Goal: Task Accomplishment & Management: Use online tool/utility

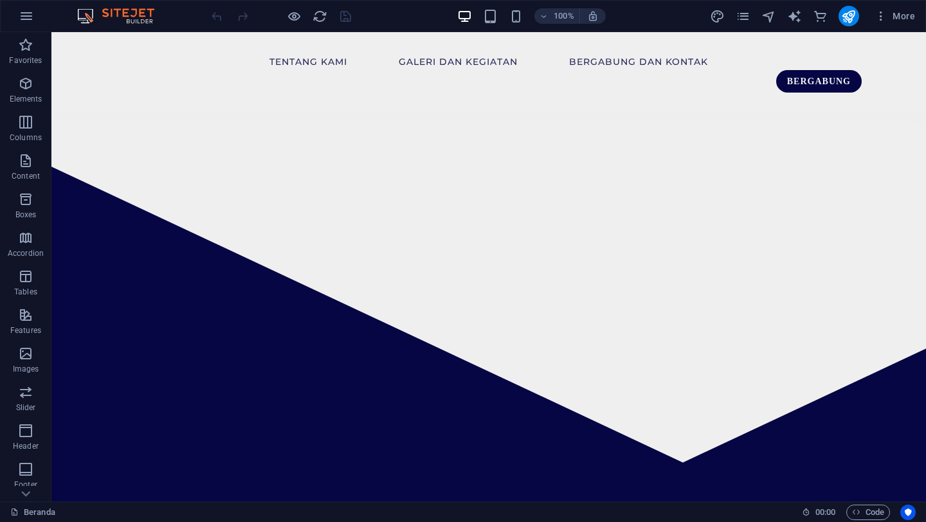
scroll to position [1886, 0]
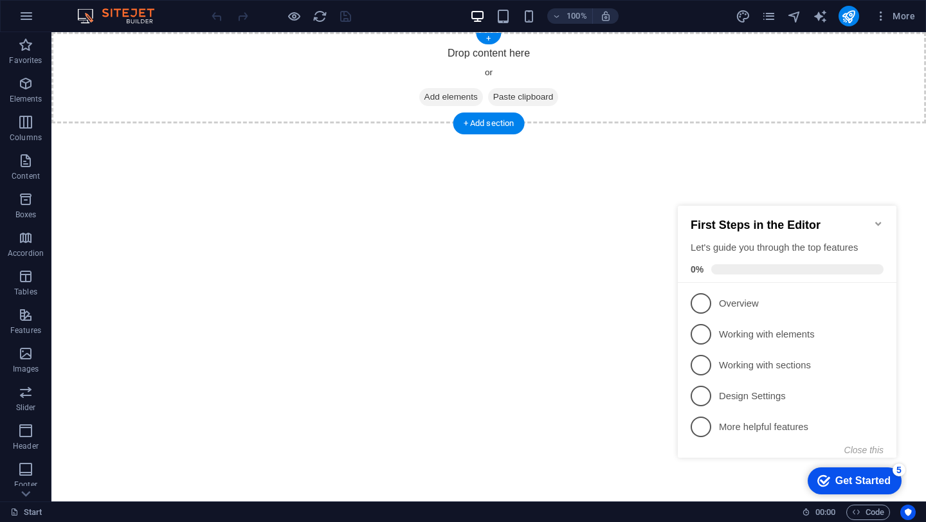
click at [440, 95] on span "Add elements" at bounding box center [451, 97] width 64 height 18
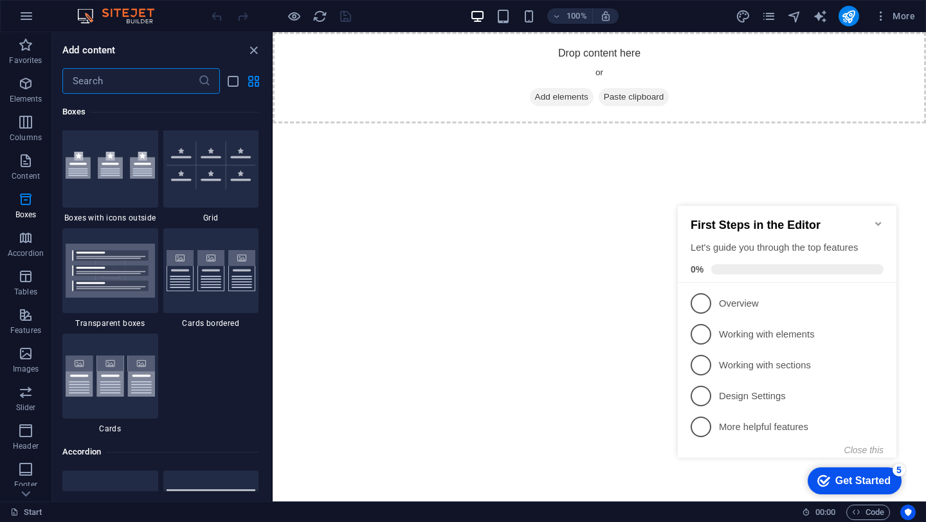
scroll to position [3762, 0]
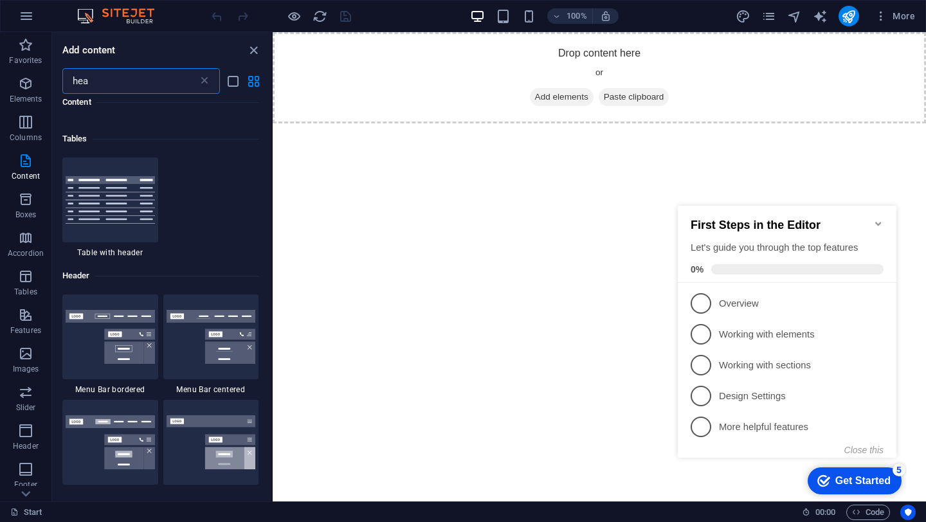
type input "head"
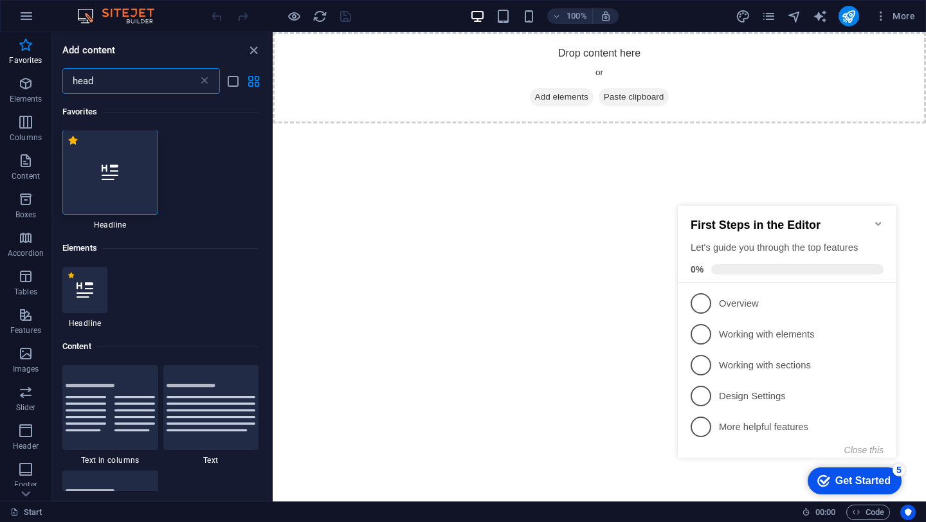
scroll to position [0, 0]
click at [109, 202] on div at bounding box center [110, 173] width 96 height 85
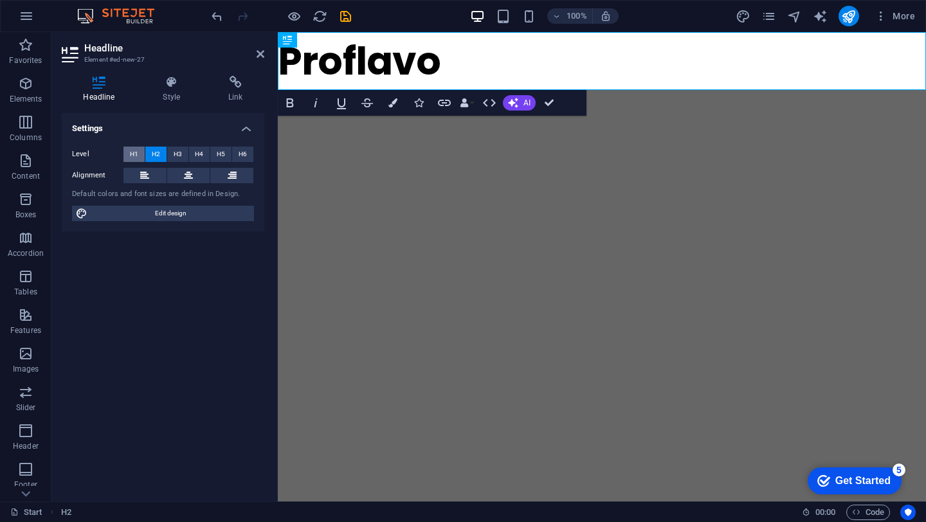
click at [133, 151] on span "H1" at bounding box center [134, 154] width 8 height 15
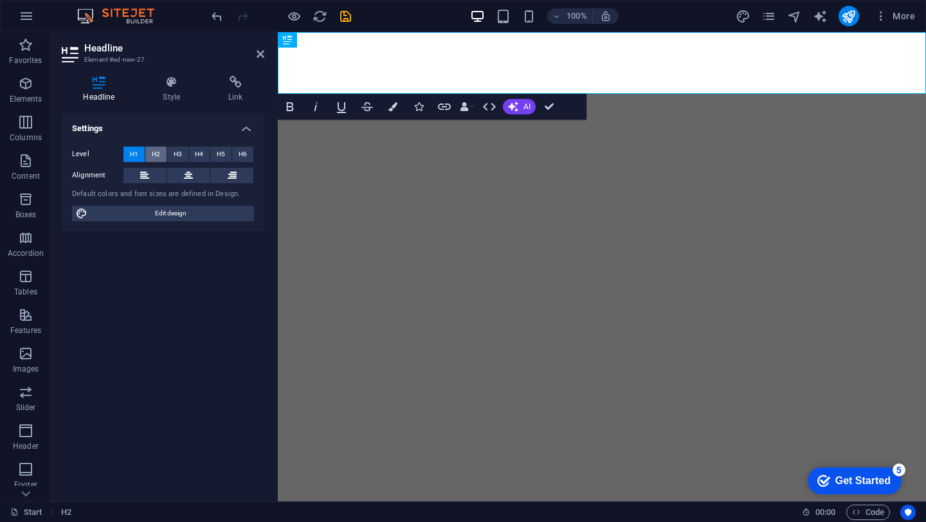
click at [157, 156] on span "H2" at bounding box center [156, 154] width 8 height 15
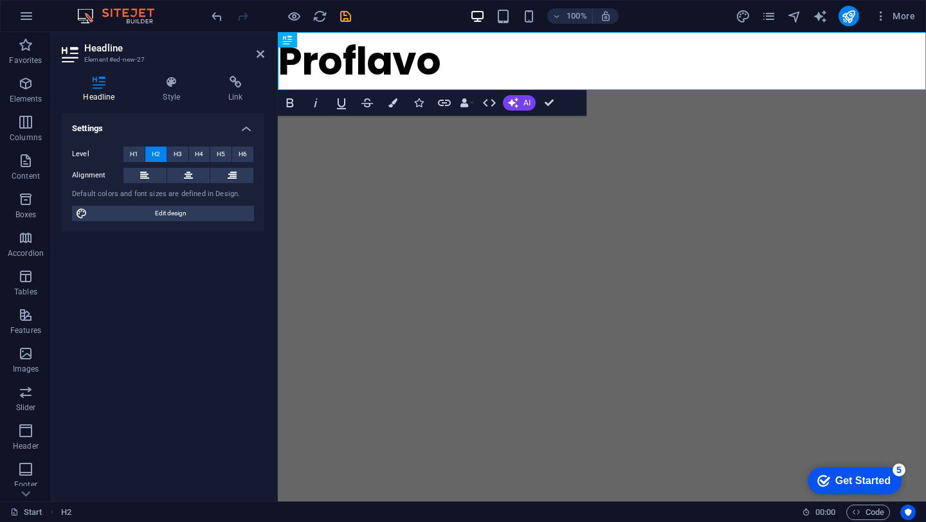
click at [321, 90] on html "Skip to main content Proflavo" at bounding box center [602, 61] width 648 height 58
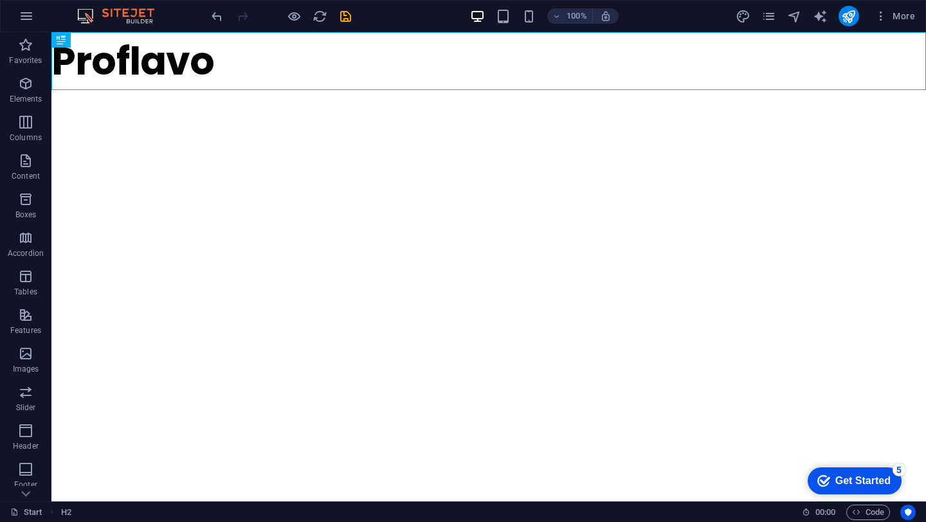
click at [337, 90] on html "Skip to main content Proflavo" at bounding box center [488, 61] width 874 height 58
click at [492, 39] on div "+" at bounding box center [488, 39] width 25 height 12
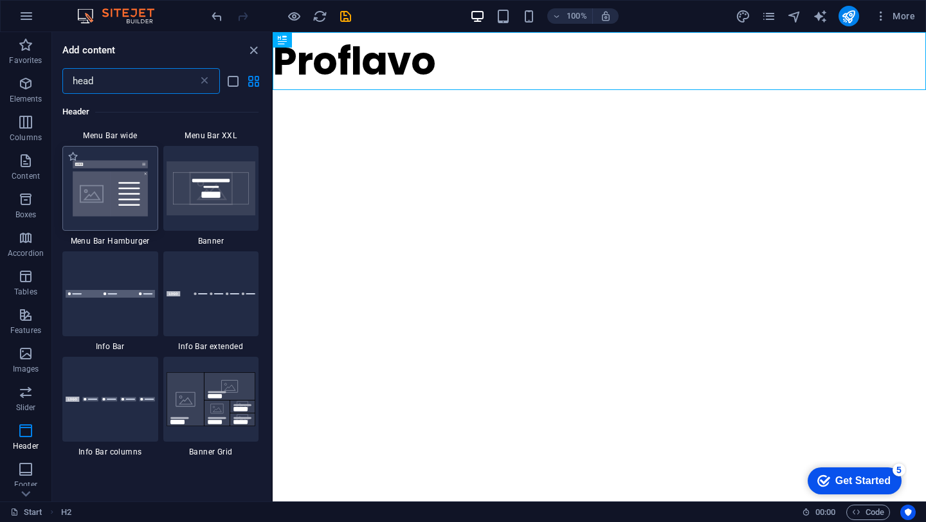
scroll to position [1022, 0]
click at [203, 197] on div at bounding box center [211, 187] width 96 height 85
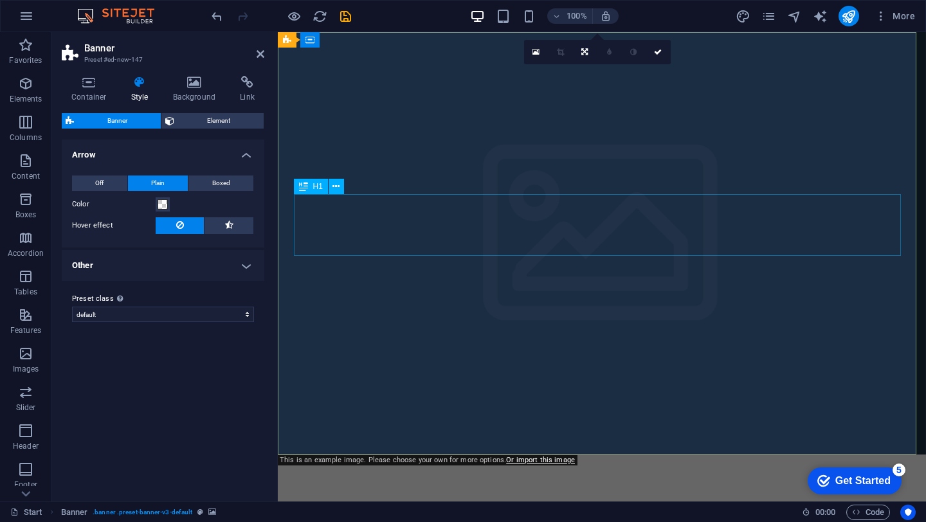
scroll to position [11, 0]
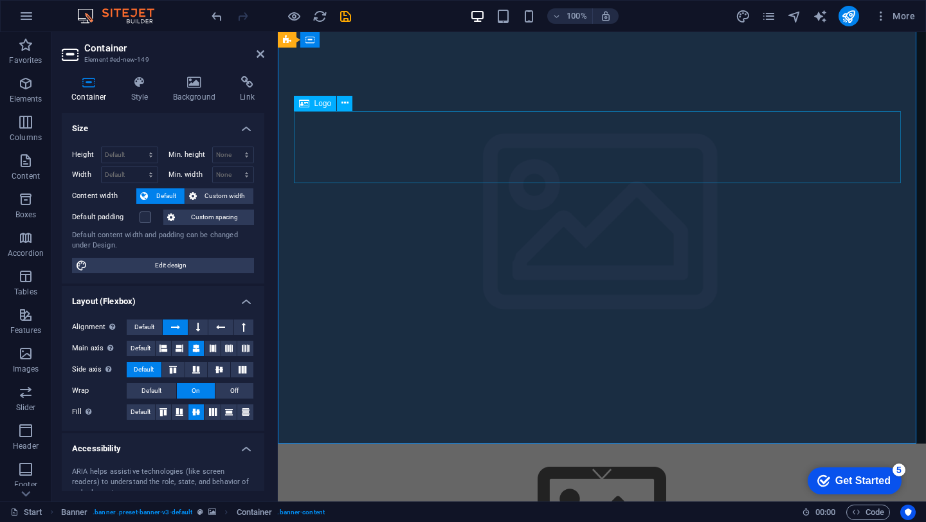
click at [364, 444] on div at bounding box center [601, 516] width 607 height 145
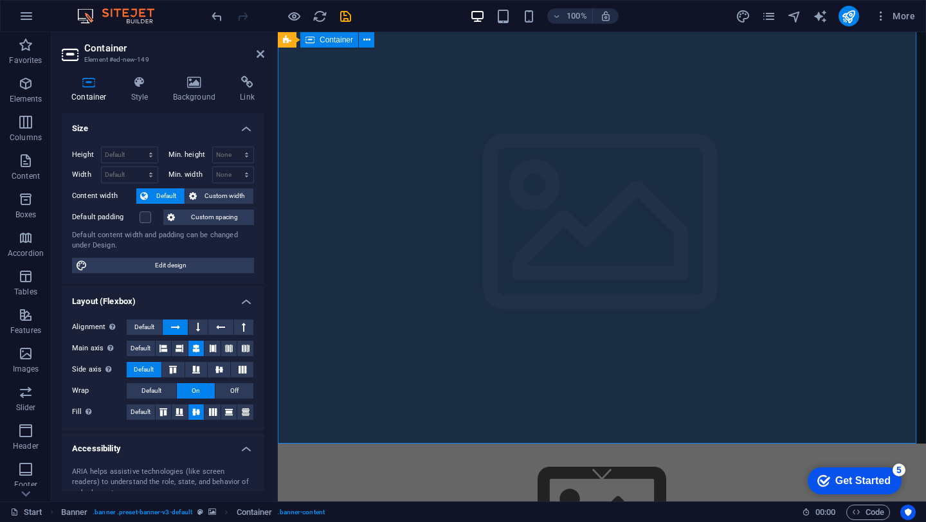
click at [188, 87] on icon at bounding box center [194, 82] width 62 height 13
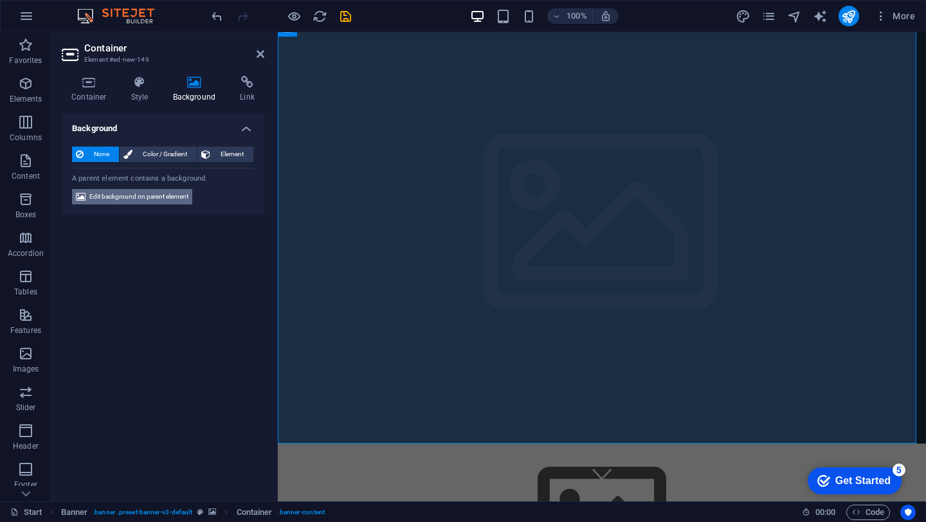
click at [134, 199] on span "Edit background on parent element" at bounding box center [138, 196] width 99 height 15
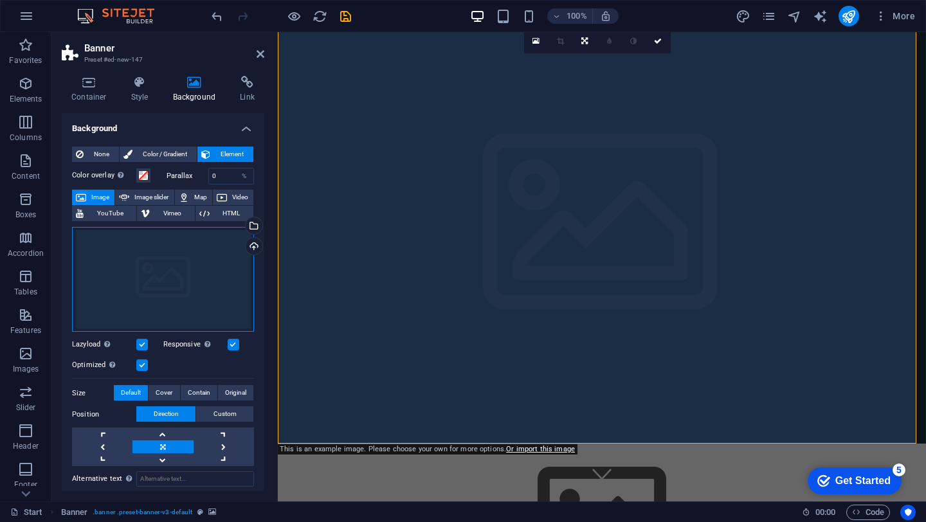
click at [150, 282] on div "Drag files here, click to choose files or select files from Files or our free s…" at bounding box center [163, 279] width 182 height 105
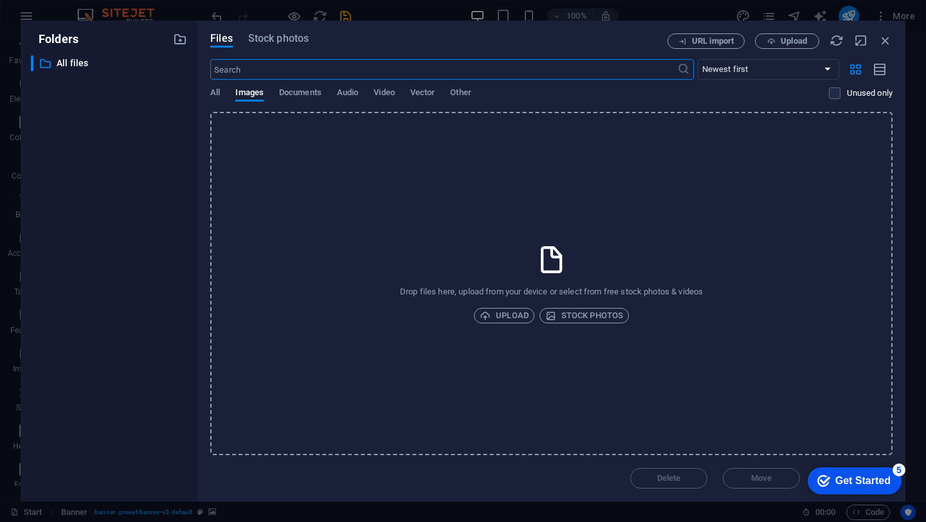
scroll to position [0, 0]
click at [512, 315] on span "Upload" at bounding box center [504, 315] width 49 height 15
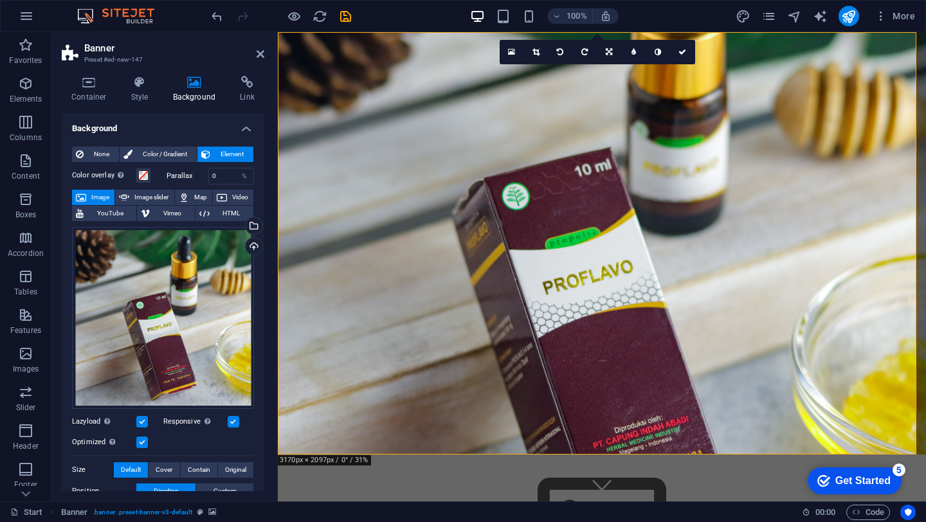
click at [199, 177] on label "Parallax" at bounding box center [188, 175] width 42 height 7
click at [177, 176] on label "Parallax" at bounding box center [188, 175] width 42 height 7
click at [222, 174] on input "0" at bounding box center [231, 175] width 45 height 15
drag, startPoint x: 222, startPoint y: 174, endPoint x: 213, endPoint y: 174, distance: 9.0
click at [213, 174] on input "0" at bounding box center [231, 175] width 45 height 15
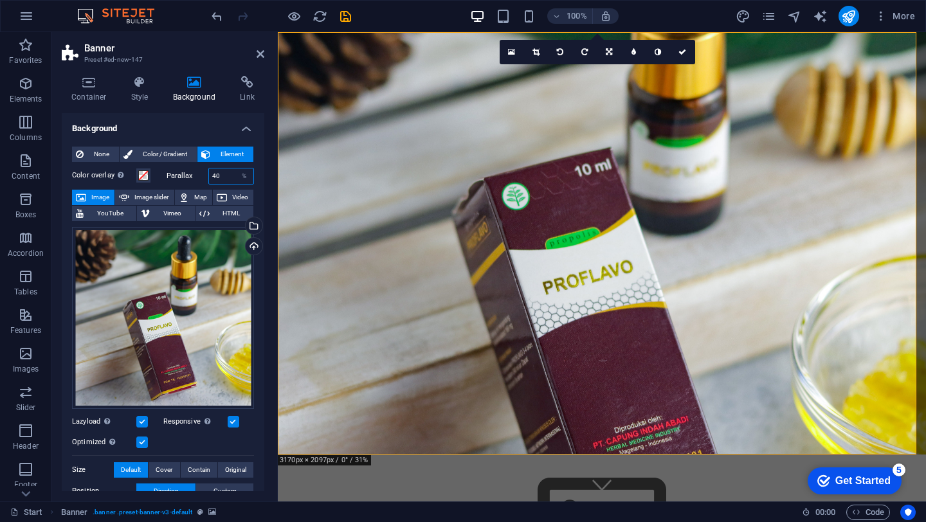
type input "40"
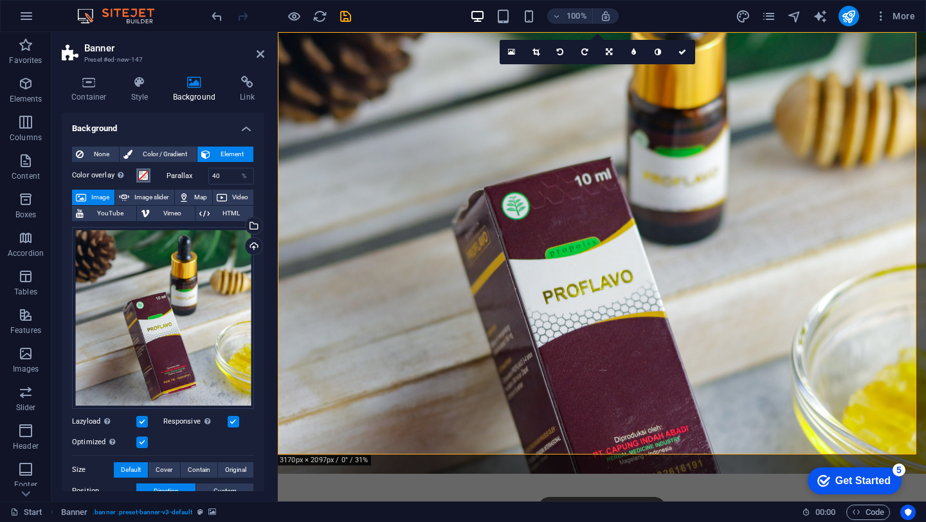
click at [140, 177] on span at bounding box center [143, 175] width 10 height 10
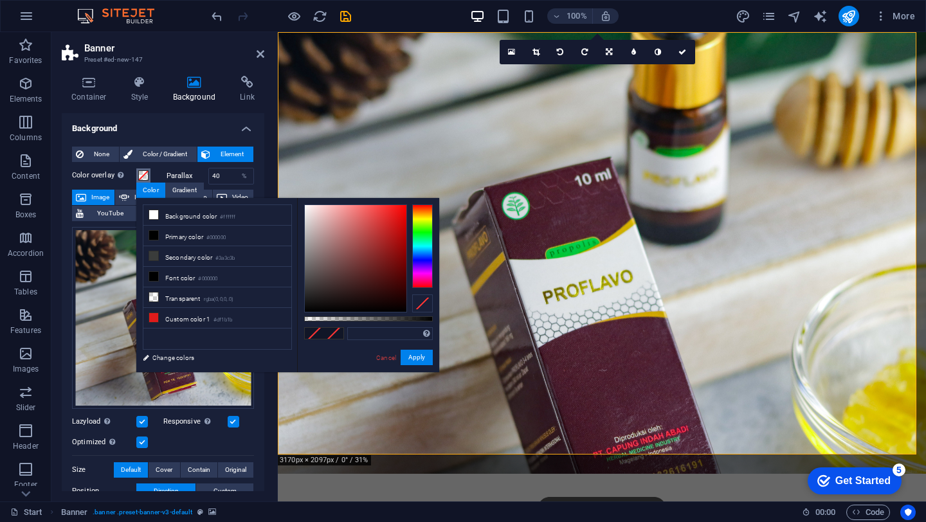
click at [140, 177] on span at bounding box center [143, 175] width 10 height 10
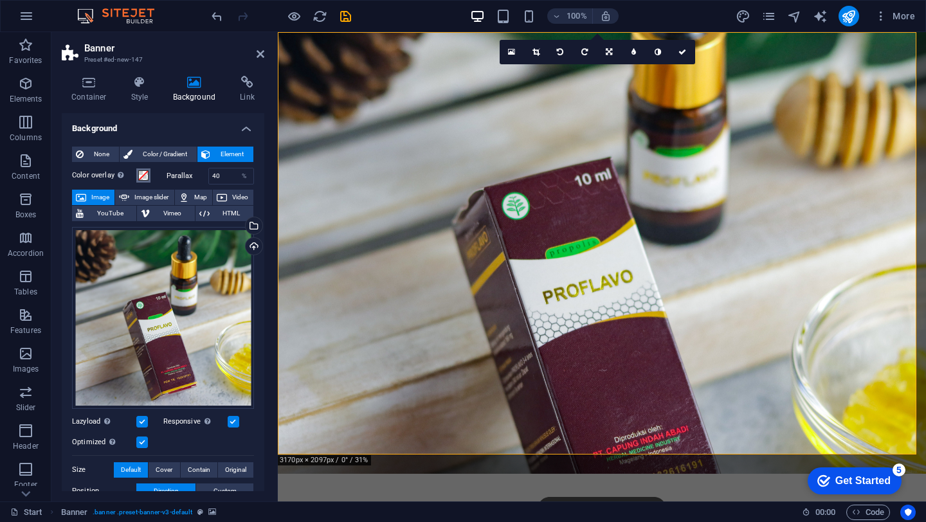
click at [140, 177] on span at bounding box center [143, 175] width 10 height 10
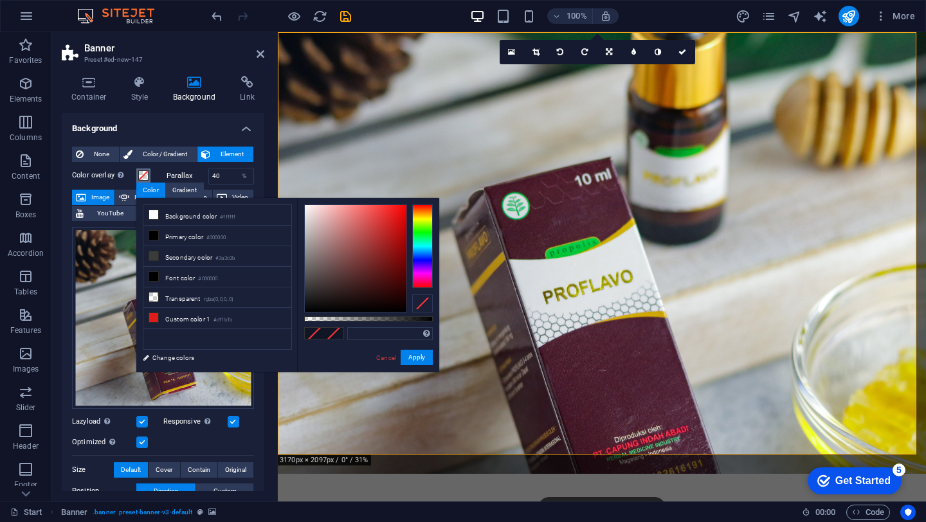
click at [140, 177] on span at bounding box center [143, 175] width 10 height 10
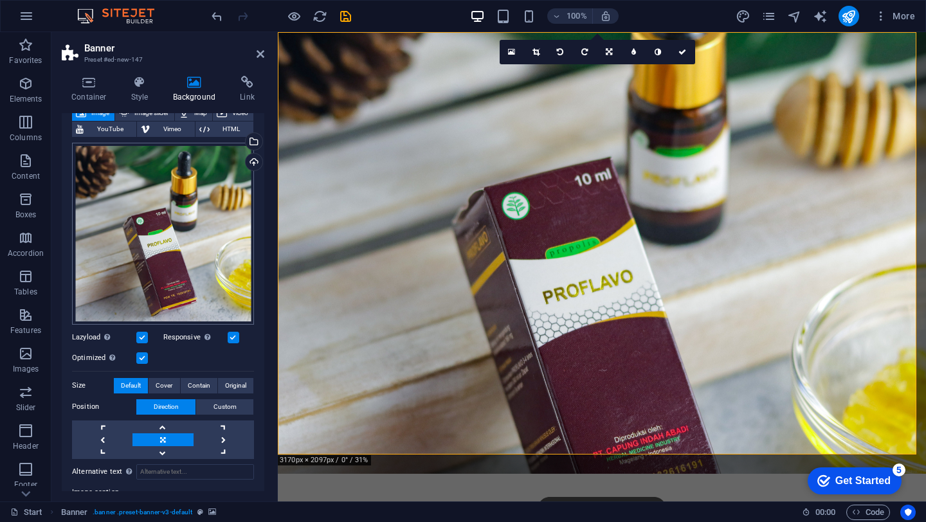
scroll to position [125, 0]
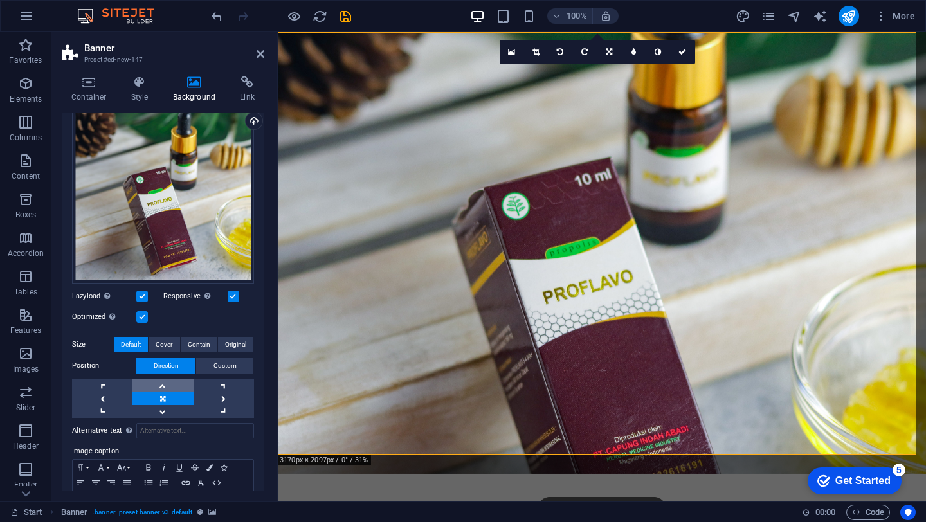
click at [165, 382] on link at bounding box center [162, 385] width 60 height 13
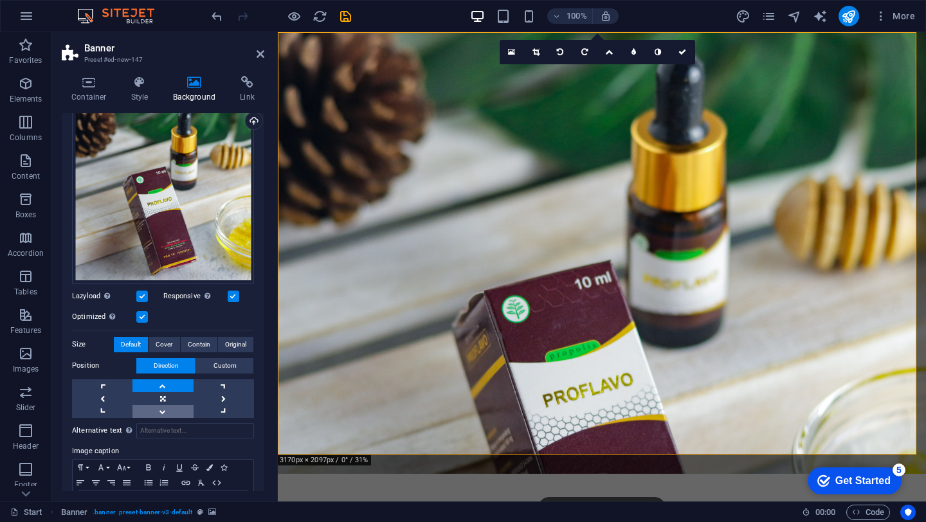
click at [162, 410] on link at bounding box center [162, 411] width 60 height 13
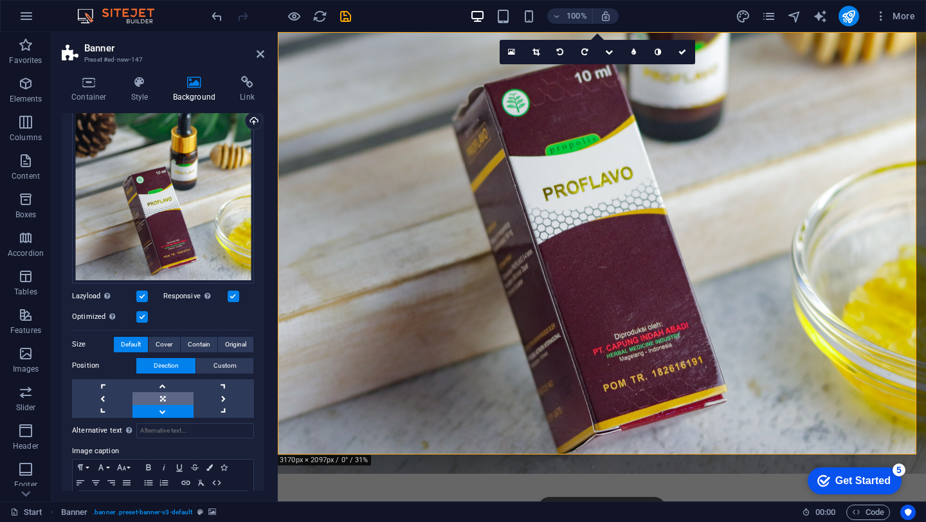
click at [162, 394] on link at bounding box center [162, 398] width 60 height 13
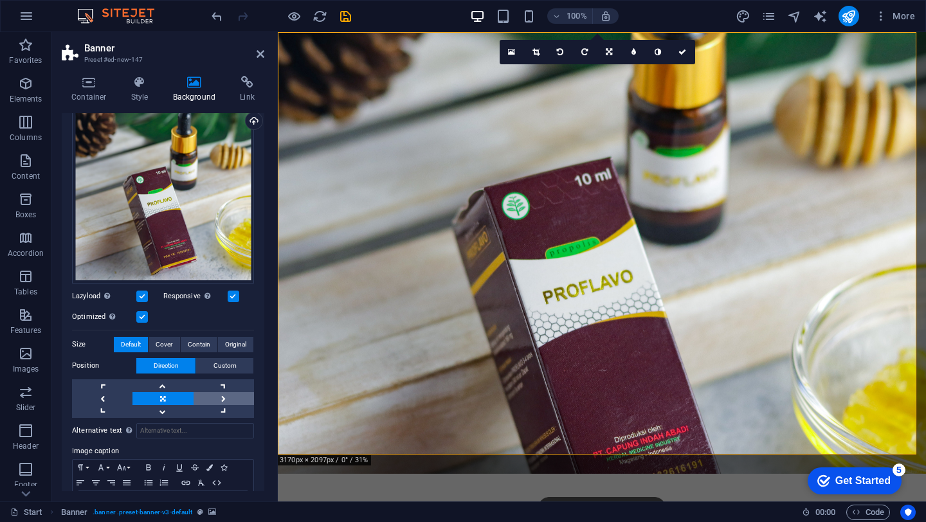
click at [228, 398] on link at bounding box center [224, 398] width 60 height 13
click at [109, 395] on link at bounding box center [102, 398] width 60 height 13
click at [161, 406] on link at bounding box center [162, 411] width 60 height 13
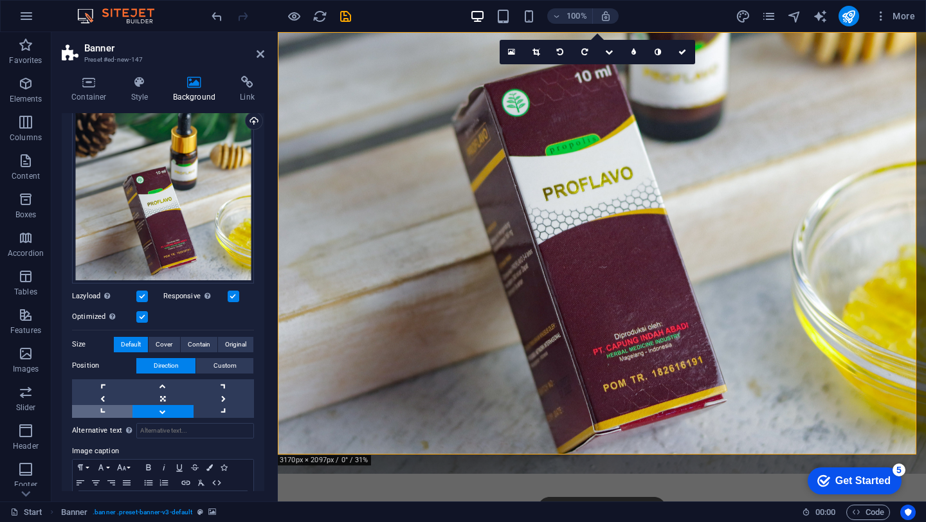
click at [113, 410] on link at bounding box center [102, 411] width 60 height 13
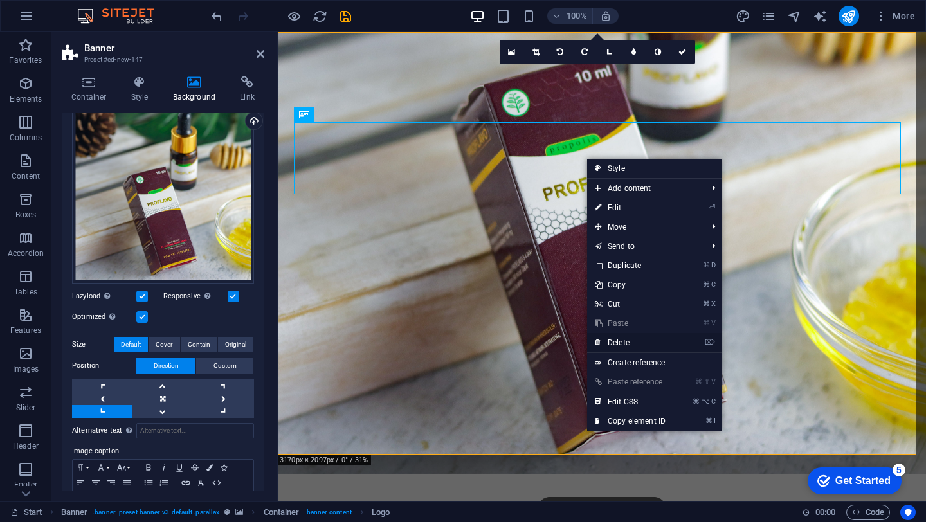
click at [624, 339] on link "⌦ Delete" at bounding box center [630, 342] width 86 height 19
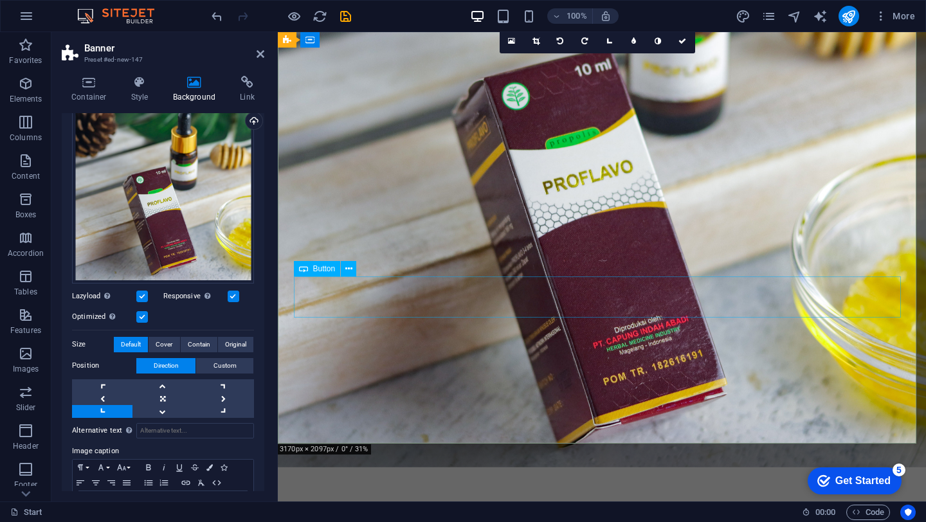
scroll to position [0, 0]
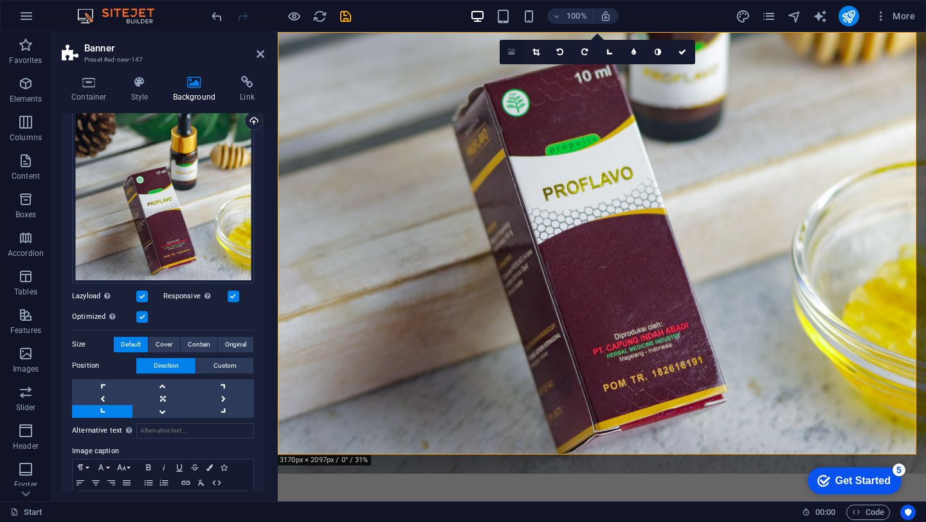
click at [515, 51] on link at bounding box center [512, 52] width 24 height 24
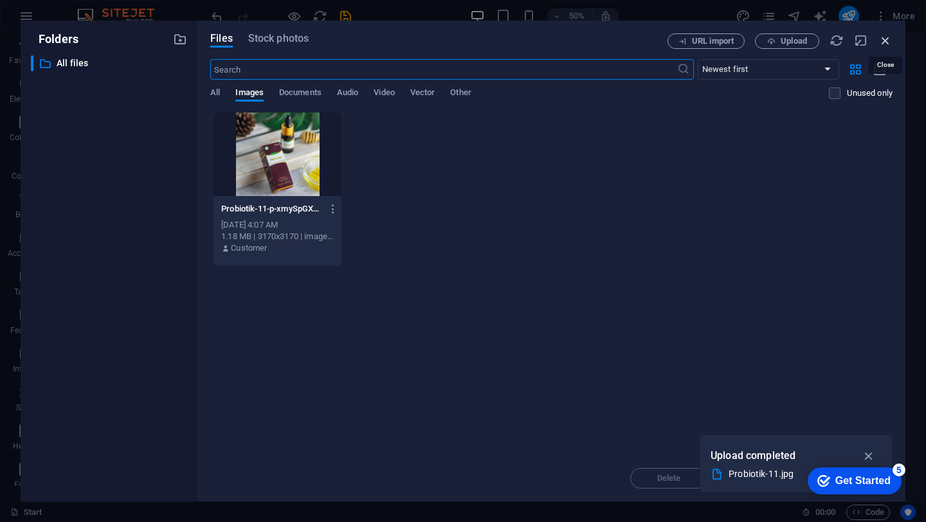
click at [889, 41] on icon "button" at bounding box center [885, 40] width 14 height 14
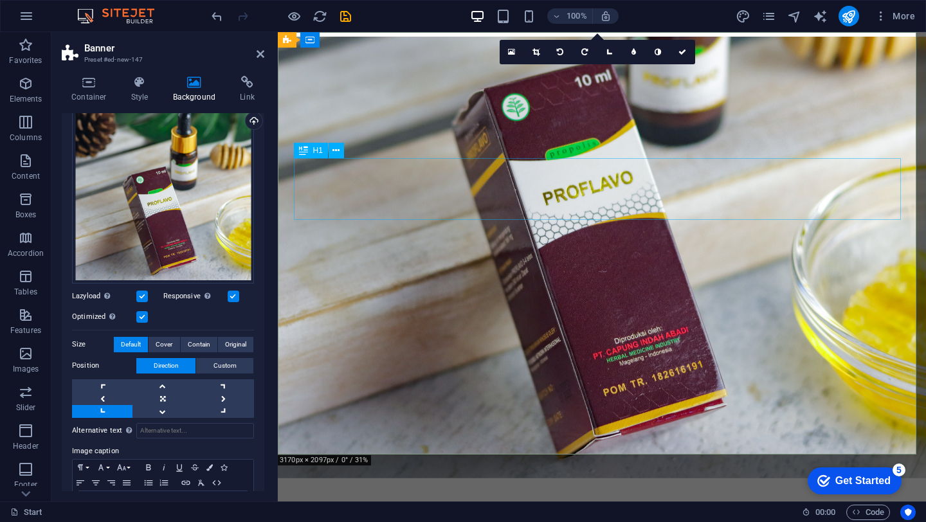
scroll to position [11, 0]
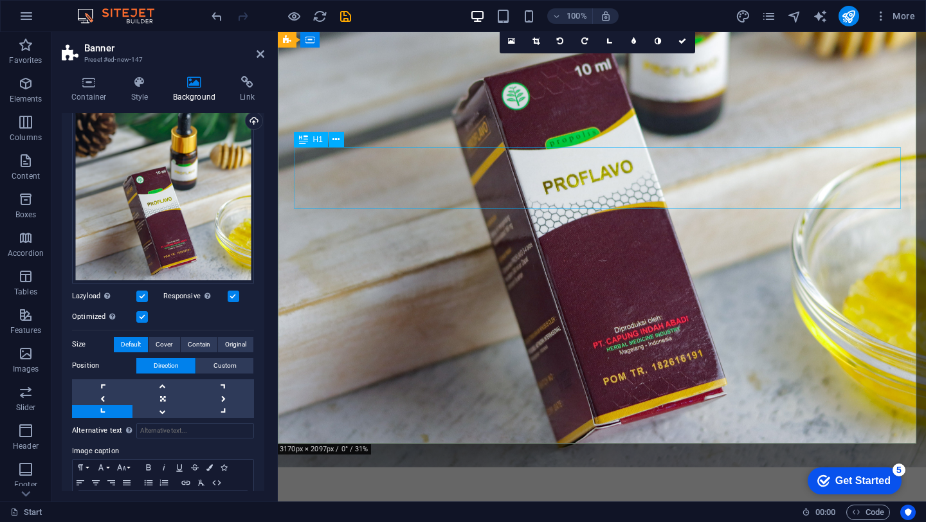
click at [564, 463] on div "Proflavo" at bounding box center [601, 494] width 607 height 62
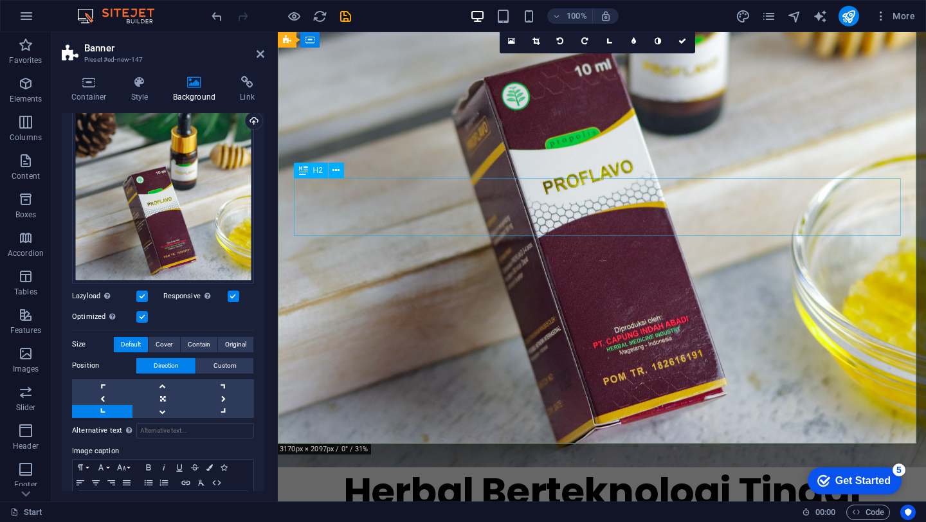
click at [581, 463] on div "Herbal Berteknologi Tinggi" at bounding box center [601, 492] width 607 height 58
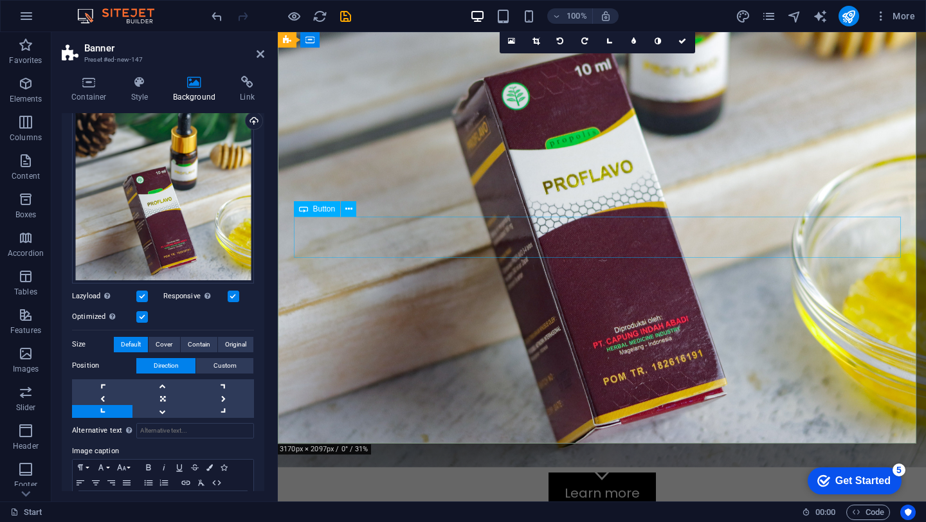
click at [586, 473] on div "Learn more" at bounding box center [601, 493] width 607 height 41
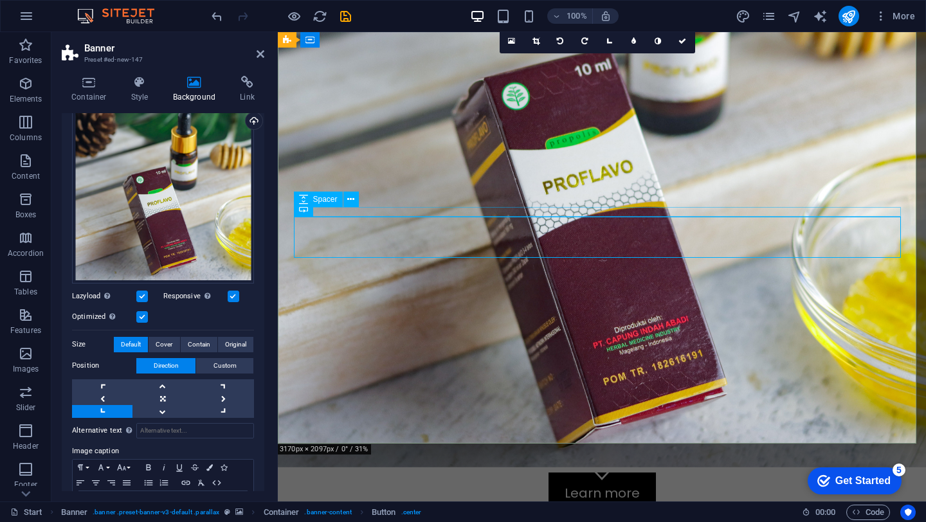
click at [533, 463] on div at bounding box center [601, 468] width 607 height 10
click at [500, 463] on div at bounding box center [601, 468] width 607 height 10
select select "px"
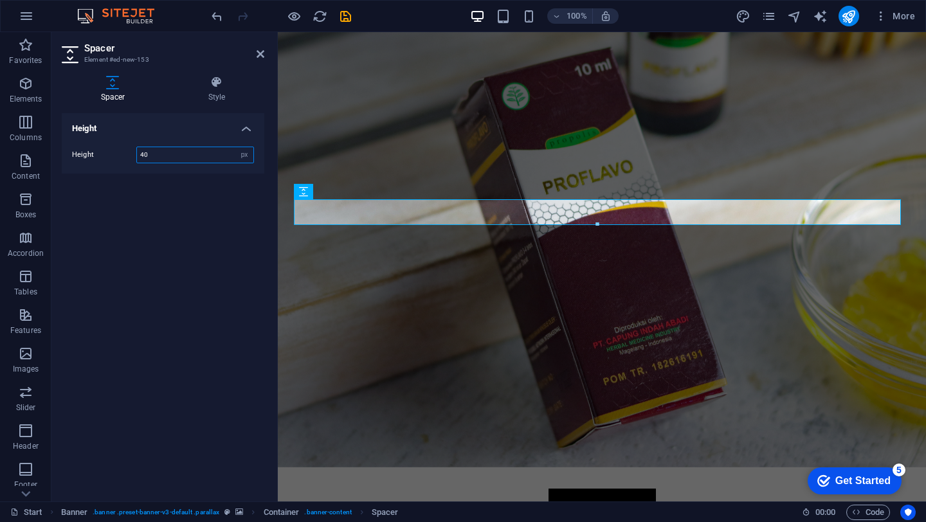
click at [170, 160] on input "40" at bounding box center [195, 154] width 116 height 15
type input "4"
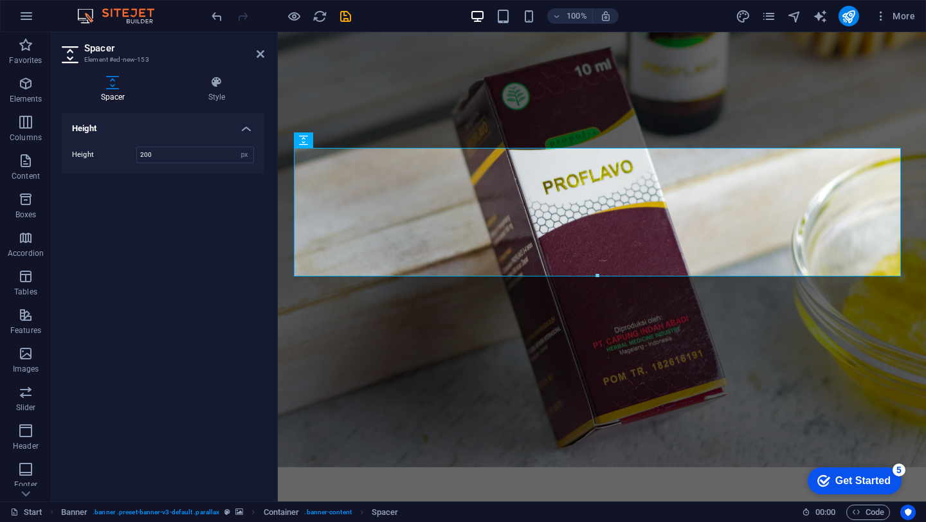
click at [159, 163] on div "Height 200 px rem vh vw" at bounding box center [163, 154] width 203 height 37
click at [152, 158] on input "200" at bounding box center [195, 154] width 116 height 15
type input "2"
type input "150"
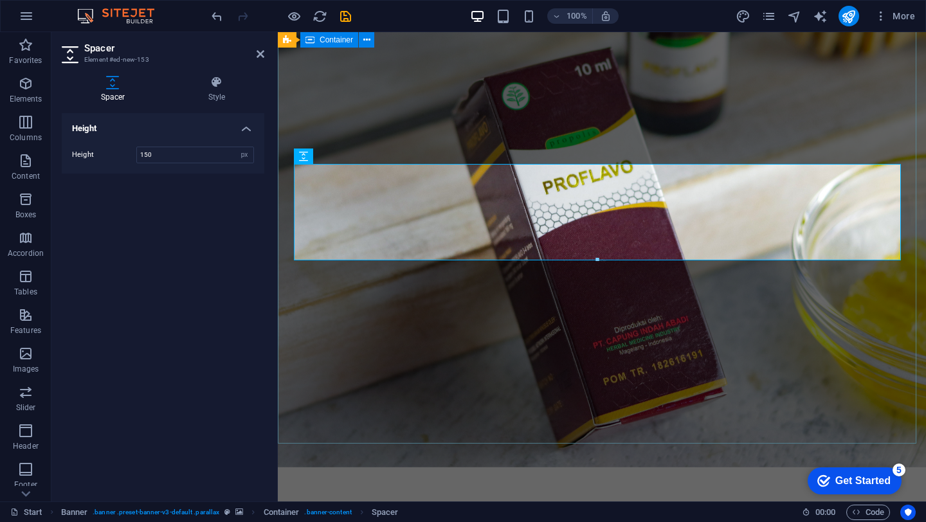
click at [385, 463] on div "Learn more" at bounding box center [602, 532] width 648 height 138
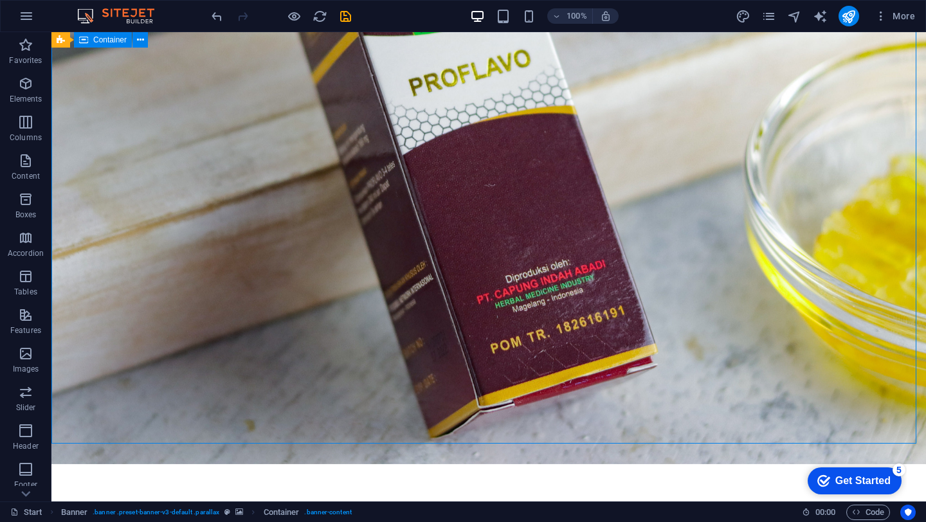
scroll to position [0, 0]
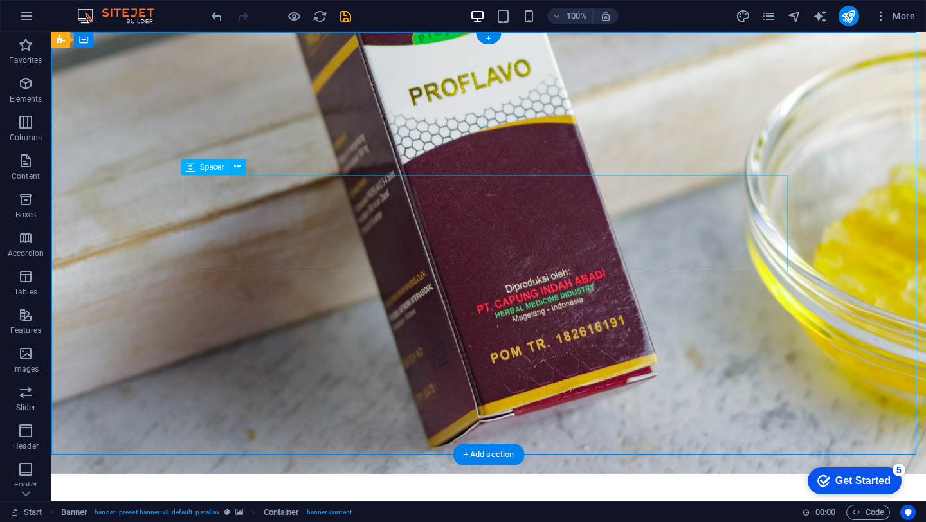
click at [464, 474] on div at bounding box center [488, 522] width 607 height 96
select select "px"
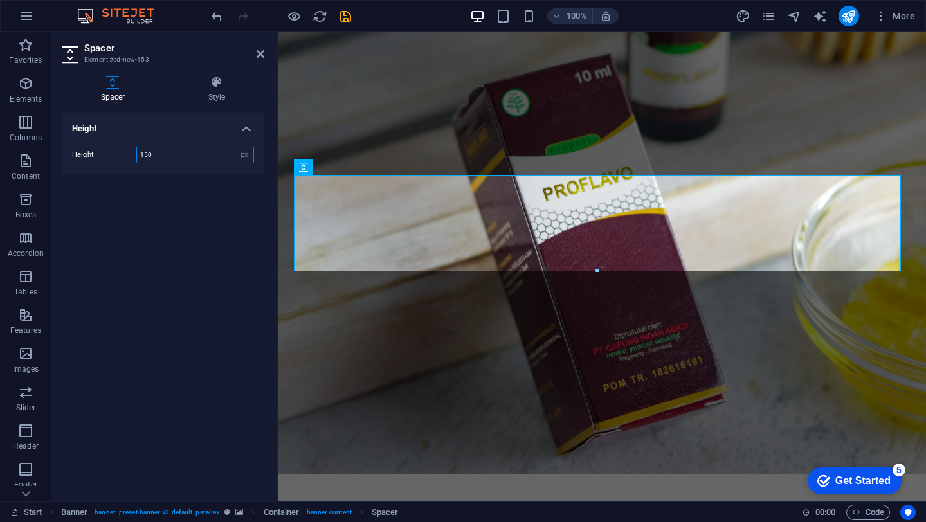
click at [208, 158] on input "150" at bounding box center [195, 154] width 116 height 15
type input "1"
type input "10"
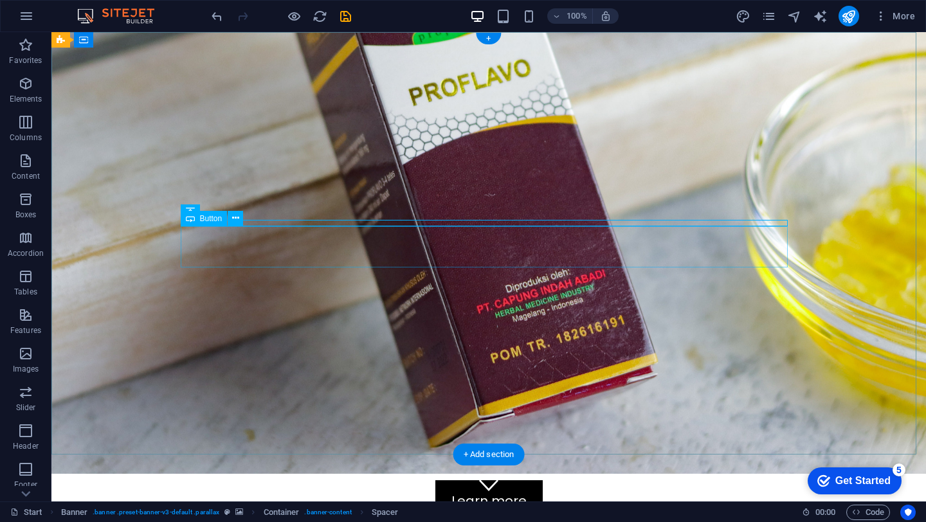
click at [478, 480] on div "Learn more" at bounding box center [488, 500] width 607 height 41
click at [435, 474] on div at bounding box center [488, 477] width 607 height 6
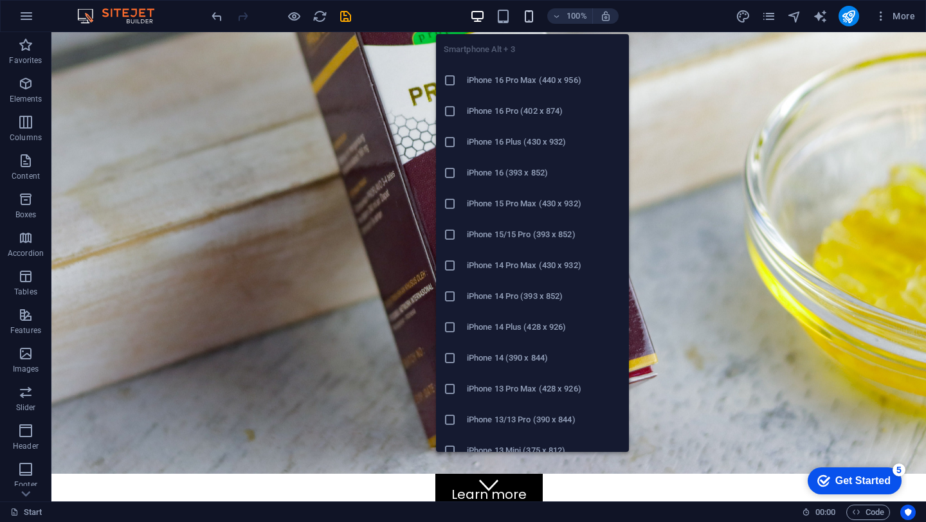
click at [525, 17] on icon "button" at bounding box center [528, 16] width 15 height 15
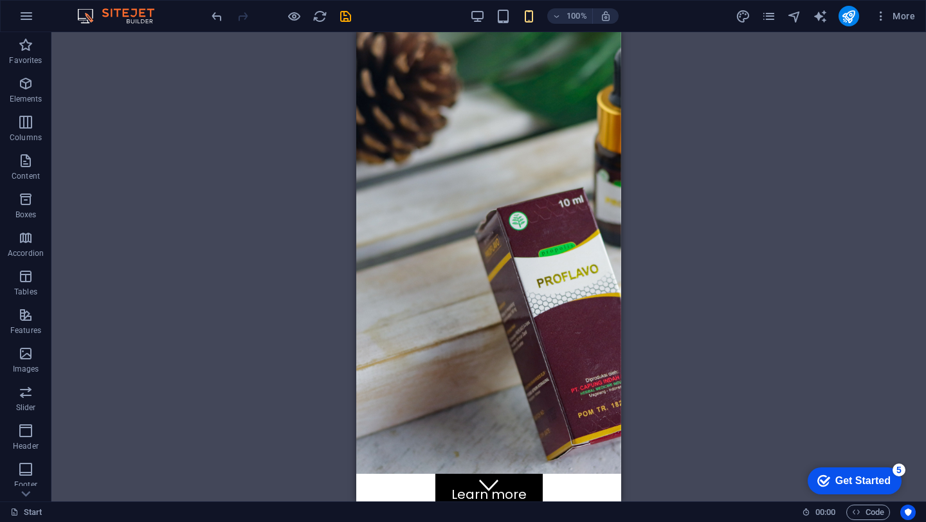
click at [716, 238] on div "Placeholder H2 Banner Logo Banner Container H1 H2 Spacer Button" at bounding box center [488, 266] width 874 height 469
click at [534, 474] on div "Learn more" at bounding box center [488, 494] width 265 height 41
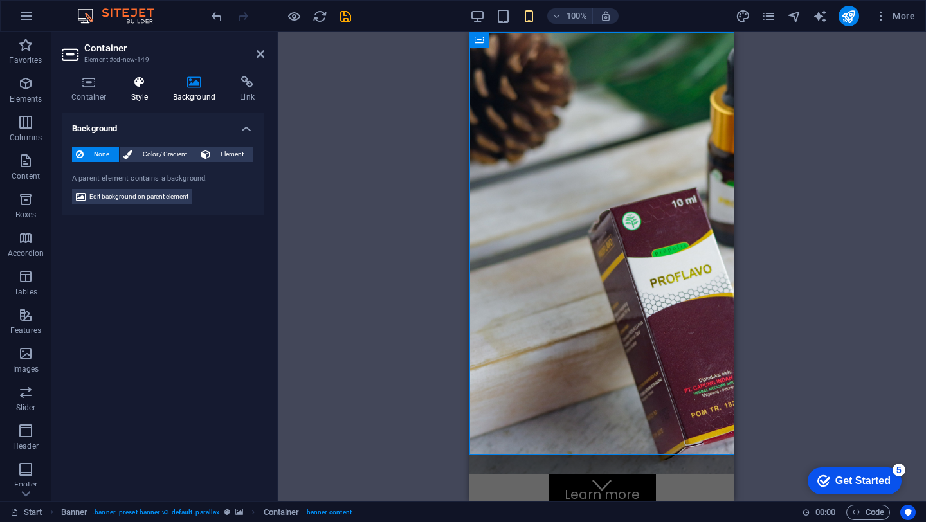
click at [142, 80] on icon at bounding box center [140, 82] width 37 height 13
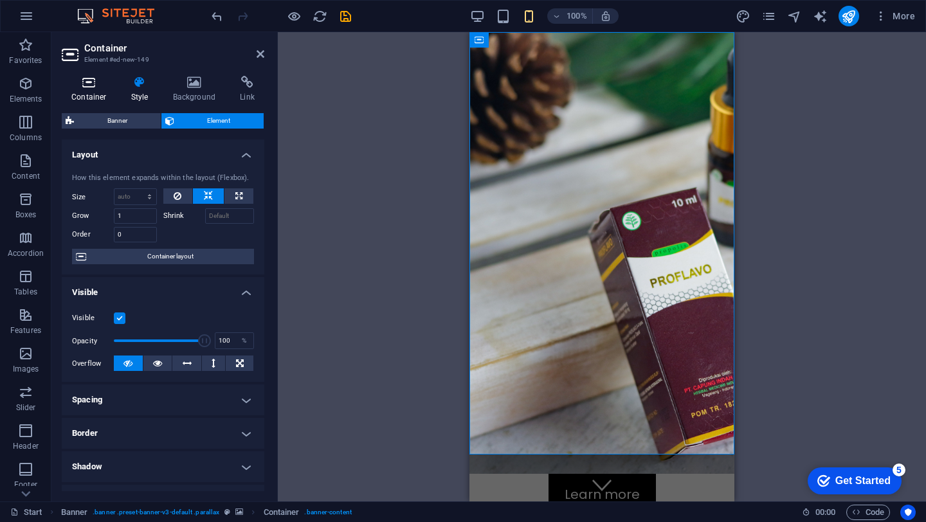
click at [91, 83] on icon at bounding box center [89, 82] width 55 height 13
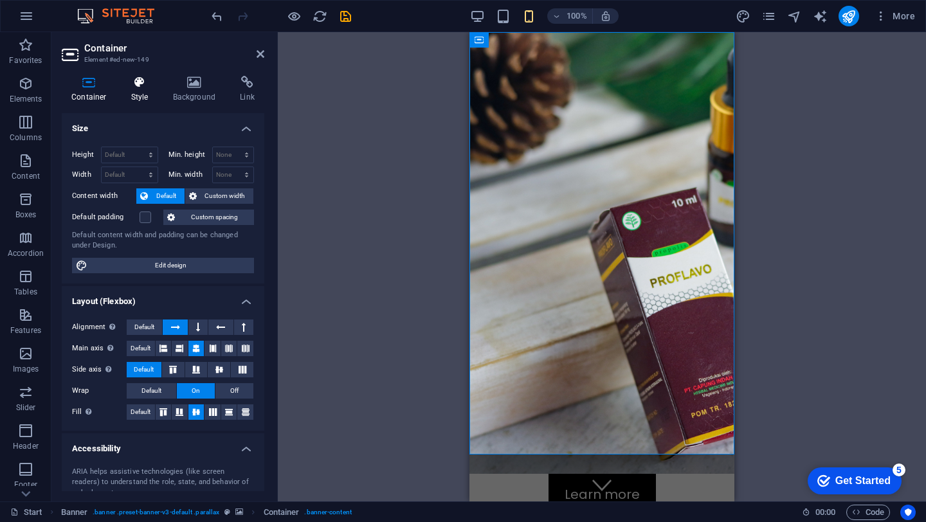
click at [158, 83] on icon at bounding box center [140, 82] width 37 height 13
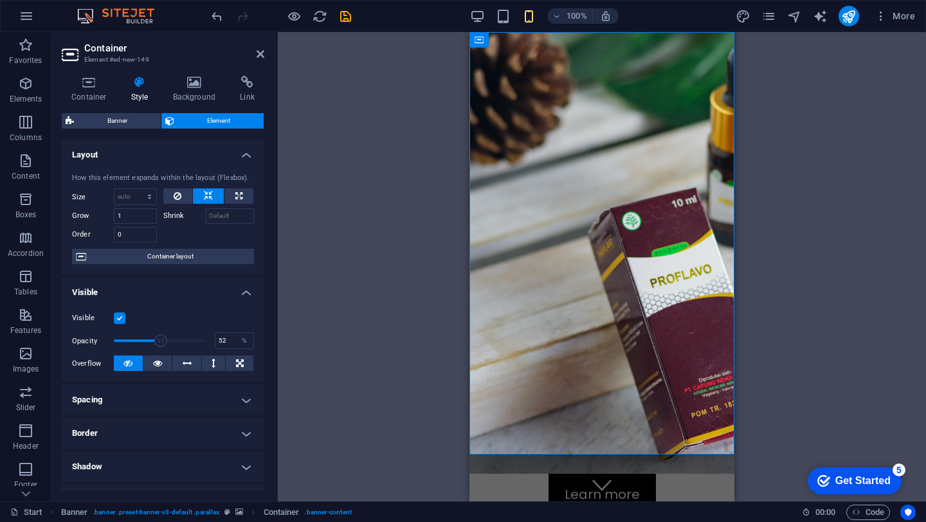
drag, startPoint x: 200, startPoint y: 341, endPoint x: 159, endPoint y: 342, distance: 41.2
click at [159, 342] on span at bounding box center [160, 340] width 13 height 13
type input "100"
drag, startPoint x: 159, startPoint y: 342, endPoint x: 212, endPoint y: 348, distance: 53.0
click at [212, 348] on div "Opacity 100 %" at bounding box center [163, 340] width 182 height 19
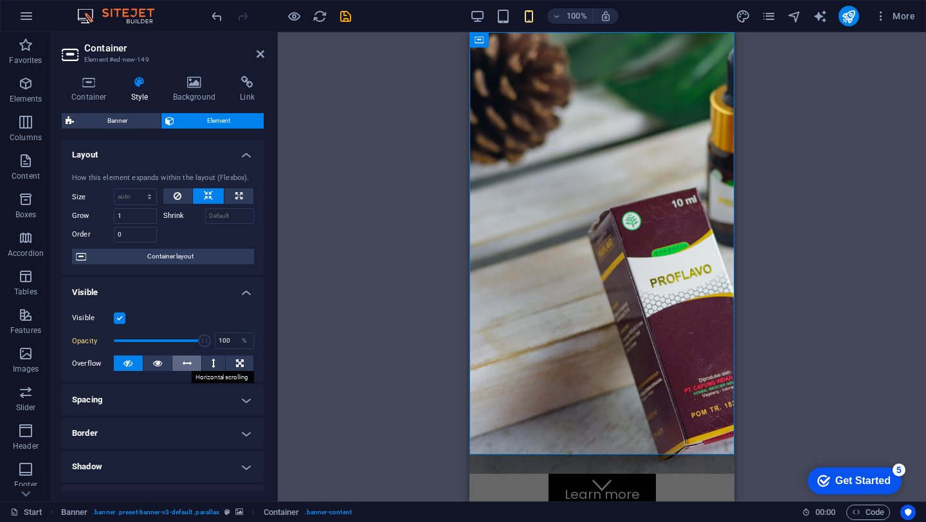
click at [188, 360] on icon at bounding box center [187, 363] width 9 height 15
click at [161, 363] on button at bounding box center [157, 363] width 29 height 15
click at [132, 363] on button at bounding box center [128, 363] width 29 height 15
click at [154, 121] on span "Banner" at bounding box center [117, 120] width 79 height 15
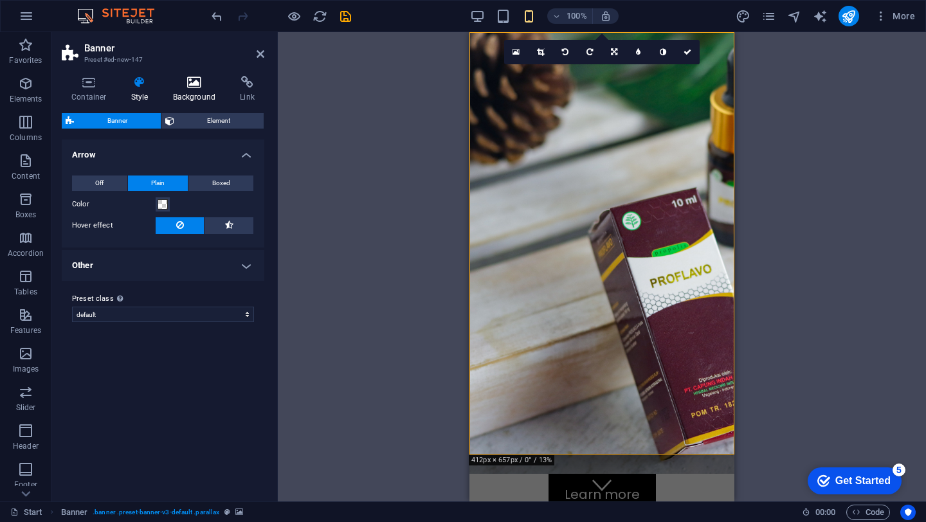
click at [201, 87] on icon at bounding box center [194, 82] width 62 height 13
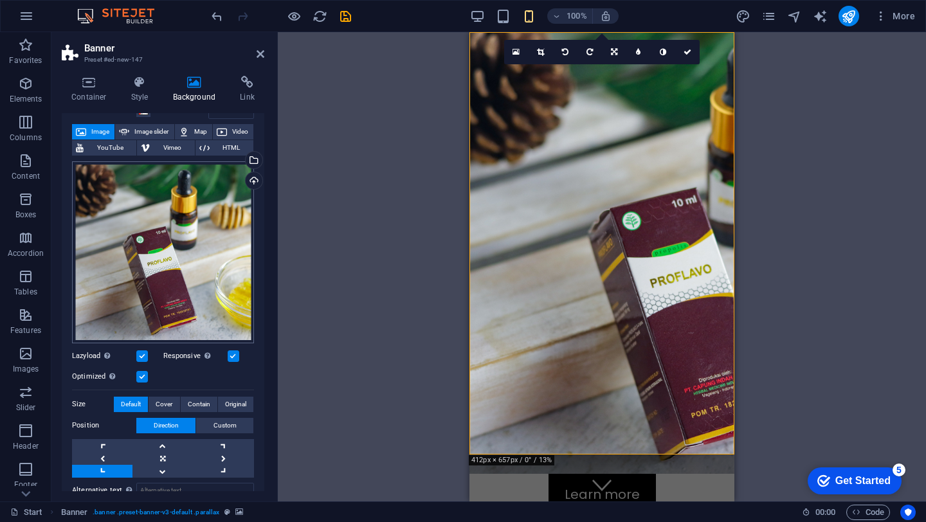
scroll to position [76, 0]
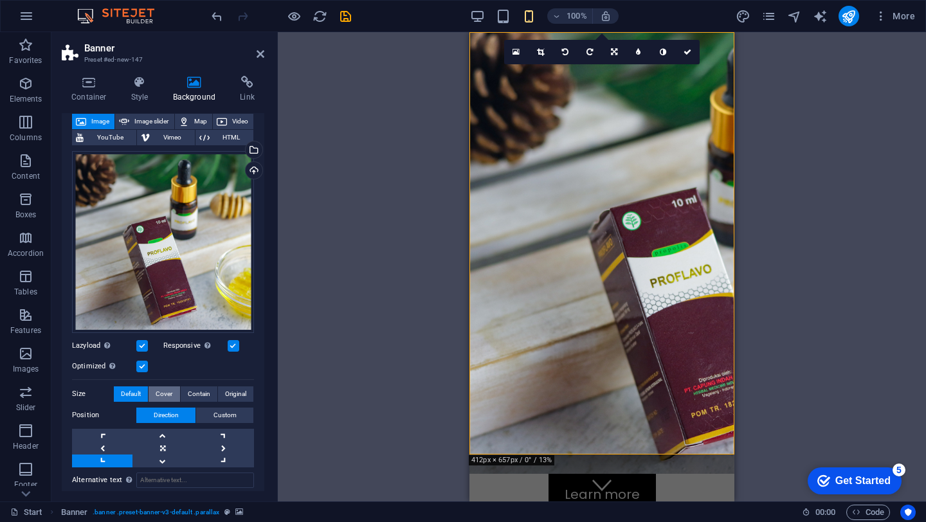
click at [168, 386] on span "Cover" at bounding box center [164, 393] width 17 height 15
click at [129, 388] on span "Default" at bounding box center [131, 393] width 20 height 15
click at [200, 399] on span "Contain" at bounding box center [199, 393] width 23 height 15
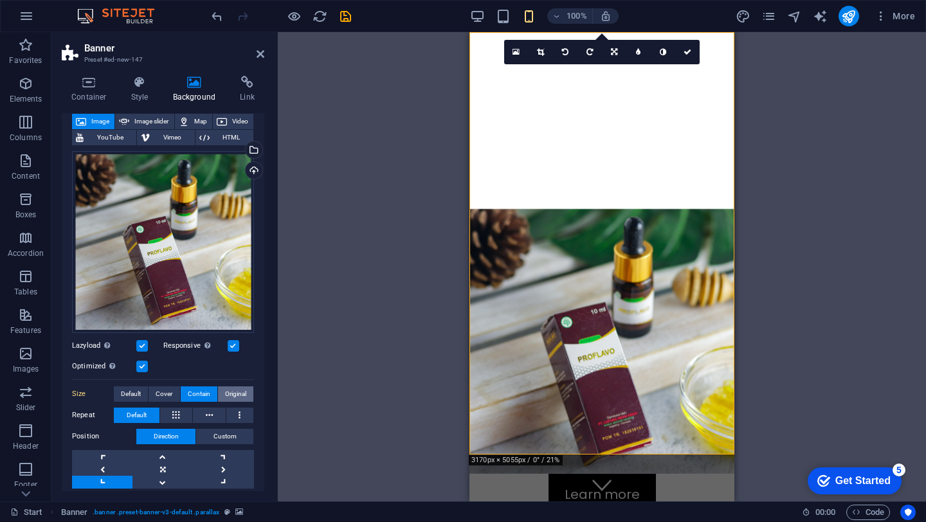
click at [234, 390] on span "Original" at bounding box center [235, 393] width 21 height 15
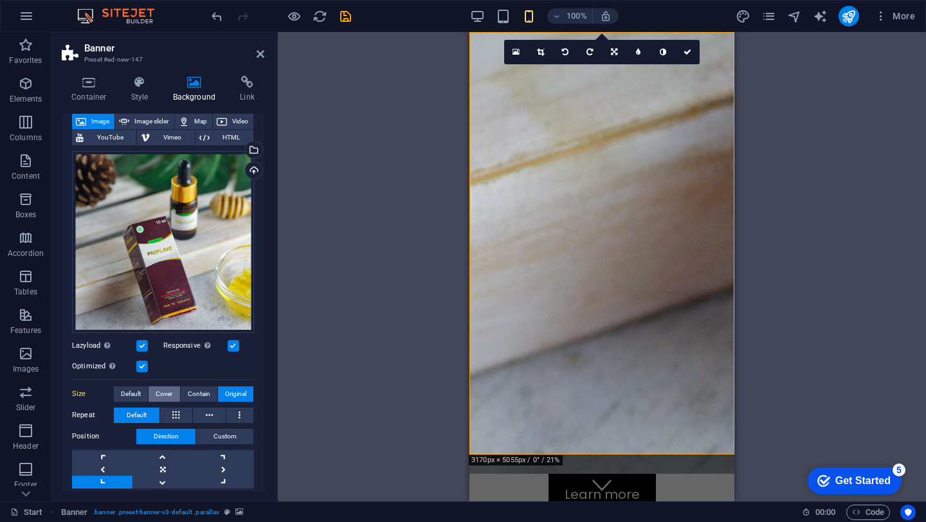
click at [152, 388] on button "Cover" at bounding box center [164, 393] width 31 height 15
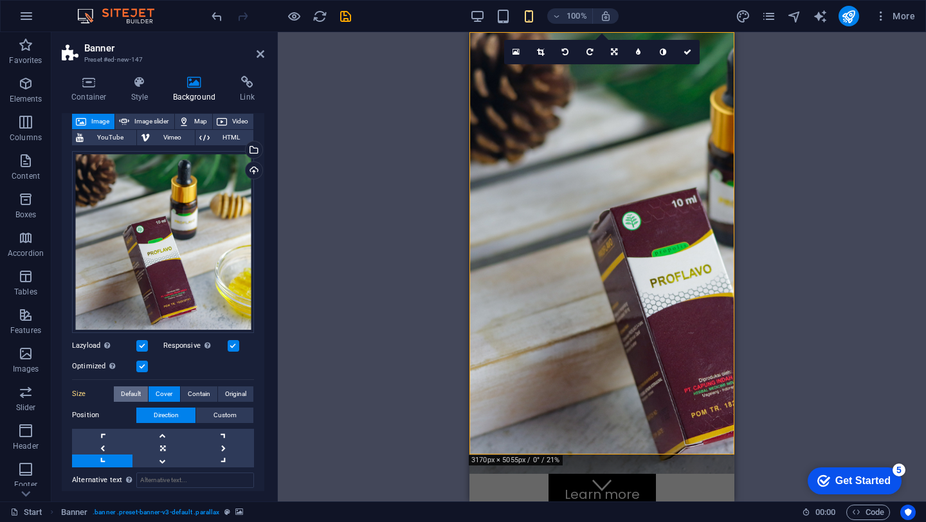
click at [134, 389] on span "Default" at bounding box center [131, 393] width 20 height 15
click at [160, 392] on span "Cover" at bounding box center [164, 393] width 17 height 15
click at [163, 447] on link at bounding box center [162, 448] width 60 height 13
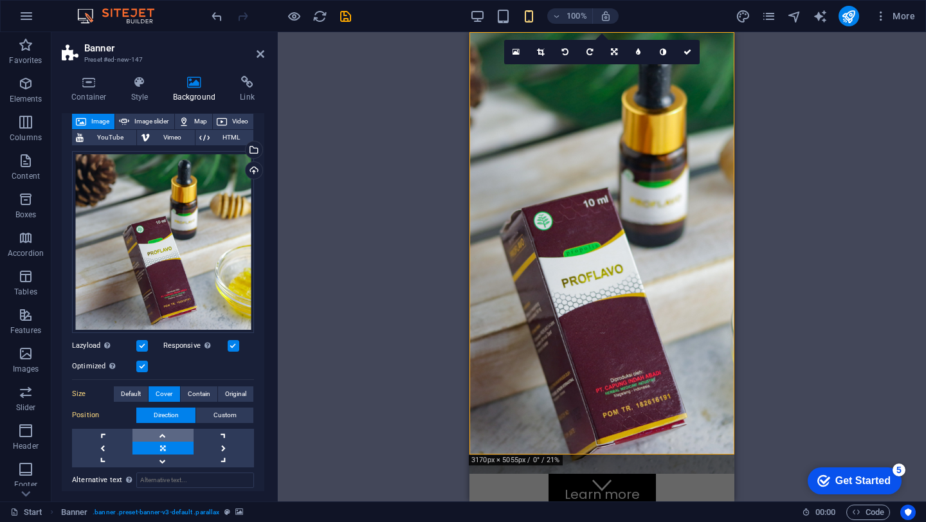
click at [163, 431] on link at bounding box center [162, 435] width 60 height 13
click at [166, 442] on link at bounding box center [162, 448] width 60 height 13
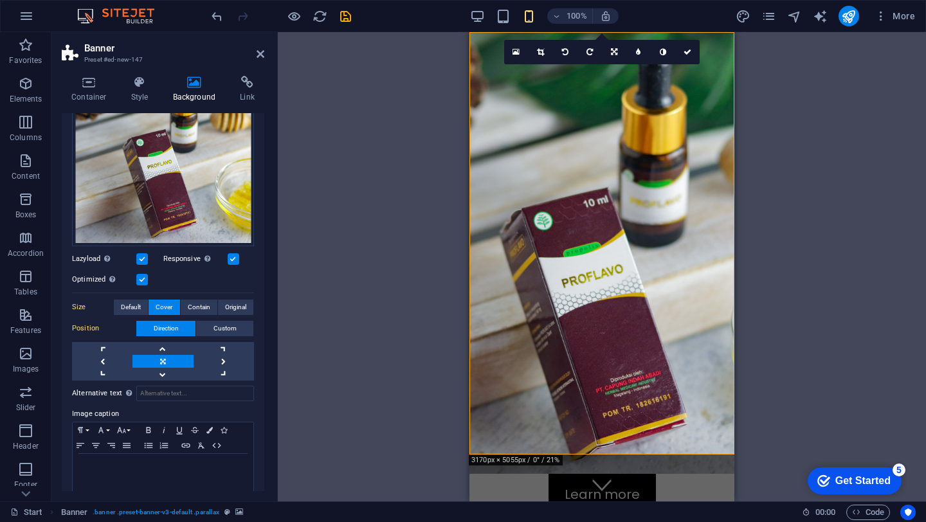
scroll to position [172, 0]
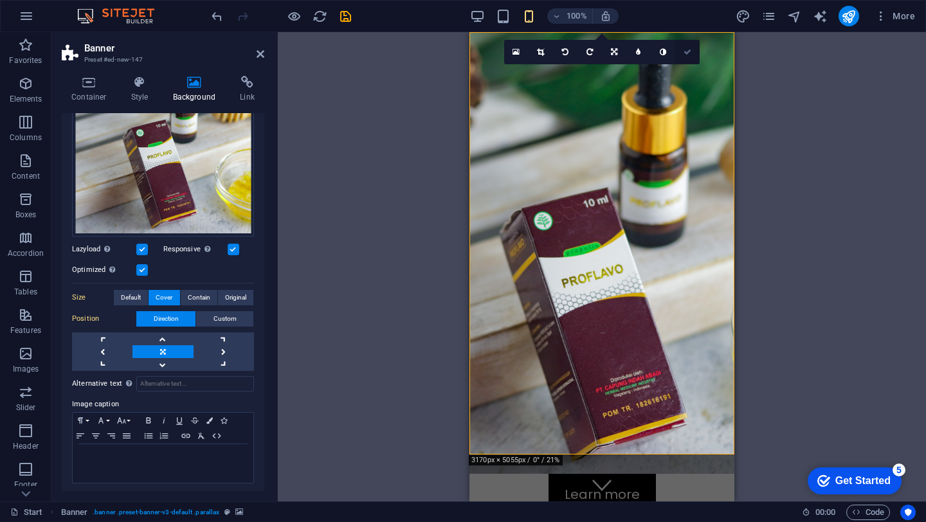
click at [690, 51] on icon at bounding box center [687, 52] width 8 height 8
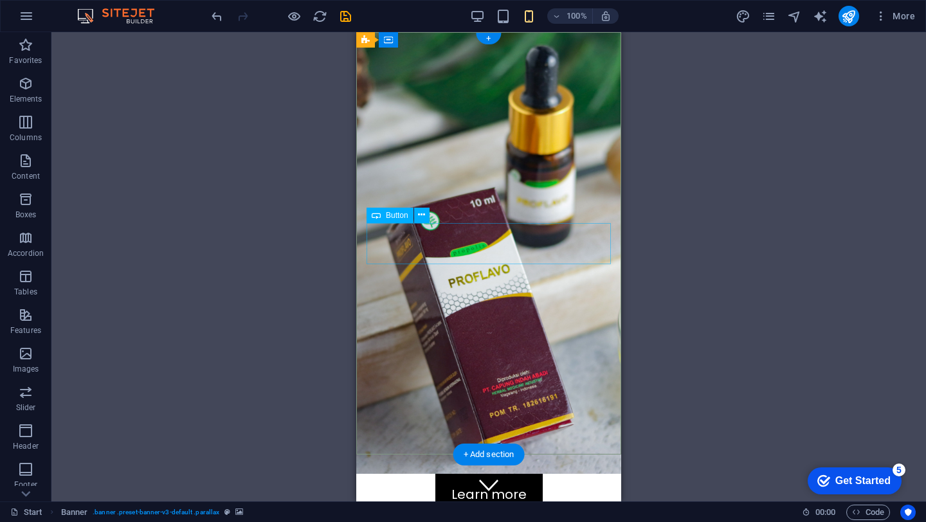
click at [502, 474] on div "Learn more" at bounding box center [488, 494] width 244 height 41
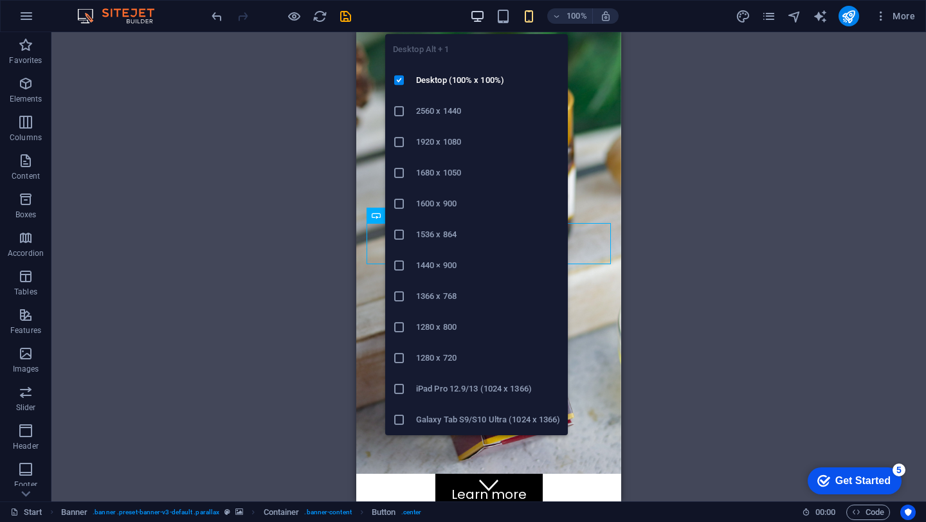
click at [484, 22] on icon "button" at bounding box center [477, 16] width 15 height 15
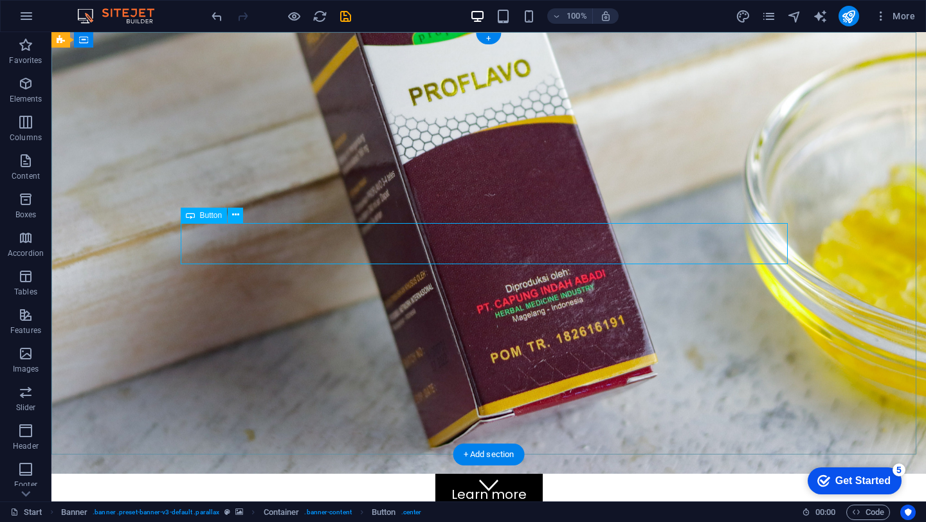
click at [642, 474] on div "Learn more" at bounding box center [488, 494] width 607 height 41
click at [530, 474] on div "Learn more" at bounding box center [488, 494] width 607 height 41
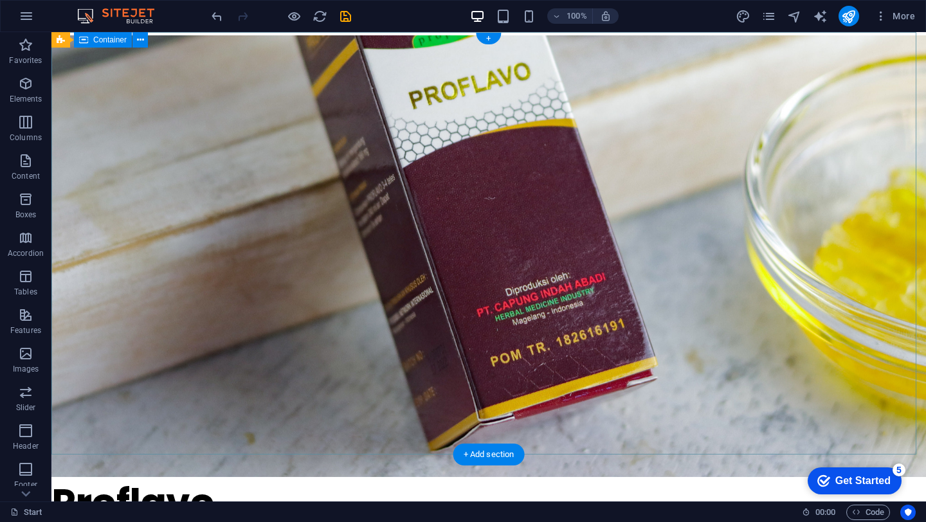
scroll to position [11, 0]
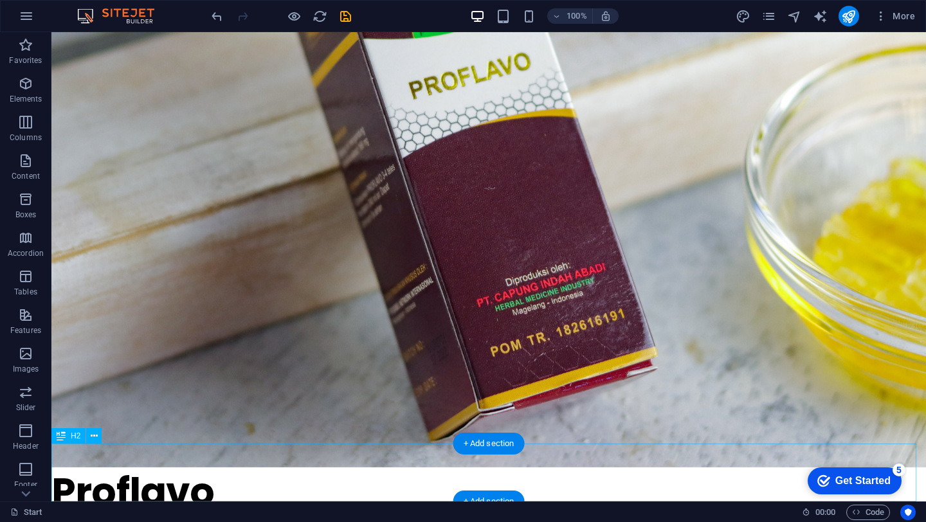
click at [440, 476] on div "Proflavo" at bounding box center [488, 492] width 874 height 58
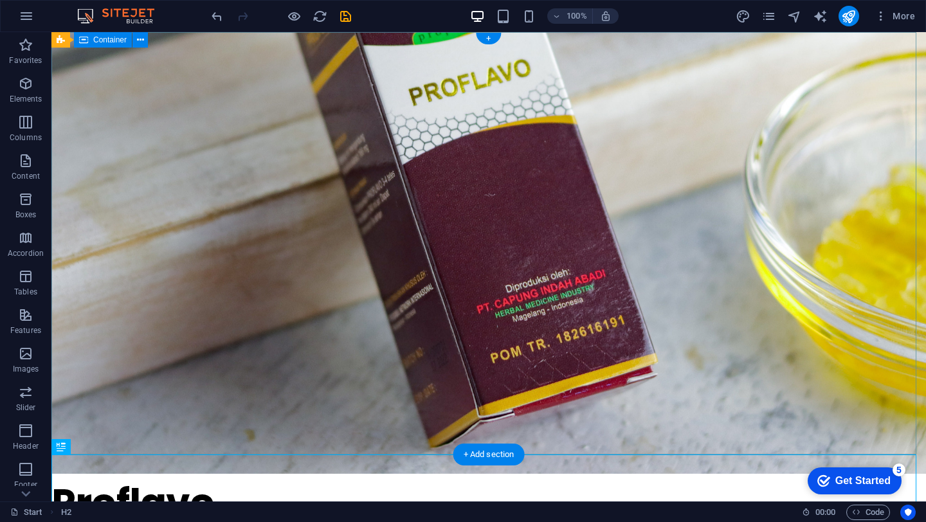
click at [265, 474] on div at bounding box center [488, 474] width 874 height 0
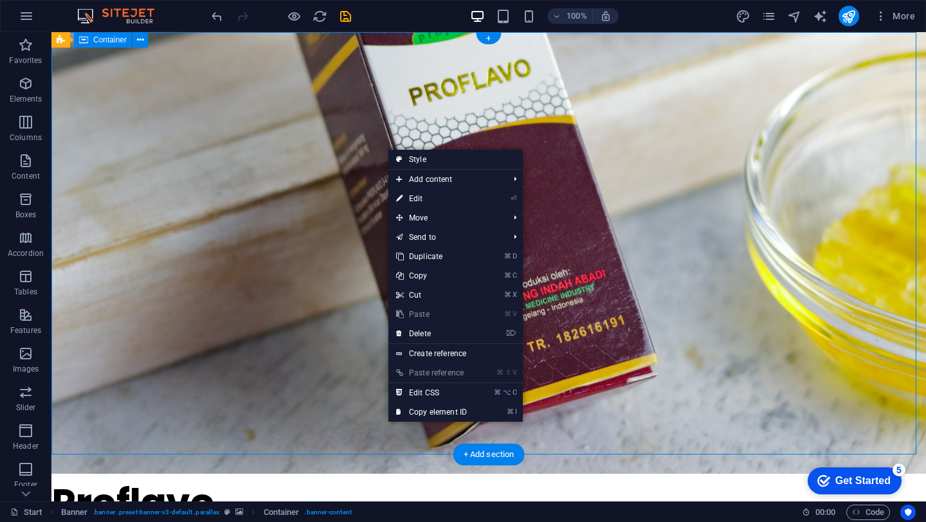
click at [387, 474] on div at bounding box center [488, 474] width 874 height 0
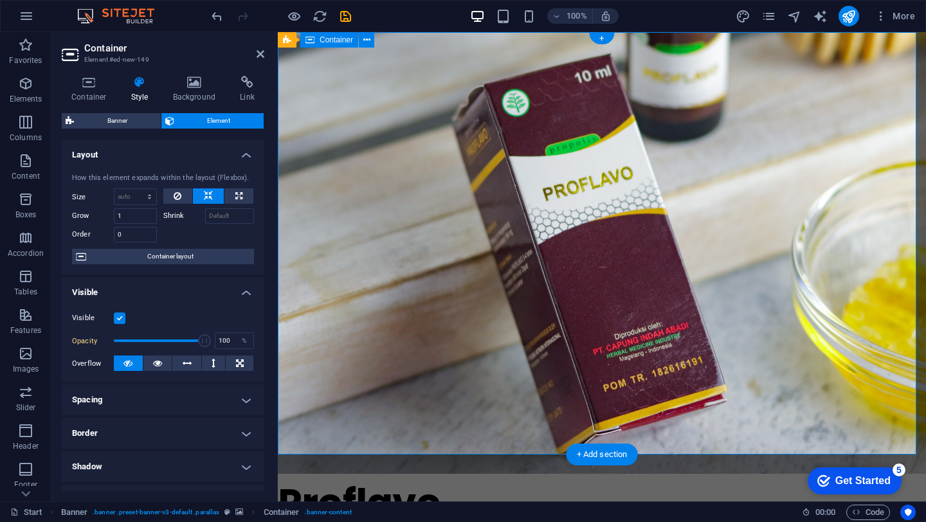
click at [387, 474] on div at bounding box center [602, 474] width 648 height 0
click at [134, 193] on select "Default auto px % 1/1 1/2 1/3 1/4 1/5 1/6 1/7 1/8 1/9 1/10" at bounding box center [135, 196] width 42 height 15
select select "1/7"
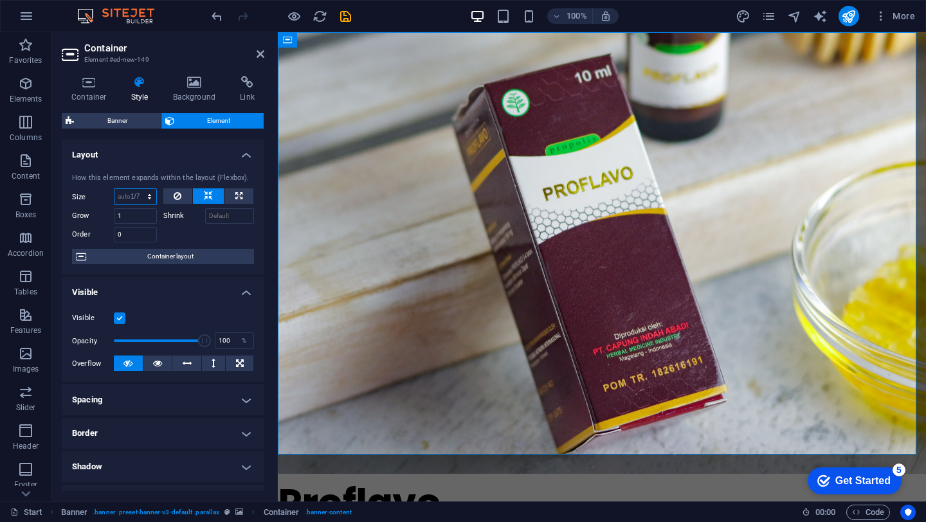
type input "14.28"
select select "%"
click at [119, 116] on span "Banner" at bounding box center [117, 120] width 79 height 15
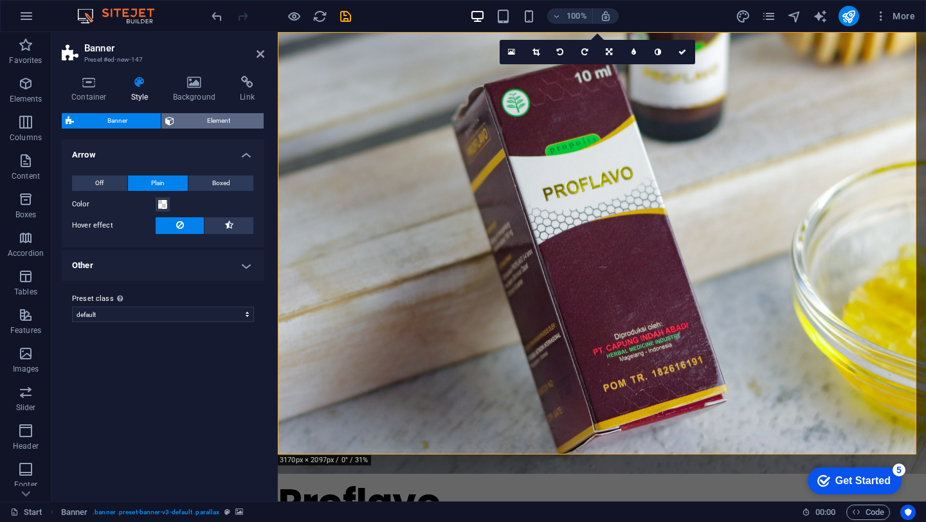
click at [190, 123] on span "Element" at bounding box center [219, 120] width 82 height 15
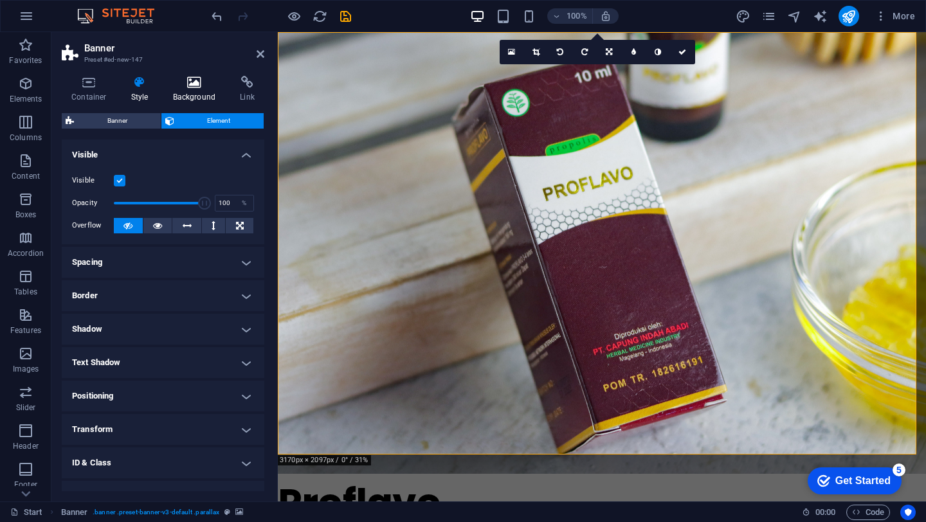
click at [201, 97] on h4 "Background" at bounding box center [197, 89] width 68 height 27
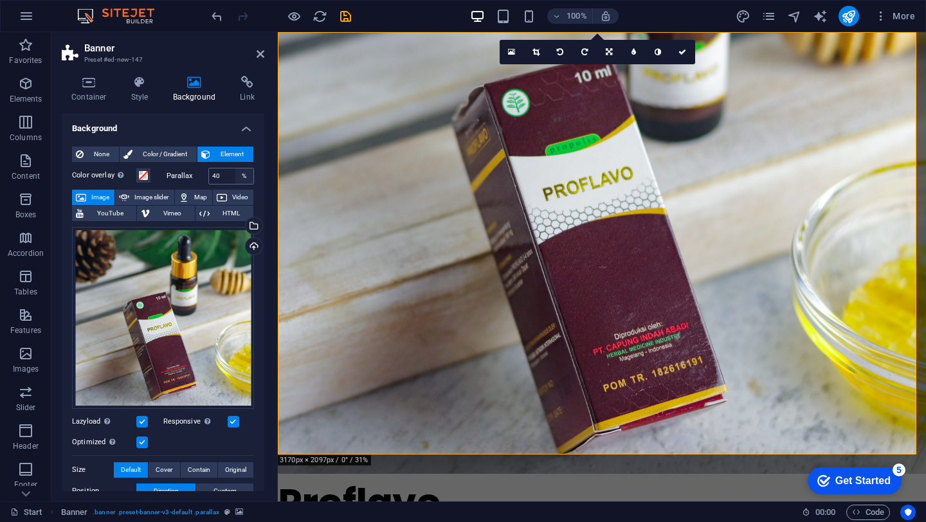
click at [235, 180] on div "%" at bounding box center [244, 175] width 18 height 15
click at [226, 179] on input "40" at bounding box center [231, 175] width 45 height 15
type input "4"
type input "30"
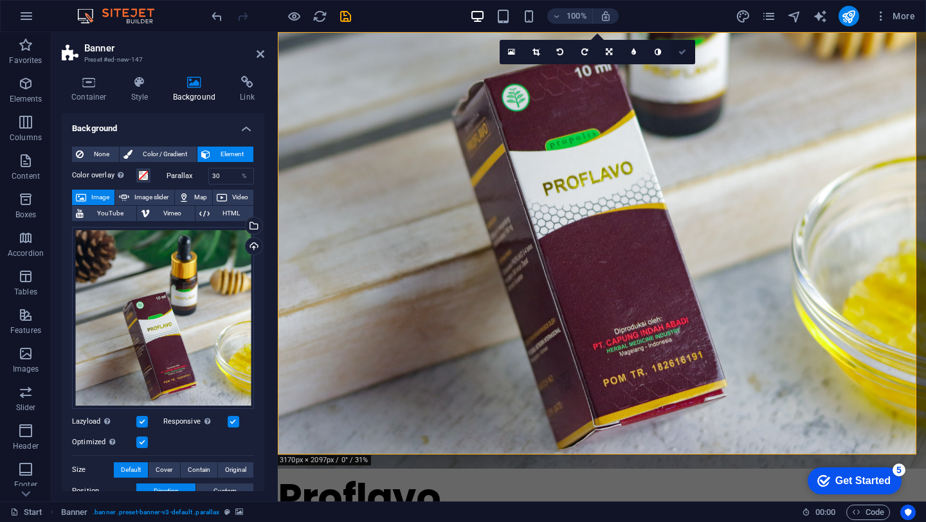
click at [683, 53] on icon at bounding box center [682, 52] width 8 height 8
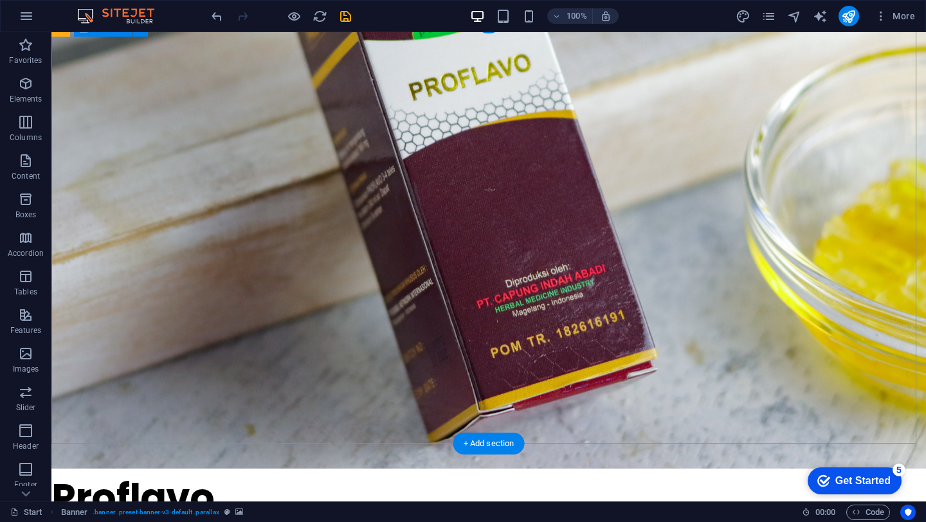
scroll to position [11, 0]
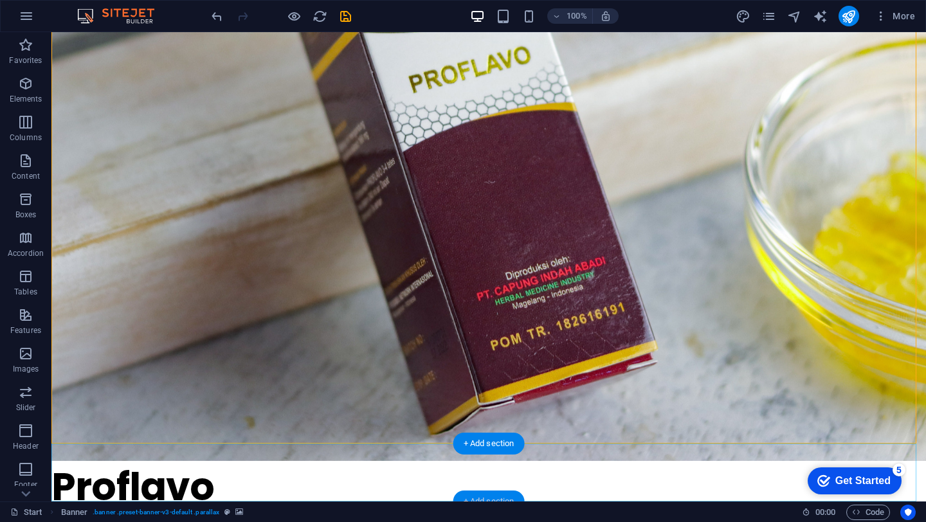
click at [485, 494] on div "+ Add section" at bounding box center [488, 502] width 71 height 22
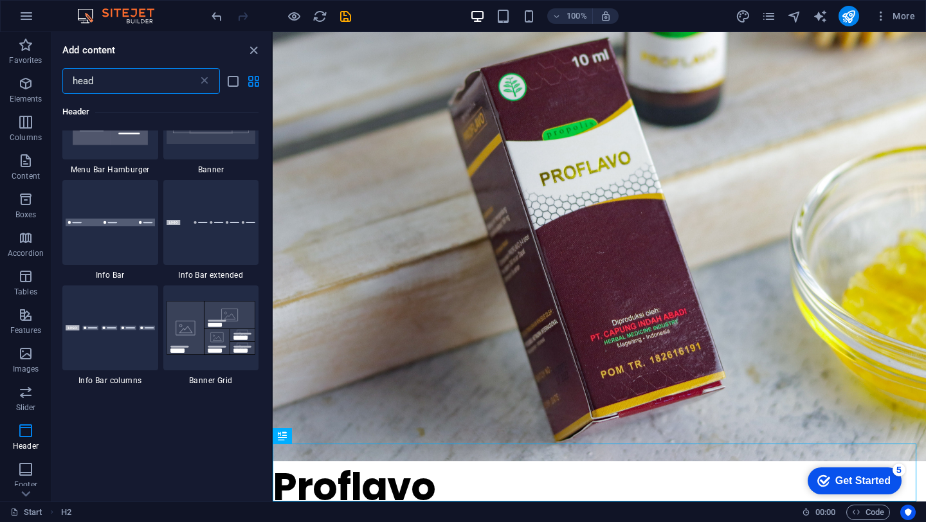
scroll to position [1093, 0]
click at [851, 12] on icon "publish" at bounding box center [848, 16] width 15 height 15
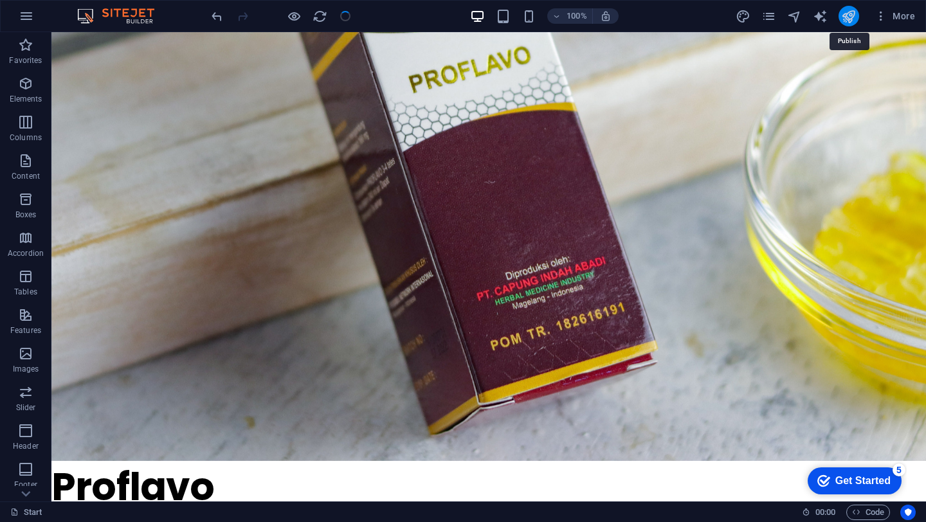
click at [851, 12] on icon "publish" at bounding box center [848, 16] width 15 height 15
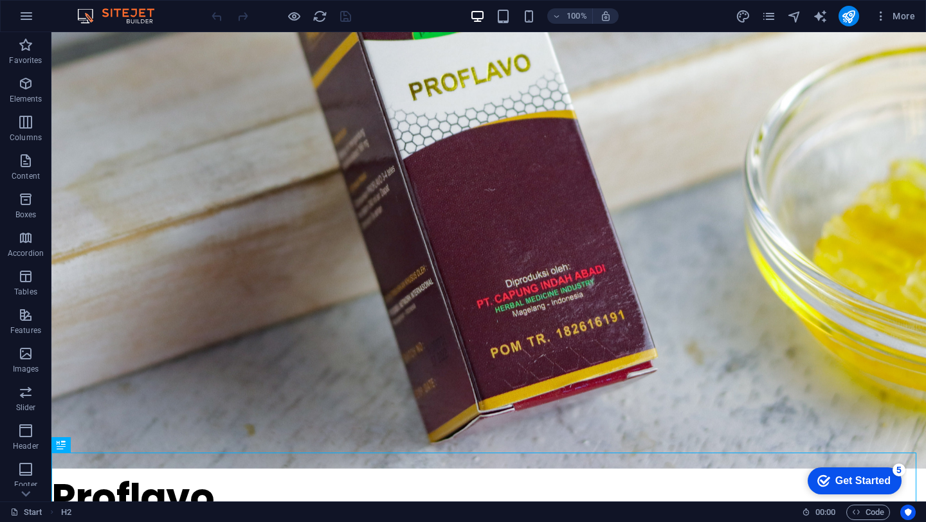
scroll to position [11, 0]
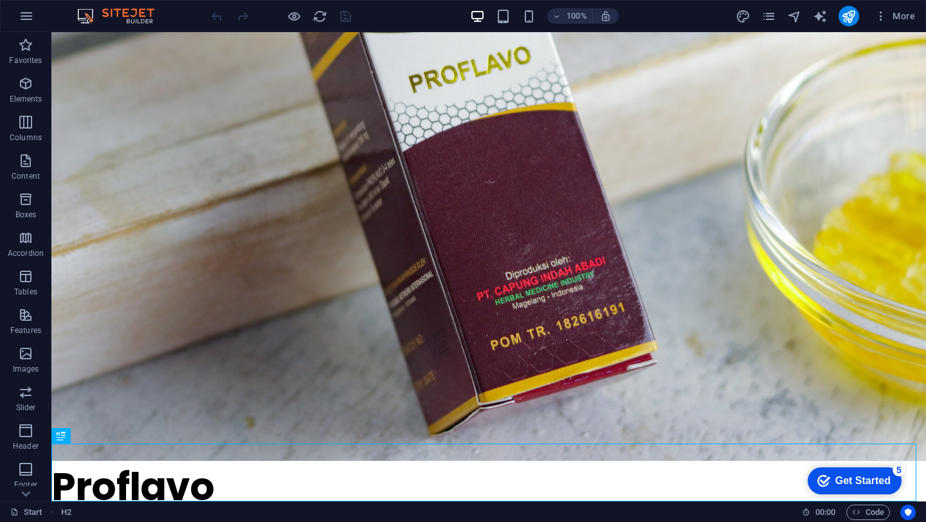
click at [285, 10] on div at bounding box center [281, 16] width 144 height 21
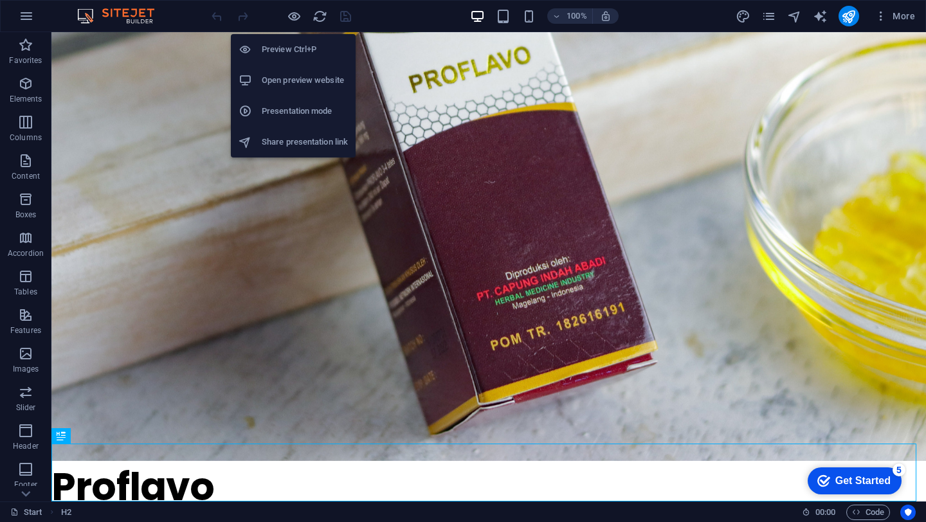
click at [289, 50] on h6 "Preview Ctrl+P" at bounding box center [305, 49] width 86 height 15
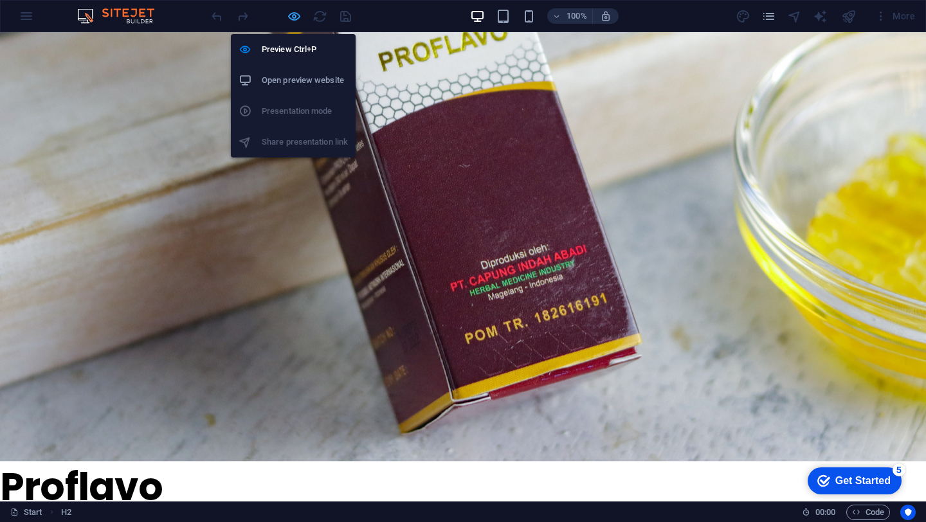
click at [288, 19] on icon "button" at bounding box center [294, 16] width 15 height 15
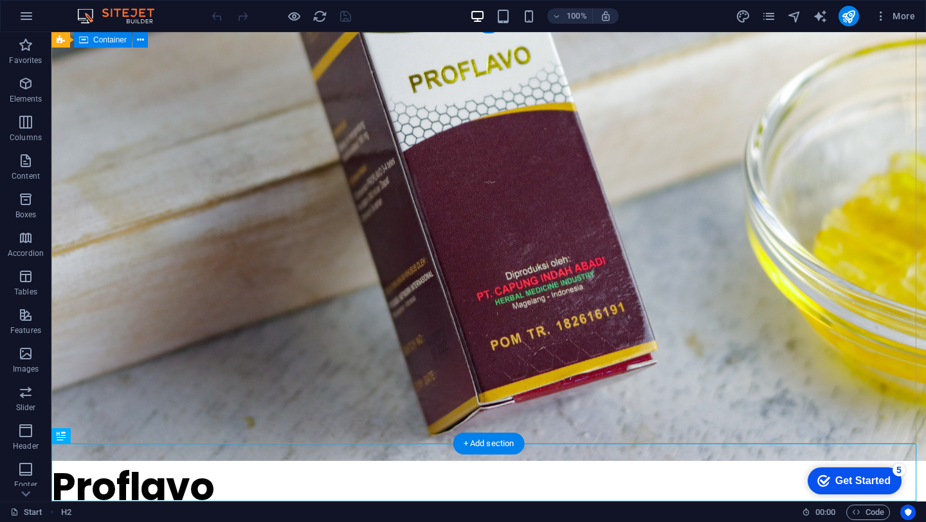
click at [197, 458] on div at bounding box center [488, 458] width 874 height 0
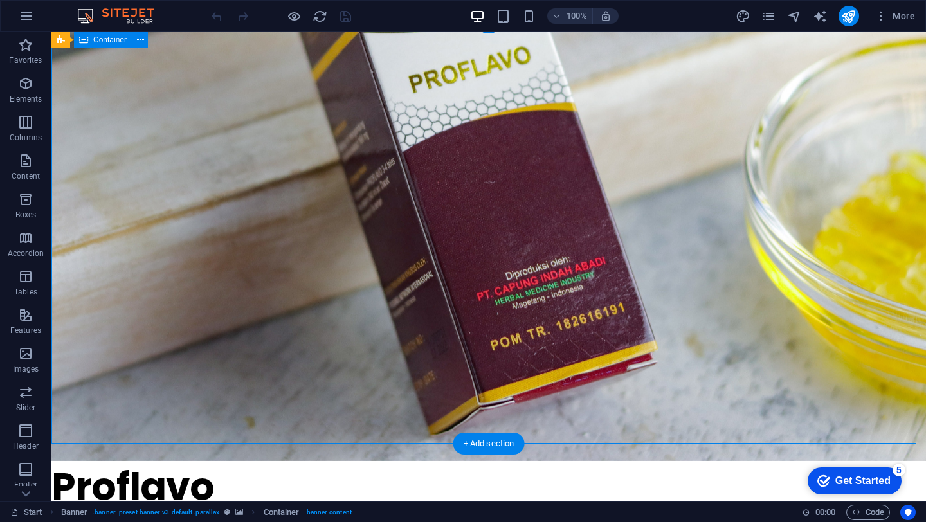
click at [181, 458] on div at bounding box center [488, 458] width 874 height 0
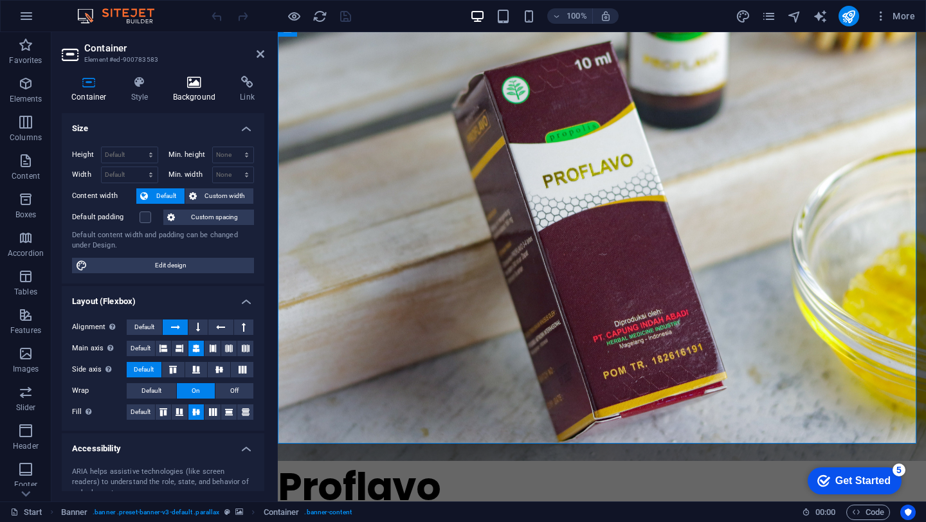
click at [204, 84] on icon at bounding box center [194, 82] width 62 height 13
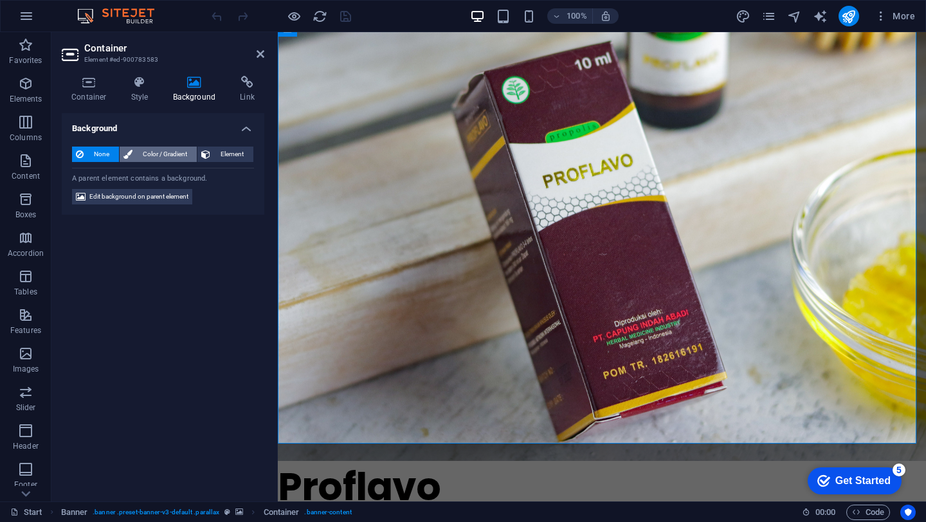
click at [170, 158] on span "Color / Gradient" at bounding box center [164, 154] width 57 height 15
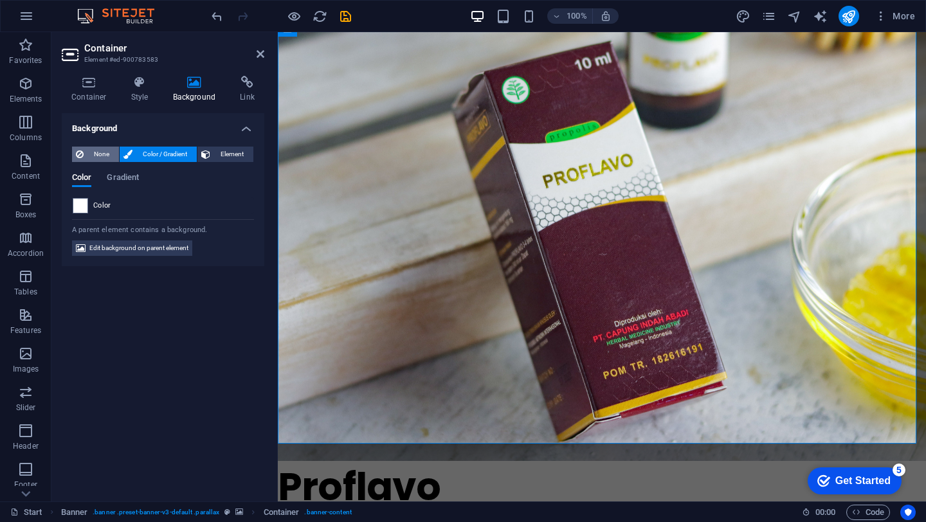
click at [96, 154] on span "None" at bounding box center [101, 154] width 28 height 15
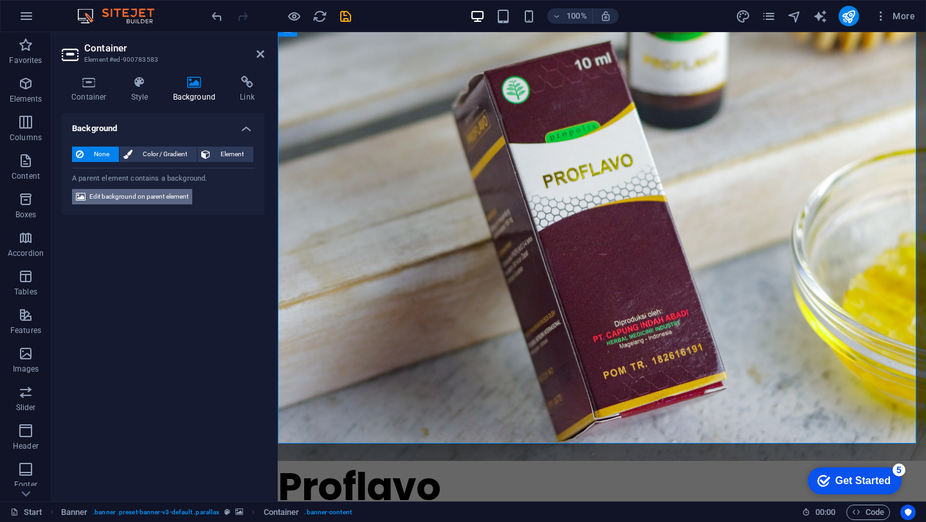
click at [135, 201] on span "Edit background on parent element" at bounding box center [138, 196] width 99 height 15
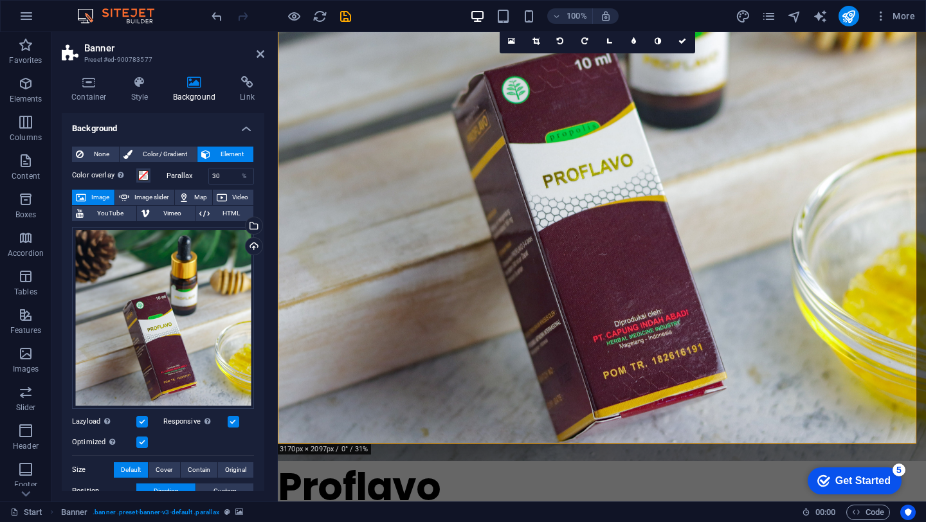
click at [103, 197] on span "Image" at bounding box center [100, 197] width 21 height 15
click at [95, 193] on span "Image" at bounding box center [100, 197] width 21 height 15
click at [185, 265] on div "Drag files here, click to choose files or select files from Files or our free s…" at bounding box center [163, 318] width 182 height 182
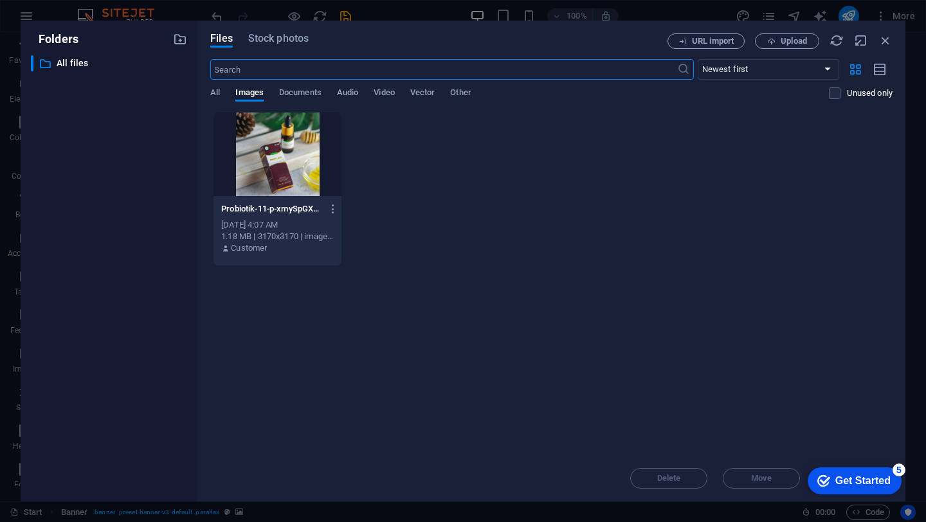
scroll to position [0, 0]
click at [789, 30] on div "Files Stock photos URL import Upload ​ Newest first Oldest first Name (A-Z) Nam…" at bounding box center [551, 261] width 708 height 481
click at [795, 42] on span "Upload" at bounding box center [793, 41] width 26 height 8
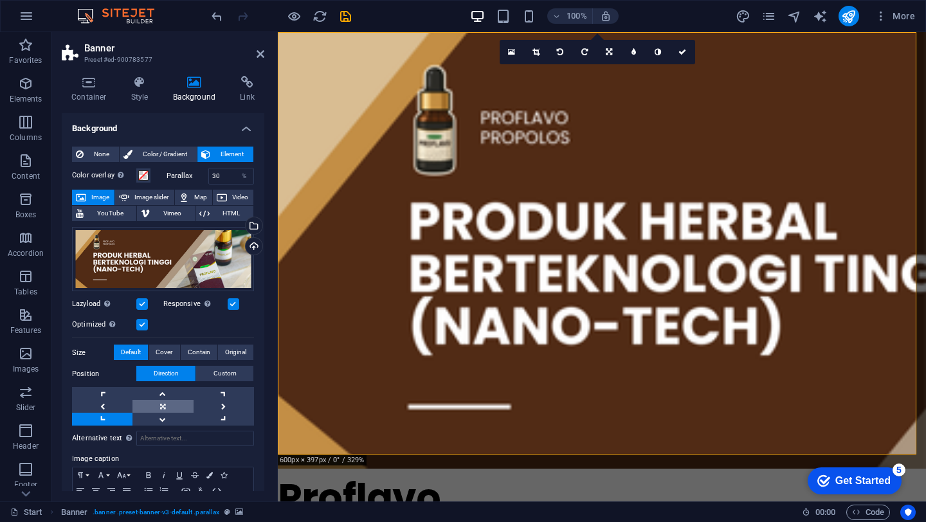
click at [165, 409] on link at bounding box center [162, 406] width 60 height 13
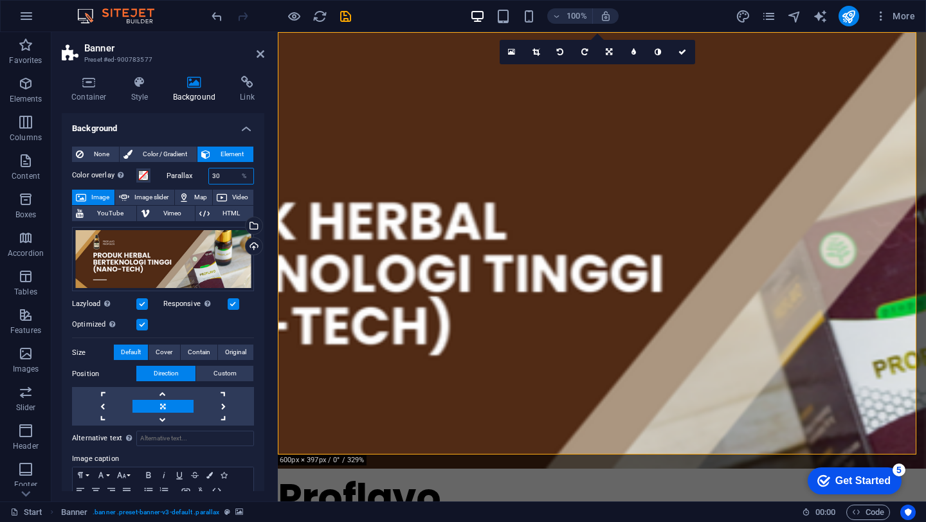
click at [226, 171] on input "30" at bounding box center [231, 175] width 45 height 15
click at [567, 469] on div at bounding box center [602, 469] width 648 height 0
click at [367, 42] on icon at bounding box center [366, 40] width 7 height 14
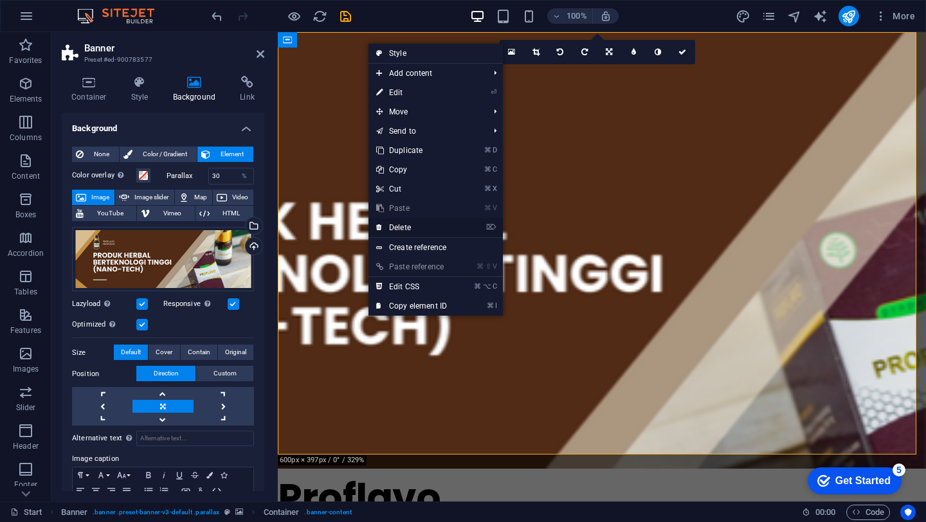
click at [400, 229] on link "⌦ Delete" at bounding box center [411, 227] width 86 height 19
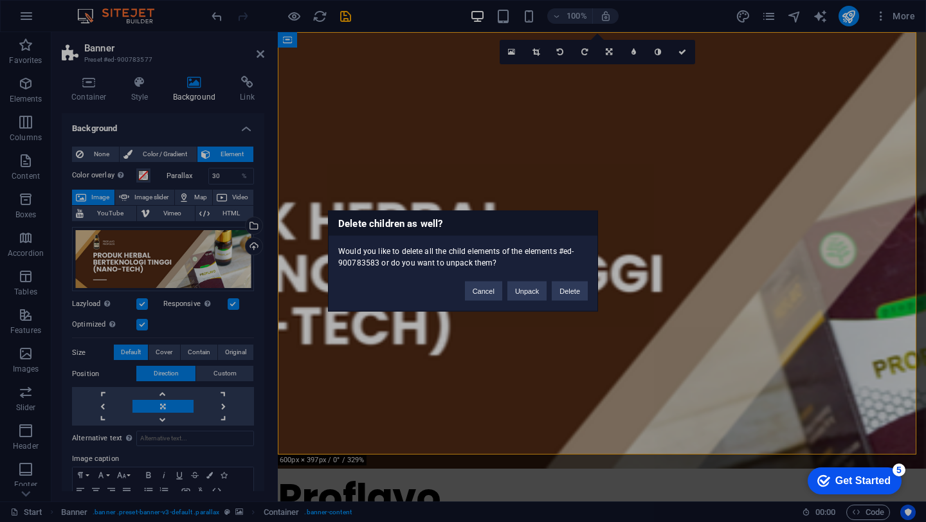
click at [595, 286] on div "Cancel Unpack Delete" at bounding box center [526, 285] width 142 height 33
click at [577, 293] on button "Delete" at bounding box center [570, 291] width 36 height 19
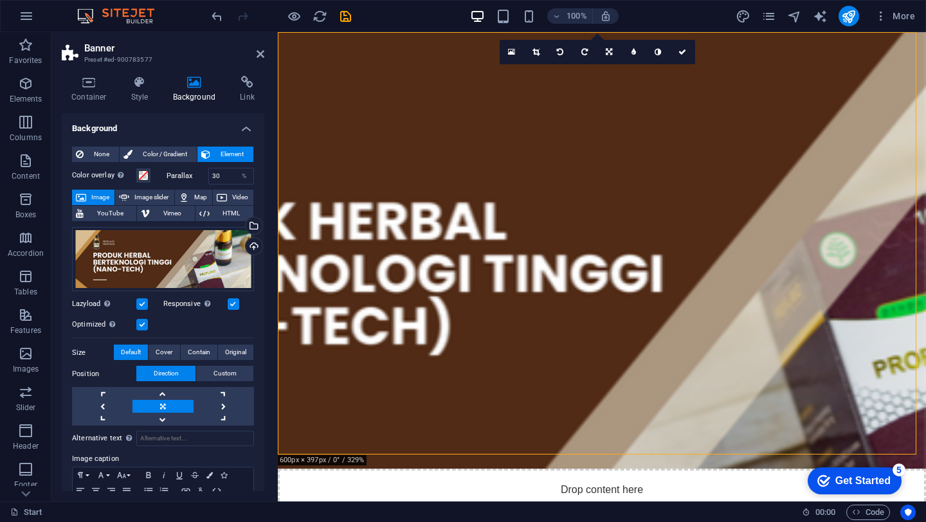
click at [710, 366] on figure at bounding box center [602, 250] width 648 height 437
click at [334, 40] on icon at bounding box center [334, 40] width 7 height 14
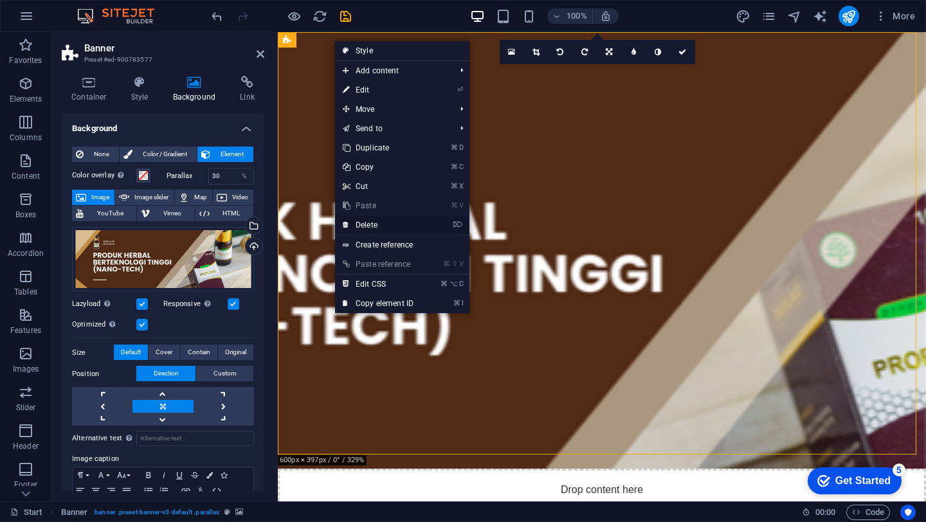
click at [389, 224] on link "⌦ Delete" at bounding box center [378, 224] width 86 height 19
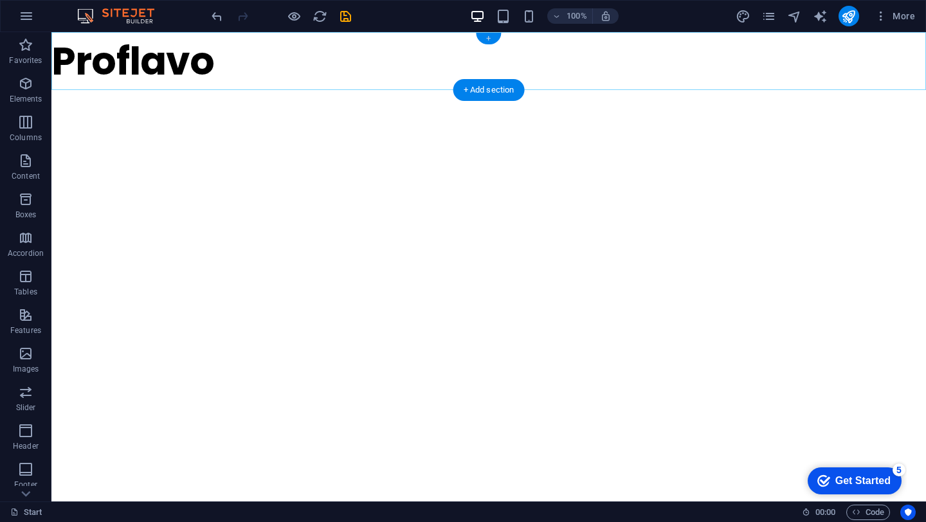
click at [491, 39] on div "+" at bounding box center [488, 39] width 25 height 12
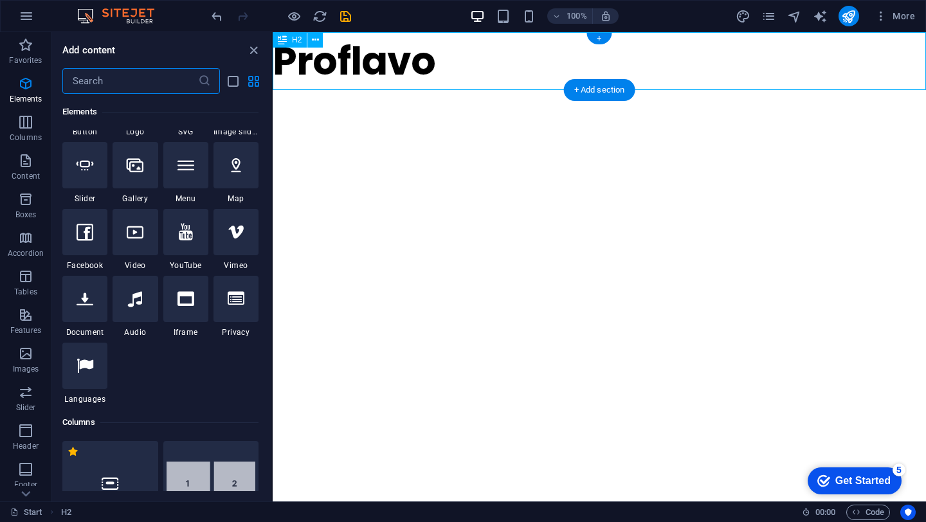
scroll to position [2250, 0]
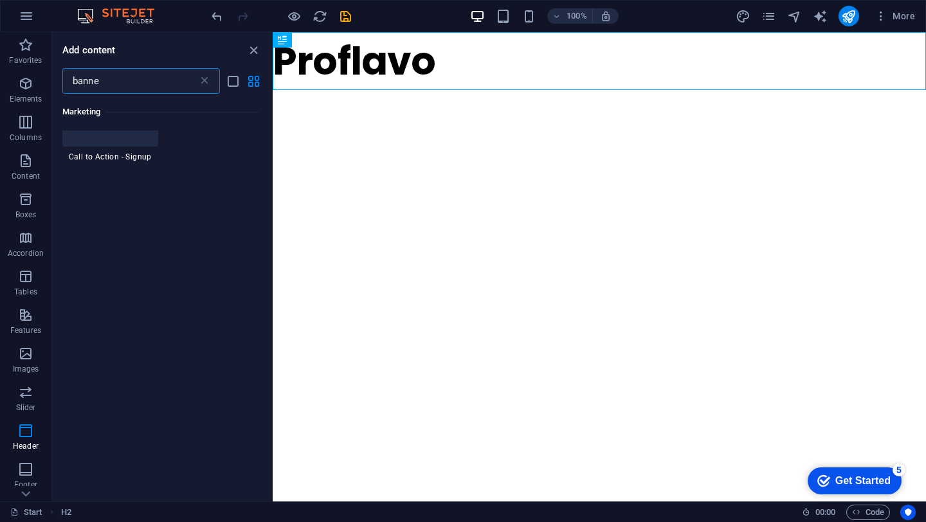
type input "banner"
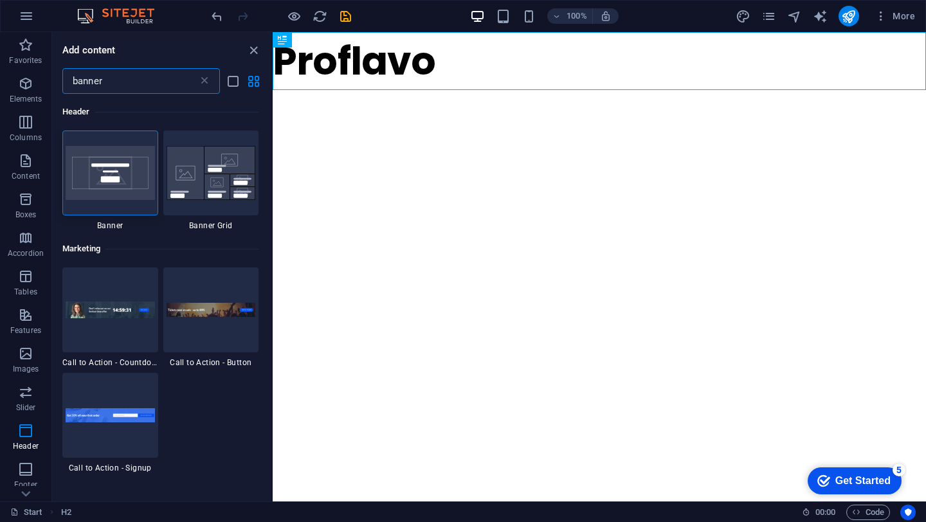
scroll to position [0, 0]
click at [109, 168] on img at bounding box center [110, 173] width 89 height 54
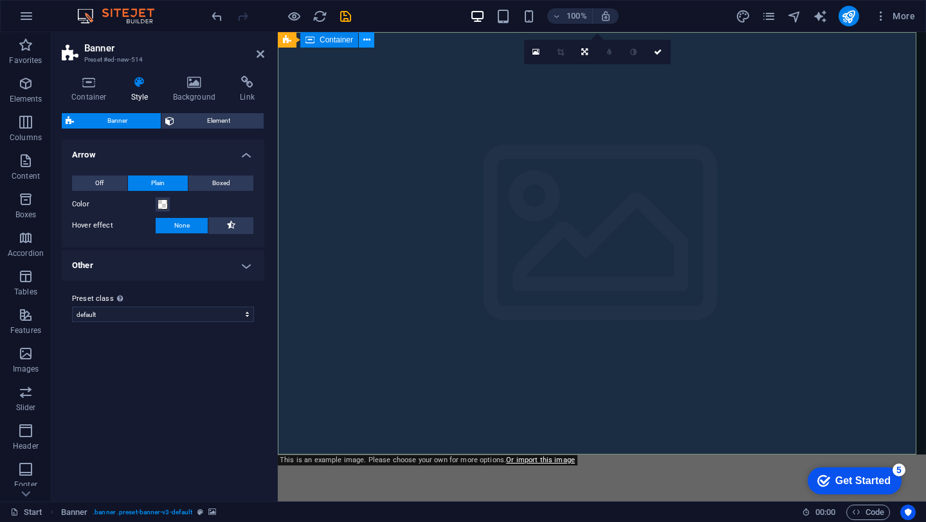
click at [371, 42] on button at bounding box center [366, 39] width 15 height 15
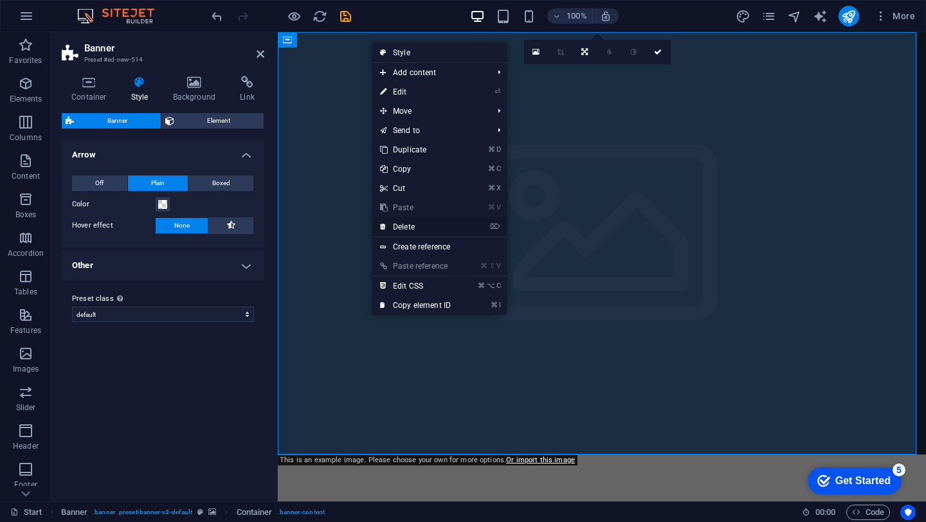
click at [411, 221] on link "⌦ Delete" at bounding box center [415, 226] width 86 height 19
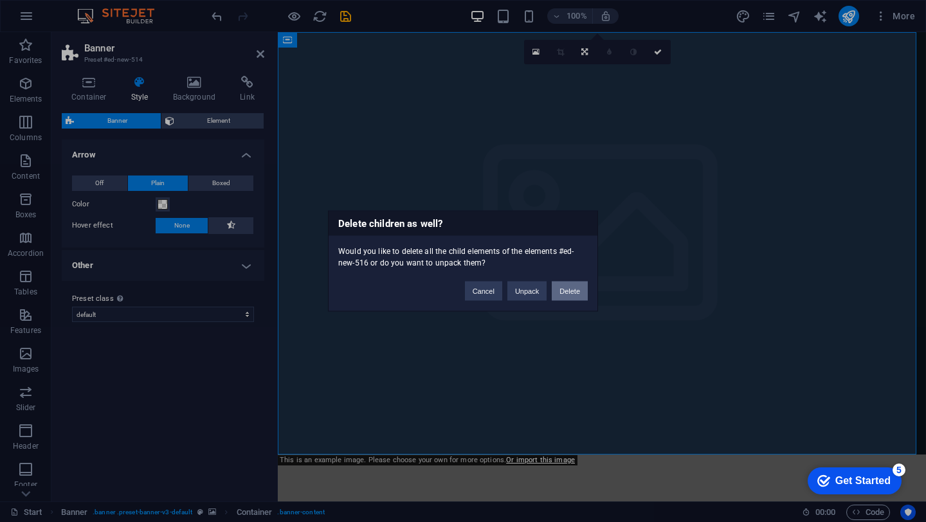
click at [579, 297] on button "Delete" at bounding box center [570, 291] width 36 height 19
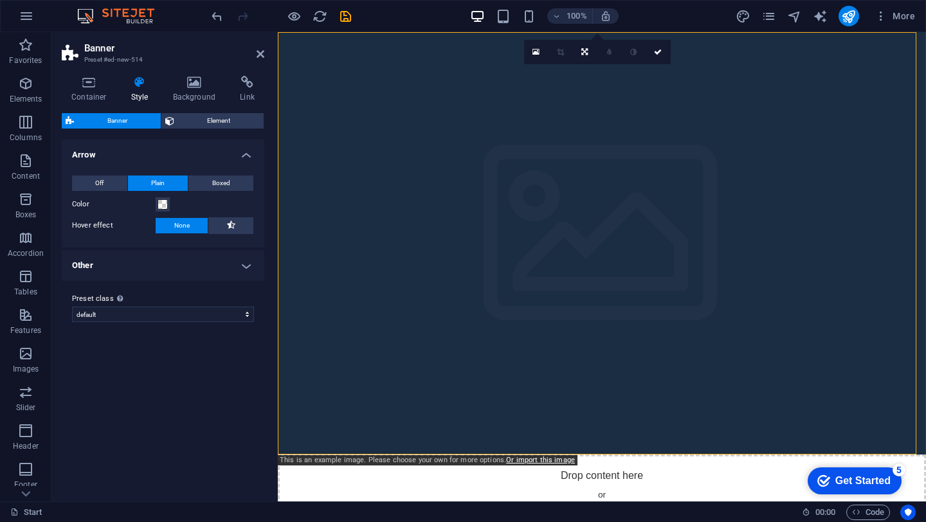
click at [375, 167] on figure at bounding box center [602, 243] width 648 height 422
click at [340, 39] on button at bounding box center [334, 39] width 15 height 15
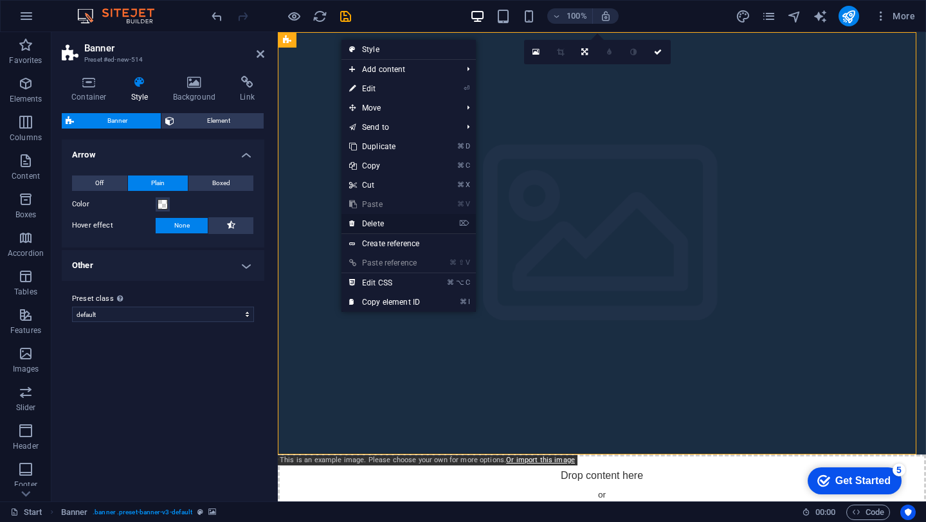
click at [379, 221] on link "⌦ Delete" at bounding box center [384, 223] width 86 height 19
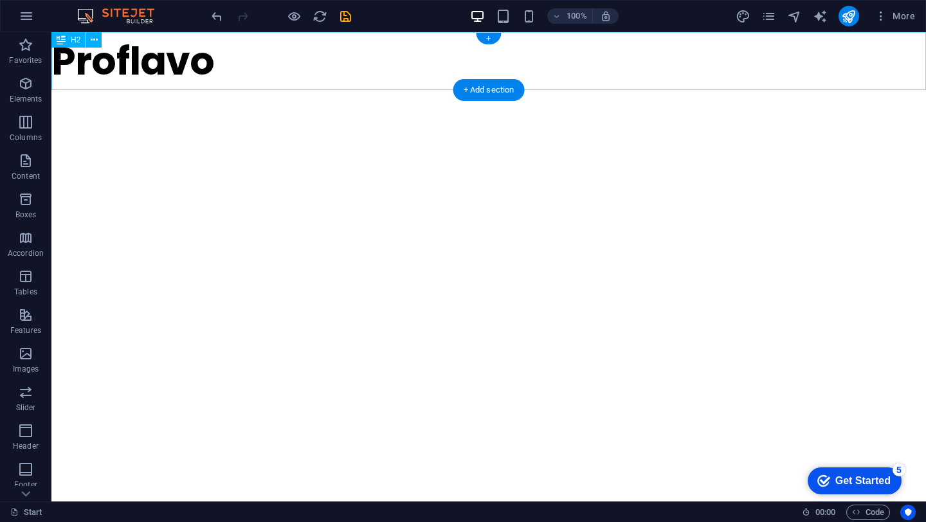
click at [484, 57] on div "Proflavo" at bounding box center [488, 61] width 874 height 58
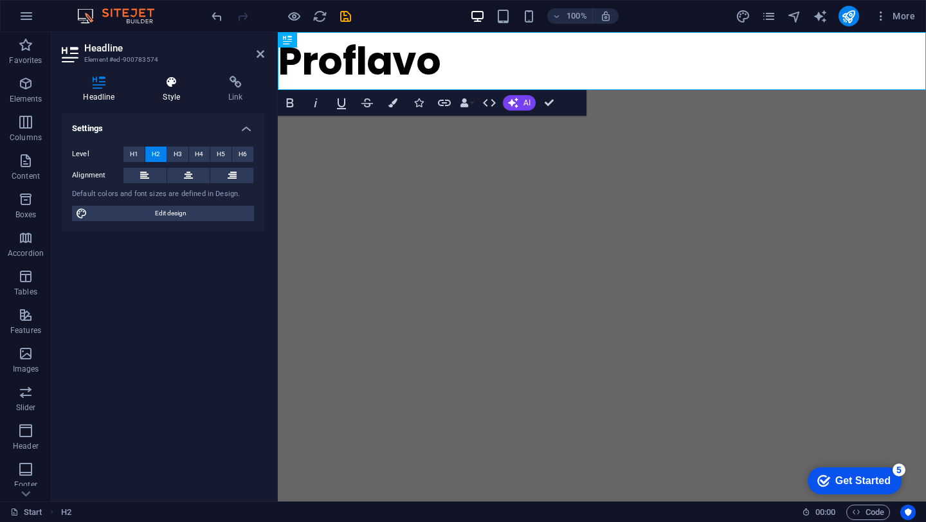
click at [172, 86] on icon at bounding box center [171, 82] width 60 height 13
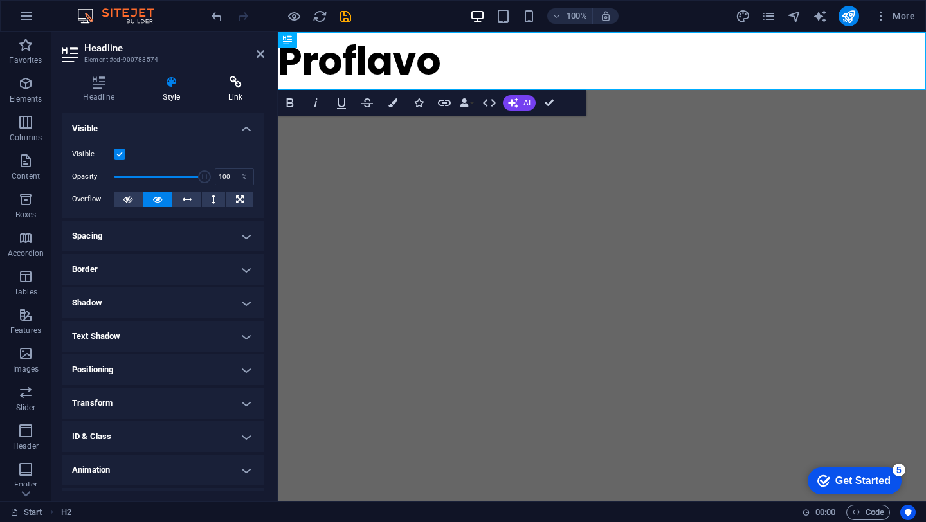
click at [248, 82] on icon at bounding box center [235, 82] width 57 height 13
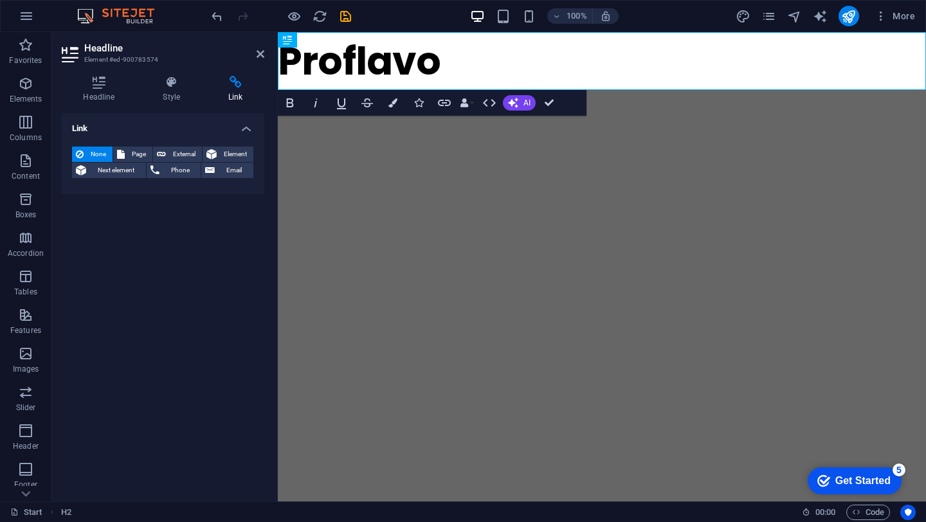
click at [95, 75] on div "Headline Style Link Settings Level H1 H2 H3 H4 H5 H6 Alignment Default colors a…" at bounding box center [162, 284] width 223 height 436
click at [107, 84] on icon at bounding box center [99, 82] width 75 height 13
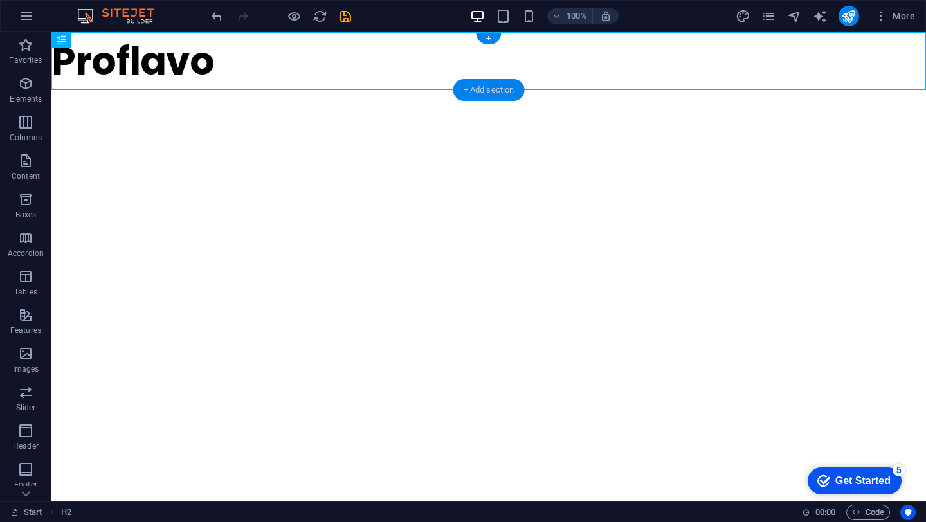
click at [468, 90] on div "+ Add section" at bounding box center [488, 90] width 71 height 22
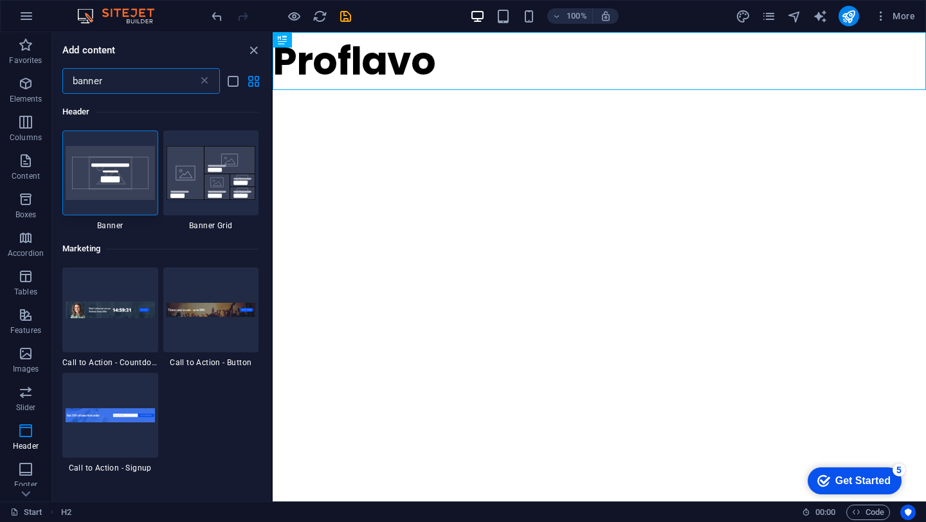
click at [130, 86] on input "banner" at bounding box center [130, 81] width 136 height 26
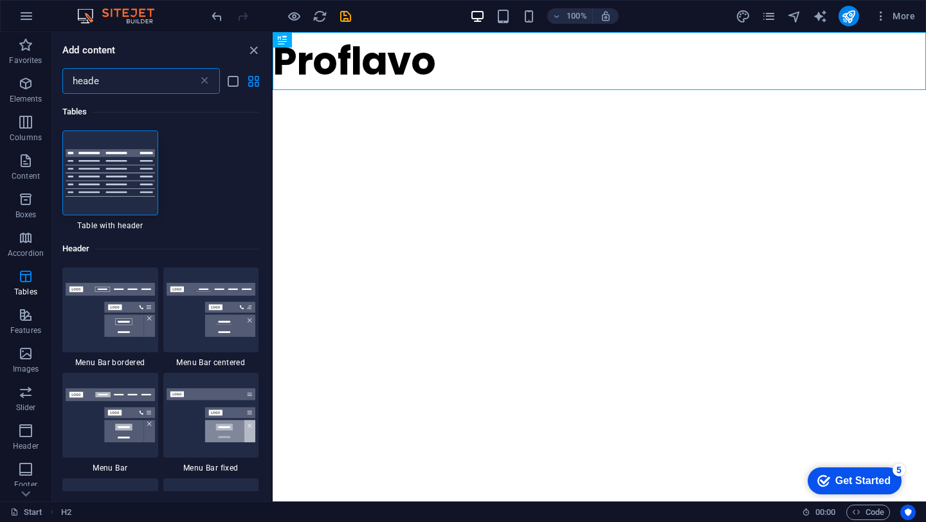
type input "header"
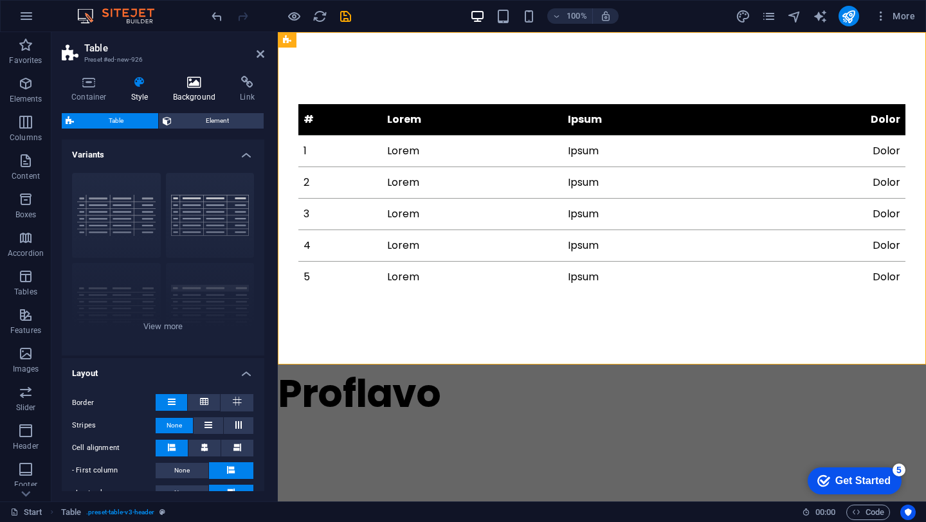
click at [187, 96] on h4 "Background" at bounding box center [197, 89] width 68 height 27
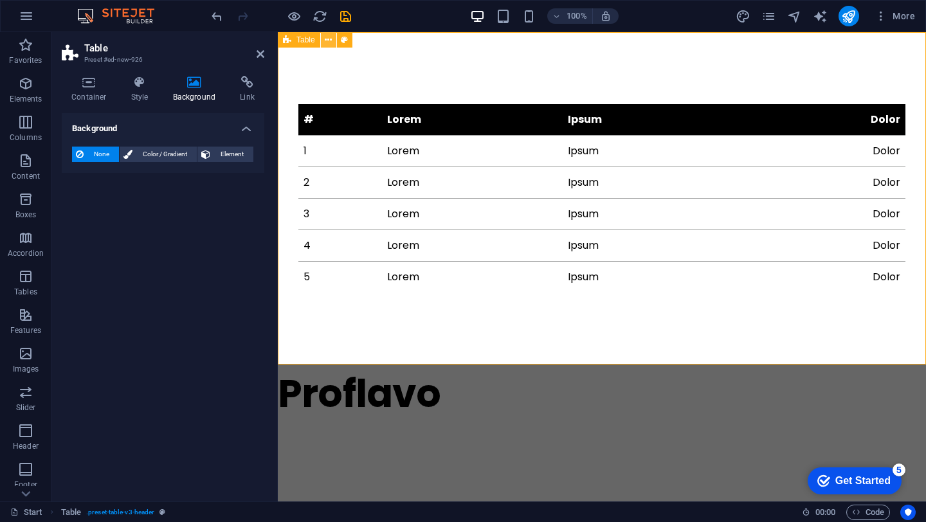
click at [323, 39] on button at bounding box center [328, 39] width 15 height 15
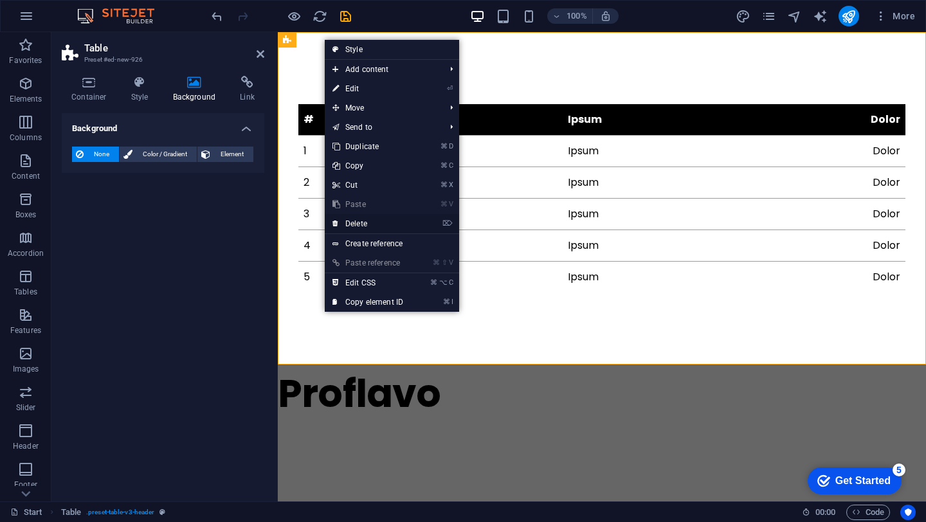
click at [379, 224] on link "⌦ Delete" at bounding box center [368, 223] width 86 height 19
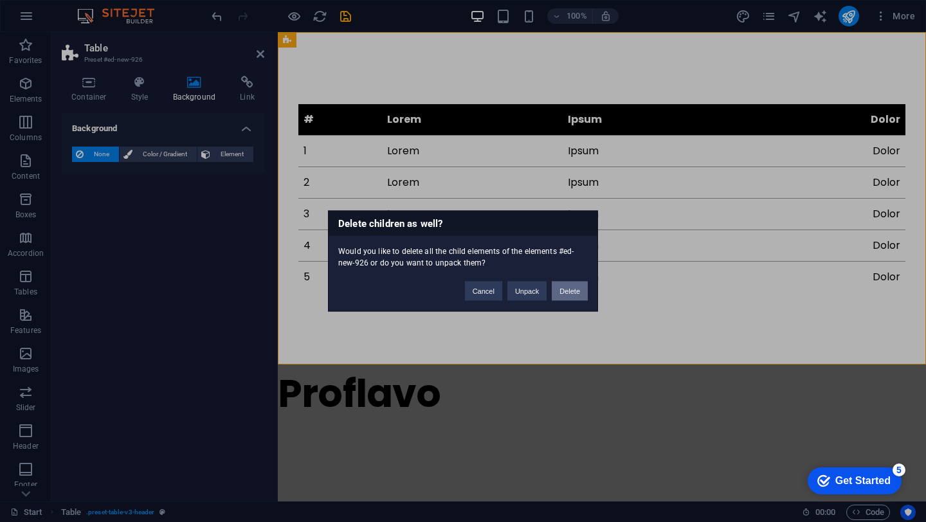
click at [581, 288] on button "Delete" at bounding box center [570, 291] width 36 height 19
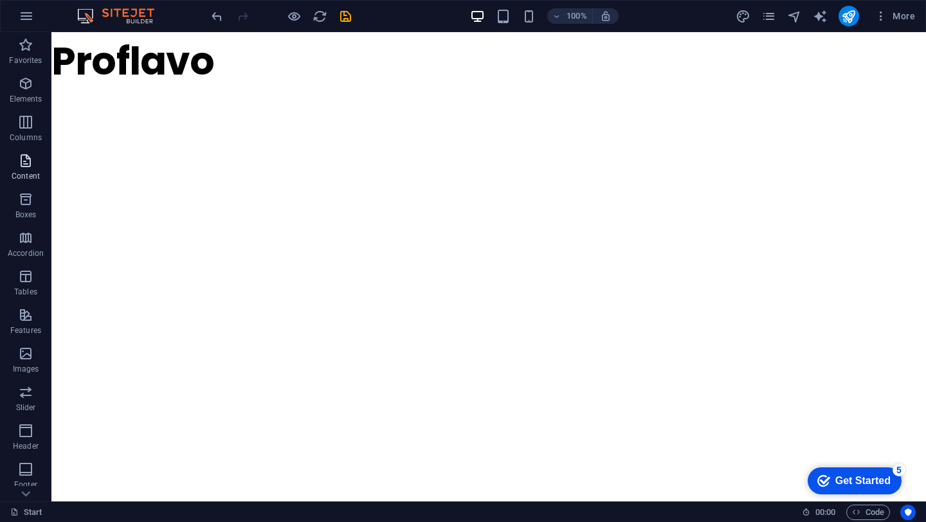
click at [30, 176] on p "Content" at bounding box center [26, 176] width 28 height 10
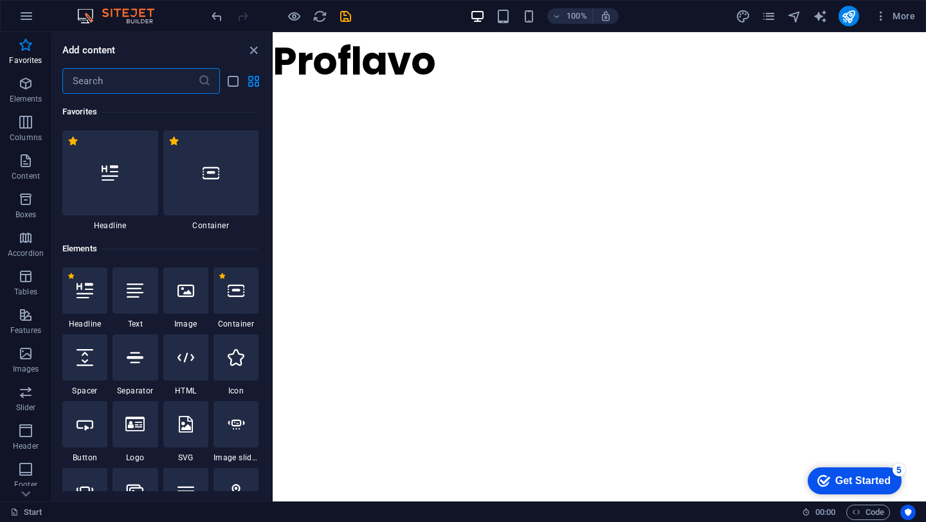
scroll to position [26, 0]
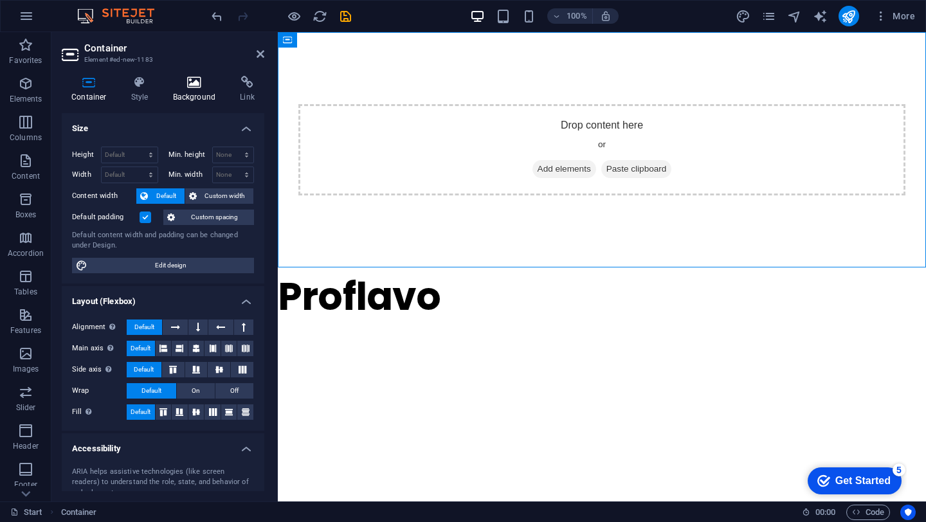
click at [196, 84] on icon at bounding box center [194, 82] width 62 height 13
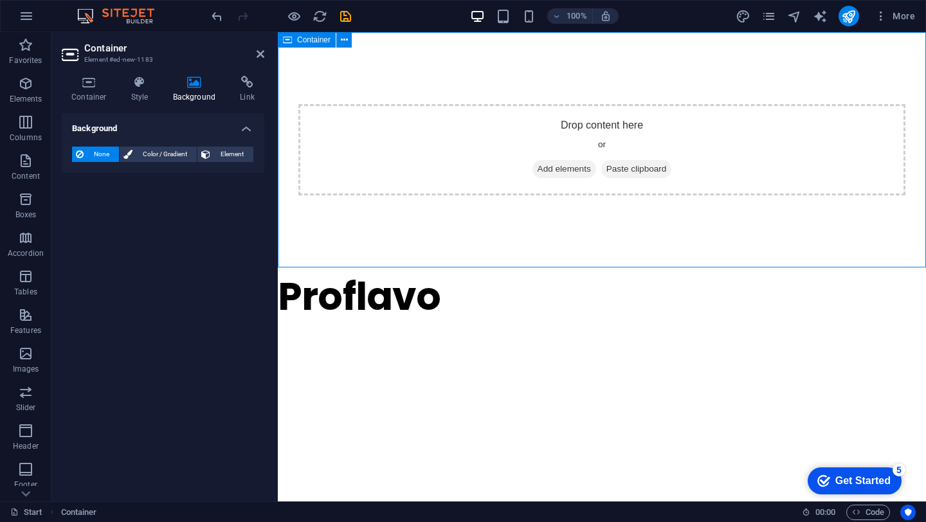
click at [441, 68] on div "Drop content here or Add elements Paste clipboard" at bounding box center [602, 149] width 648 height 235
click at [146, 90] on h4 "Style" at bounding box center [143, 89] width 42 height 27
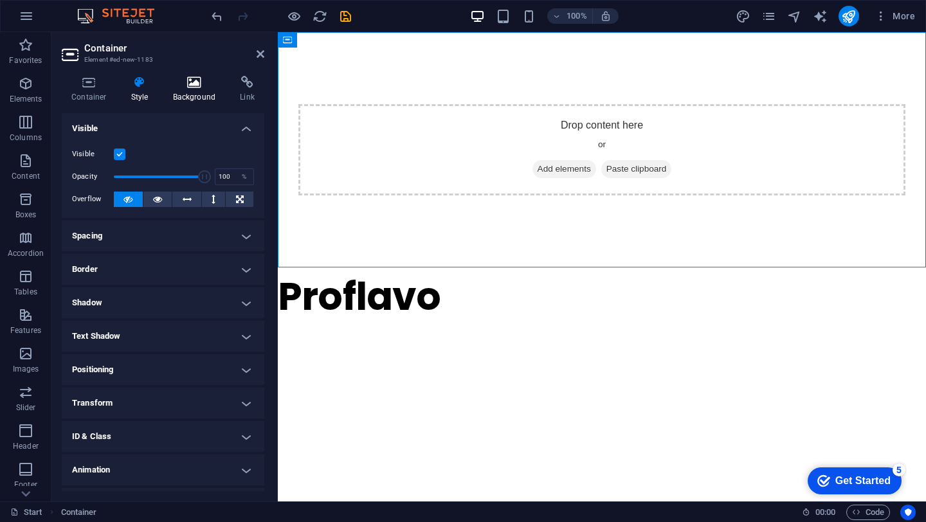
click at [201, 95] on h4 "Background" at bounding box center [197, 89] width 68 height 27
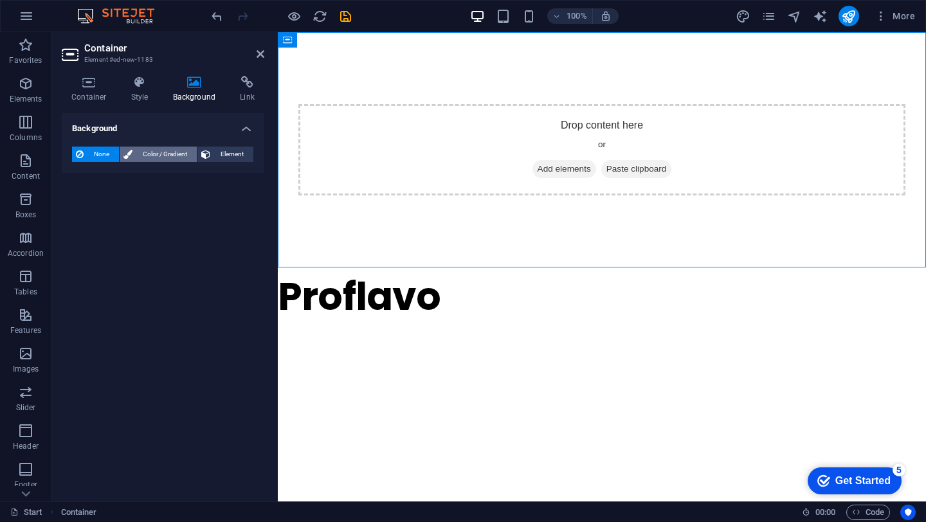
click at [165, 156] on span "Color / Gradient" at bounding box center [164, 154] width 57 height 15
click at [240, 156] on span "Element" at bounding box center [231, 154] width 35 height 15
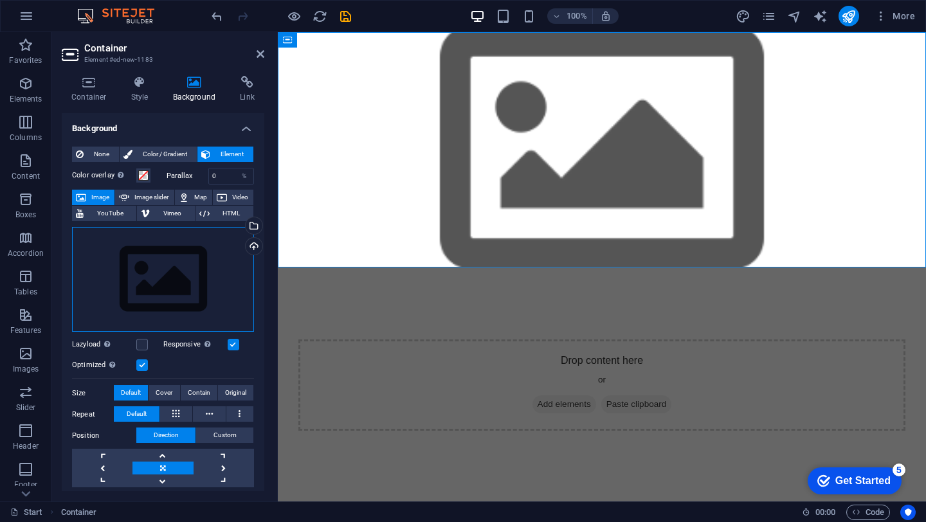
click at [168, 267] on div "Drag files here, click to choose files or select files from Files or our free s…" at bounding box center [163, 279] width 182 height 105
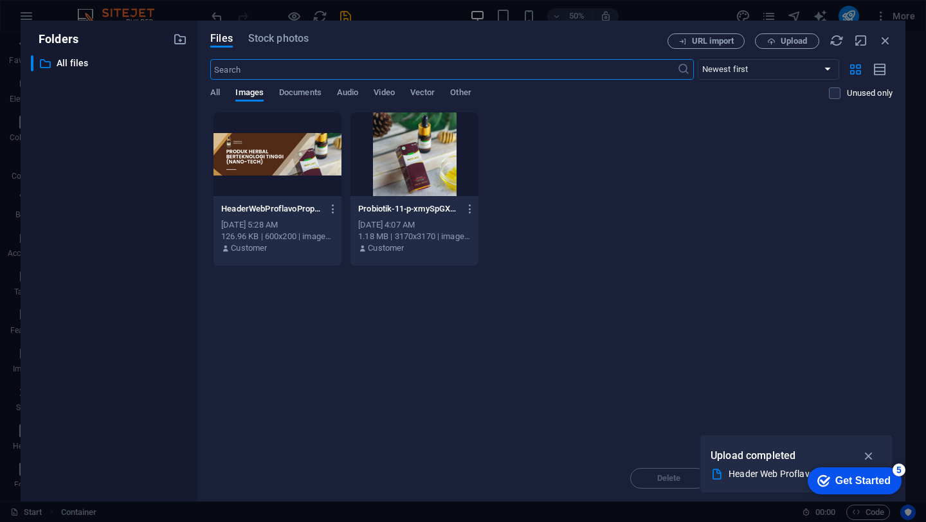
click at [298, 147] on div at bounding box center [277, 155] width 128 height 84
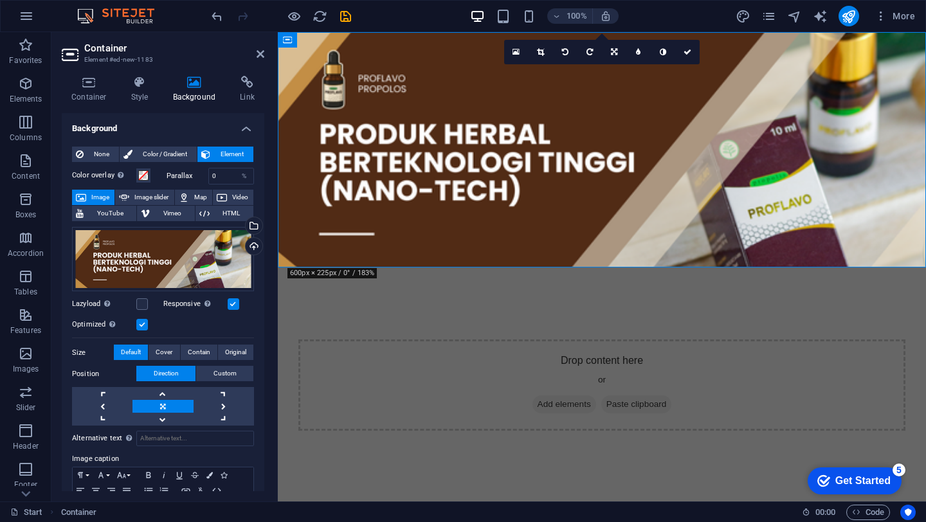
click at [702, 370] on html "Skip to main content Drop content here or Add elements Paste clipboard Proflavo" at bounding box center [602, 296] width 648 height 528
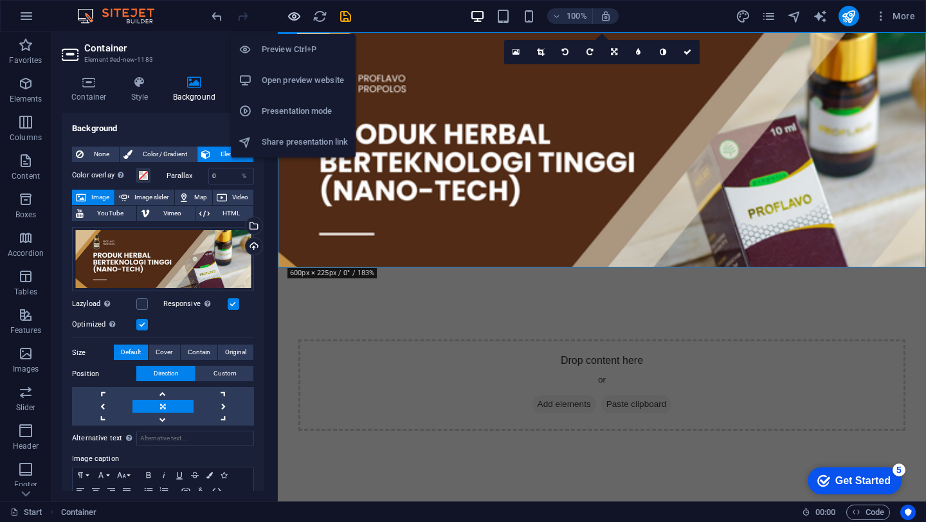
click at [294, 16] on icon "button" at bounding box center [294, 16] width 15 height 15
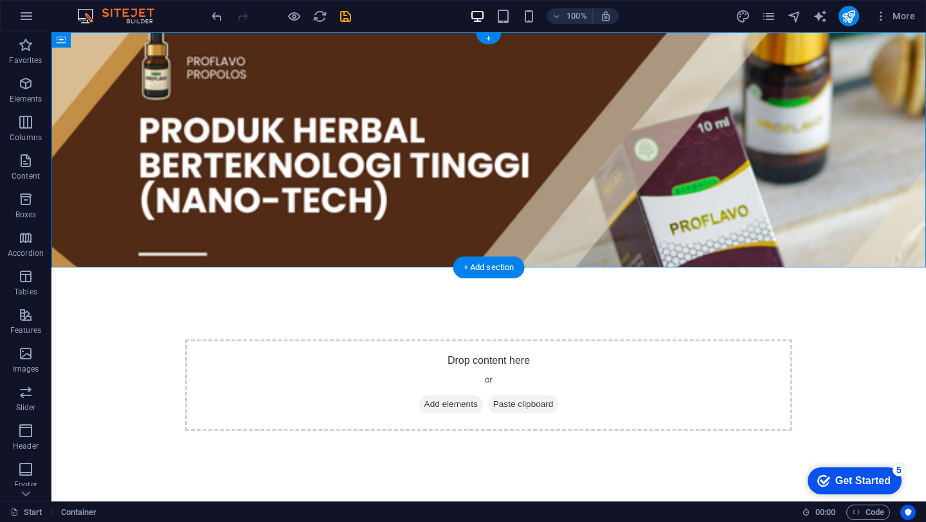
click at [435, 60] on figure at bounding box center [488, 149] width 874 height 235
click at [446, 79] on figure at bounding box center [488, 149] width 874 height 235
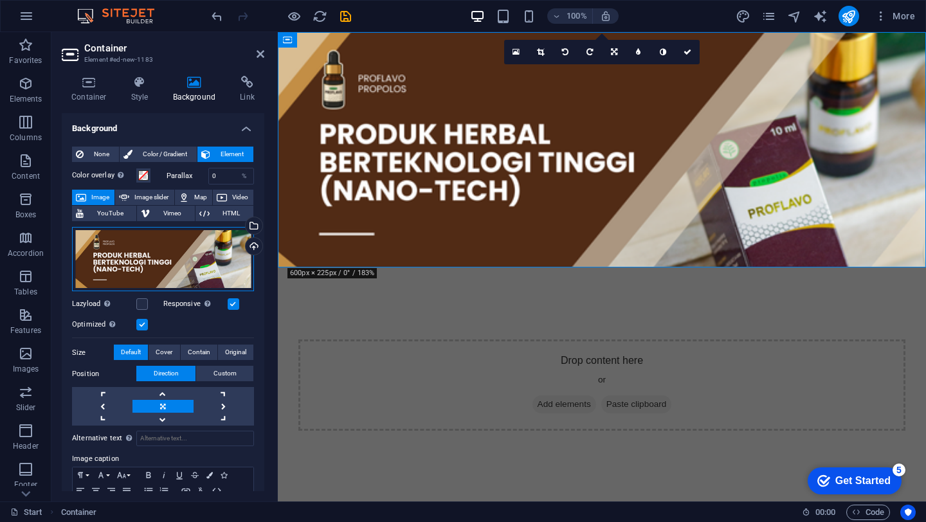
click at [196, 275] on div "Drag files here, click to choose files or select files from Files or our free s…" at bounding box center [163, 259] width 182 height 65
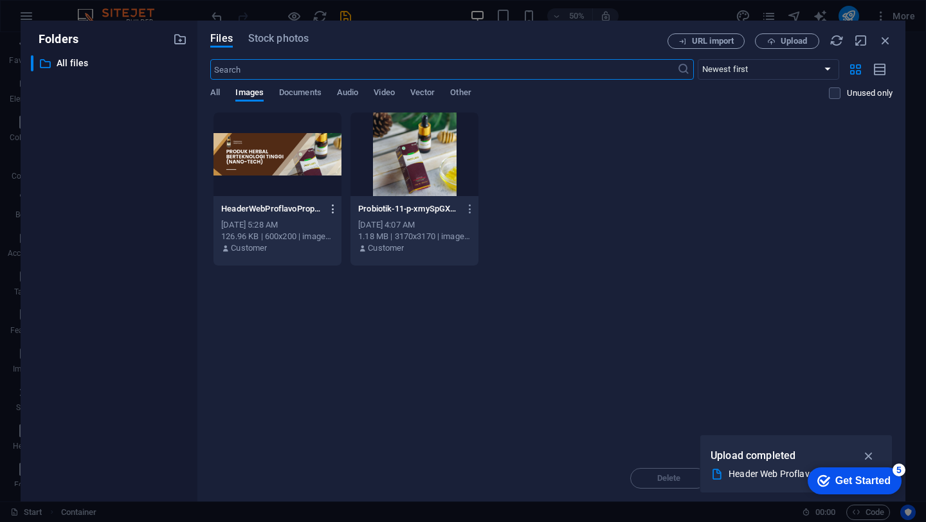
click at [329, 209] on icon "button" at bounding box center [333, 209] width 12 height 12
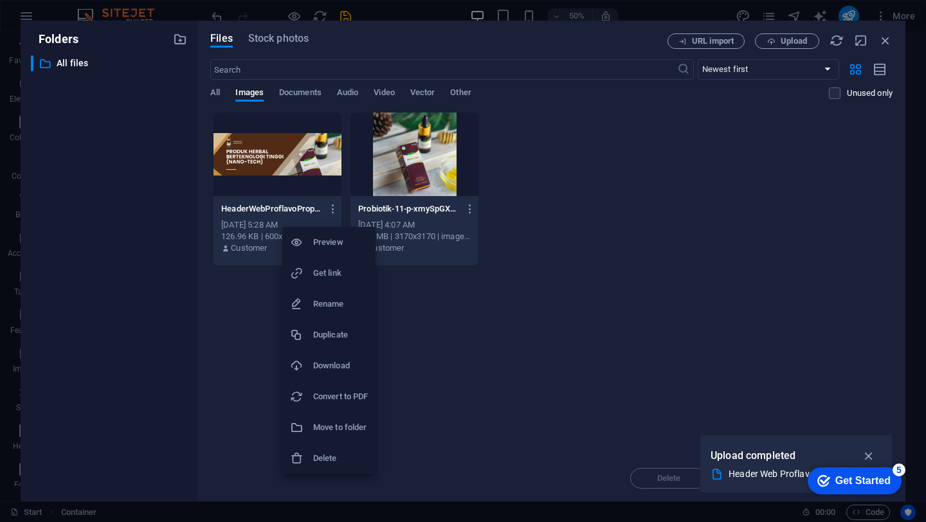
click at [321, 458] on h6 "Delete" at bounding box center [340, 458] width 55 height 15
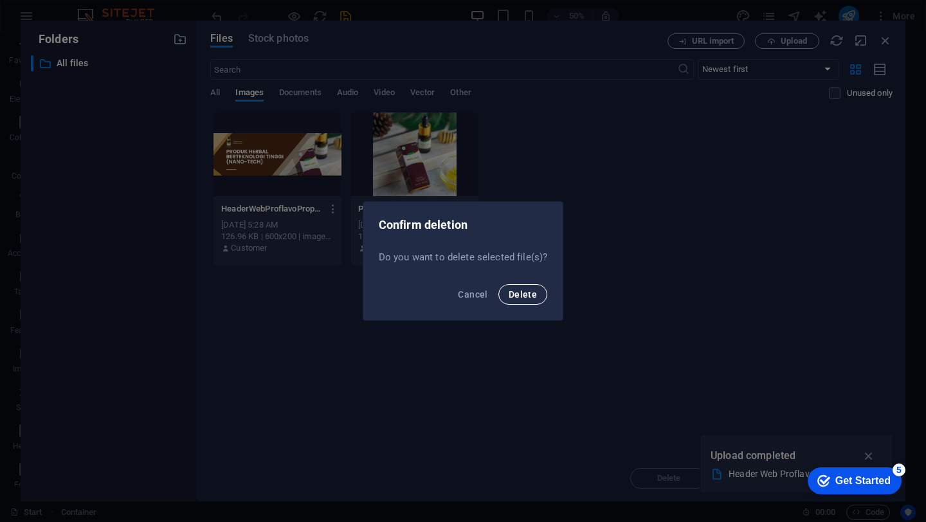
click at [529, 294] on span "Delete" at bounding box center [523, 294] width 28 height 10
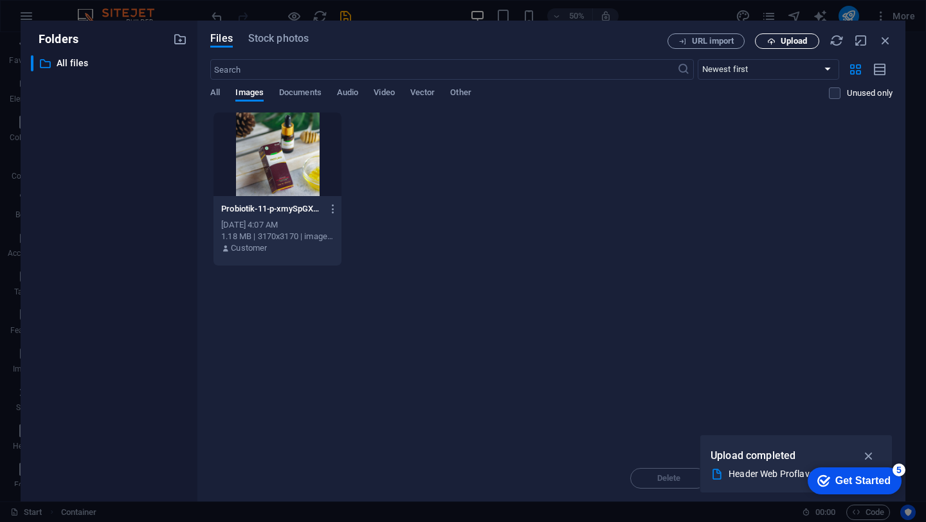
click at [798, 39] on span "Upload" at bounding box center [793, 41] width 26 height 8
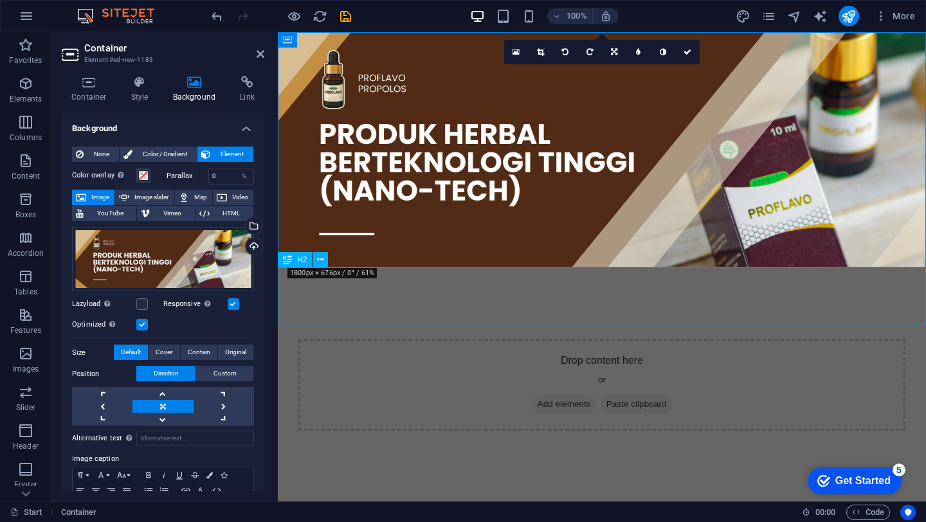
click at [392, 503] on div "Proflavo" at bounding box center [602, 532] width 648 height 58
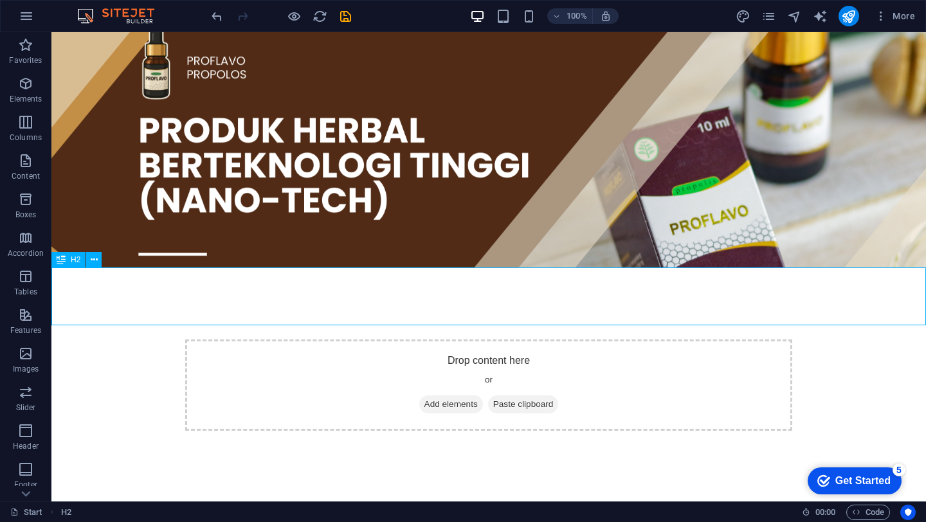
click at [193, 328] on html "Skip to main content Drop content here or Add elements Paste clipboard Proflavo" at bounding box center [488, 296] width 874 height 528
click at [399, 503] on div "Proflavo" at bounding box center [488, 532] width 874 height 58
click at [92, 263] on icon at bounding box center [94, 260] width 7 height 14
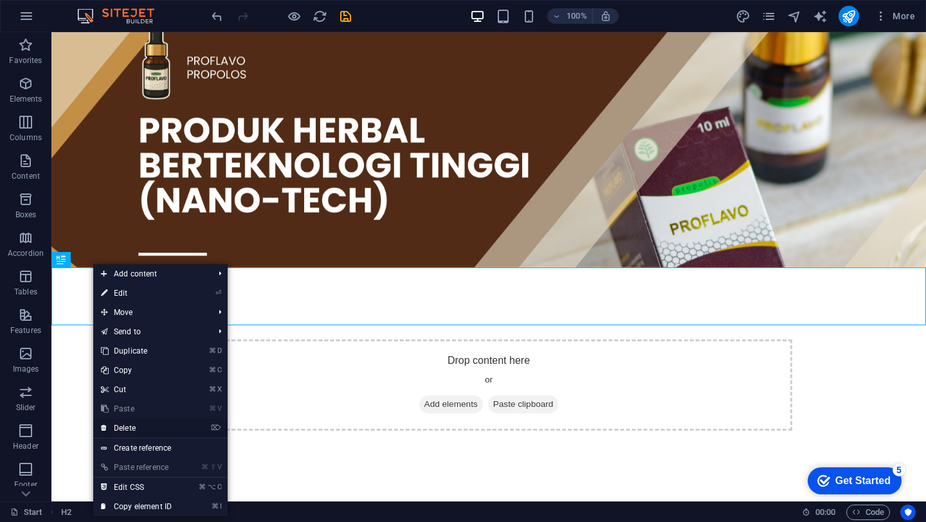
click at [154, 438] on li "⌦ Delete" at bounding box center [160, 429] width 134 height 20
click at [141, 426] on link "⌦ Delete" at bounding box center [136, 428] width 86 height 19
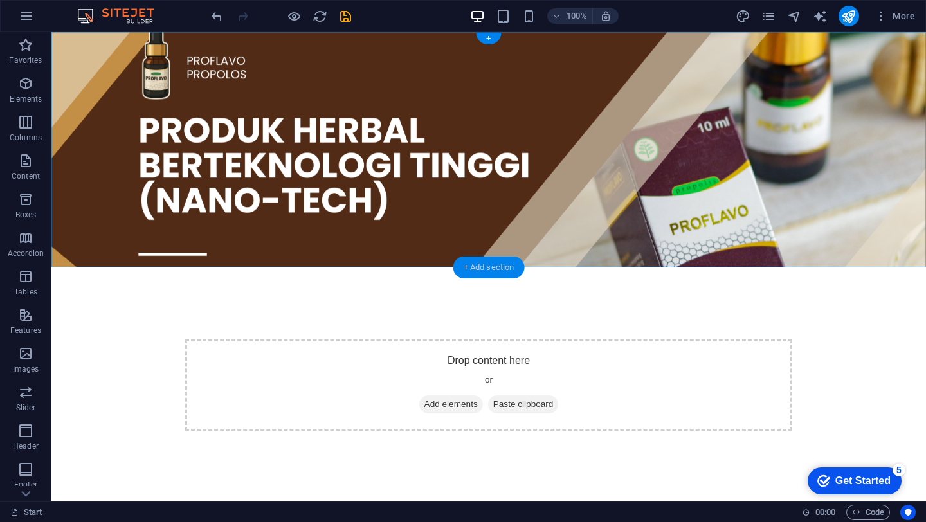
click at [491, 269] on div "+ Add section" at bounding box center [488, 268] width 71 height 22
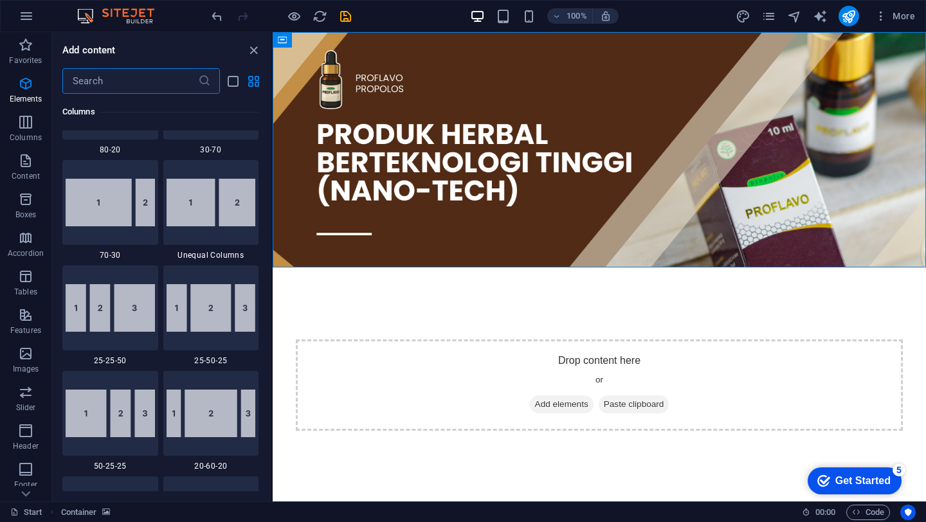
scroll to position [2250, 0]
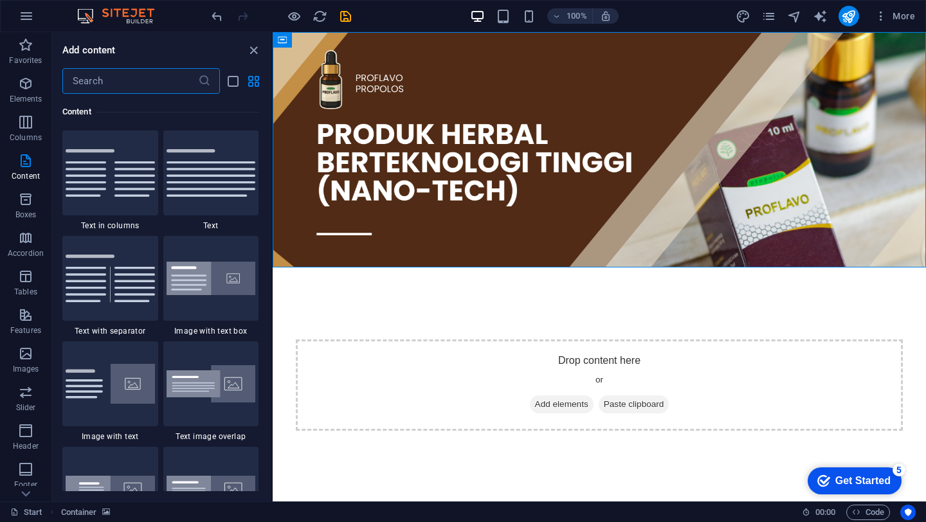
click at [138, 84] on input "text" at bounding box center [130, 81] width 136 height 26
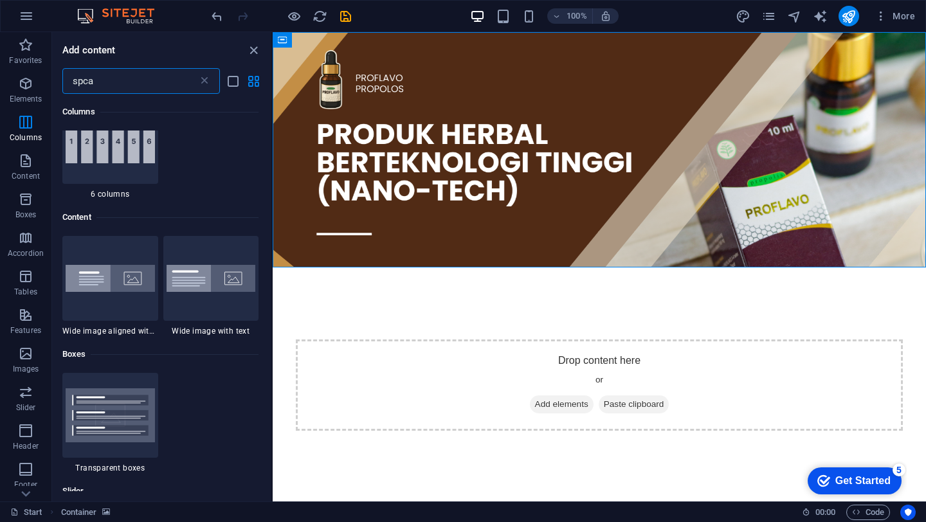
scroll to position [0, 0]
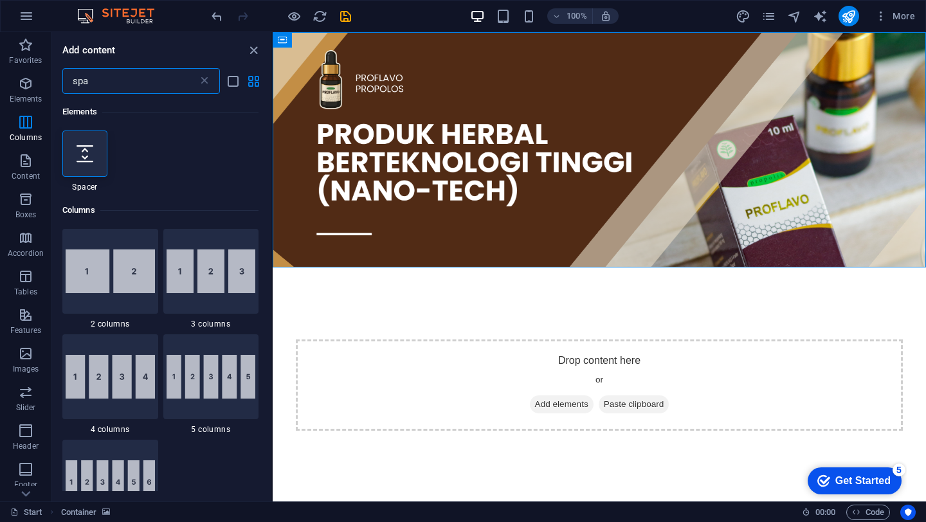
type input "spac"
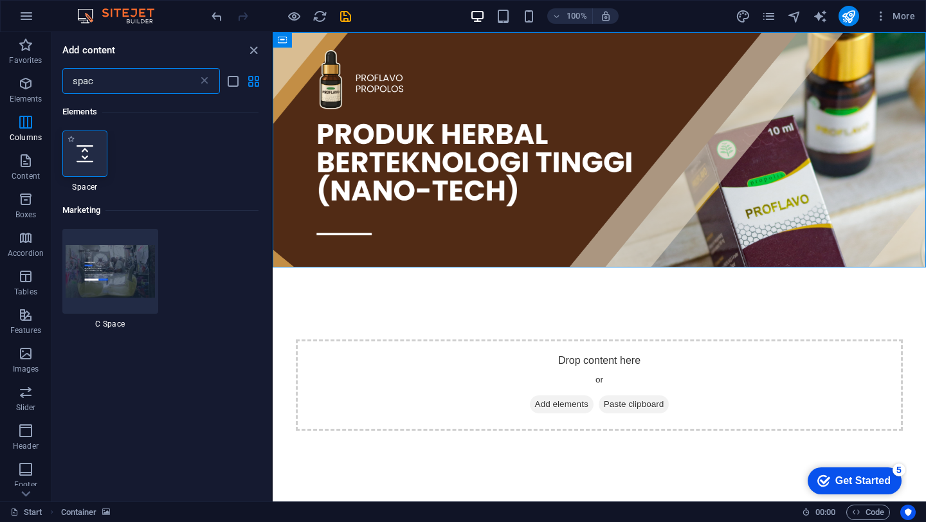
click at [67, 174] on div at bounding box center [84, 154] width 45 height 46
select select "px"
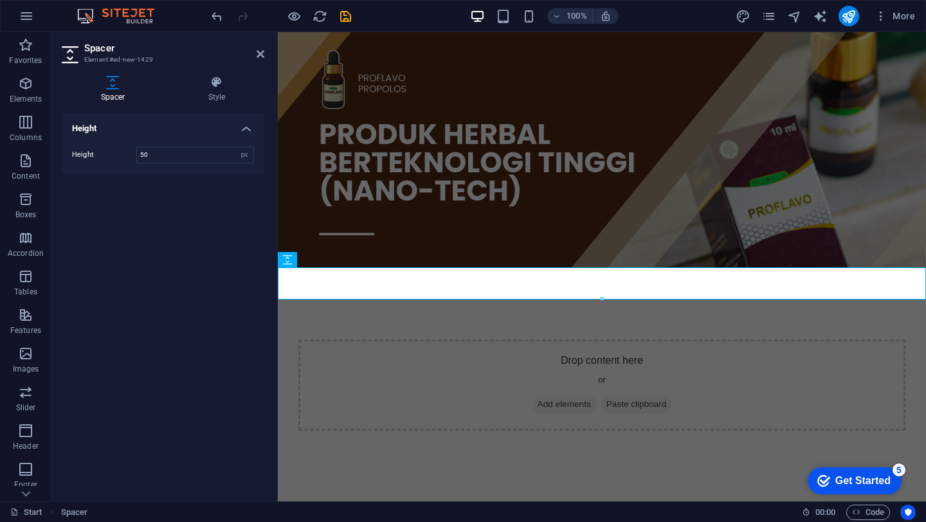
click at [611, 402] on html "Skip to main content Drop content here or Add elements Paste clipboard" at bounding box center [602, 283] width 648 height 503
click at [569, 356] on html "Skip to main content Drop content here or Add elements Paste clipboard" at bounding box center [602, 283] width 648 height 503
click at [255, 58] on header "Spacer Element #ed-new-1429" at bounding box center [163, 48] width 203 height 33
click at [262, 55] on icon at bounding box center [261, 54] width 8 height 10
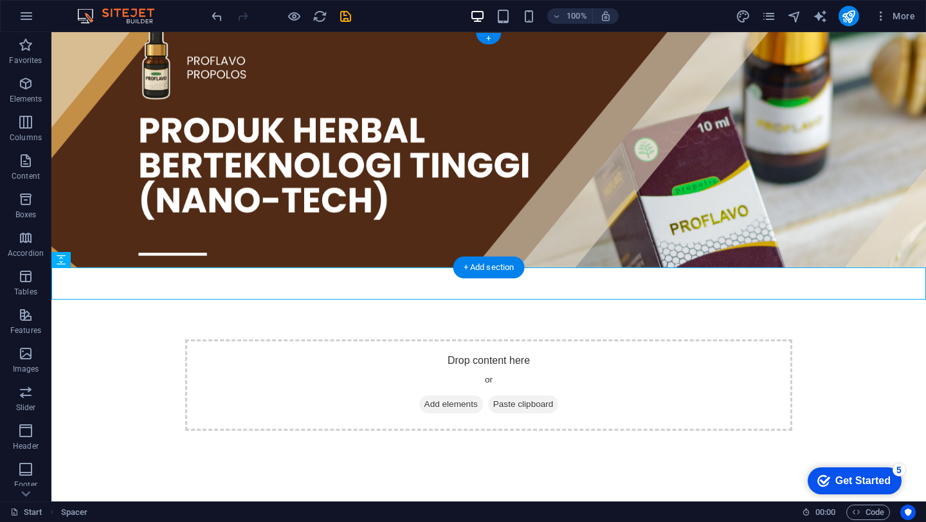
click at [347, 80] on figure at bounding box center [488, 149] width 874 height 235
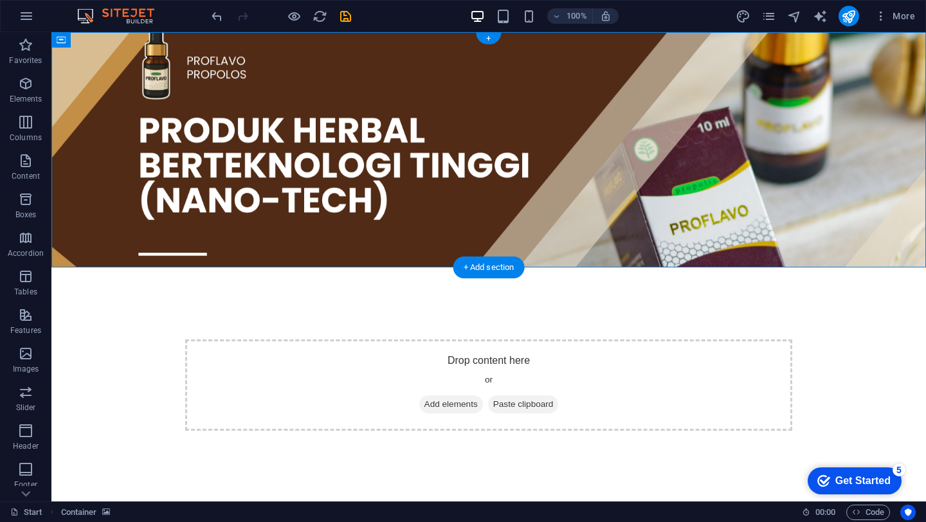
click at [82, 91] on figure at bounding box center [488, 149] width 874 height 235
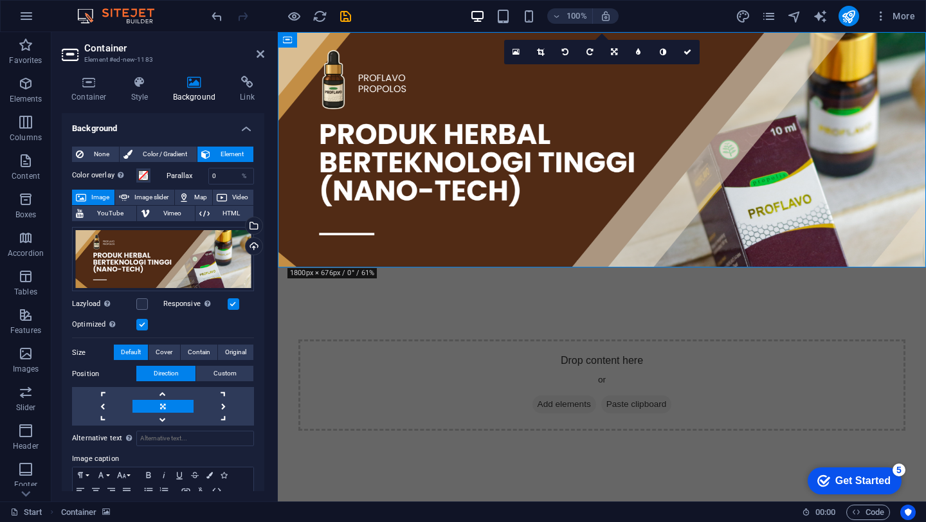
click at [173, 170] on div "Parallax 0 %" at bounding box center [211, 176] width 88 height 17
click at [217, 174] on input "0" at bounding box center [231, 175] width 45 height 15
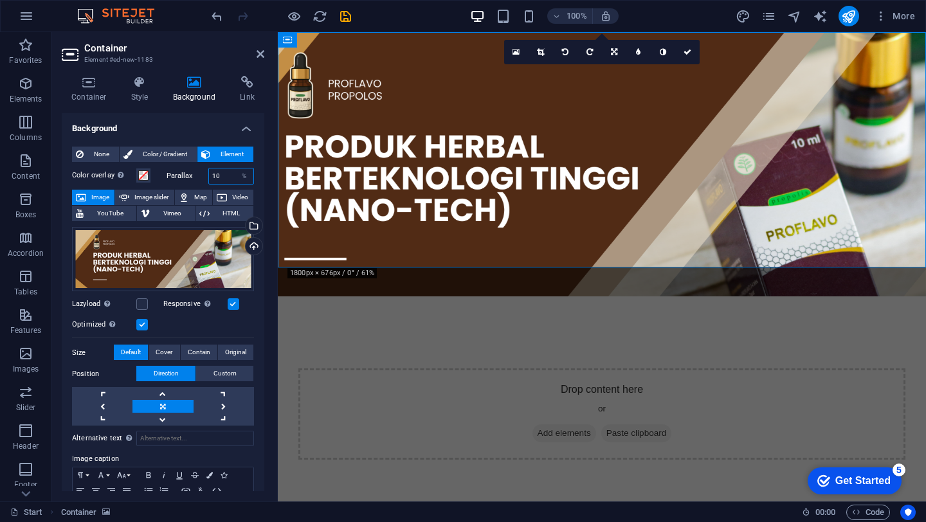
click at [222, 175] on input "10" at bounding box center [231, 175] width 45 height 15
type input "1"
type input "5"
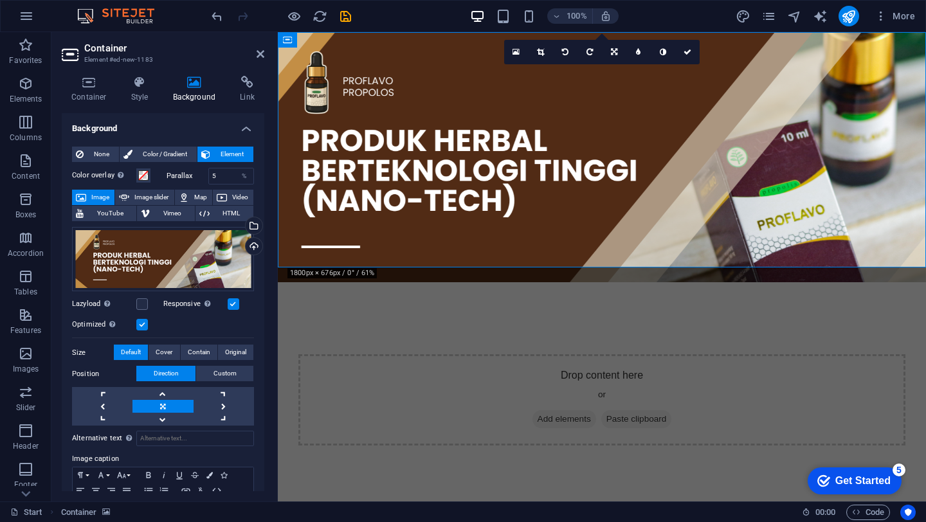
click at [426, 309] on html "Skip to main content Drop content here or Add elements Paste clipboard" at bounding box center [602, 291] width 648 height 518
click at [285, 14] on div at bounding box center [281, 16] width 144 height 21
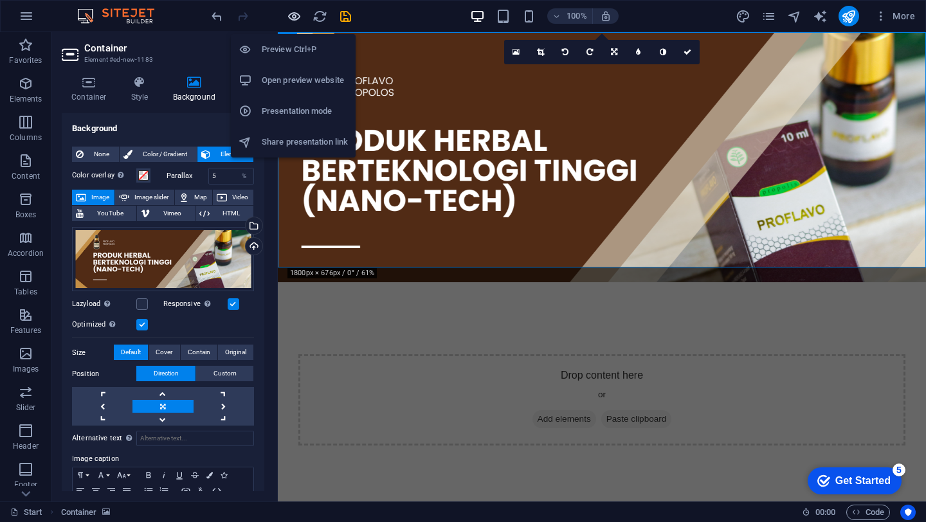
click at [300, 21] on icon "button" at bounding box center [294, 16] width 15 height 15
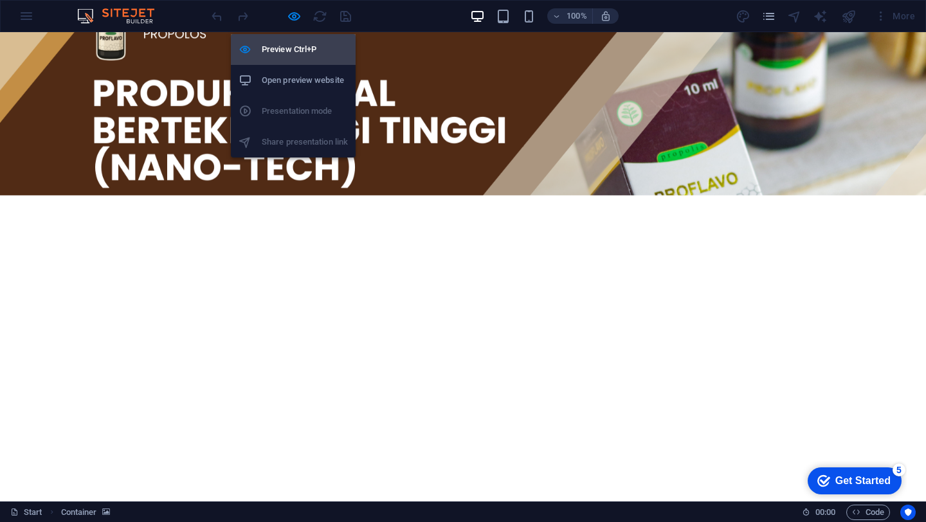
click at [288, 49] on h6 "Preview Ctrl+P" at bounding box center [305, 49] width 86 height 15
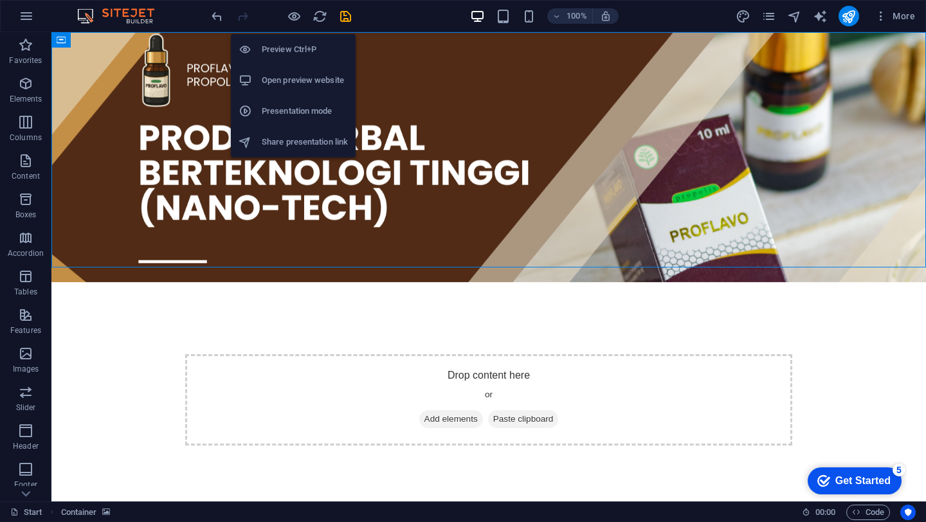
click at [277, 48] on h6 "Preview Ctrl+P" at bounding box center [305, 49] width 86 height 15
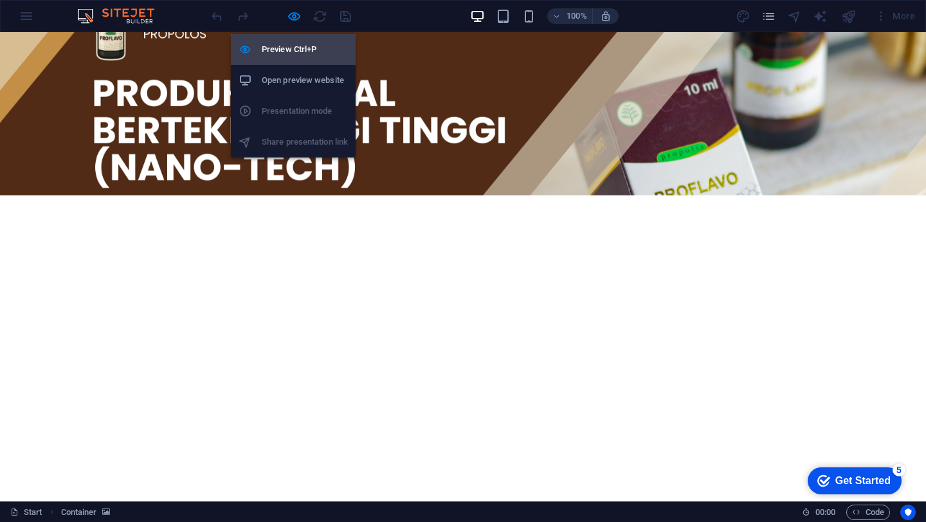
click at [277, 48] on h6 "Preview Ctrl+P" at bounding box center [305, 49] width 86 height 15
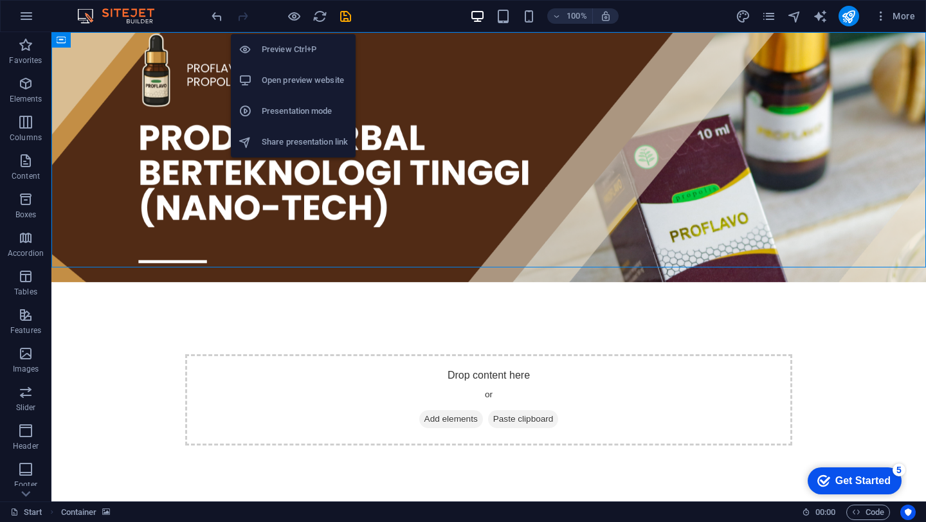
click at [290, 80] on h6 "Open preview website" at bounding box center [305, 80] width 86 height 15
click at [295, 17] on icon "button" at bounding box center [294, 16] width 15 height 15
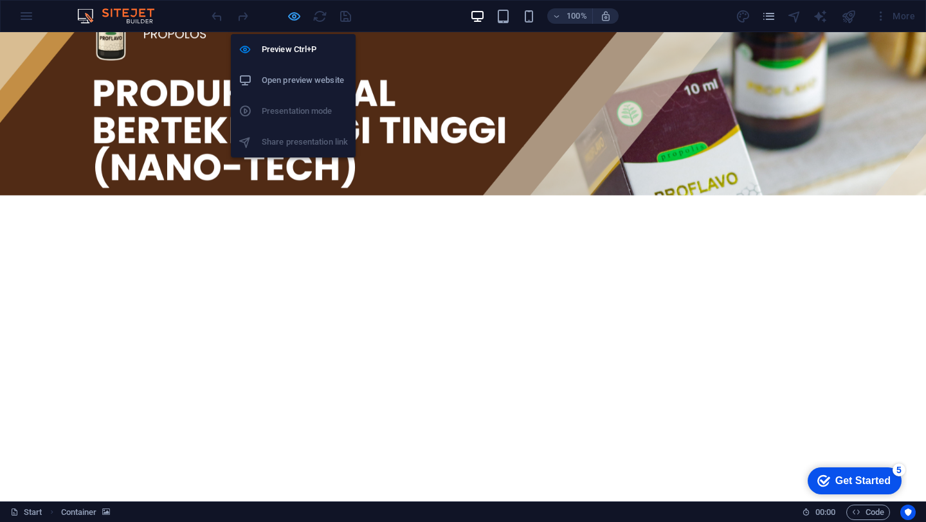
click at [295, 17] on icon "button" at bounding box center [294, 16] width 15 height 15
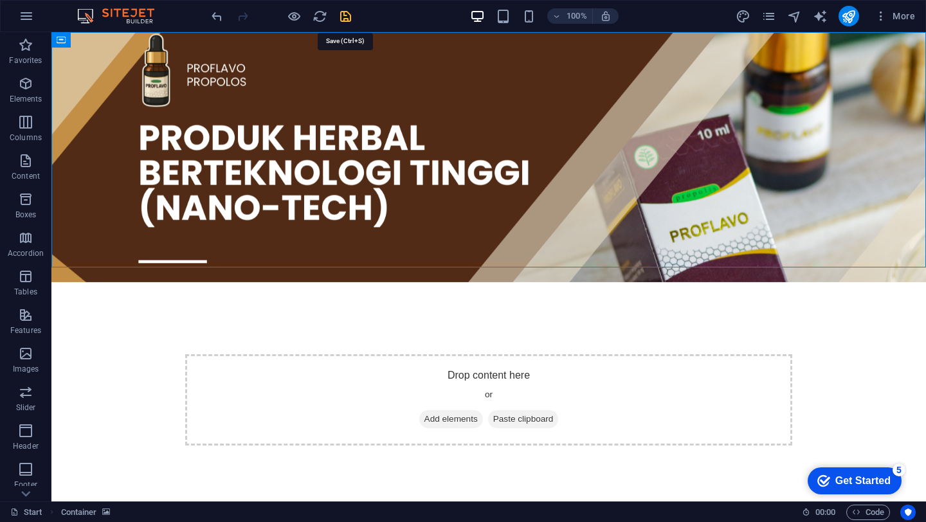
click at [345, 19] on icon "save" at bounding box center [345, 16] width 15 height 15
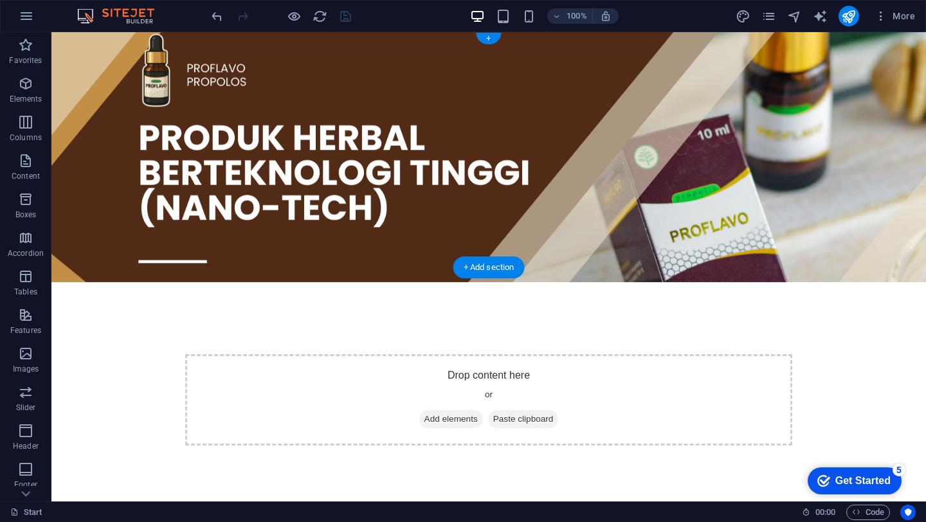
click at [277, 55] on figure at bounding box center [488, 157] width 874 height 250
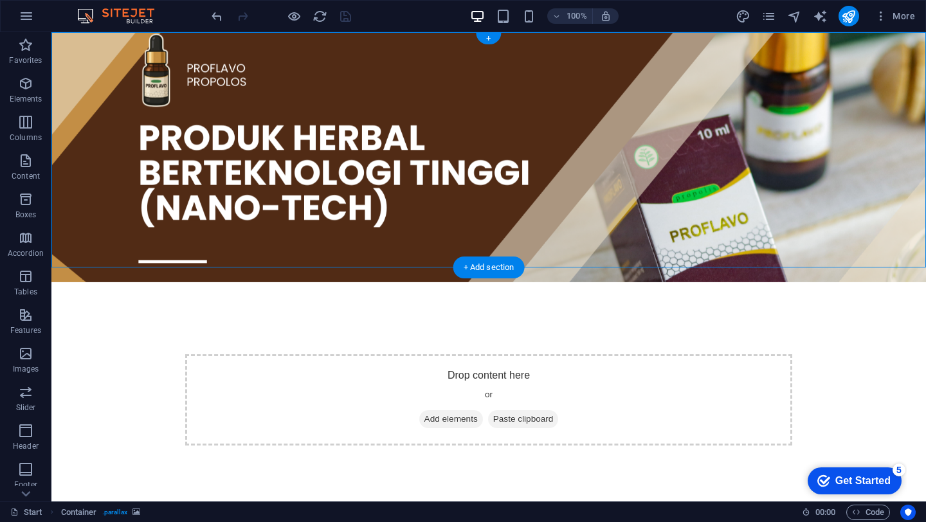
click at [277, 55] on figure at bounding box center [488, 157] width 874 height 250
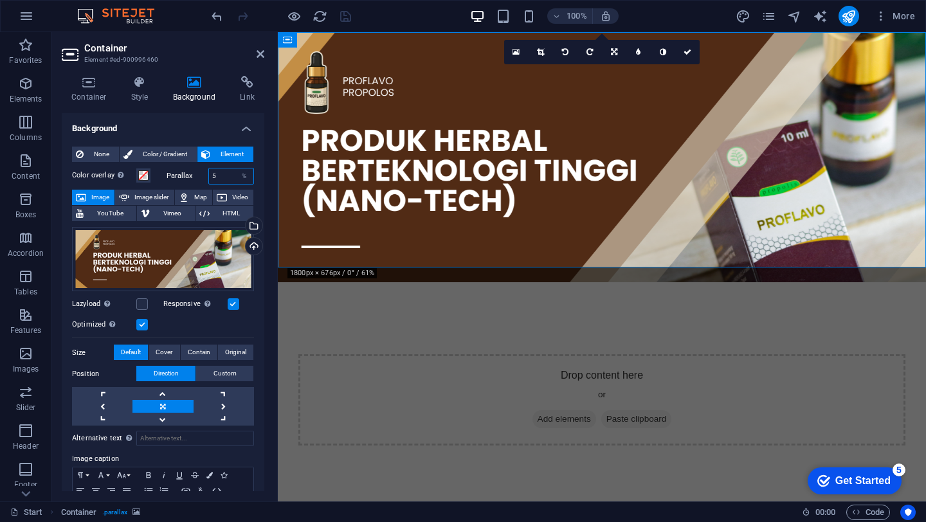
click at [225, 177] on input "5" at bounding box center [231, 175] width 45 height 15
type input "0"
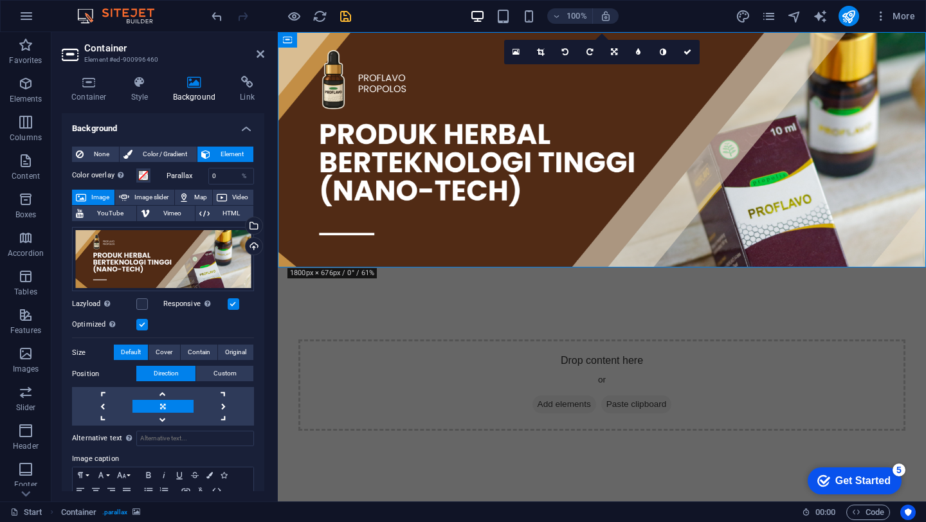
click at [148, 324] on div "Optimized Images are compressed to improve page speed." at bounding box center [163, 324] width 182 height 15
click at [143, 324] on label at bounding box center [142, 325] width 12 height 12
click at [0, 0] on input "Optimized Images are compressed to improve page speed." at bounding box center [0, 0] width 0 height 0
click at [162, 354] on span "Cover" at bounding box center [164, 352] width 17 height 15
click at [198, 348] on span "Contain" at bounding box center [199, 352] width 23 height 15
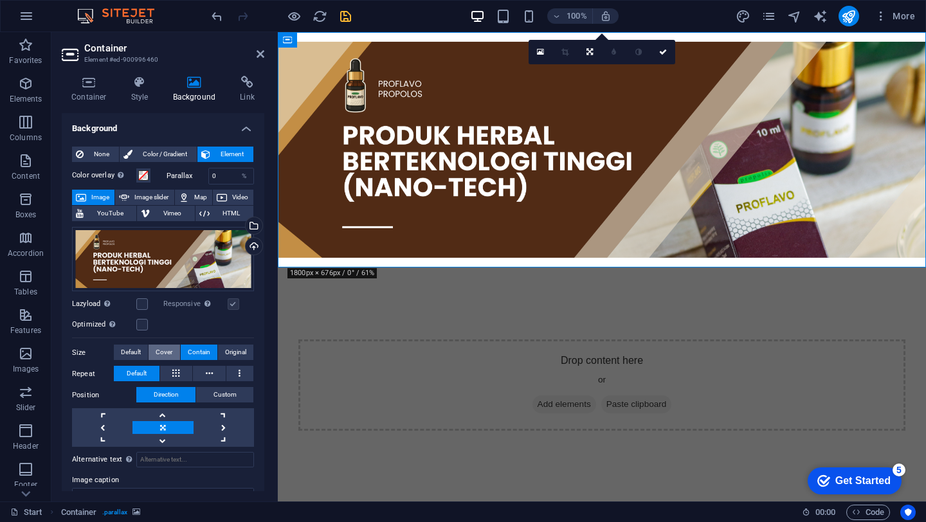
click at [161, 351] on span "Cover" at bounding box center [164, 352] width 17 height 15
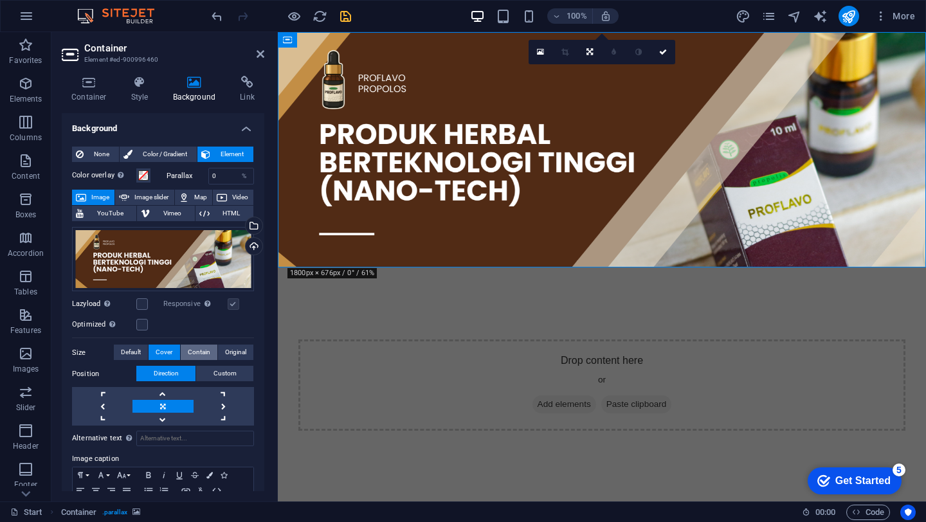
click at [188, 350] on span "Contain" at bounding box center [199, 352] width 23 height 15
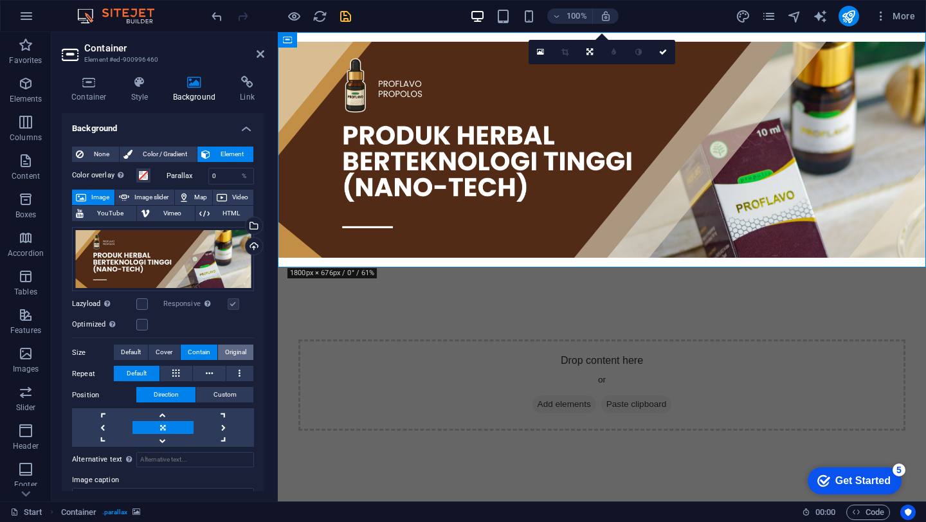
click at [229, 352] on span "Original" at bounding box center [235, 352] width 21 height 15
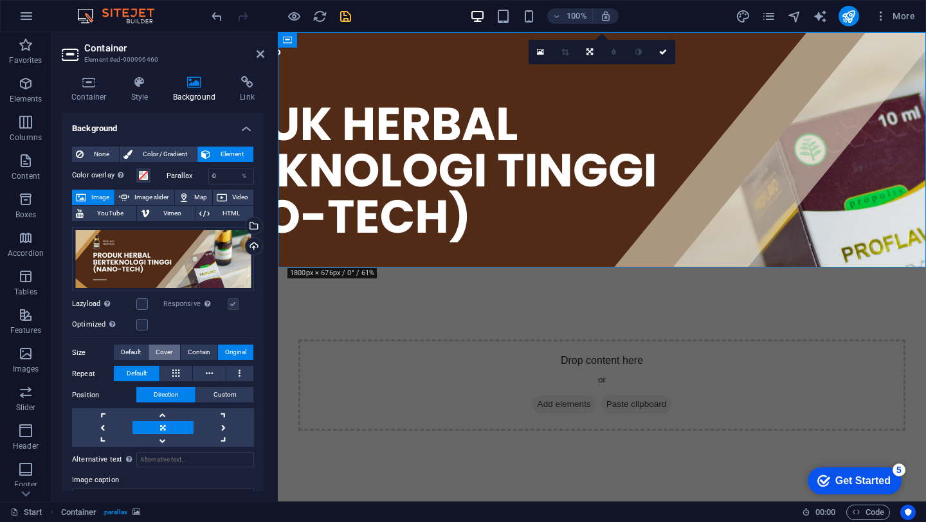
click at [160, 354] on span "Cover" at bounding box center [164, 352] width 17 height 15
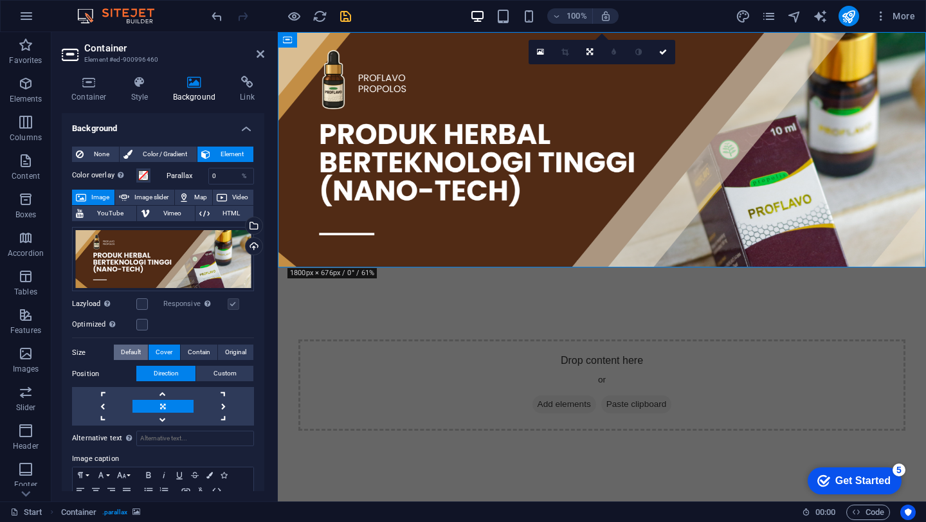
click at [131, 350] on span "Default" at bounding box center [131, 352] width 20 height 15
click at [157, 351] on span "Cover" at bounding box center [164, 352] width 17 height 15
click at [222, 374] on span "Custom" at bounding box center [224, 373] width 23 height 15
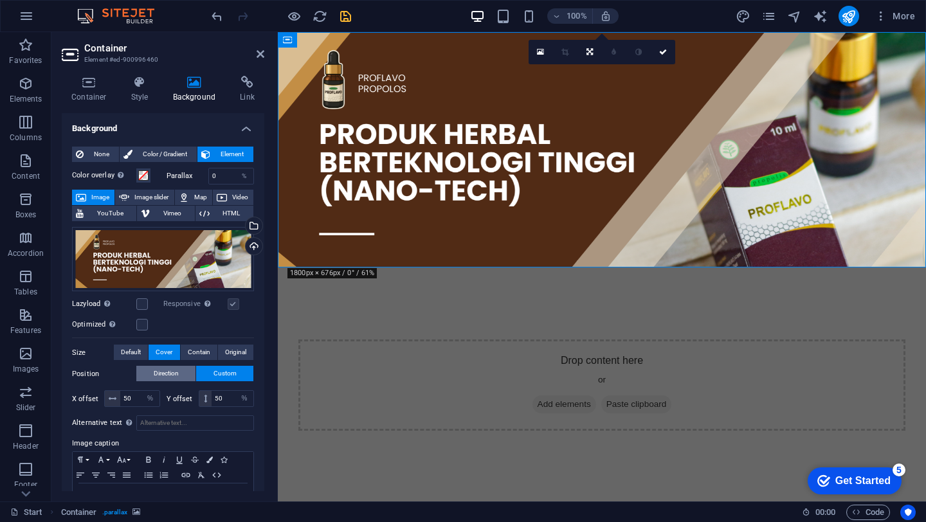
click at [165, 374] on span "Direction" at bounding box center [166, 373] width 25 height 15
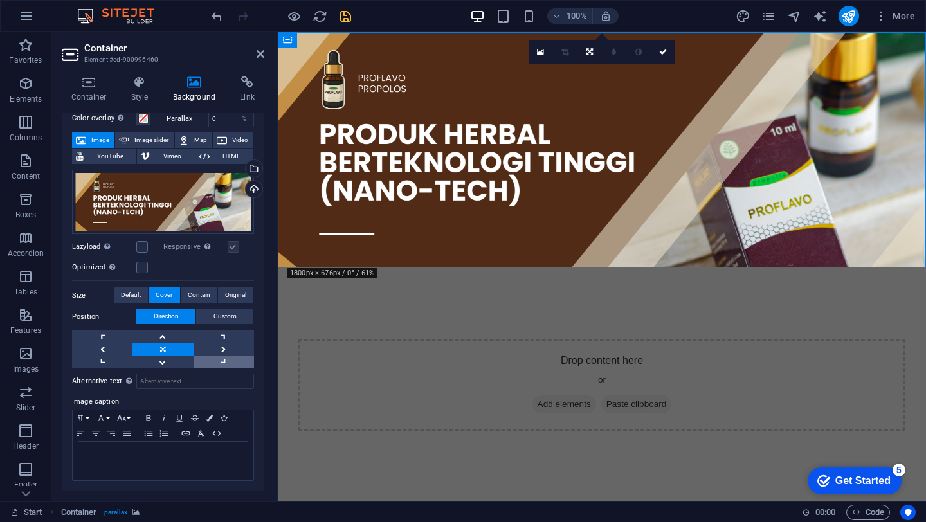
scroll to position [57, 0]
click at [113, 445] on div at bounding box center [163, 461] width 181 height 39
click at [278, 441] on html "Skip to main content Drop content here or Add elements Paste clipboard" at bounding box center [602, 283] width 648 height 503
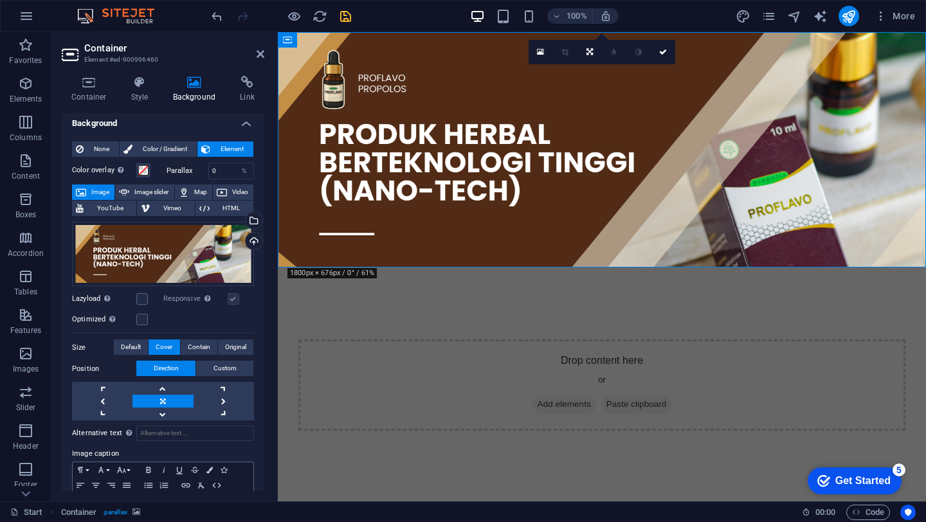
scroll to position [0, 0]
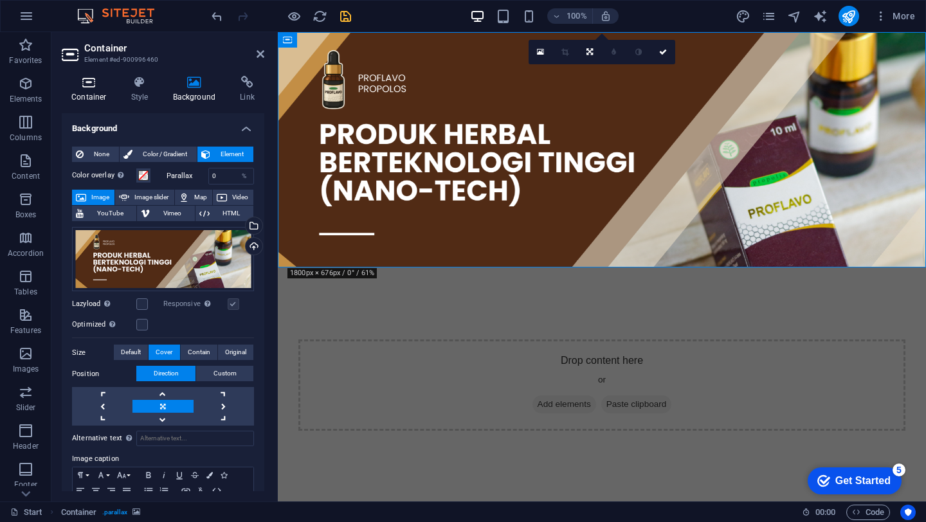
click at [110, 92] on h4 "Container" at bounding box center [92, 89] width 60 height 27
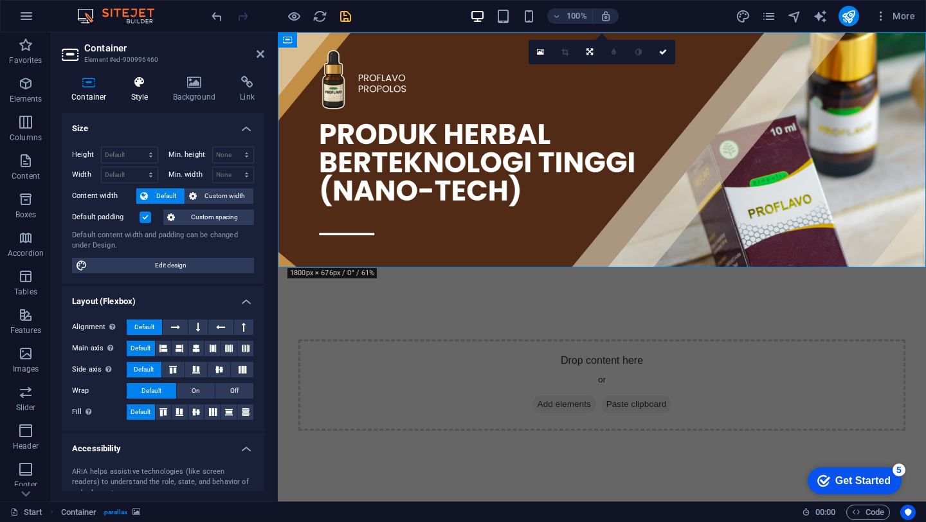
click at [147, 85] on icon at bounding box center [140, 82] width 37 height 13
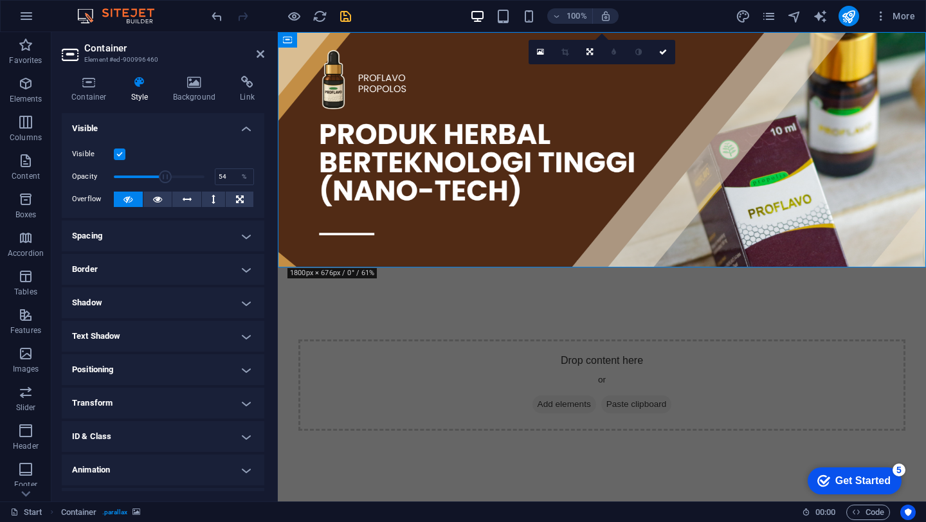
drag, startPoint x: 201, startPoint y: 177, endPoint x: 161, endPoint y: 176, distance: 39.9
click at [161, 176] on span at bounding box center [165, 176] width 13 height 13
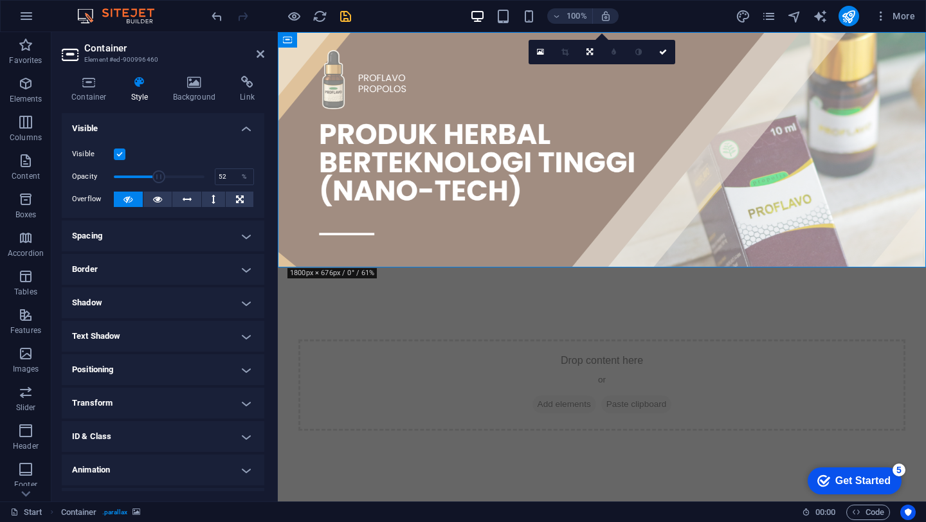
click at [159, 176] on span at bounding box center [158, 176] width 13 height 13
click at [400, 310] on html "Skip to main content Drop content here or Add elements Paste clipboard" at bounding box center [602, 283] width 648 height 503
type input "100"
drag, startPoint x: 158, startPoint y: 174, endPoint x: 208, endPoint y: 172, distance: 50.2
click at [208, 172] on span at bounding box center [204, 176] width 13 height 13
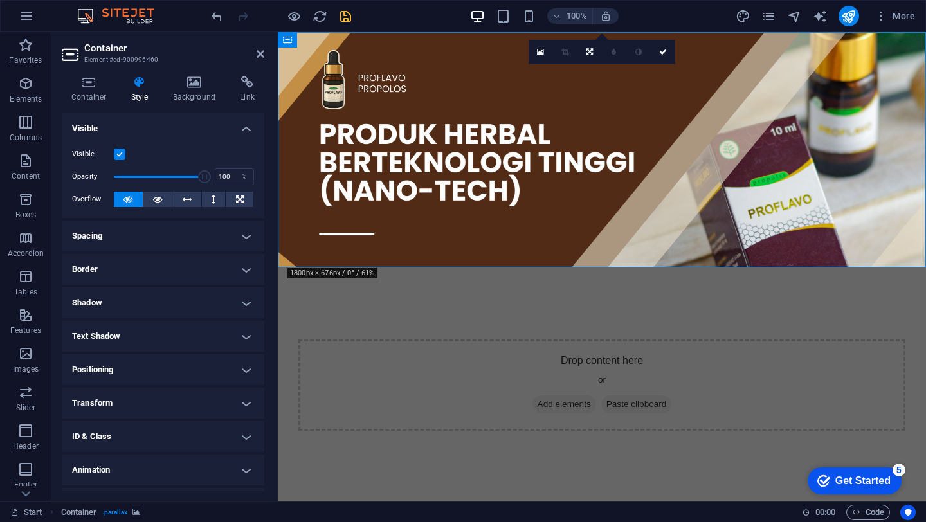
scroll to position [27, 0]
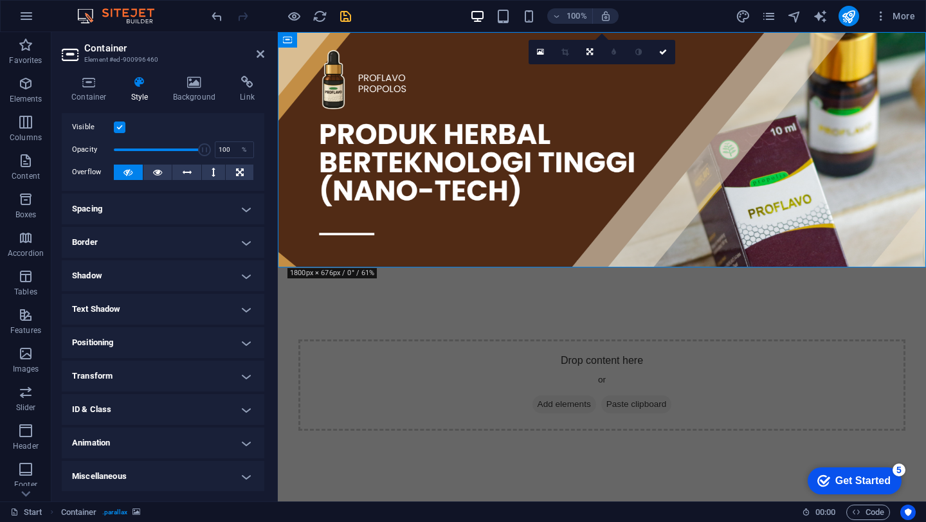
click at [172, 453] on h4 "Animation" at bounding box center [163, 443] width 203 height 31
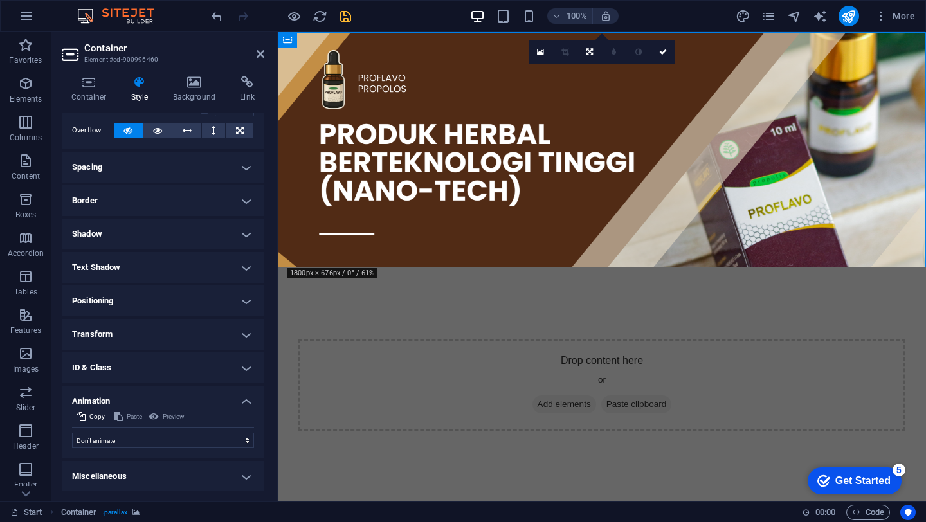
scroll to position [68, 0]
click at [200, 438] on select "Don't animate Show / Hide Slide up/down Zoom in/out Slide left to right Slide r…" at bounding box center [163, 440] width 182 height 15
select select "overlay"
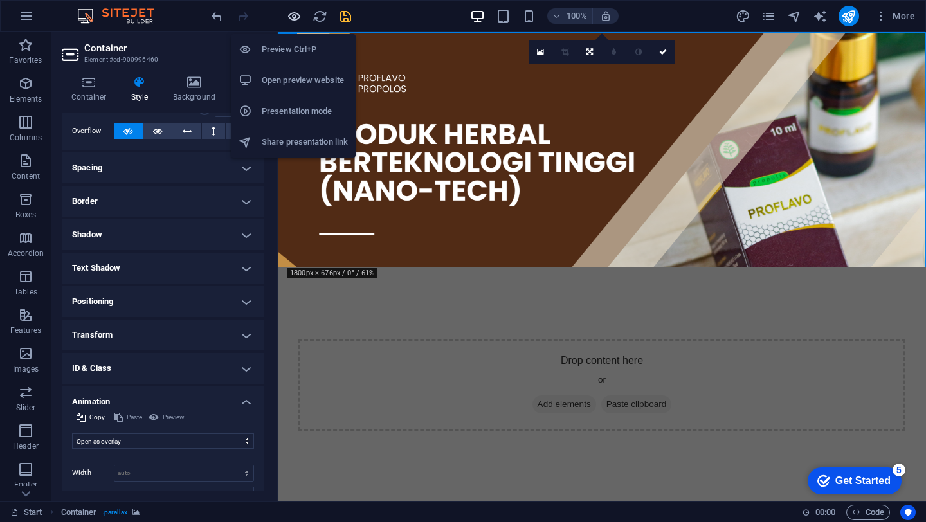
click at [291, 22] on icon "button" at bounding box center [294, 16] width 15 height 15
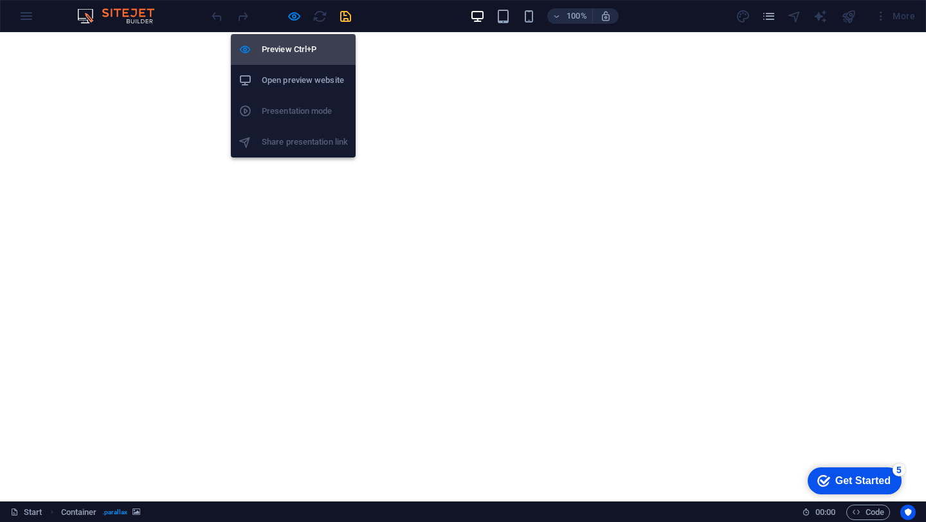
click at [317, 48] on h6 "Preview Ctrl+P" at bounding box center [305, 49] width 86 height 15
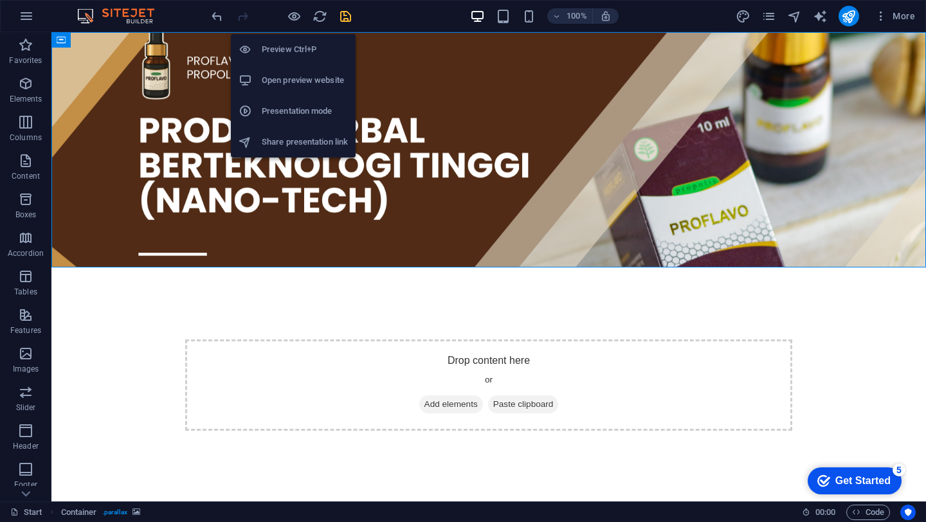
click at [290, 50] on h6 "Preview Ctrl+P" at bounding box center [305, 49] width 86 height 15
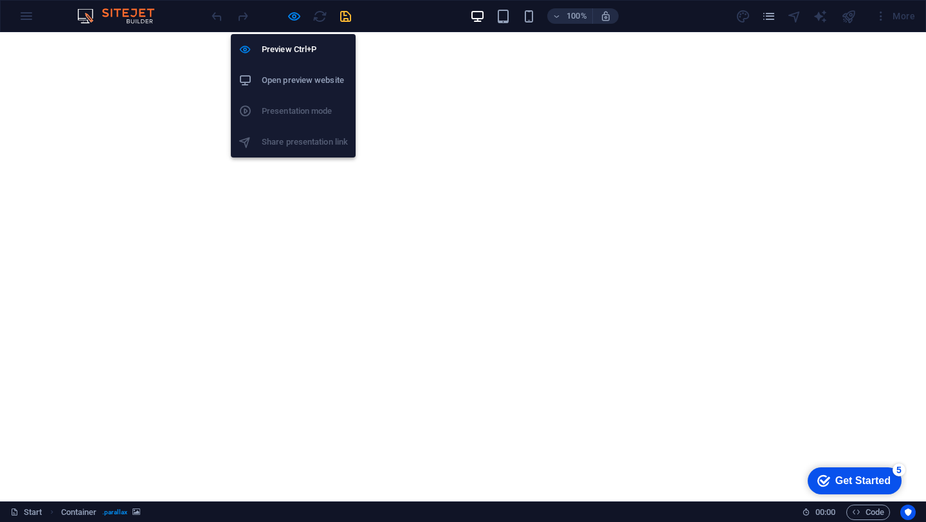
click at [287, 74] on h6 "Open preview website" at bounding box center [305, 80] width 86 height 15
click at [296, 16] on icon "button" at bounding box center [294, 16] width 15 height 15
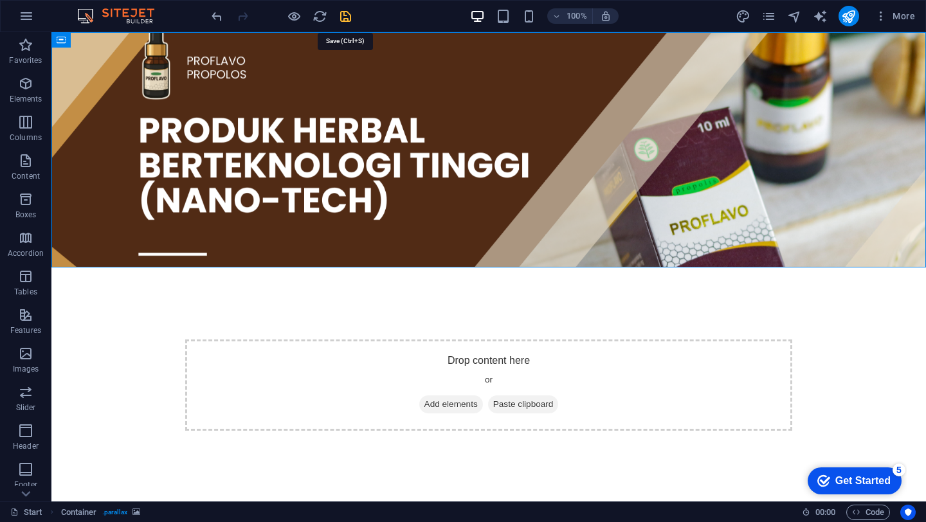
click at [348, 15] on icon "save" at bounding box center [345, 16] width 15 height 15
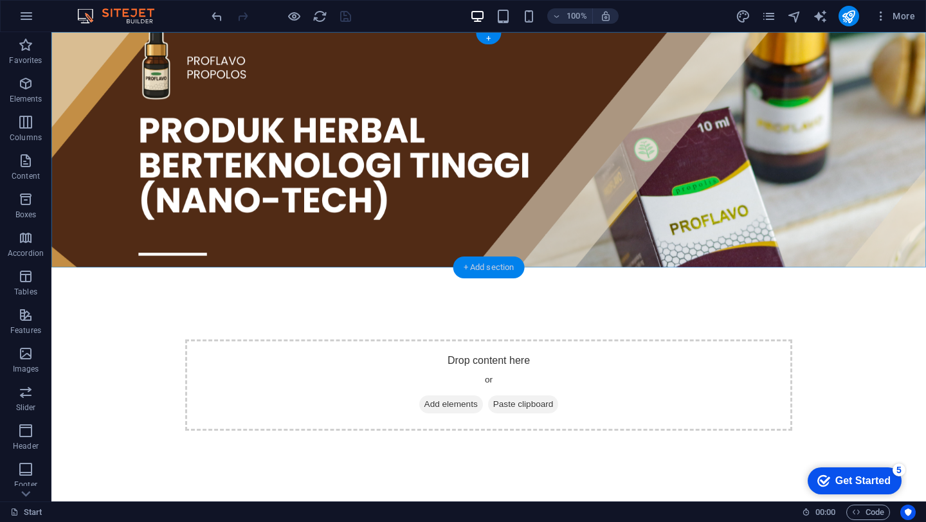
click at [490, 272] on div "+ Add section" at bounding box center [488, 268] width 71 height 22
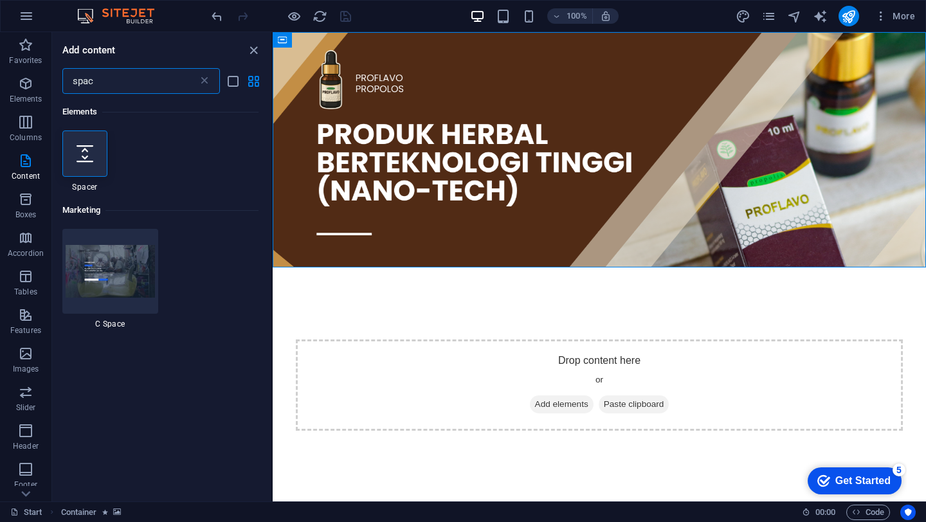
click at [411, 317] on html "Skip to main content Drop content here or Add elements Paste clipboard" at bounding box center [599, 283] width 653 height 503
click at [401, 318] on html "Skip to main content Drop content here or Add elements Paste clipboard" at bounding box center [599, 283] width 653 height 503
click at [464, 308] on html "Skip to main content Drop content here or Add elements Paste clipboard" at bounding box center [599, 283] width 653 height 503
click at [20, 129] on icon "button" at bounding box center [25, 121] width 15 height 15
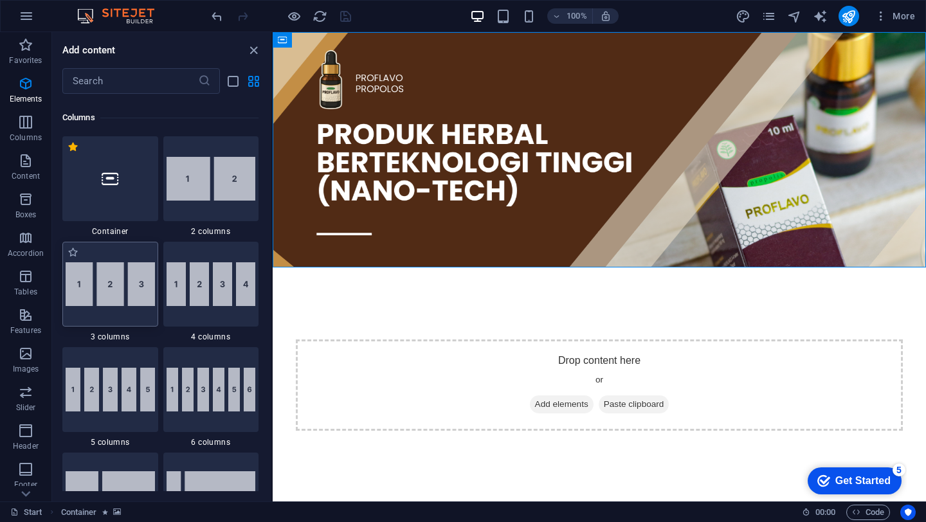
scroll to position [660, 0]
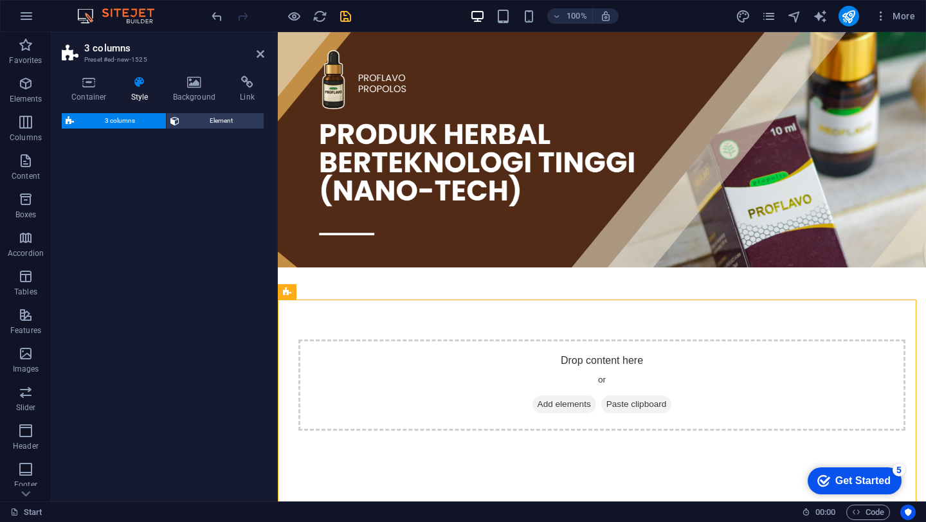
select select "rem"
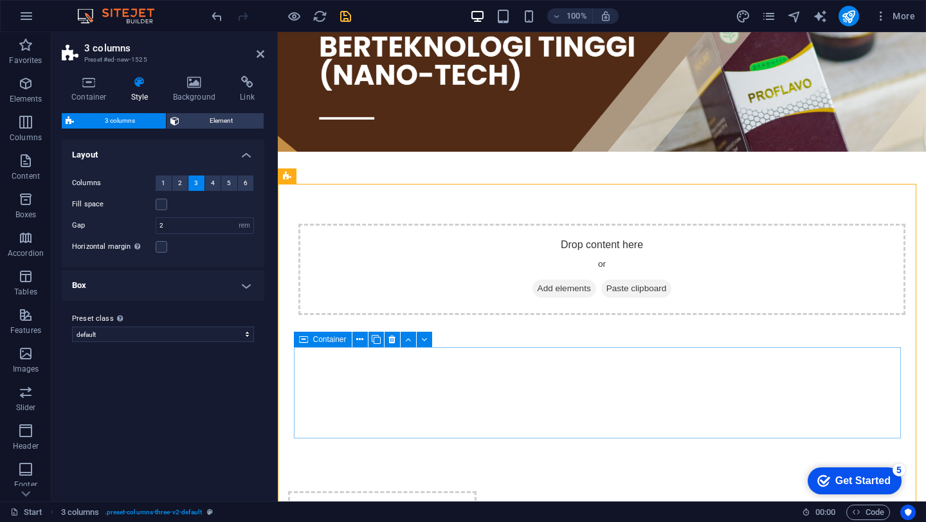
scroll to position [57, 0]
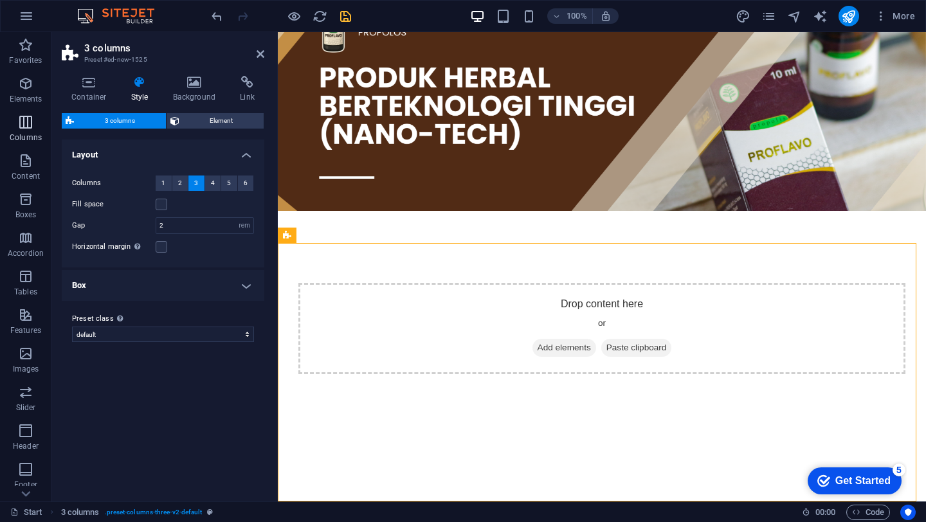
click at [25, 120] on icon "button" at bounding box center [25, 121] width 15 height 15
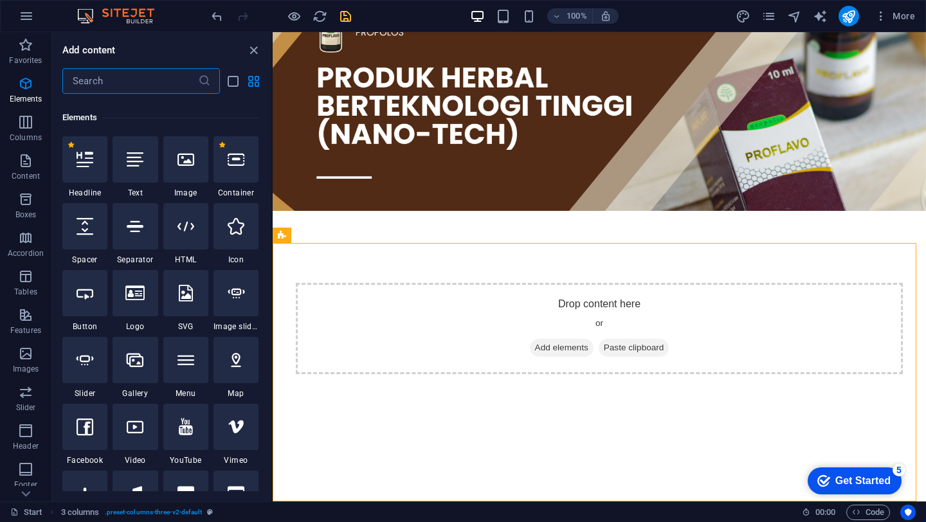
scroll to position [0, 0]
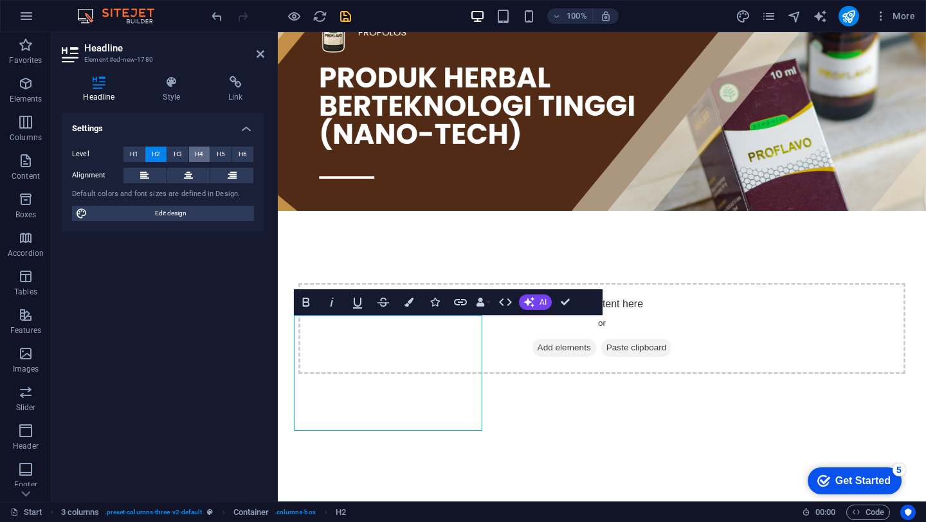
click at [201, 153] on span "H4" at bounding box center [199, 154] width 8 height 15
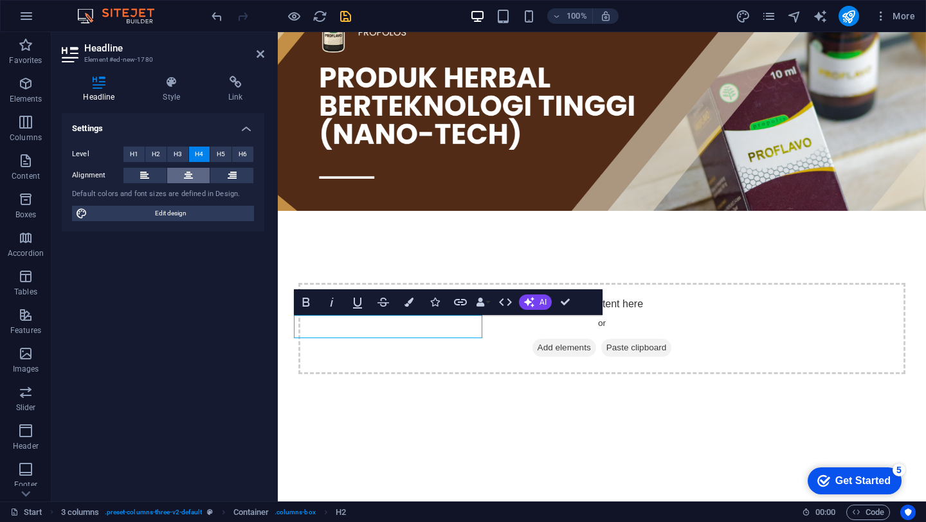
click at [187, 177] on icon at bounding box center [188, 175] width 9 height 15
click at [260, 54] on icon at bounding box center [261, 54] width 8 height 10
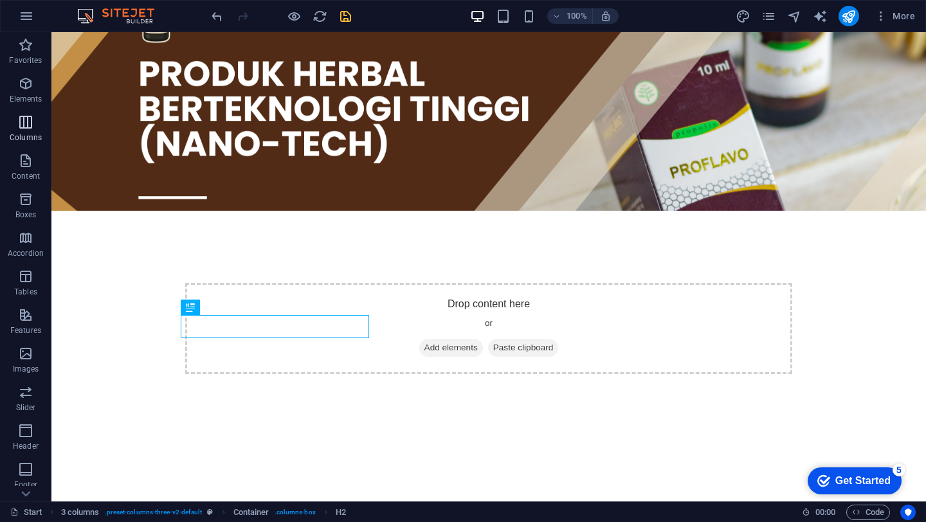
click at [32, 124] on icon "button" at bounding box center [25, 121] width 15 height 15
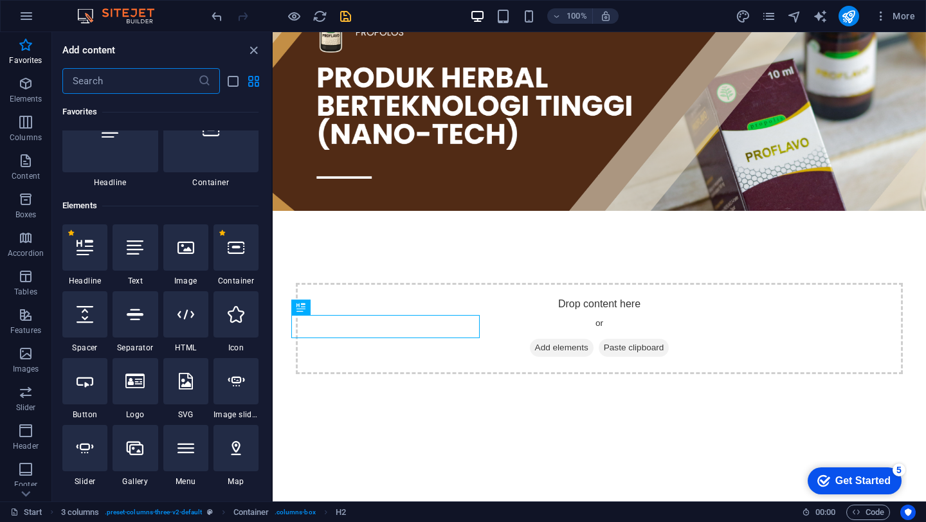
scroll to position [38, 0]
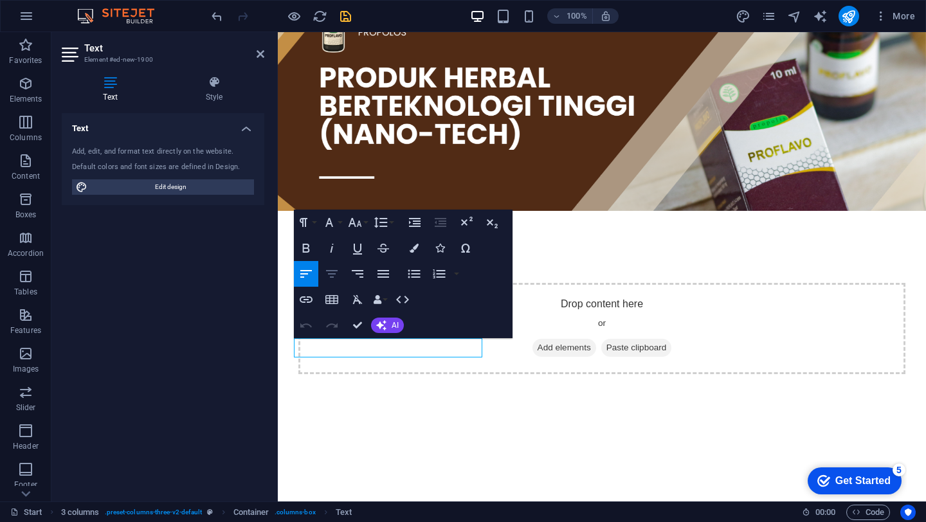
click at [331, 276] on icon "button" at bounding box center [331, 273] width 15 height 15
click at [338, 276] on icon "button" at bounding box center [331, 273] width 15 height 15
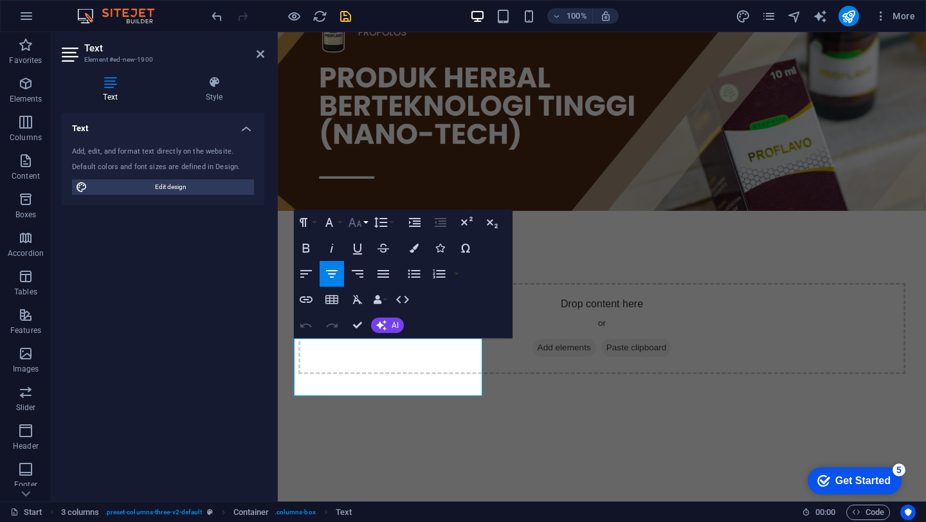
click at [354, 225] on icon "button" at bounding box center [354, 222] width 15 height 15
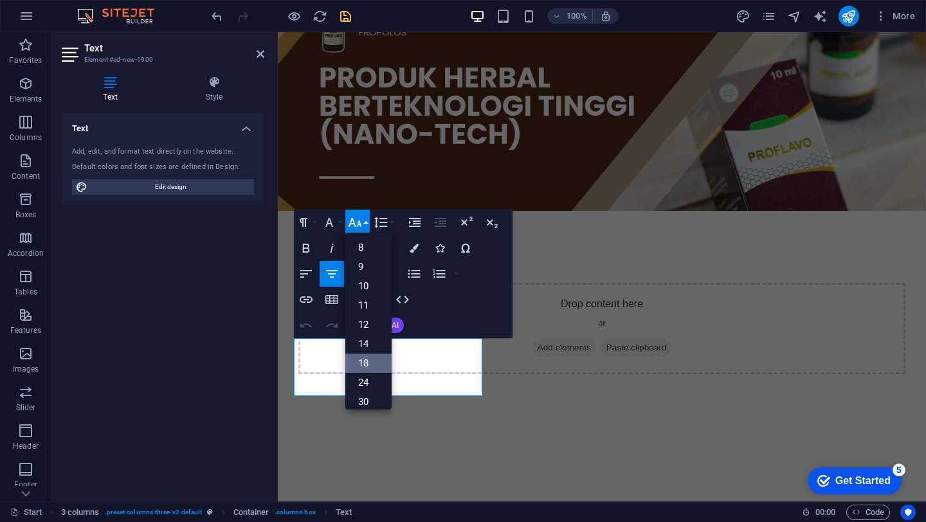
click at [371, 365] on link "18" at bounding box center [368, 363] width 46 height 19
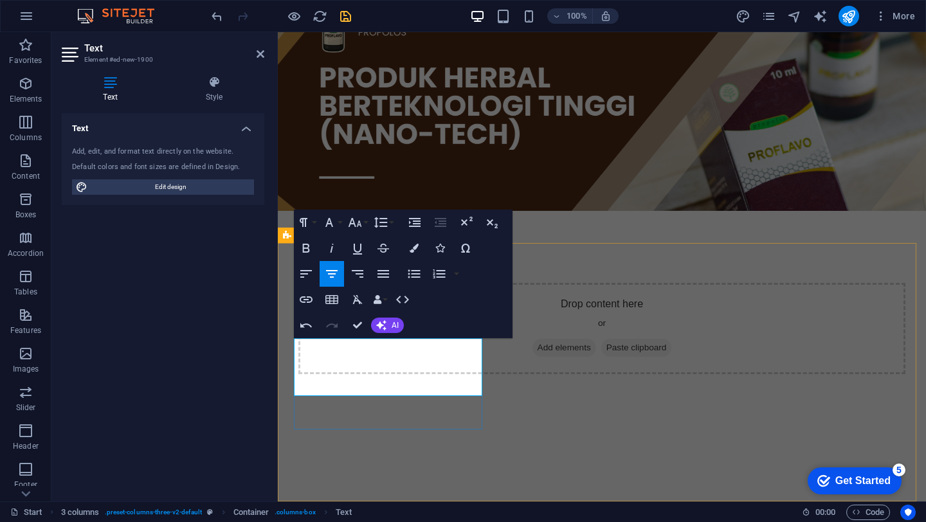
click at [360, 219] on icon "button" at bounding box center [354, 222] width 15 height 15
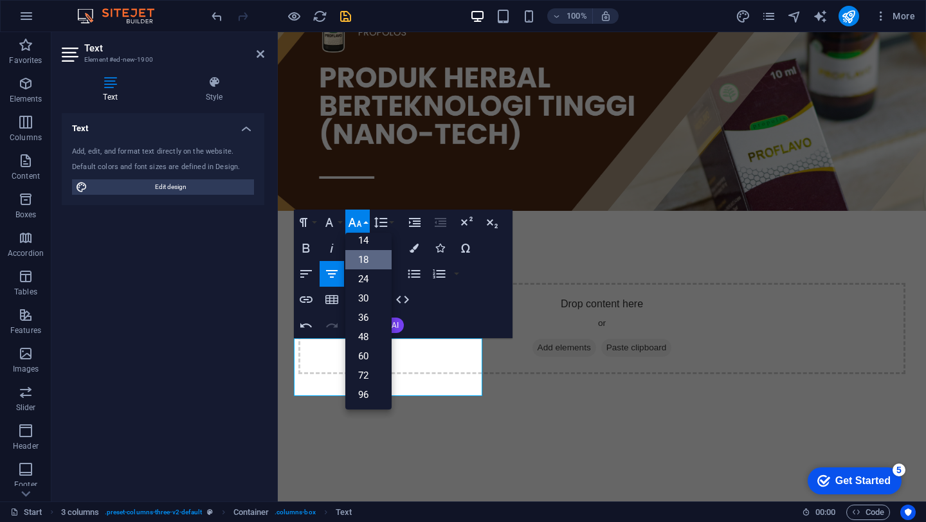
scroll to position [104, 0]
click at [362, 240] on link "14" at bounding box center [368, 240] width 46 height 19
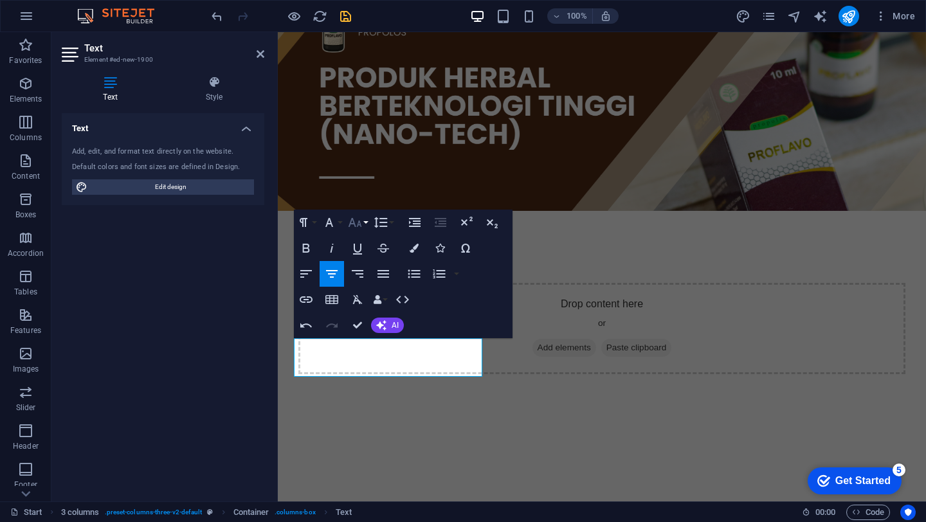
click at [358, 226] on icon "button" at bounding box center [354, 222] width 15 height 15
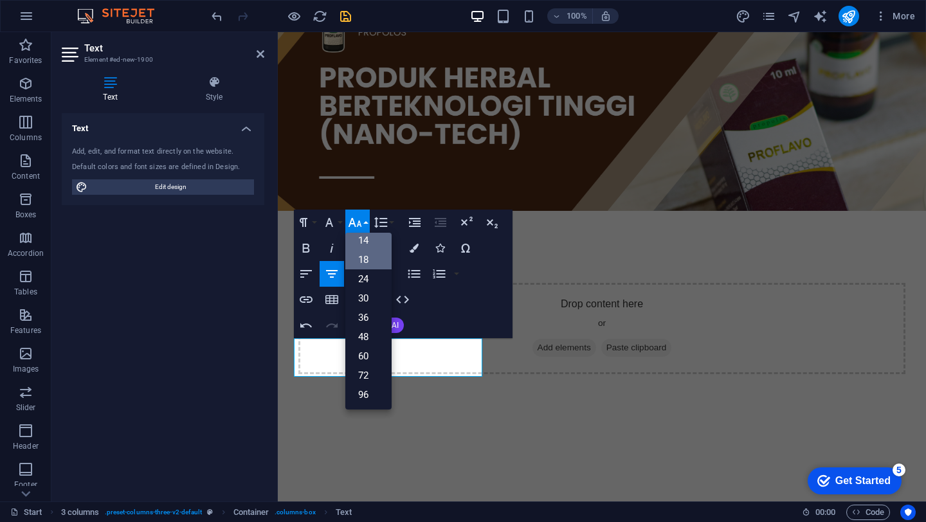
click at [360, 266] on link "18" at bounding box center [368, 259] width 46 height 19
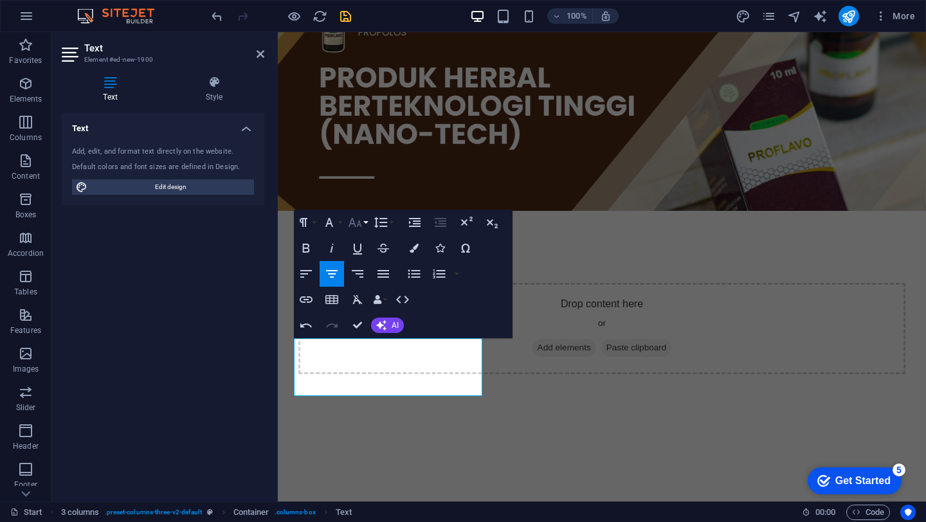
click at [359, 233] on button "Font Size" at bounding box center [357, 223] width 24 height 26
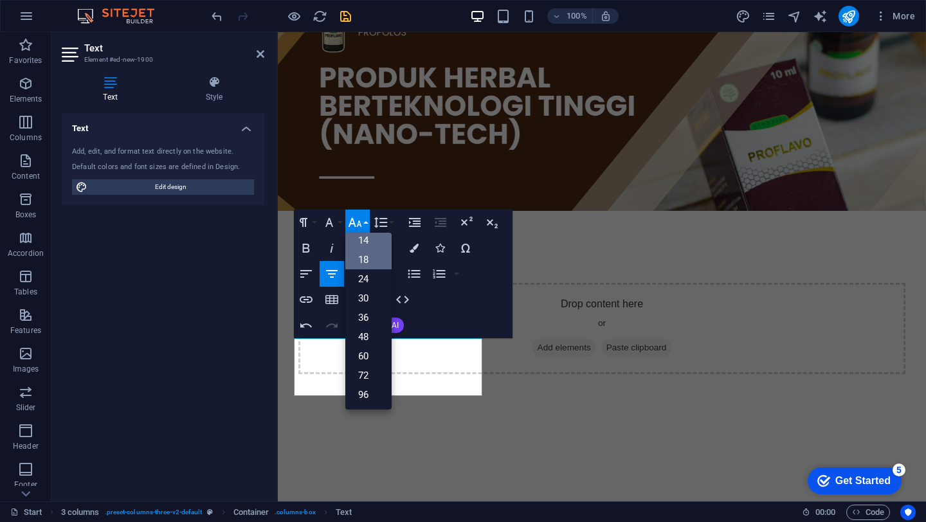
click at [357, 247] on link "14" at bounding box center [368, 240] width 46 height 19
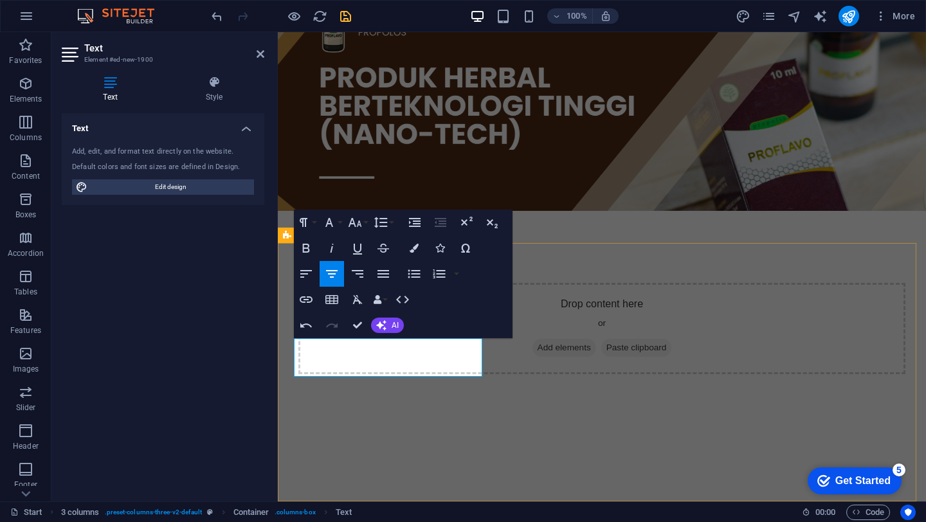
select select "rem"
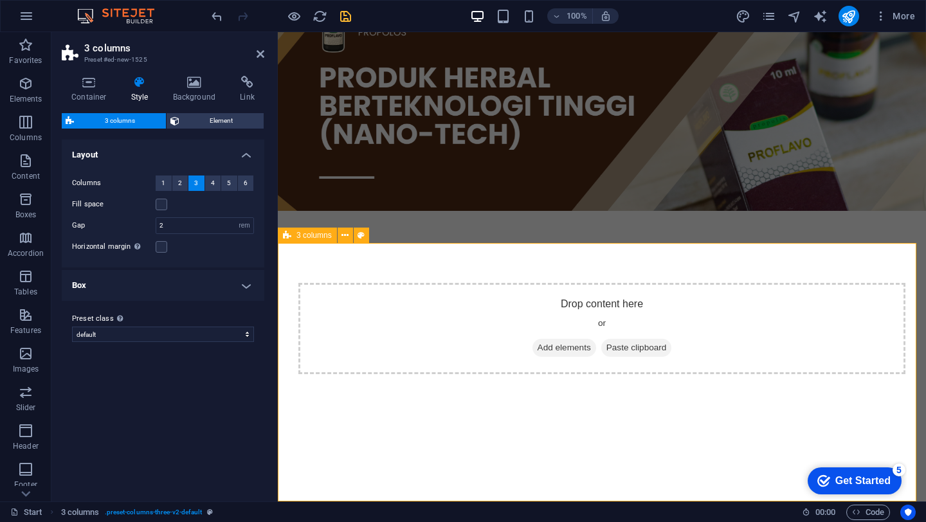
click at [159, 204] on label at bounding box center [162, 205] width 12 height 12
click at [0, 0] on input "Fill space" at bounding box center [0, 0] width 0 height 0
click at [160, 208] on label at bounding box center [162, 205] width 12 height 12
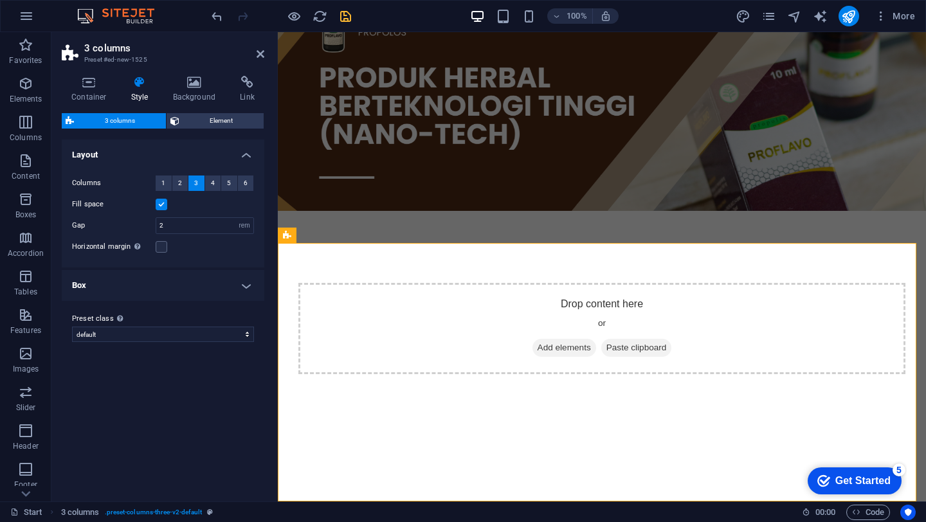
click at [0, 0] on input "Fill space" at bounding box center [0, 0] width 0 height 0
click at [159, 249] on label at bounding box center [162, 247] width 12 height 12
click at [0, 0] on input "Horizontal margin Only if the containers "Content width" is not set to "Default"" at bounding box center [0, 0] width 0 height 0
click at [177, 280] on h4 "Box" at bounding box center [163, 285] width 203 height 31
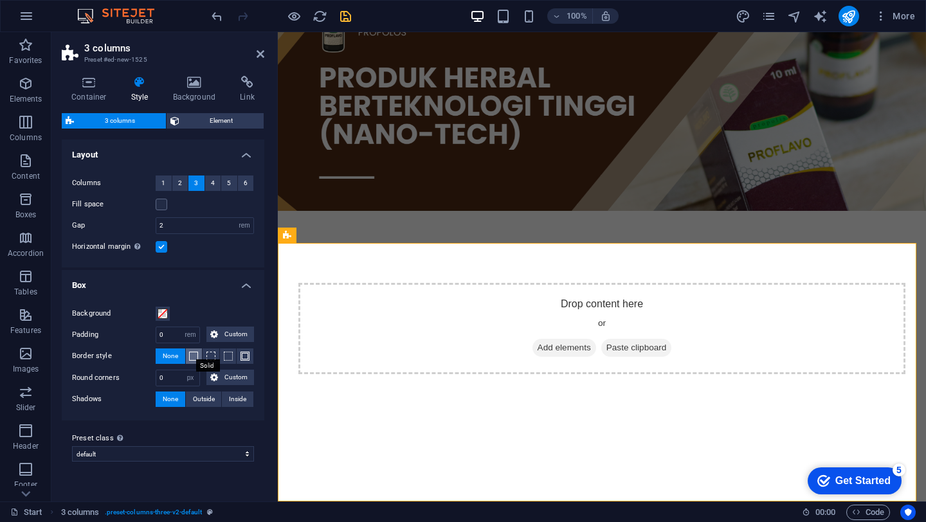
click at [190, 359] on span at bounding box center [193, 356] width 9 height 9
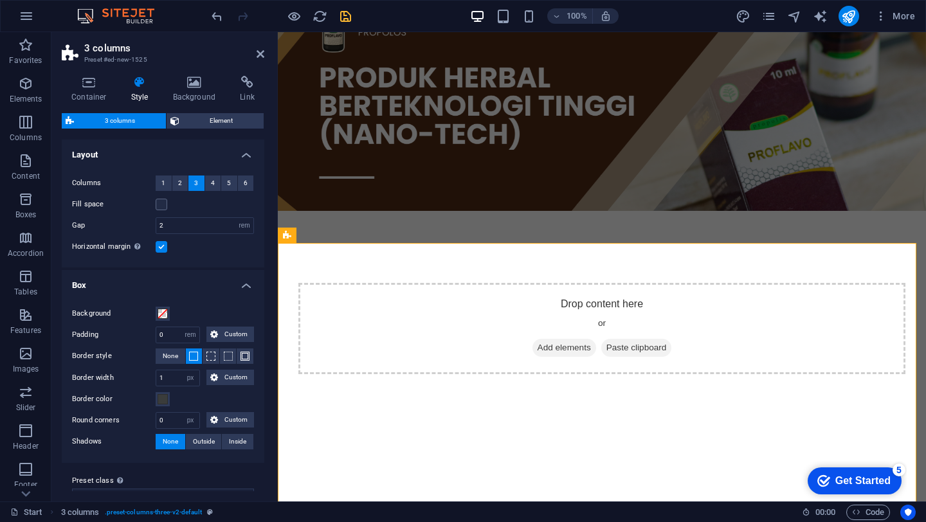
click at [190, 359] on span at bounding box center [193, 356] width 9 height 9
click at [167, 357] on span "None" at bounding box center [170, 355] width 15 height 15
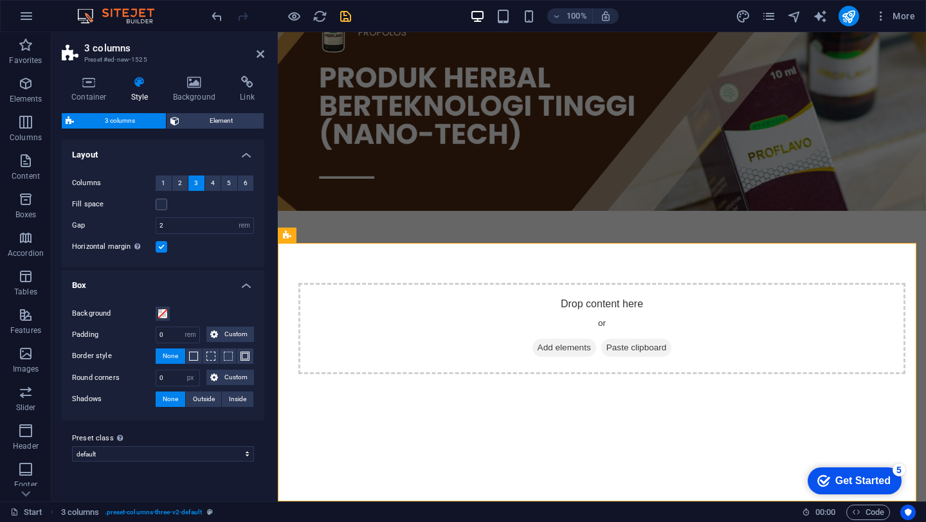
click at [159, 245] on label at bounding box center [162, 247] width 12 height 12
click at [0, 0] on input "Horizontal margin Only if the containers "Content width" is not set to "Default"" at bounding box center [0, 0] width 0 height 0
click at [194, 117] on span "Element" at bounding box center [221, 120] width 77 height 15
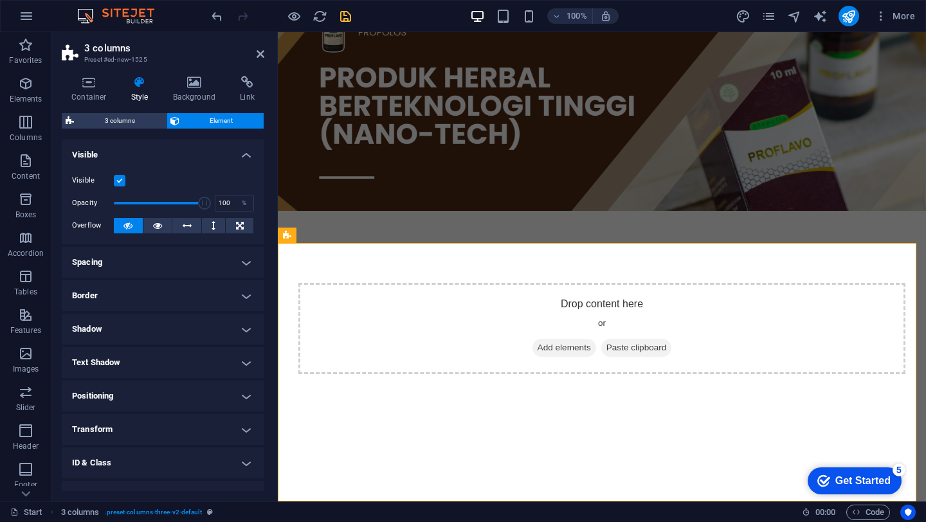
click at [217, 269] on h4 "Spacing" at bounding box center [163, 262] width 203 height 31
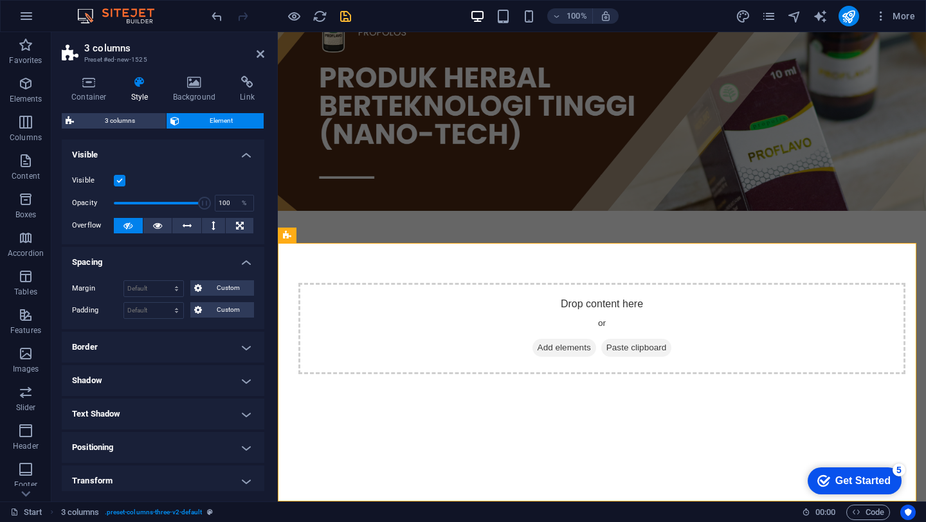
click at [217, 269] on h4 "Spacing" at bounding box center [163, 258] width 203 height 23
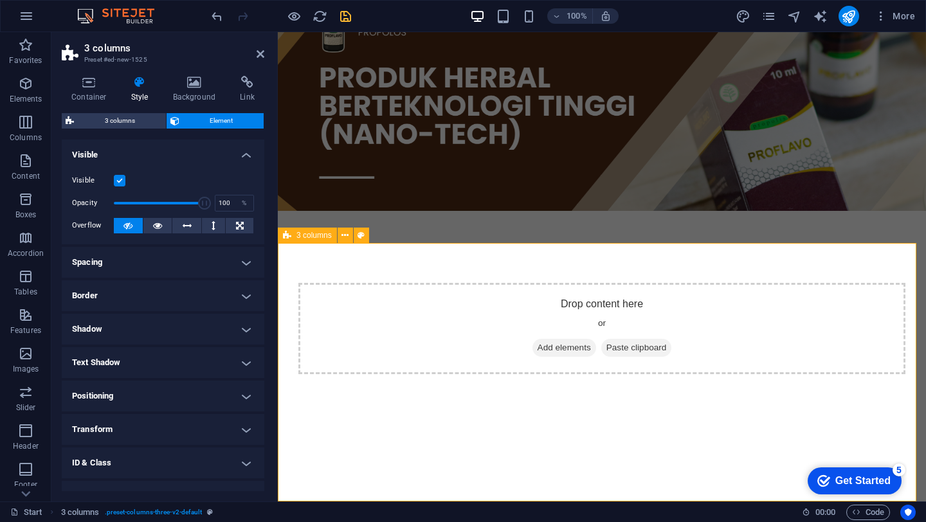
click at [196, 91] on h4 "Background" at bounding box center [197, 89] width 68 height 27
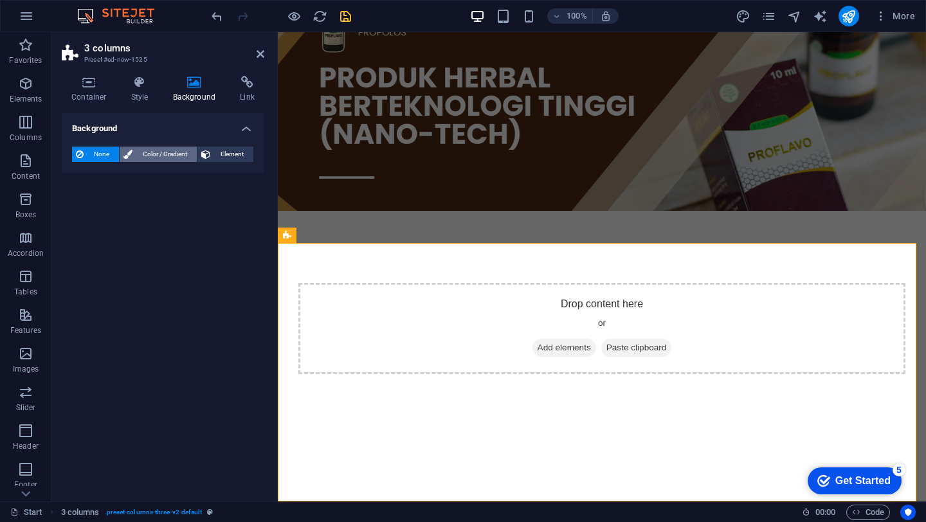
click at [174, 154] on span "Color / Gradient" at bounding box center [164, 154] width 57 height 15
click at [222, 145] on div "None Color / Gradient Element Stretch background to full-width Color overlay Pl…" at bounding box center [163, 180] width 203 height 88
click at [227, 156] on span "Element" at bounding box center [231, 154] width 35 height 15
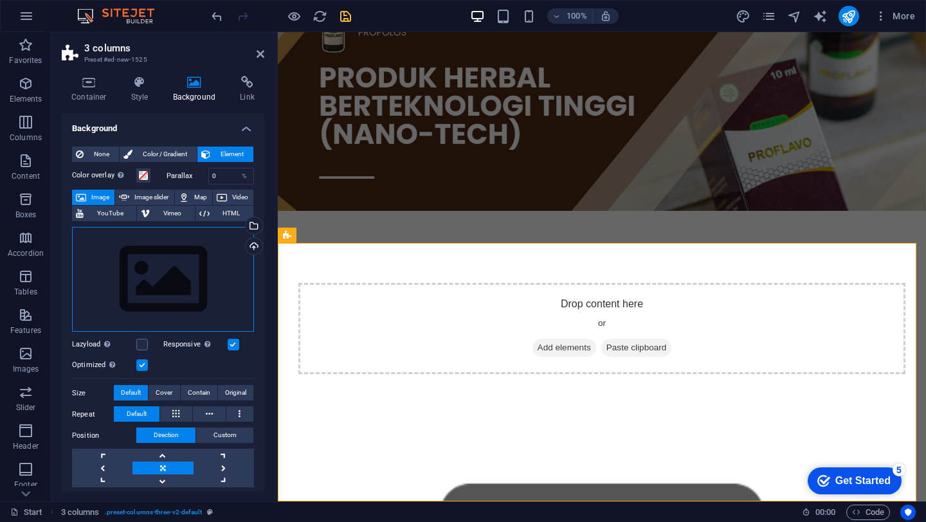
click at [162, 265] on div "Drag files here, click to choose files or select files from Files or our free s…" at bounding box center [163, 279] width 182 height 105
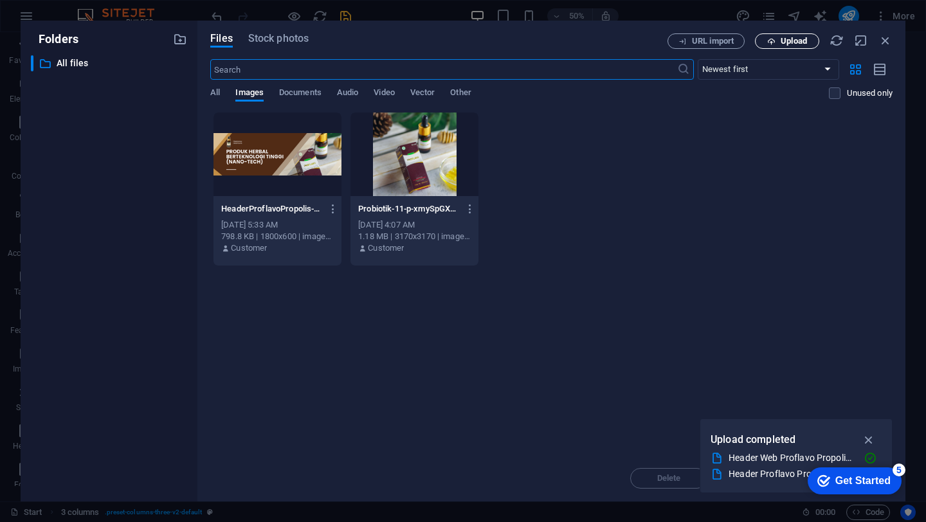
click at [794, 45] on span "Upload" at bounding box center [793, 41] width 26 height 8
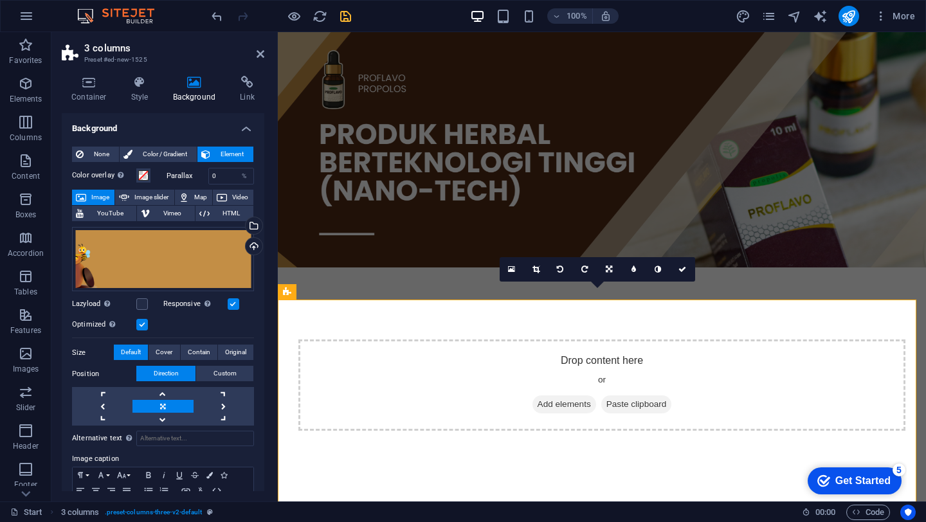
scroll to position [57, 0]
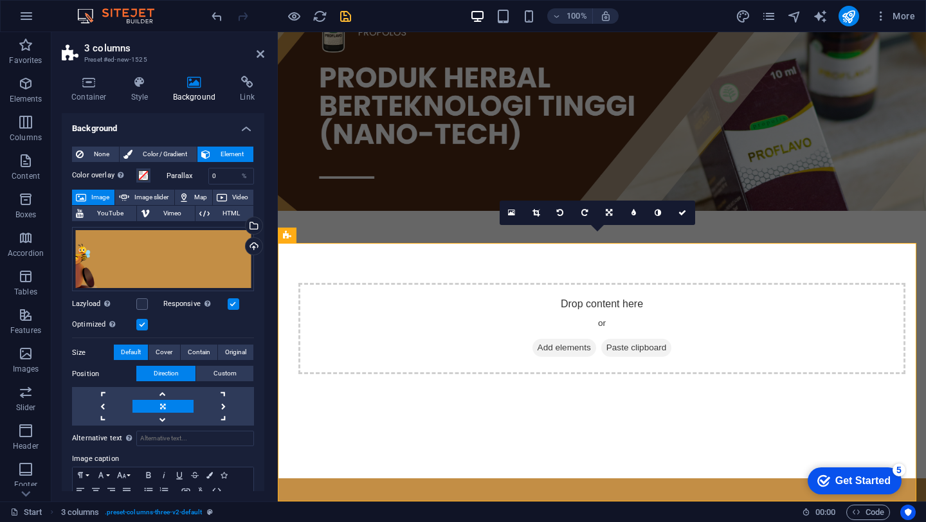
click at [158, 356] on span "Cover" at bounding box center [164, 352] width 17 height 15
click at [195, 355] on span "Contain" at bounding box center [199, 352] width 23 height 15
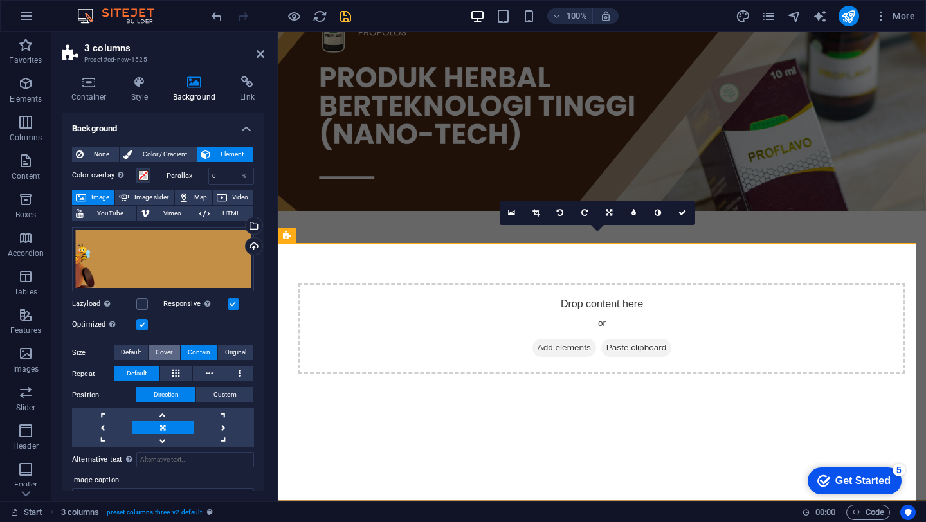
click at [163, 345] on span "Cover" at bounding box center [164, 352] width 17 height 15
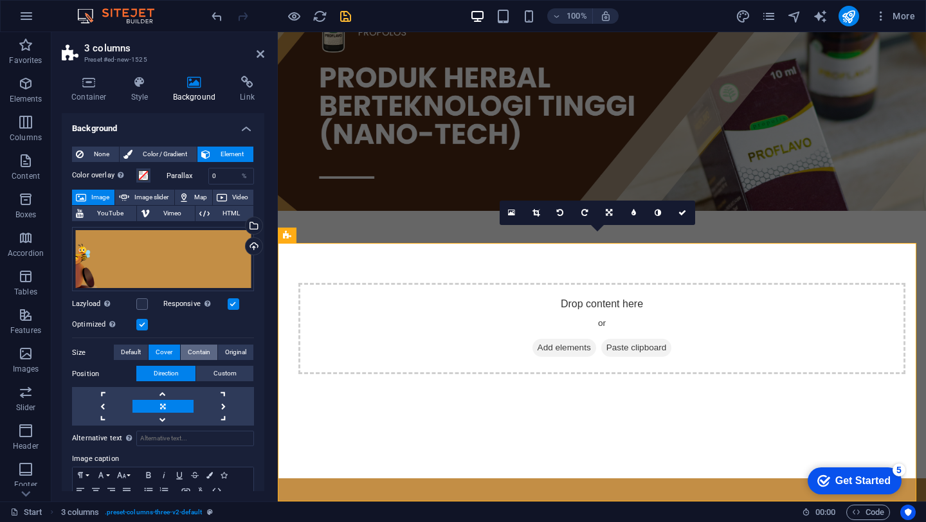
click at [197, 345] on span "Contain" at bounding box center [199, 352] width 23 height 15
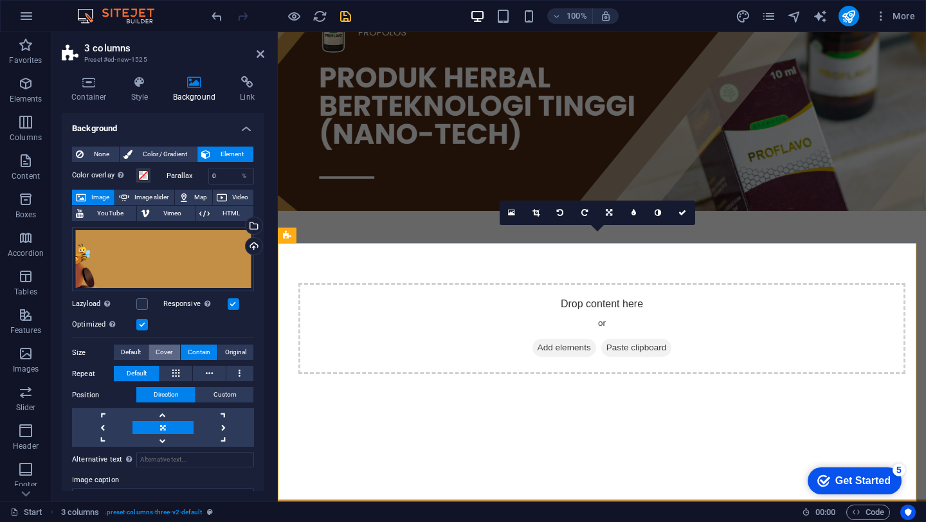
click at [168, 358] on span "Cover" at bounding box center [164, 352] width 17 height 15
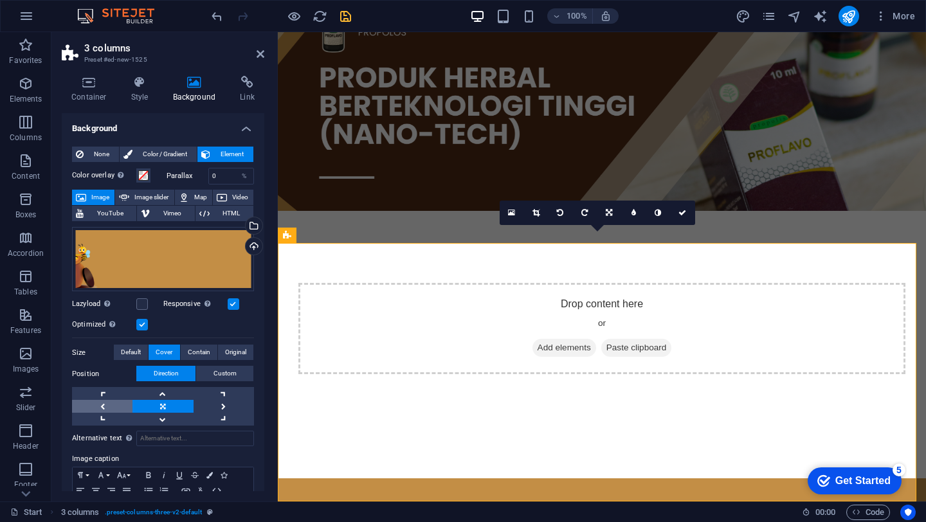
click at [118, 404] on link at bounding box center [102, 406] width 60 height 13
click at [222, 404] on link at bounding box center [224, 406] width 60 height 13
click at [113, 400] on link at bounding box center [102, 406] width 60 height 13
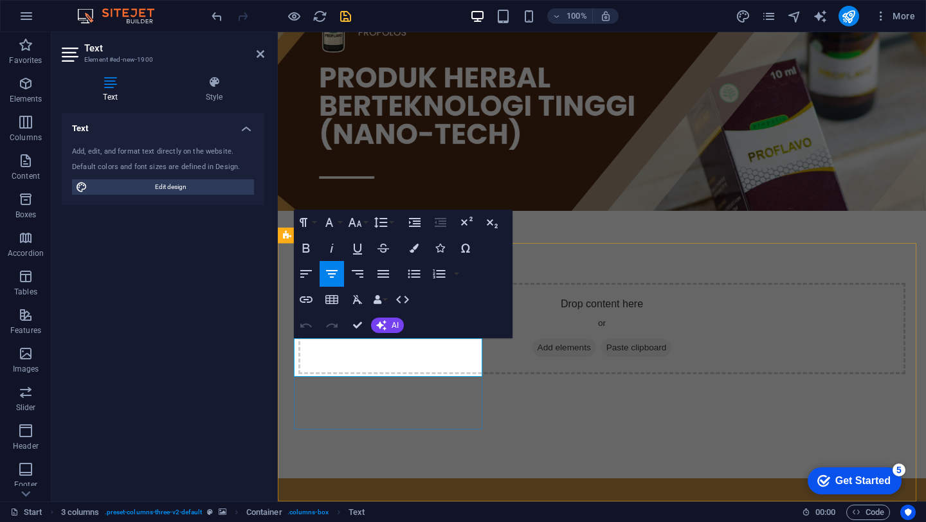
click at [184, 195] on div "Add, edit, and format text directly on the website. Default colors and font siz…" at bounding box center [163, 170] width 203 height 69
click at [172, 186] on span "Edit design" at bounding box center [170, 186] width 159 height 15
click at [226, 97] on h4 "Style" at bounding box center [214, 89] width 100 height 27
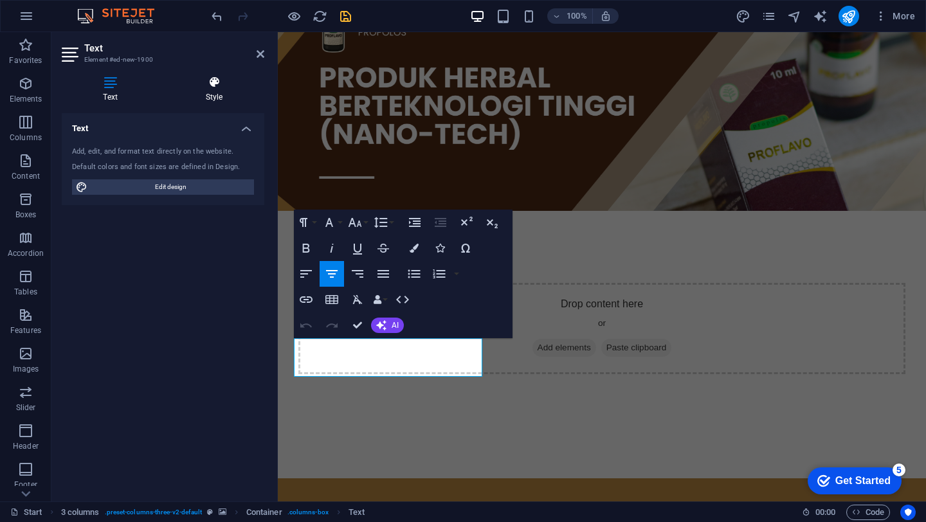
select select "rem"
select select "400"
select select "px"
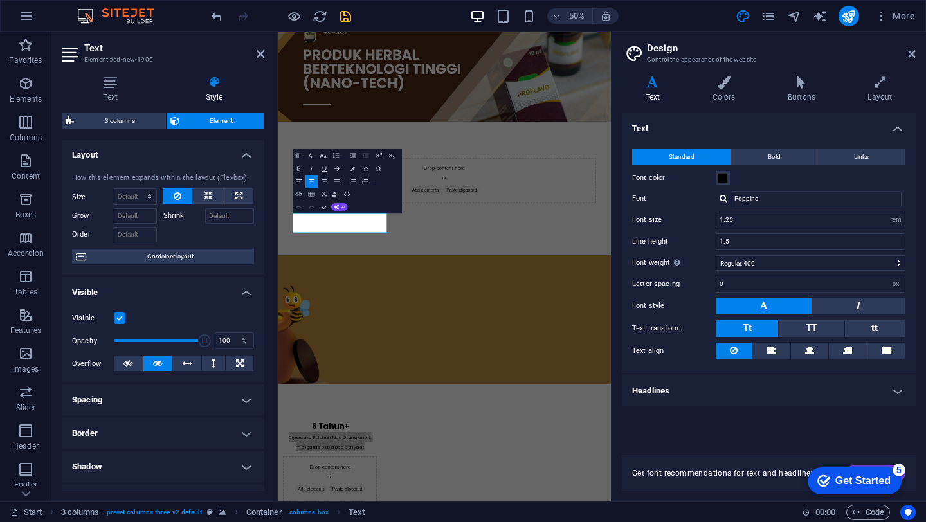
scroll to position [0, 0]
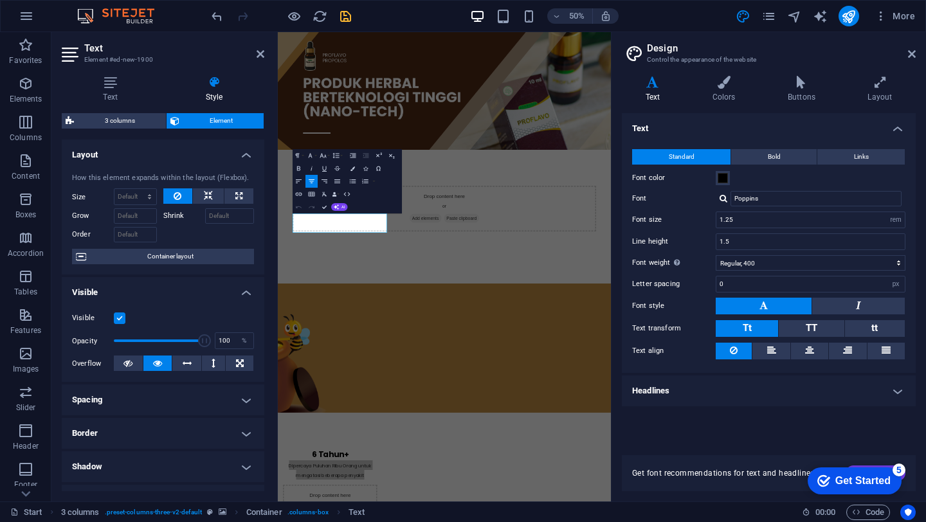
click at [217, 96] on h4 "Style" at bounding box center [214, 89] width 100 height 27
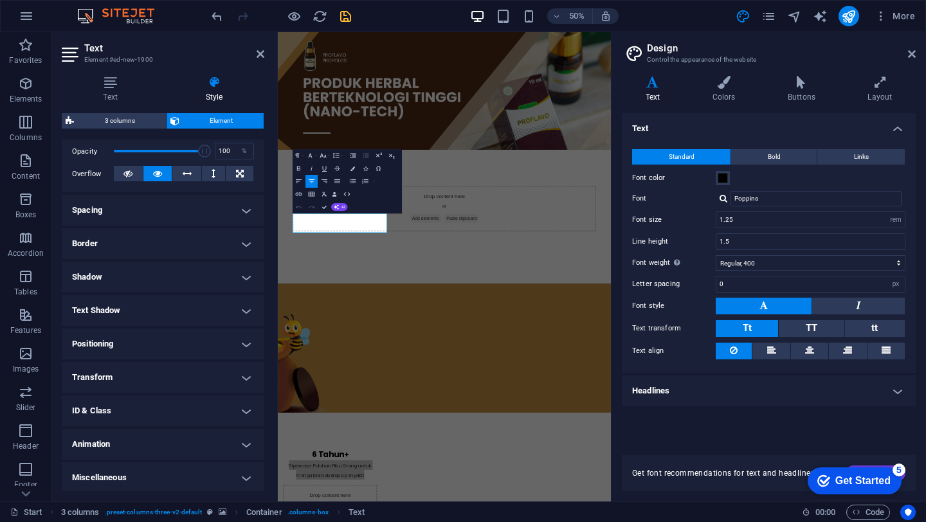
scroll to position [192, 0]
click at [235, 432] on h4 "Animation" at bounding box center [163, 442] width 203 height 31
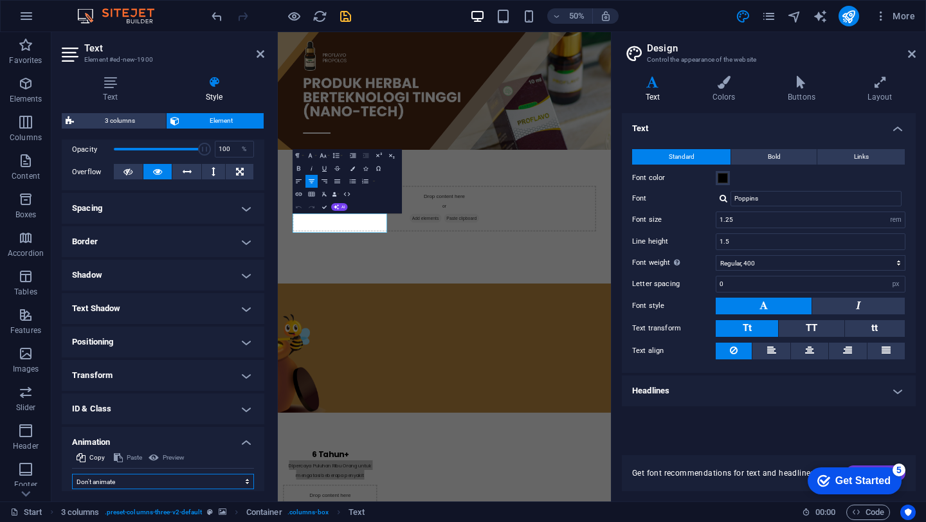
click at [173, 485] on select "Don't animate Show / Hide Slide up/down Zoom in/out Slide left to right Slide r…" at bounding box center [163, 481] width 182 height 15
select select "slide"
select select "scroll"
click at [179, 487] on select "Don't animate Show / Hide Slide up/down Zoom in/out Slide left to right Slide r…" at bounding box center [163, 481] width 182 height 15
click at [175, 482] on select "Don't animate Show / Hide Slide up/down Zoom in/out Slide left to right Slide r…" at bounding box center [163, 481] width 182 height 15
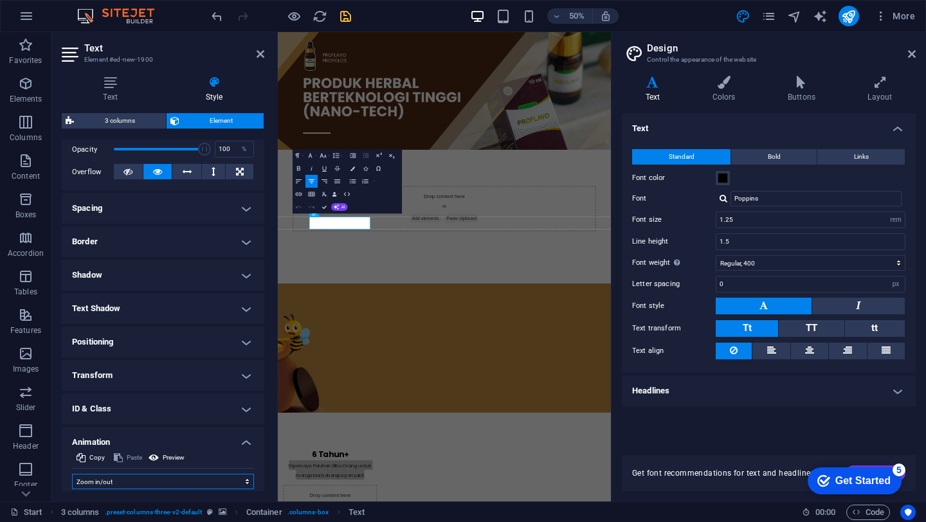
click at [147, 476] on select "Don't animate Show / Hide Slide up/down Zoom in/out Slide left to right Slide r…" at bounding box center [163, 481] width 182 height 15
select select "fade"
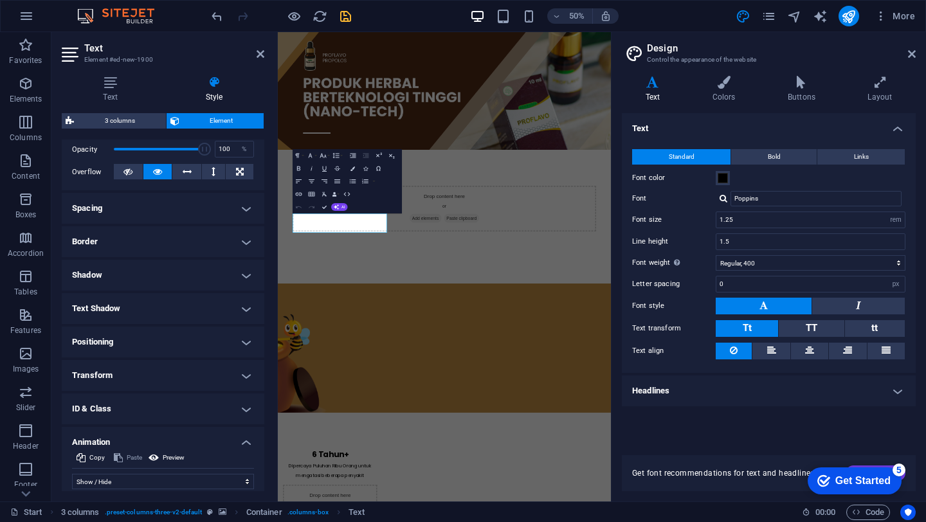
click at [262, 53] on icon at bounding box center [261, 54] width 8 height 10
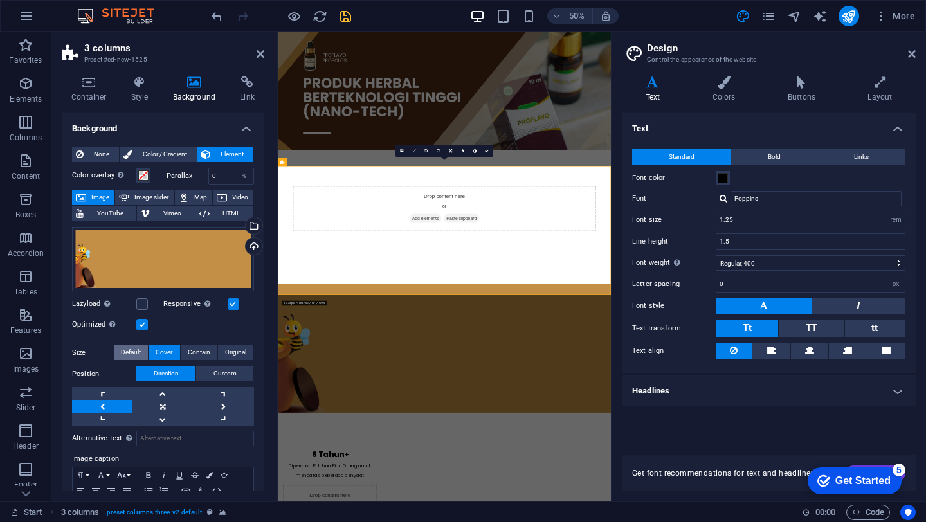
click at [132, 351] on span "Default" at bounding box center [131, 352] width 20 height 15
click at [156, 352] on span "Cover" at bounding box center [164, 352] width 17 height 15
click at [133, 350] on span "Default" at bounding box center [131, 352] width 20 height 15
click at [200, 351] on span "Contain" at bounding box center [199, 352] width 23 height 15
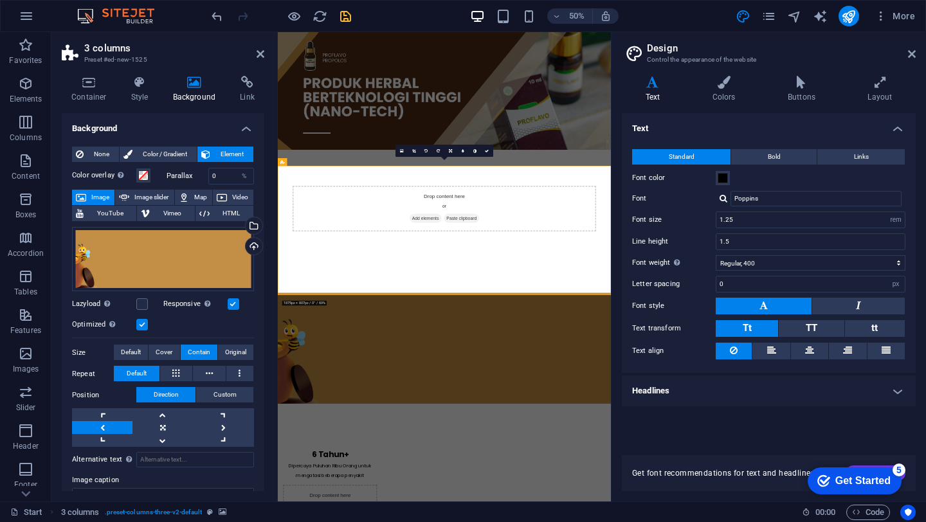
click at [341, 10] on icon "save" at bounding box center [345, 16] width 15 height 15
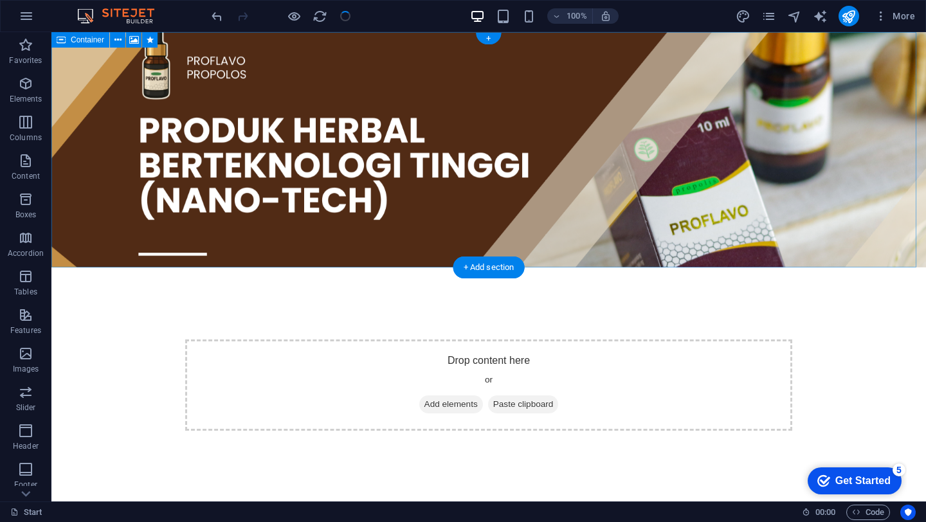
scroll to position [57, 0]
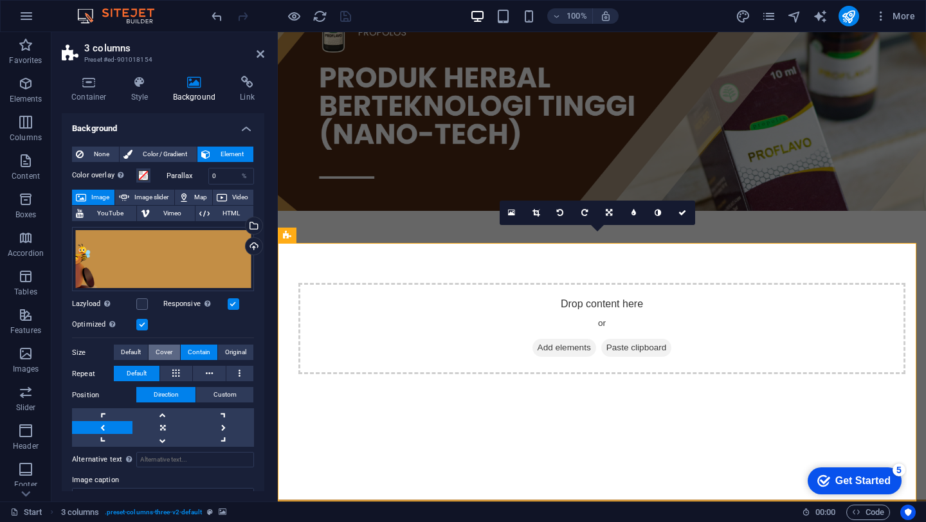
click at [166, 350] on span "Cover" at bounding box center [164, 352] width 17 height 15
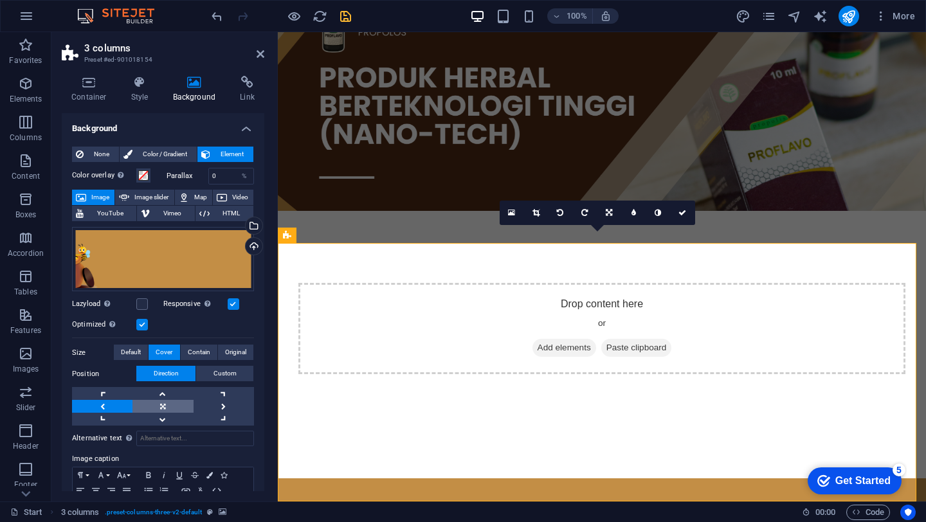
click at [155, 402] on link at bounding box center [162, 406] width 60 height 13
click at [215, 404] on link at bounding box center [224, 406] width 60 height 13
click at [155, 406] on link at bounding box center [162, 406] width 60 height 13
click at [111, 417] on link at bounding box center [102, 419] width 60 height 13
click at [97, 388] on link at bounding box center [102, 393] width 60 height 13
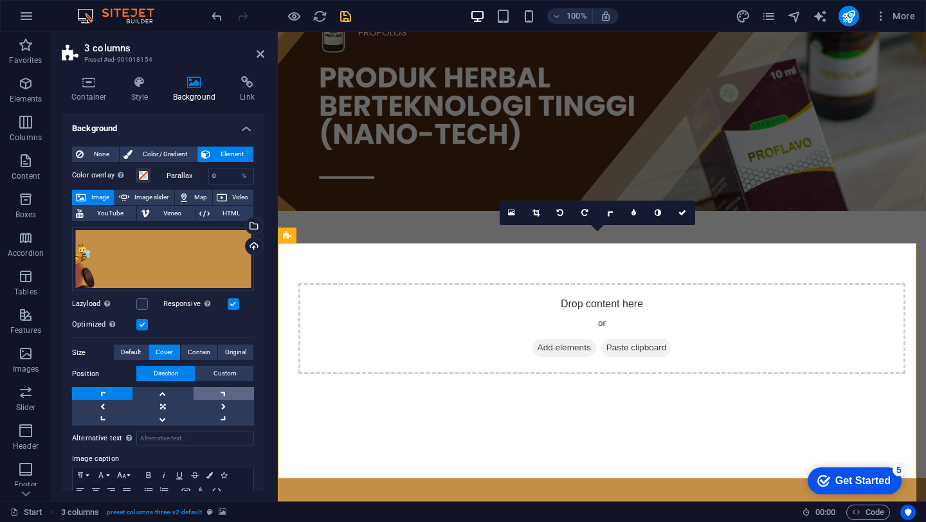
click at [215, 393] on link at bounding box center [224, 393] width 60 height 13
click at [102, 413] on link at bounding box center [102, 419] width 60 height 13
click at [160, 403] on link at bounding box center [162, 406] width 60 height 13
click at [229, 373] on span "Custom" at bounding box center [224, 373] width 23 height 15
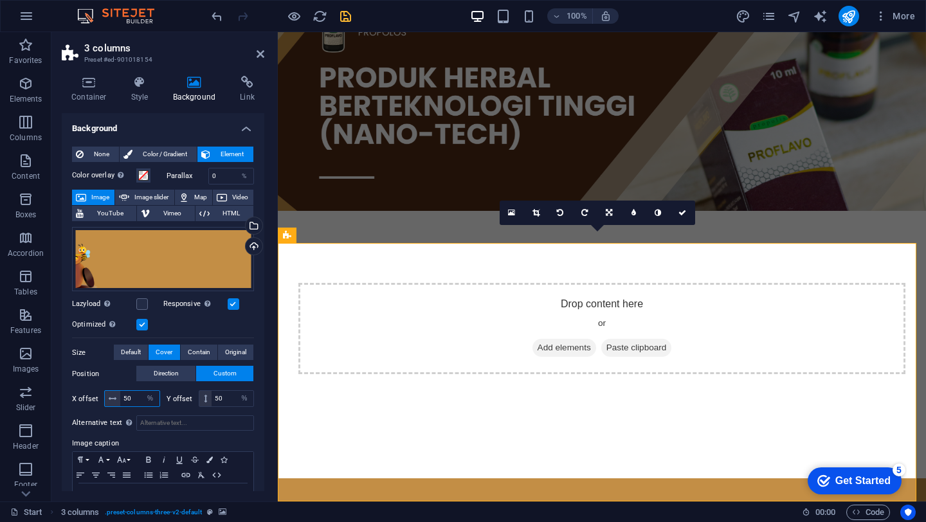
click at [130, 401] on input "50" at bounding box center [139, 398] width 39 height 15
click at [138, 402] on input "60" at bounding box center [139, 398] width 39 height 15
click at [138, 402] on input "30" at bounding box center [139, 398] width 39 height 15
type input "10"
click at [556, 446] on div at bounding box center [602, 462] width 648 height 32
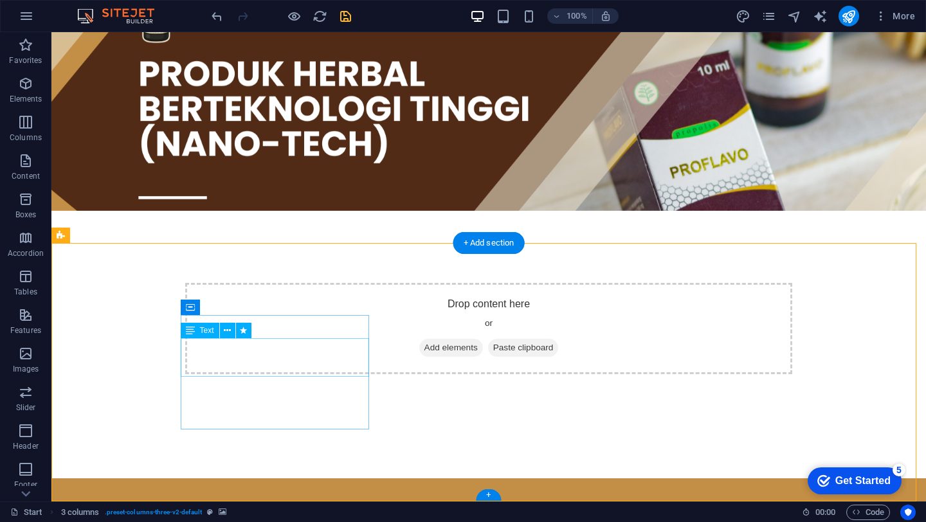
select select "fade"
select select "s"
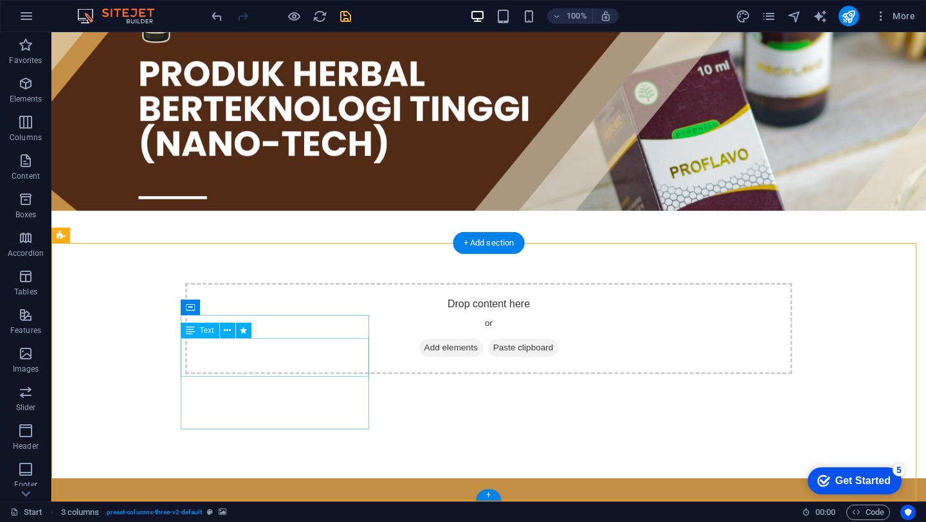
select select "scroll"
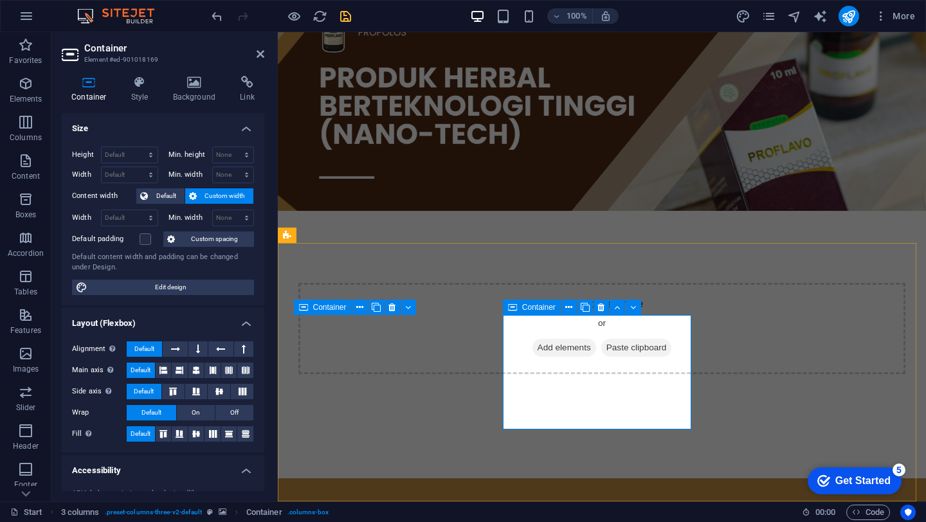
click at [30, 123] on icon "button" at bounding box center [25, 121] width 15 height 15
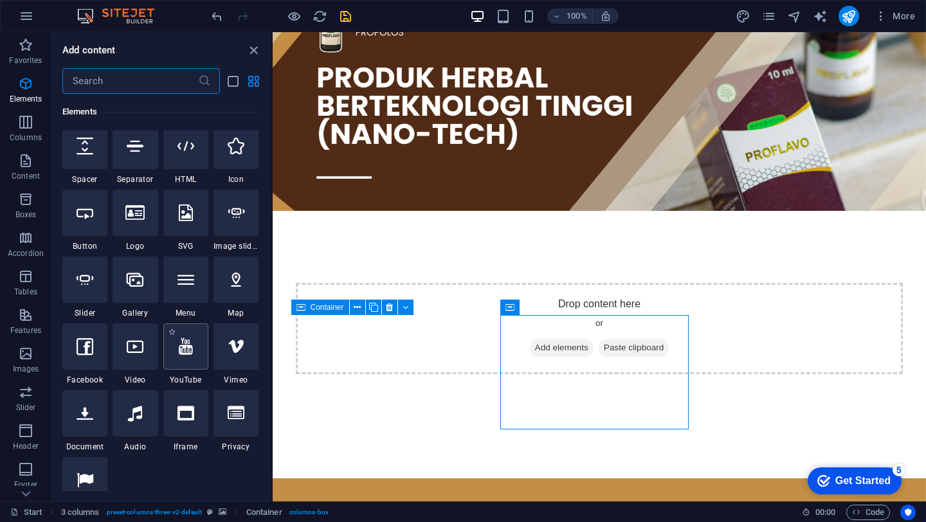
scroll to position [115, 0]
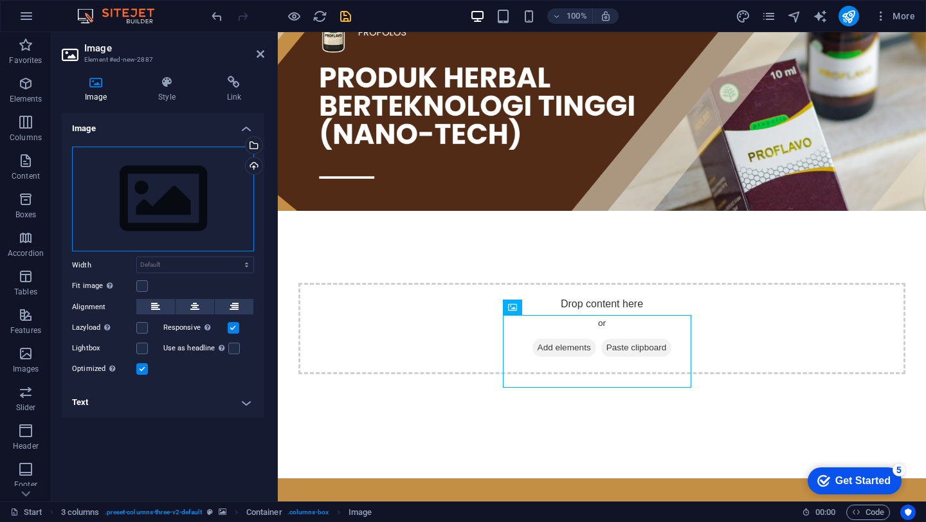
click at [137, 221] on div "Drag files here, click to choose files or select files from Files or our free s…" at bounding box center [163, 199] width 182 height 105
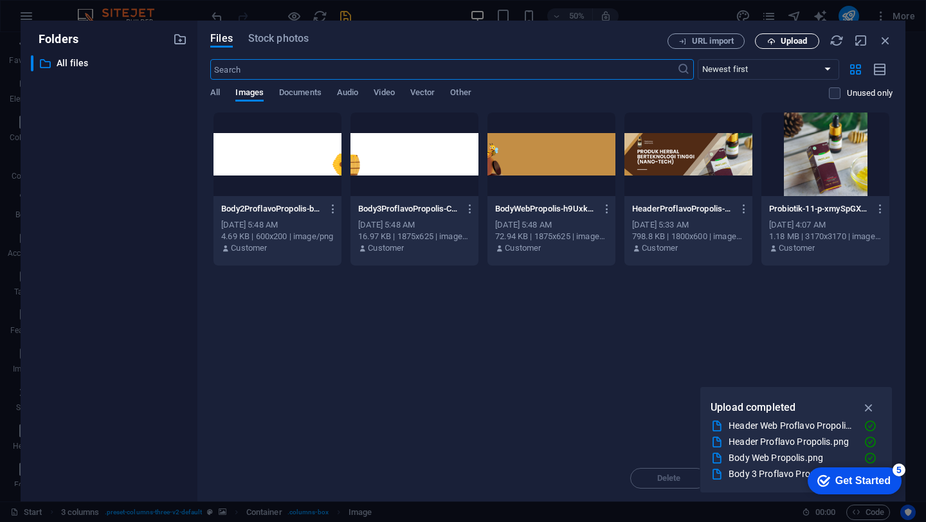
click at [793, 43] on span "Upload" at bounding box center [793, 41] width 26 height 8
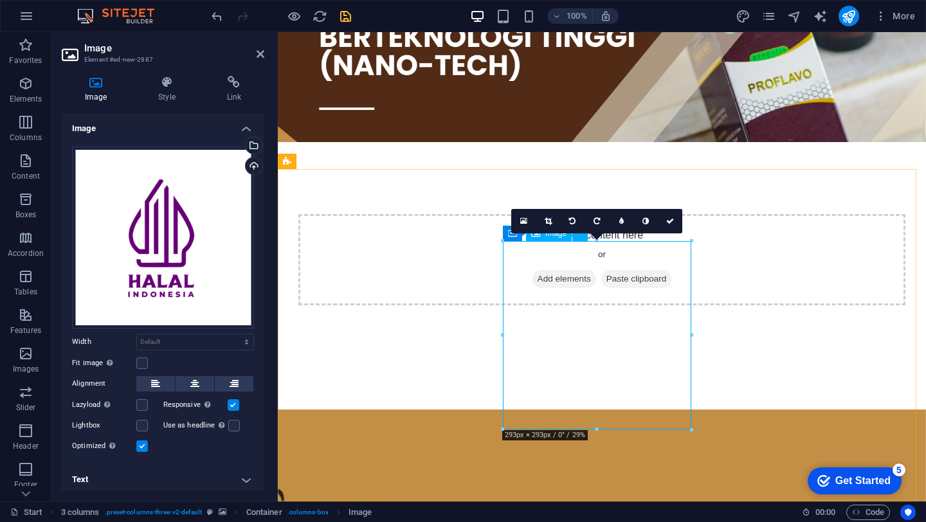
scroll to position [131, 0]
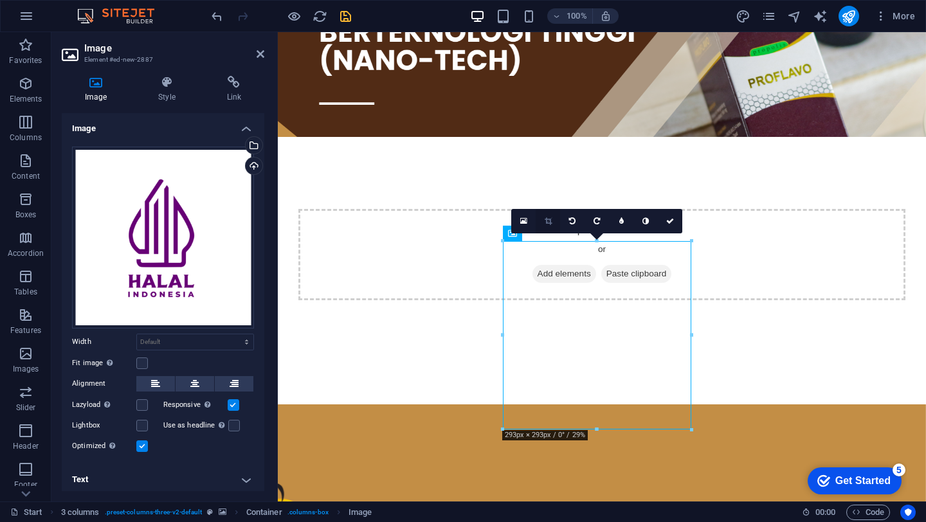
click at [550, 222] on icon at bounding box center [548, 221] width 7 height 8
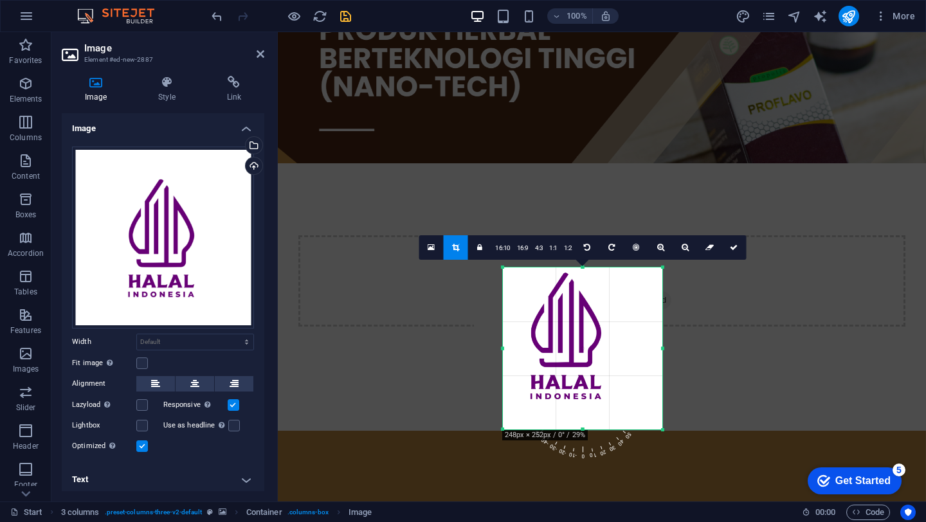
scroll to position [100, 0]
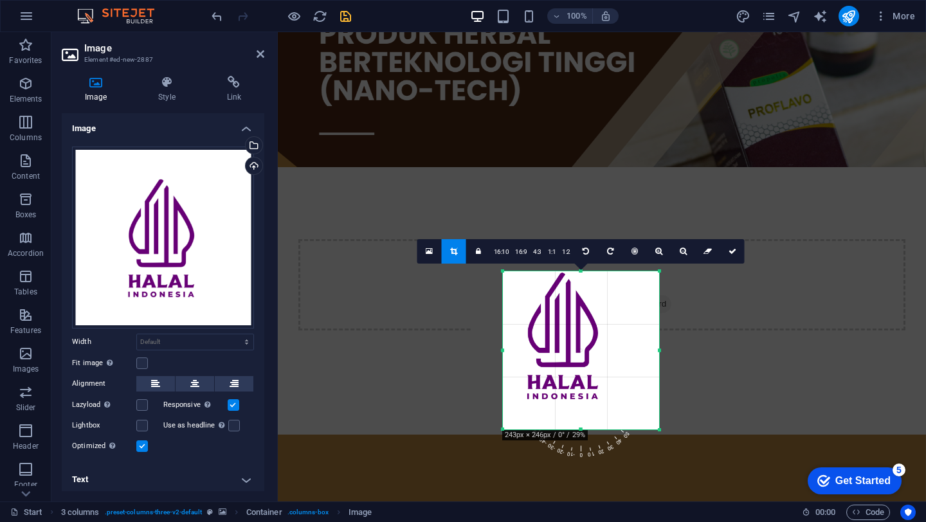
drag, startPoint x: 504, startPoint y: 241, endPoint x: 536, endPoint y: 271, distance: 44.1
click at [536, 271] on div "180 170 160 150 140 130 120 110 100 90 80 70 60 50 40 30 20 10 0 -10 -20 -30 -4…" at bounding box center [581, 350] width 156 height 158
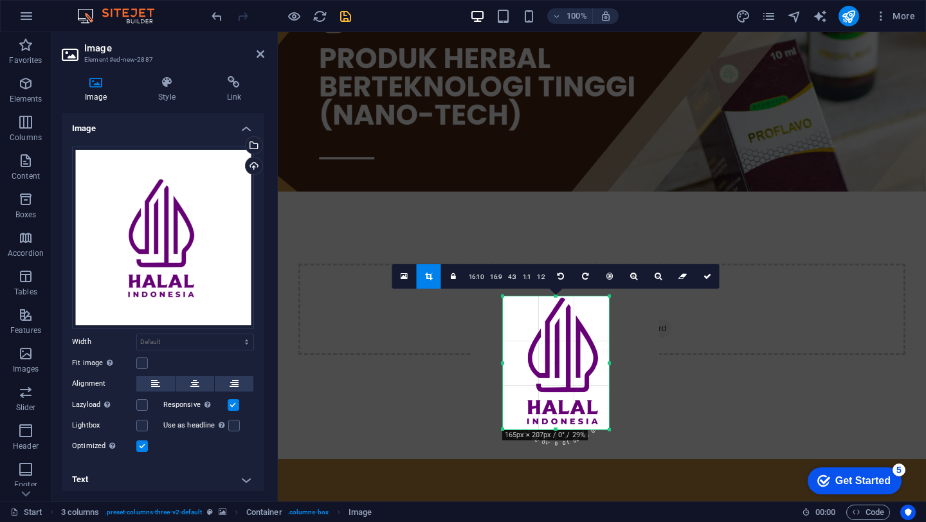
scroll to position [75, 0]
drag, startPoint x: 659, startPoint y: 430, endPoint x: 603, endPoint y: 405, distance: 61.3
click at [603, 405] on div "180 170 160 150 140 130 120 110 100 90 80 70 60 50 40 30 20 10 0 -10 -20 -30 -4…" at bounding box center [553, 362] width 100 height 133
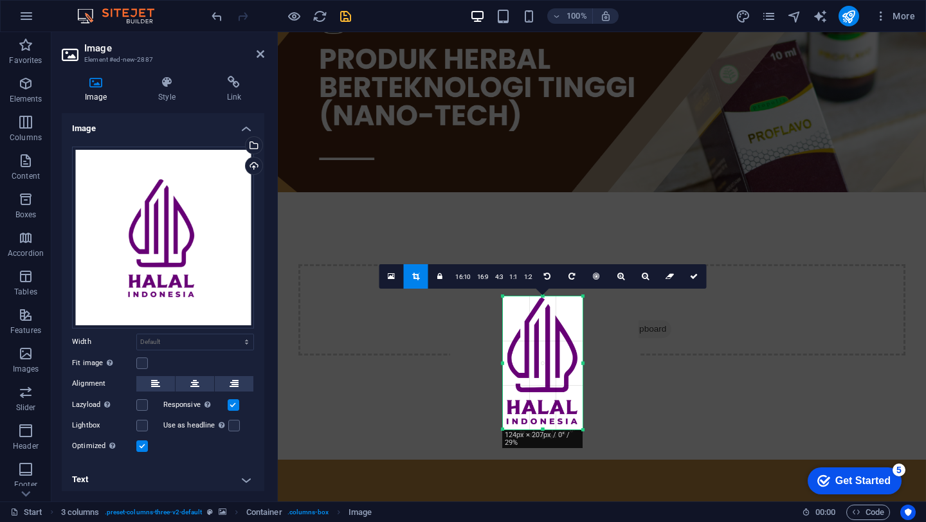
drag, startPoint x: 503, startPoint y: 363, endPoint x: 524, endPoint y: 365, distance: 20.6
click at [524, 365] on div "180 170 160 150 140 130 120 110 100 90 80 70 60 50 40 30 20 10 0 -10 -20 -30 -4…" at bounding box center [543, 362] width 80 height 133
click at [694, 282] on link at bounding box center [693, 276] width 24 height 24
type input "124"
select select "px"
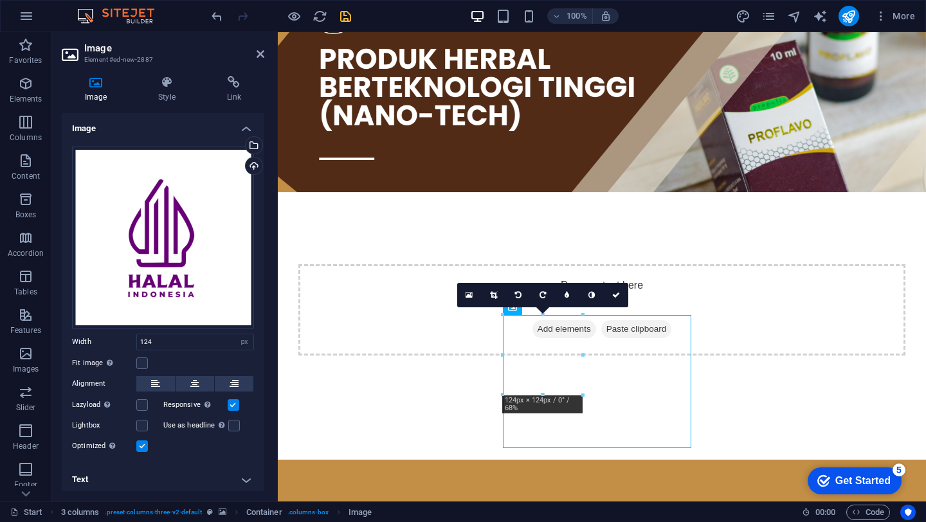
scroll to position [57, 0]
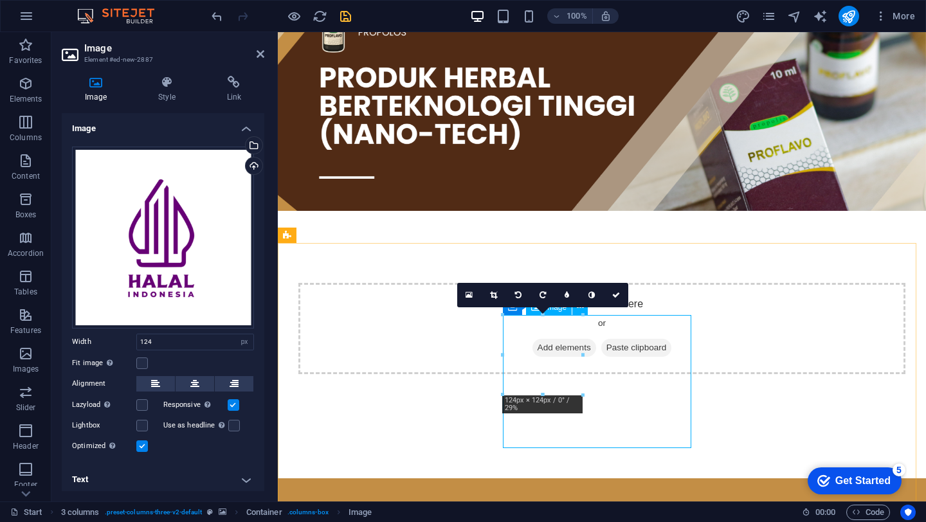
click at [197, 387] on icon at bounding box center [194, 383] width 9 height 15
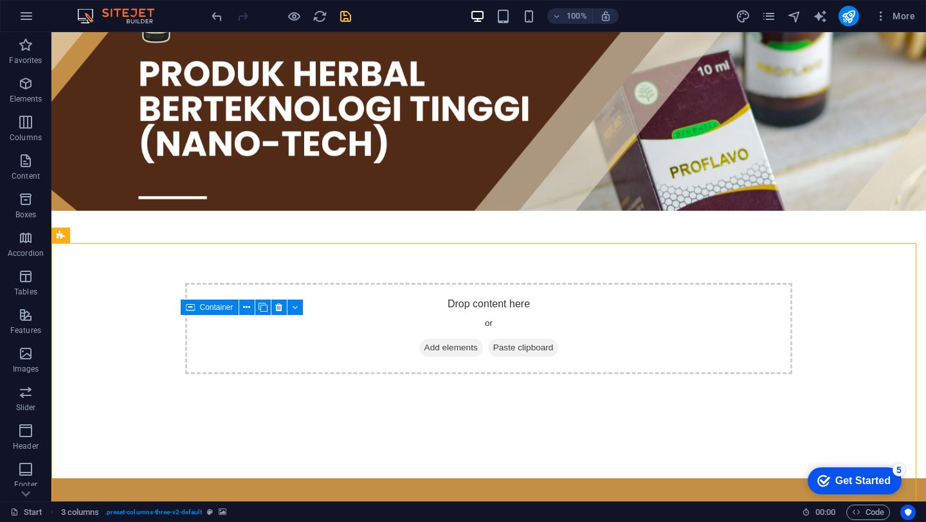
select select "%"
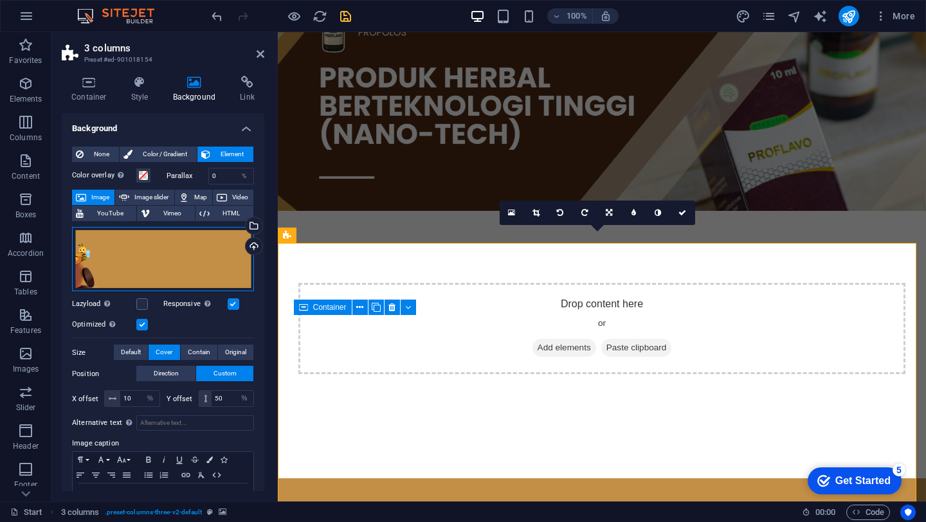
click at [204, 239] on div "Drag files here, click to choose files or select files from Files or our free s…" at bounding box center [163, 259] width 182 height 65
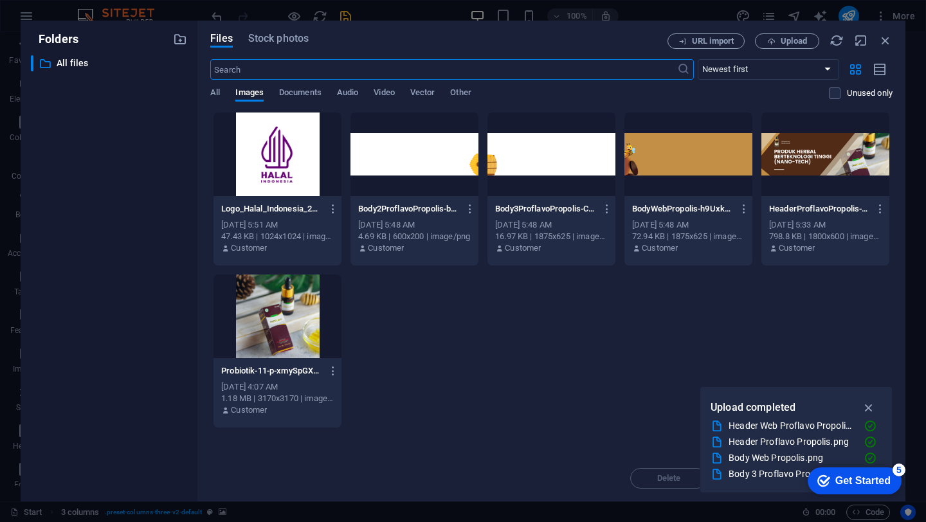
scroll to position [0, 0]
click at [525, 172] on div at bounding box center [551, 155] width 128 height 84
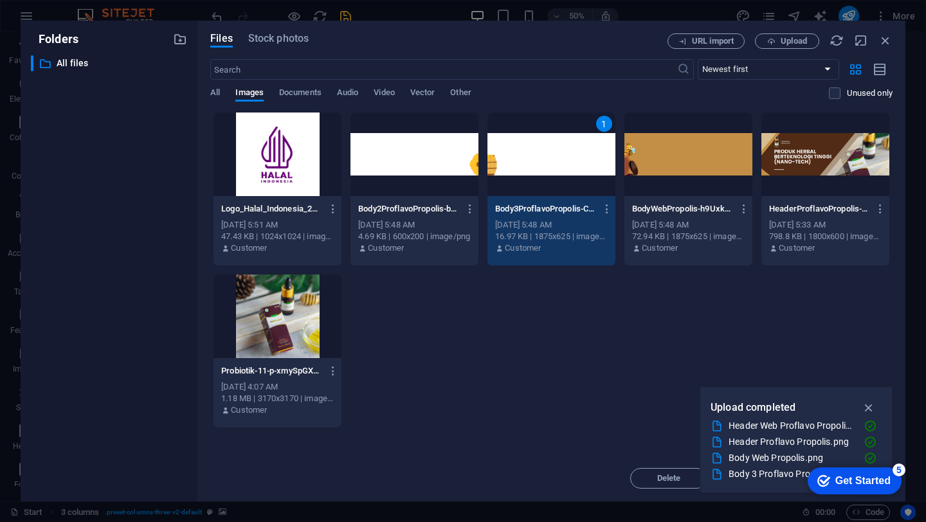
click at [525, 172] on div "1" at bounding box center [551, 155] width 128 height 84
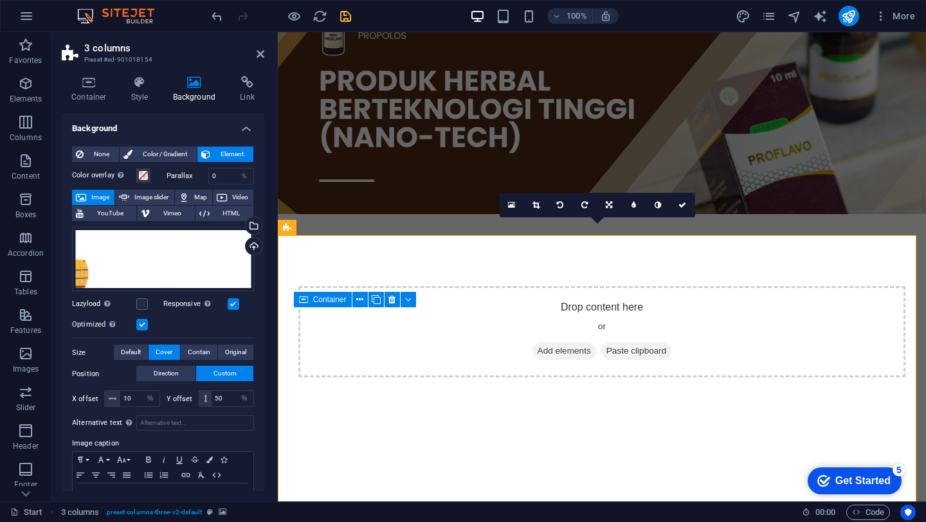
scroll to position [75, 0]
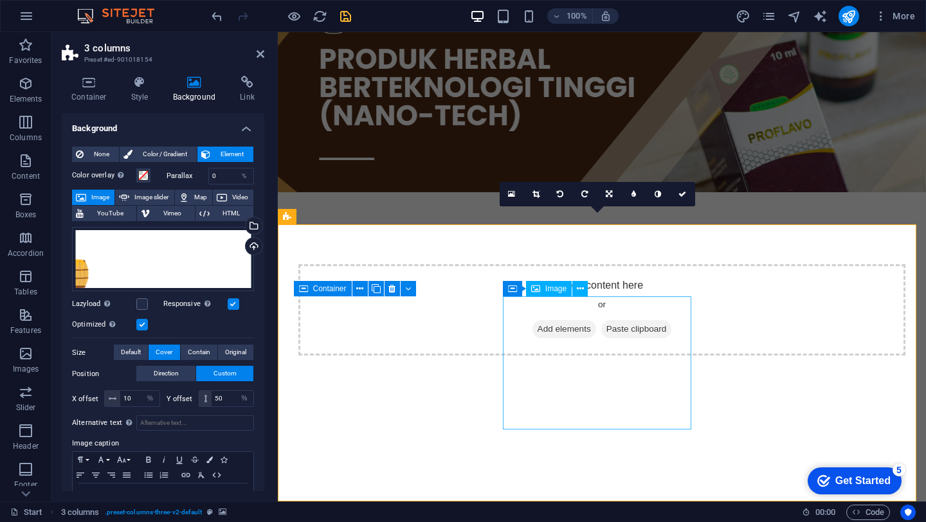
click at [87, 84] on icon at bounding box center [89, 82] width 55 height 13
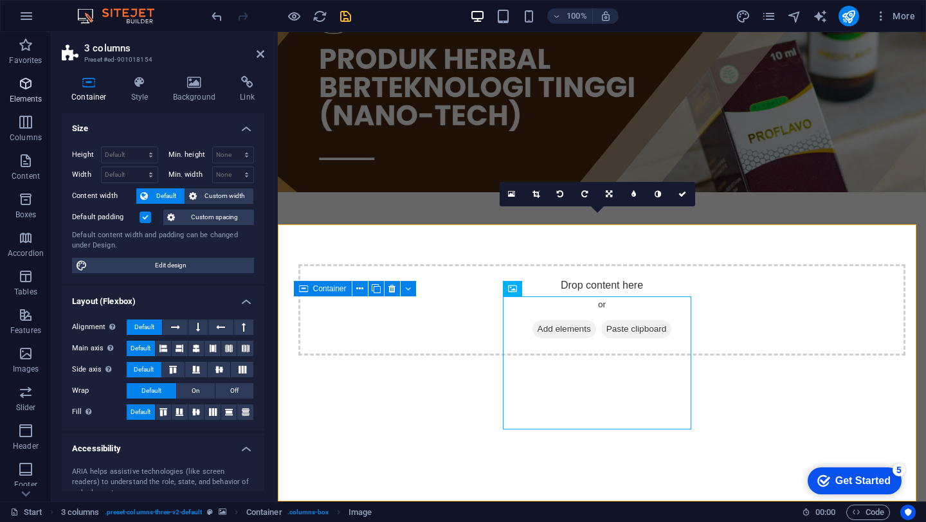
click at [37, 96] on p "Elements" at bounding box center [26, 99] width 33 height 10
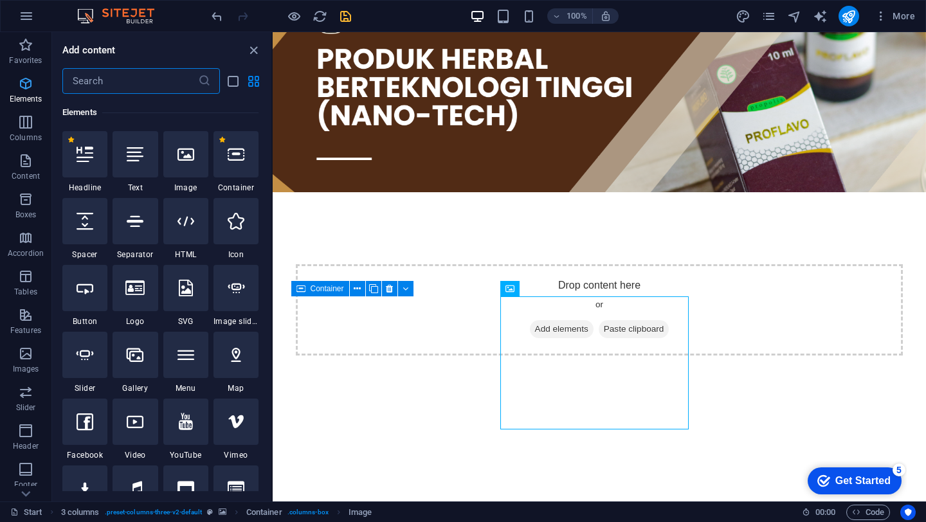
scroll to position [137, 0]
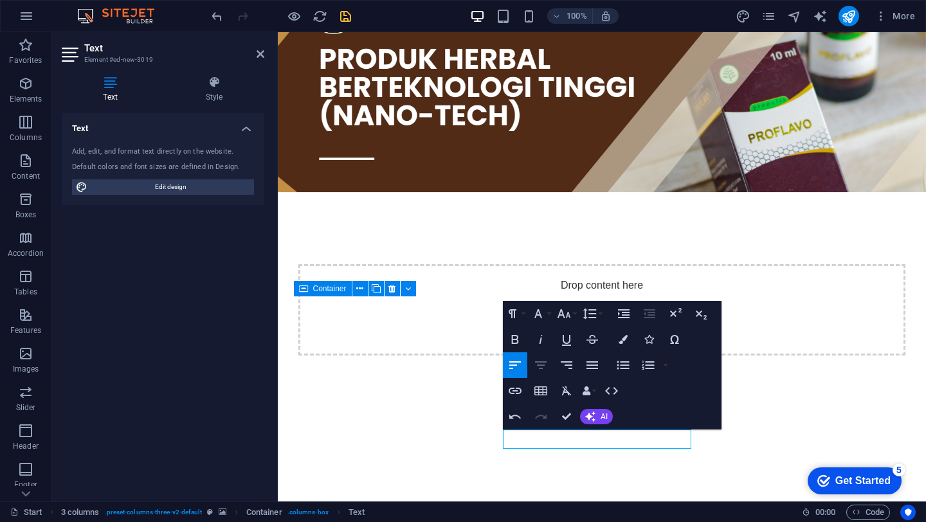
click at [548, 358] on button "Align Center" at bounding box center [540, 365] width 24 height 26
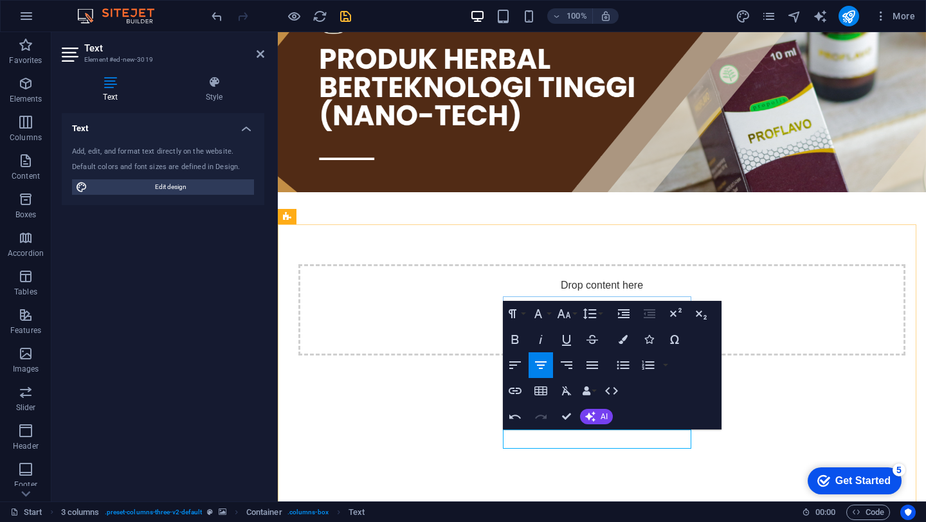
click at [564, 316] on icon "button" at bounding box center [563, 313] width 15 height 15
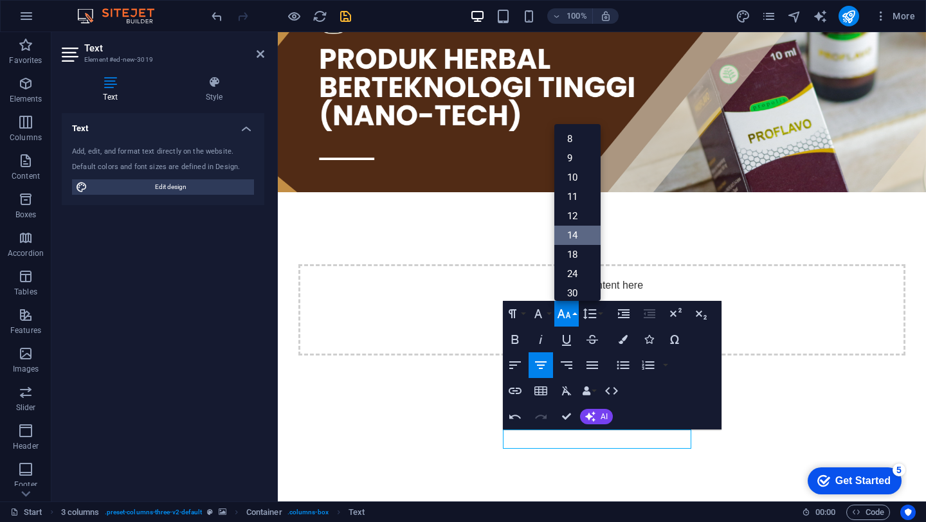
click at [573, 239] on link "14" at bounding box center [577, 235] width 46 height 19
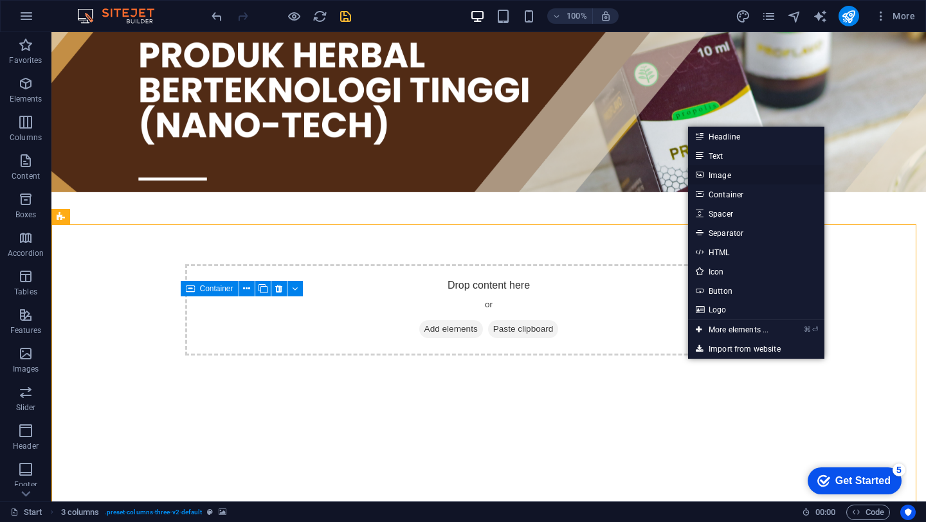
click at [721, 177] on link "Image" at bounding box center [756, 174] width 136 height 19
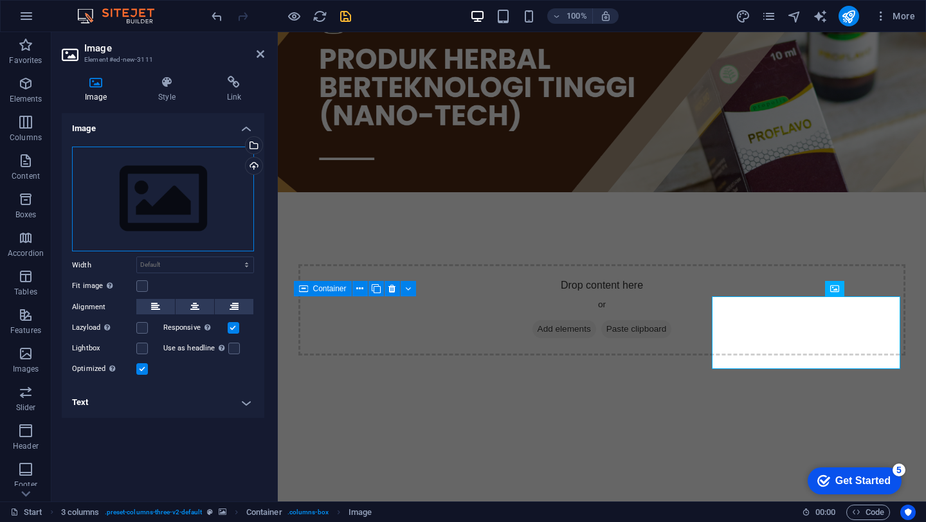
click at [190, 182] on div "Drag files here, click to choose files or select files from Files or our free s…" at bounding box center [163, 199] width 182 height 105
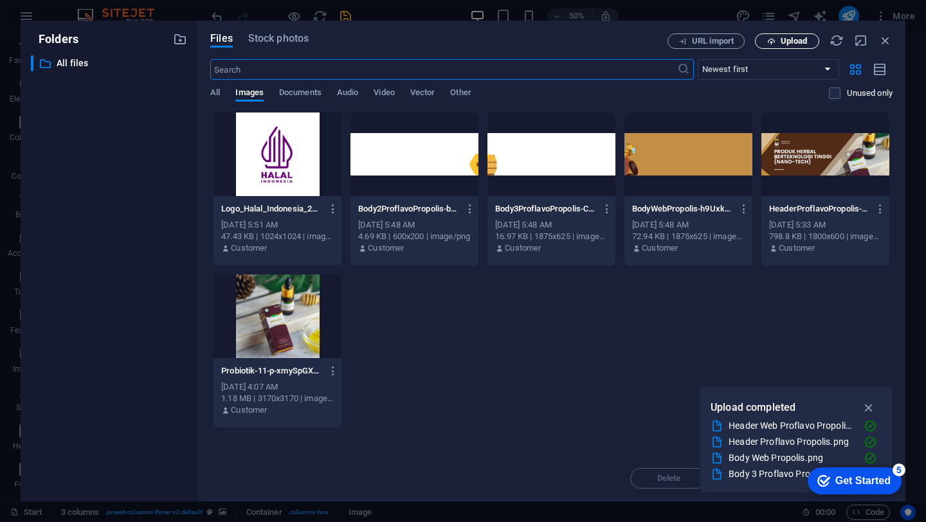
click at [785, 37] on span "Upload" at bounding box center [793, 41] width 26 height 8
click at [870, 406] on icon "button" at bounding box center [868, 408] width 15 height 14
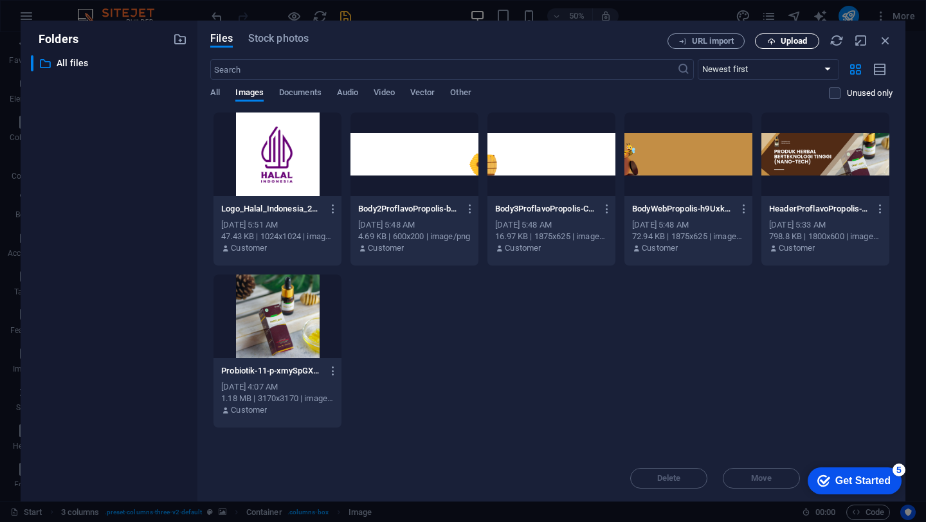
click at [797, 44] on span "Upload" at bounding box center [793, 41] width 26 height 8
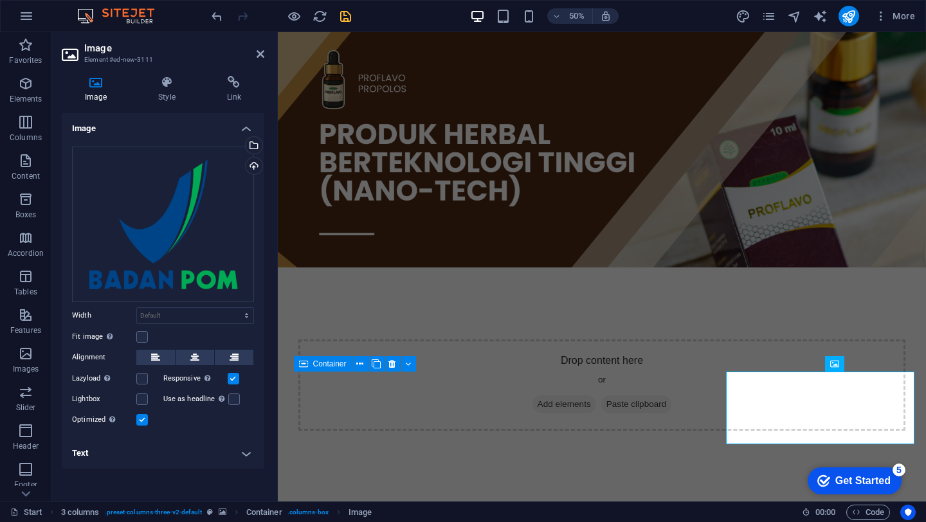
click at [773, 35] on figure at bounding box center [602, 149] width 648 height 235
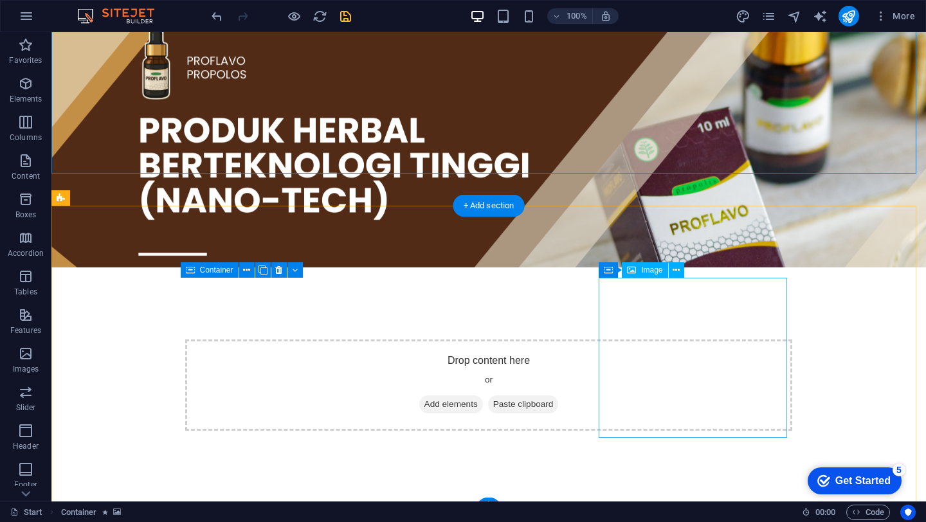
scroll to position [102, 0]
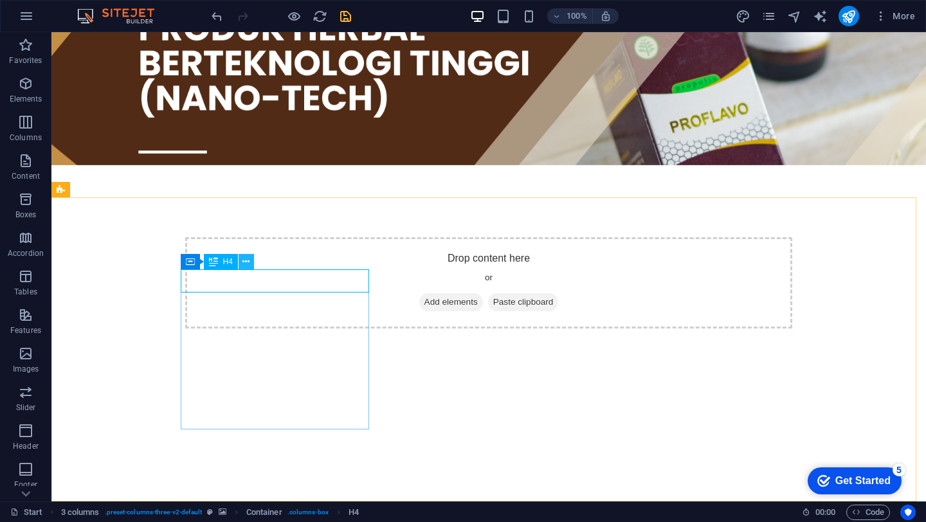
click at [243, 264] on icon at bounding box center [245, 262] width 7 height 14
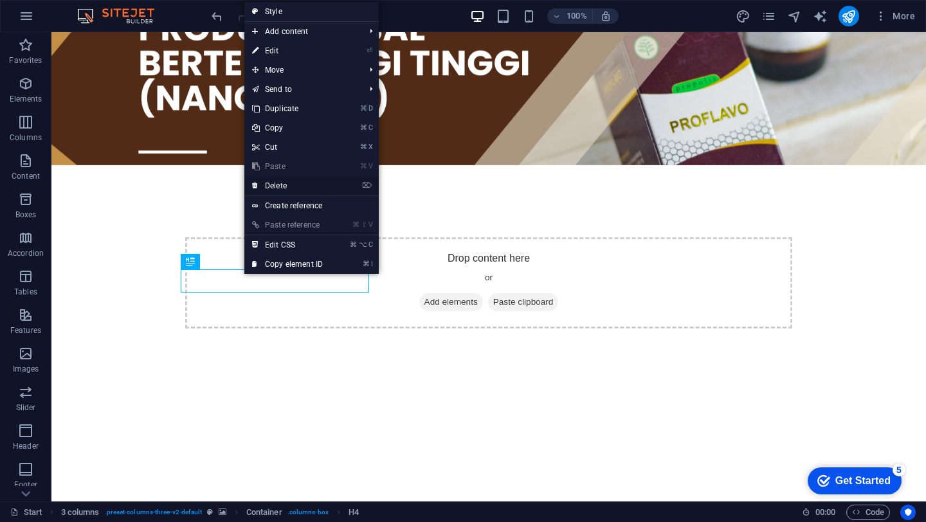
click at [298, 188] on link "⌦ Delete" at bounding box center [287, 185] width 86 height 19
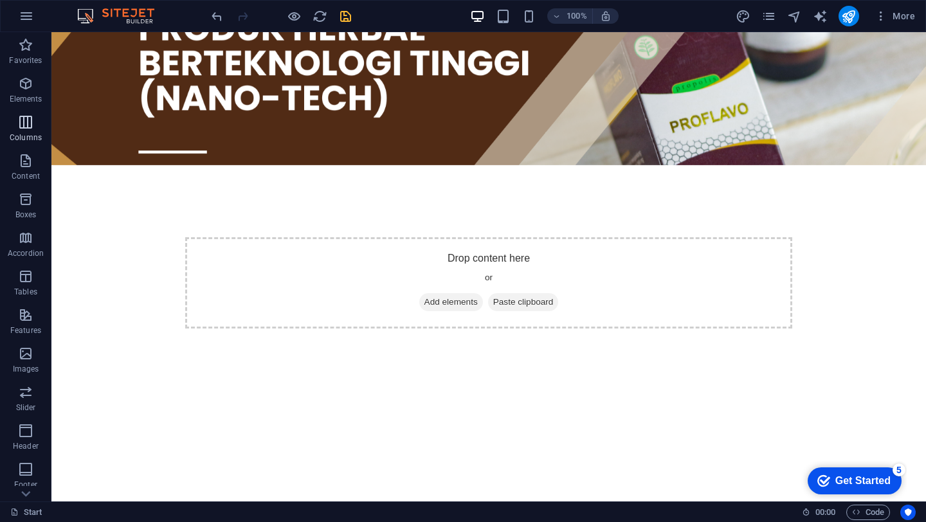
click at [19, 142] on p "Columns" at bounding box center [26, 137] width 32 height 10
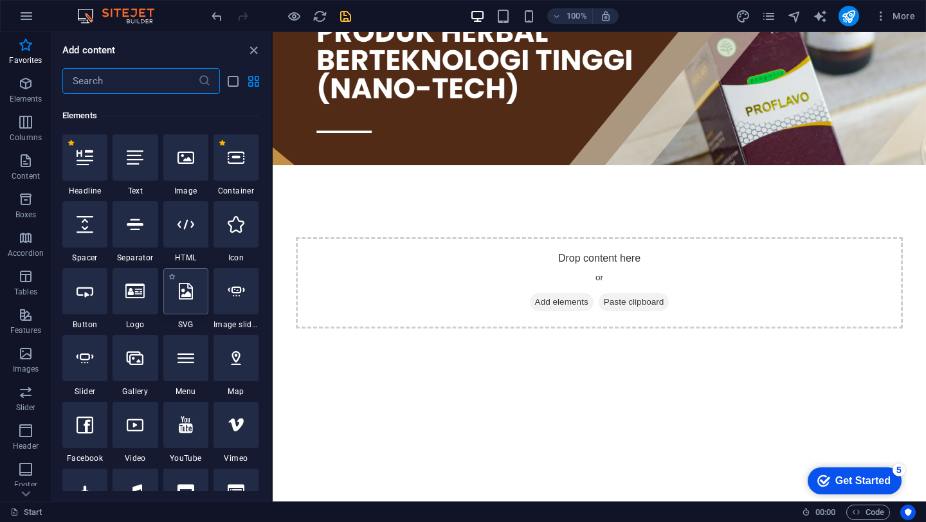
scroll to position [64, 0]
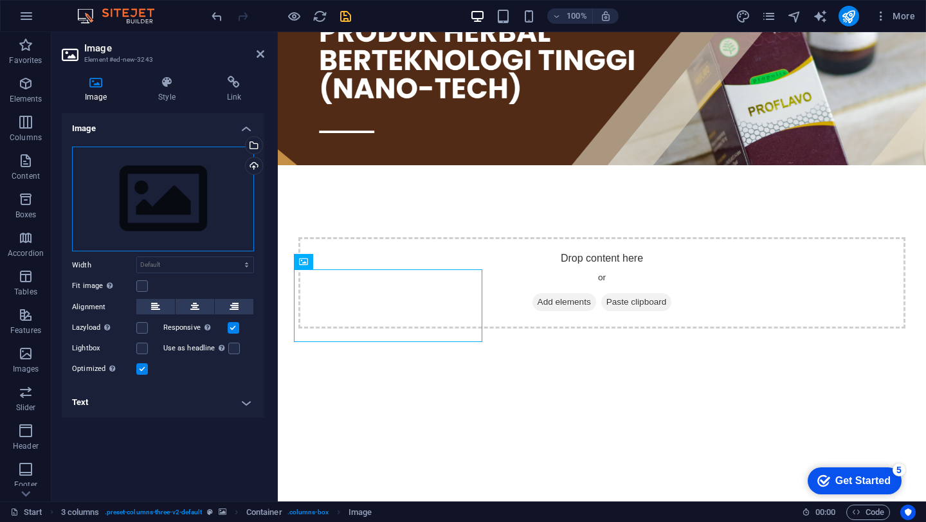
click at [167, 181] on div "Drag files here, click to choose files or select files from Files or our free s…" at bounding box center [163, 199] width 182 height 105
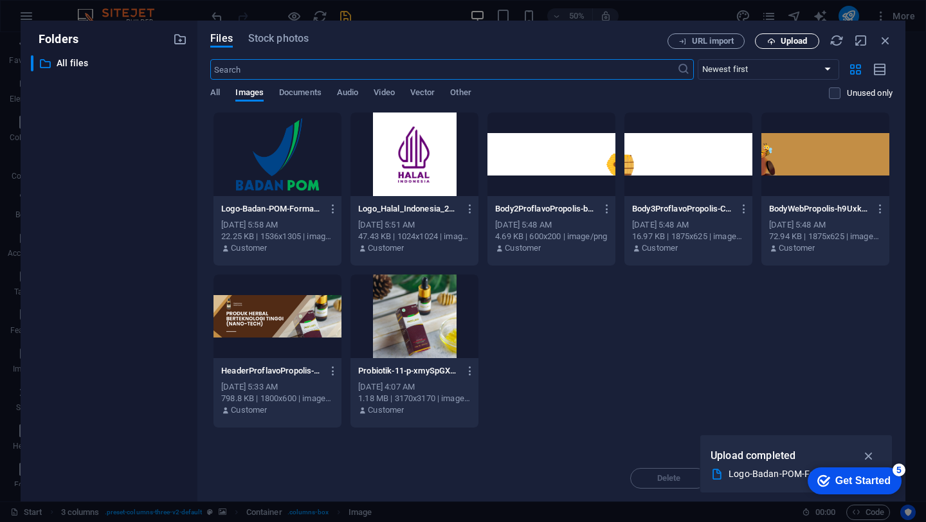
click at [782, 41] on span "Upload" at bounding box center [793, 41] width 26 height 8
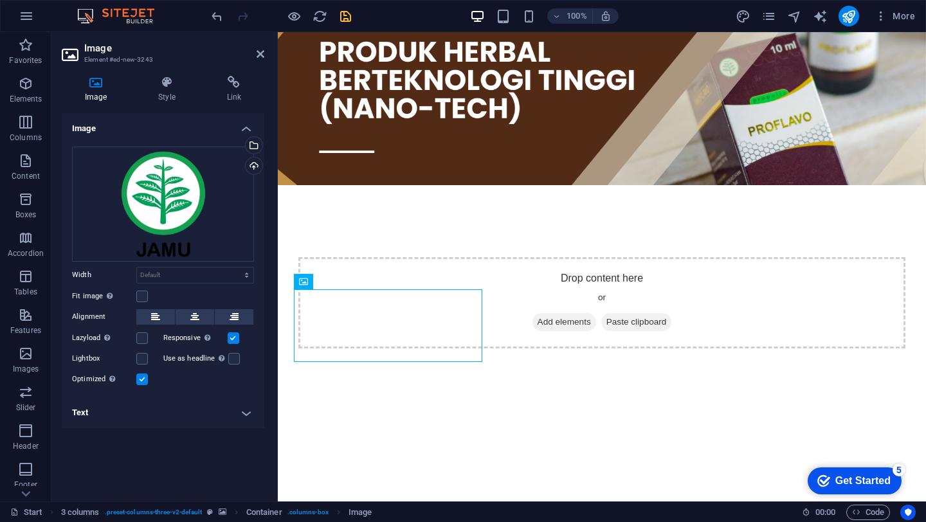
scroll to position [102, 0]
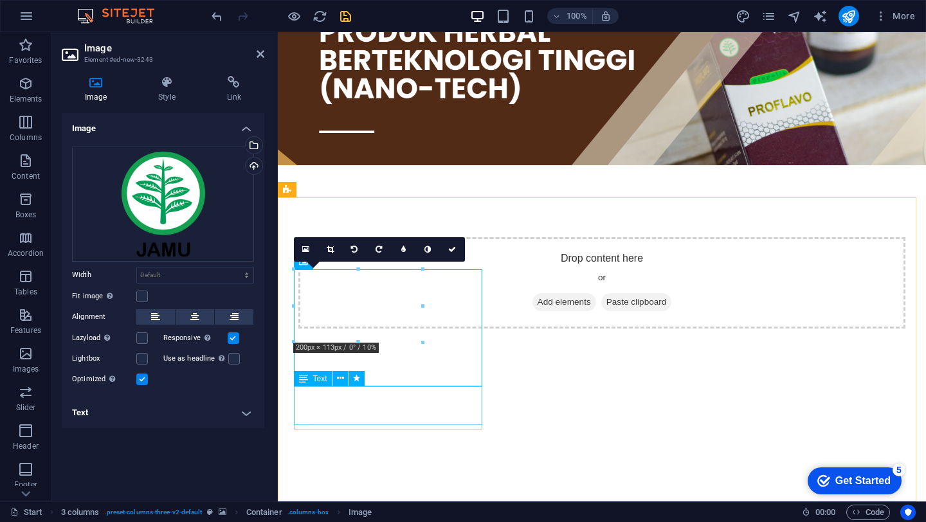
select select "fade"
select select "s"
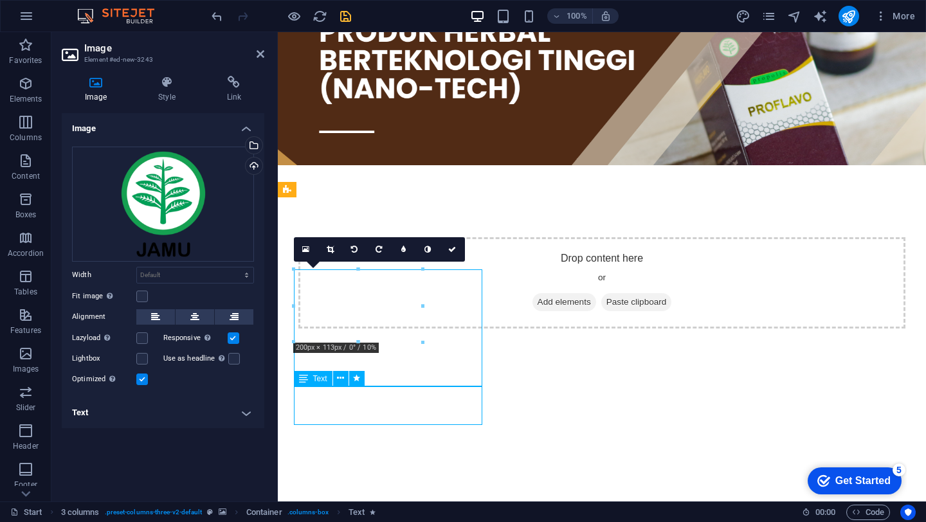
select select "scroll"
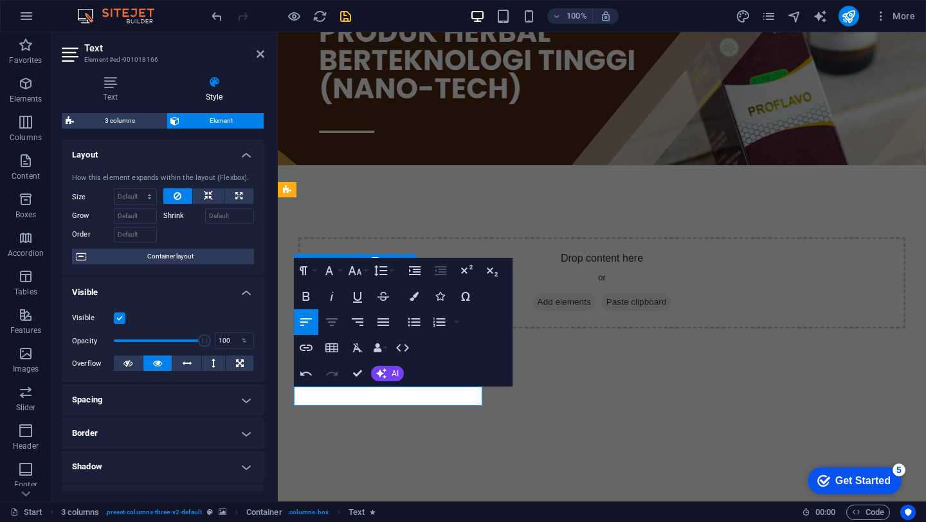
click at [339, 319] on button "Align Center" at bounding box center [332, 322] width 24 height 26
click at [355, 271] on icon "button" at bounding box center [354, 270] width 15 height 15
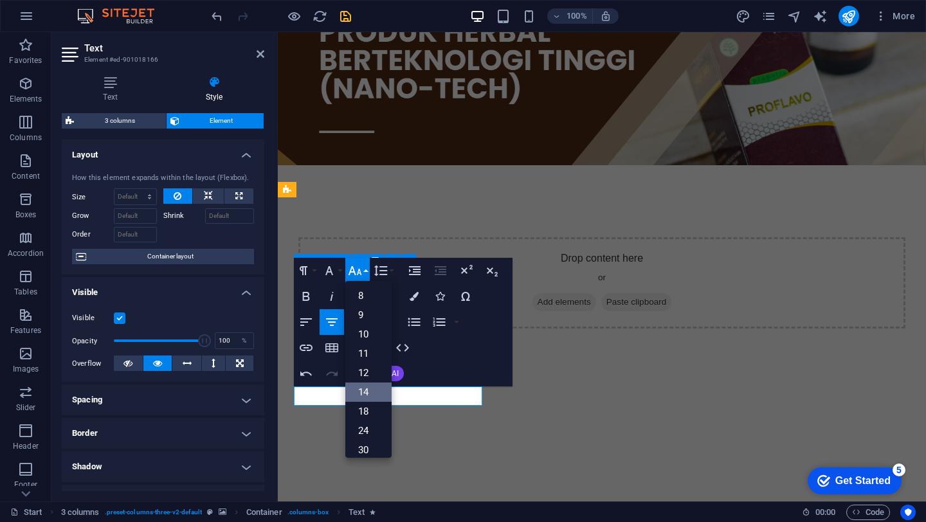
click at [369, 390] on link "14" at bounding box center [368, 392] width 46 height 19
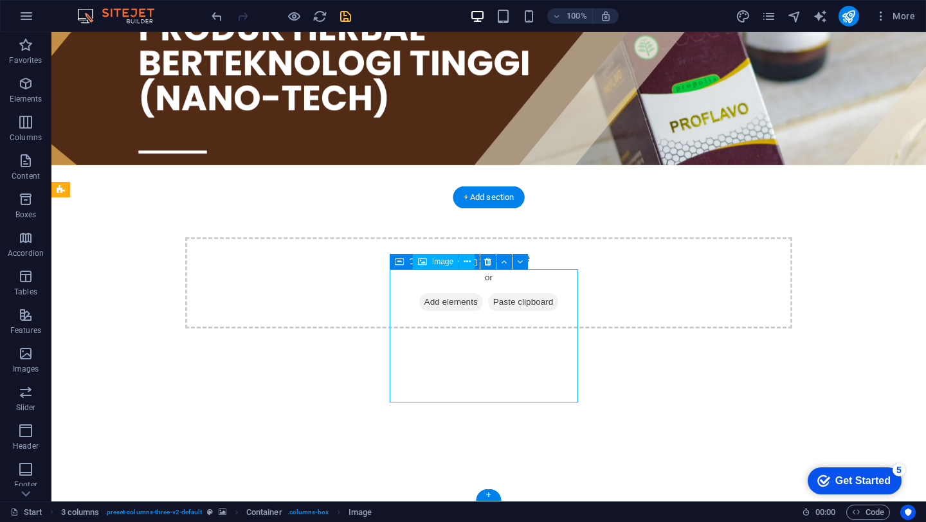
select select "px"
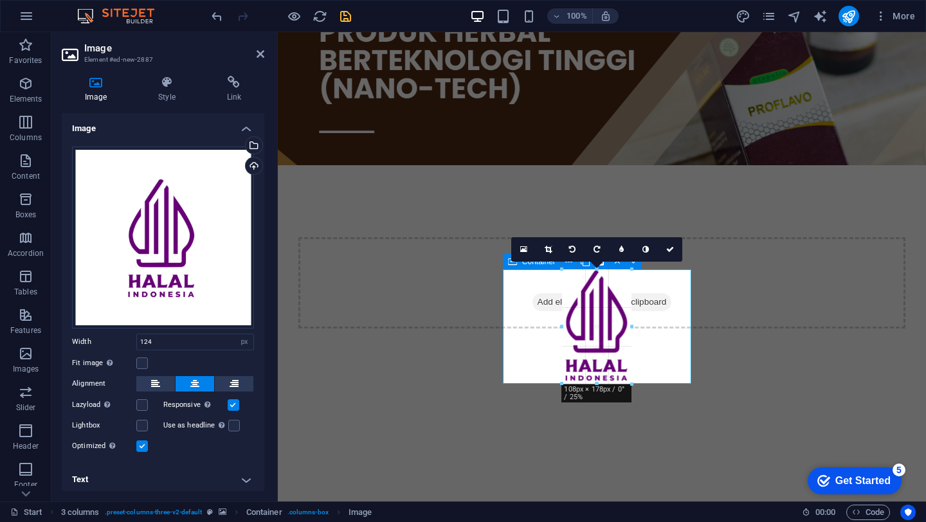
drag, startPoint x: 636, startPoint y: 401, endPoint x: 626, endPoint y: 379, distance: 24.7
type input "108"
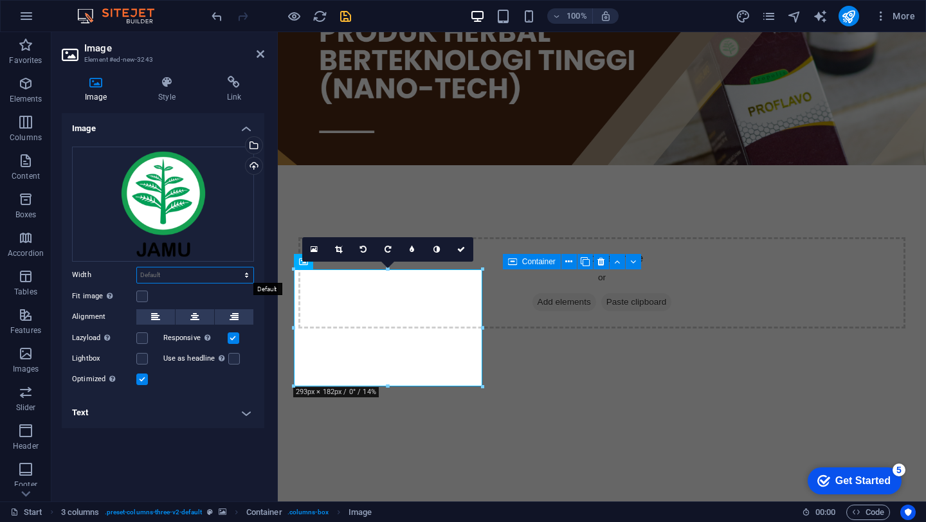
click at [188, 280] on select "Default auto px rem % em vh vw" at bounding box center [195, 274] width 116 height 15
select select "px"
type input "300"
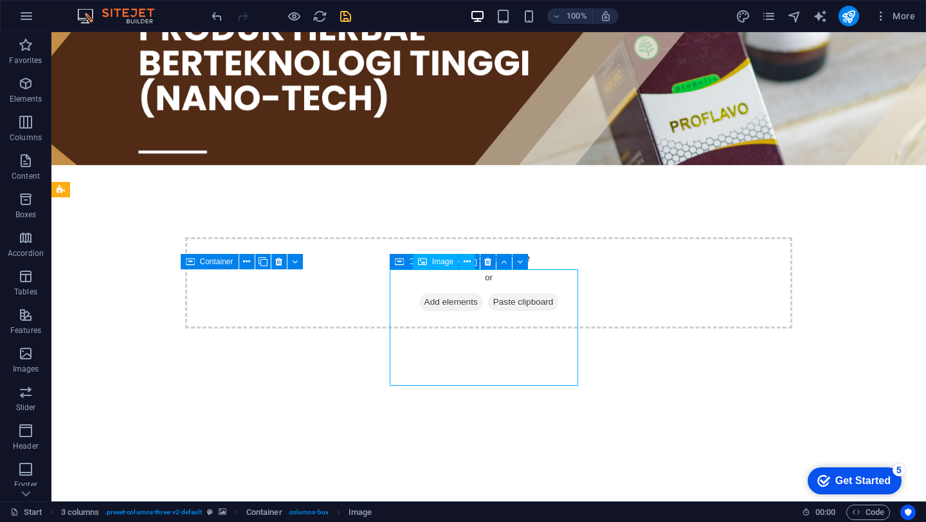
select select "px"
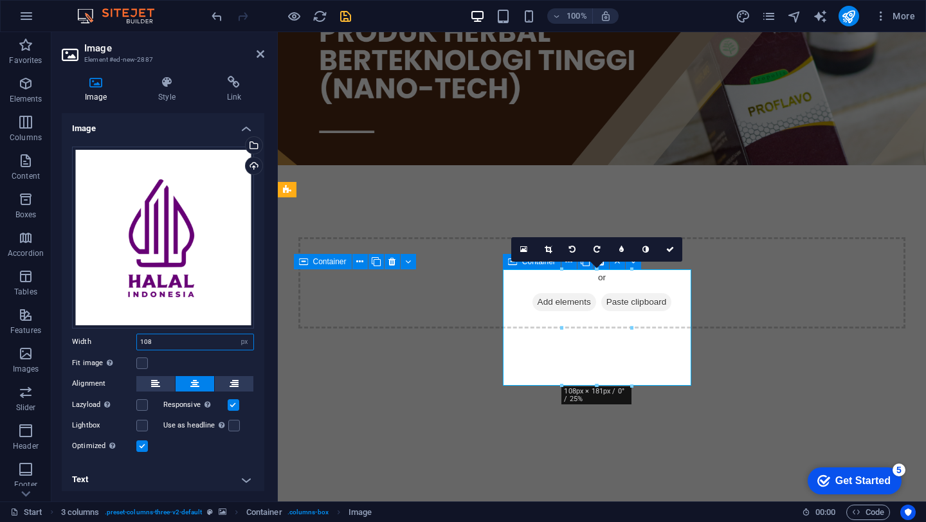
click at [194, 335] on input "108" at bounding box center [195, 341] width 116 height 15
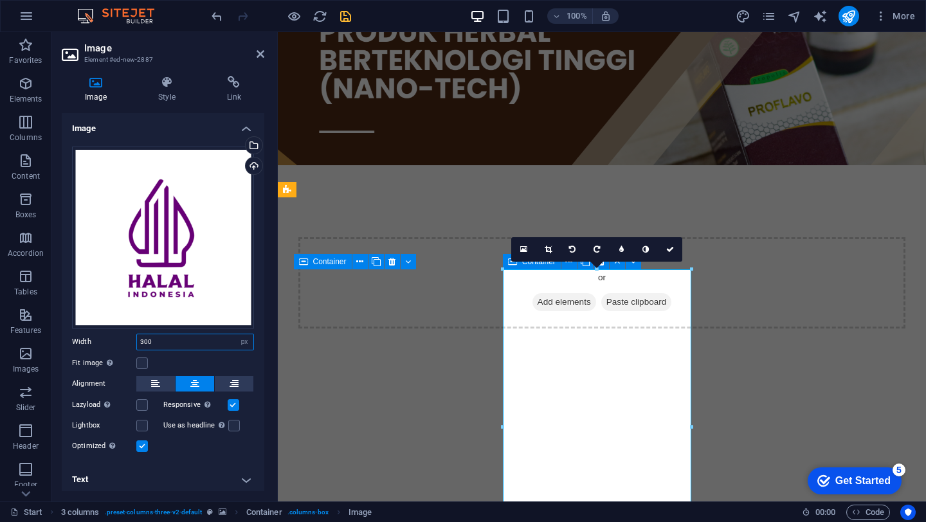
click at [187, 343] on input "300" at bounding box center [195, 341] width 116 height 15
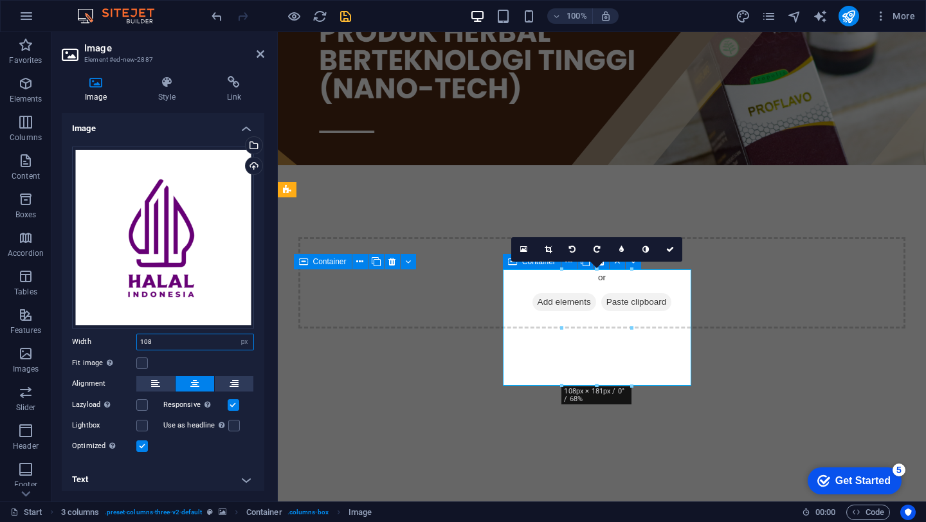
click at [180, 343] on input "108" at bounding box center [195, 341] width 116 height 15
type input "110"
click at [141, 363] on label at bounding box center [142, 363] width 12 height 12
click at [0, 0] on input "Fit image Automatically fit image to a fixed width and height" at bounding box center [0, 0] width 0 height 0
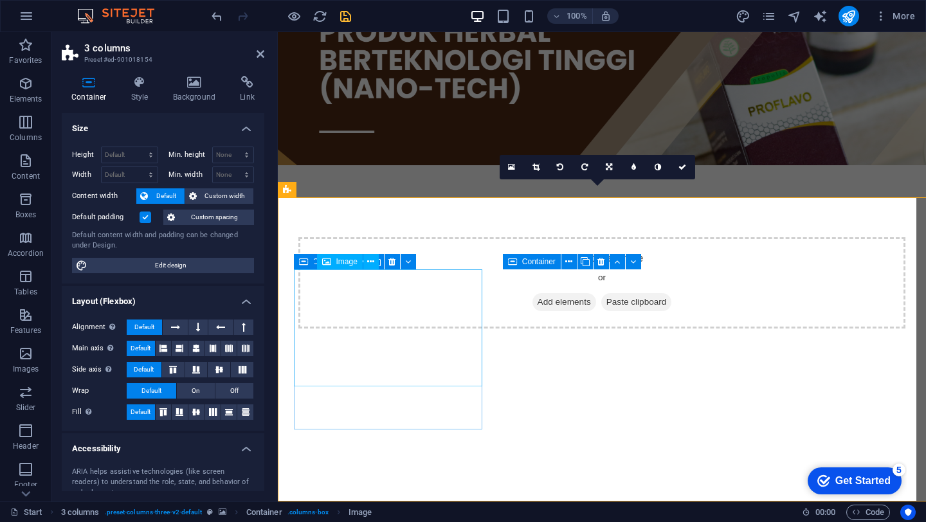
select select "px"
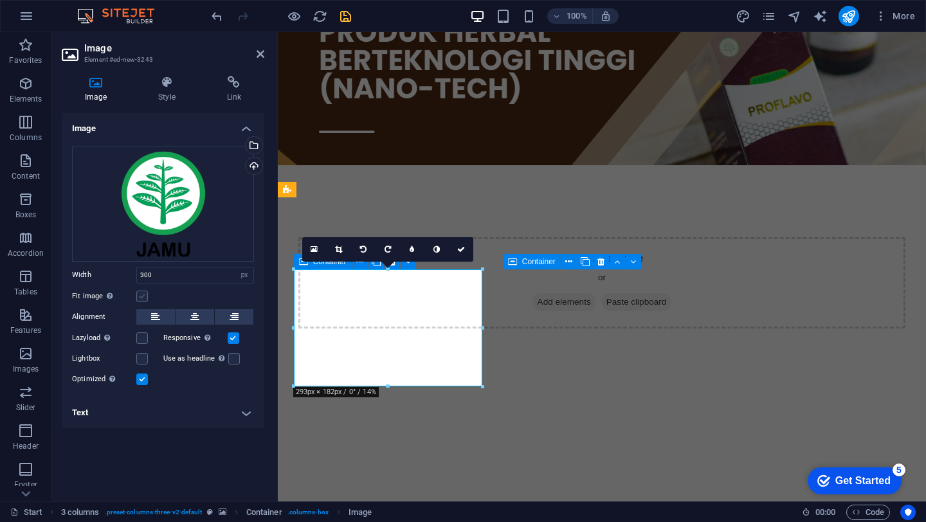
click at [144, 297] on label at bounding box center [142, 297] width 12 height 12
click at [0, 0] on input "Fit image Automatically fit image to a fixed width and height" at bounding box center [0, 0] width 0 height 0
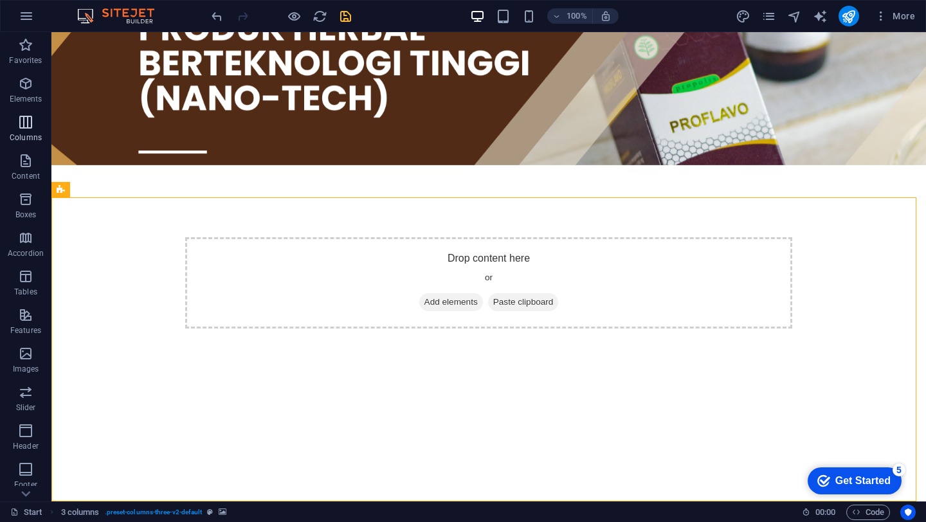
click at [21, 135] on p "Columns" at bounding box center [26, 137] width 32 height 10
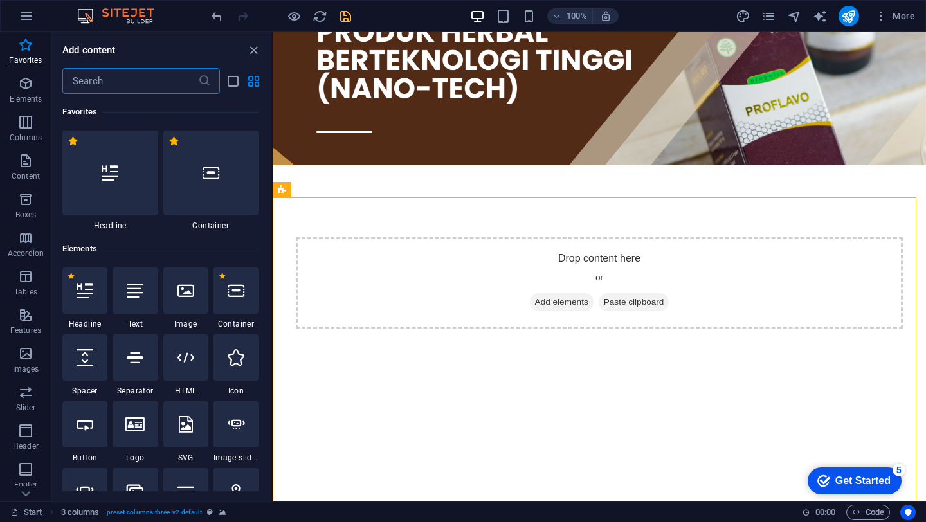
scroll to position [35, 0]
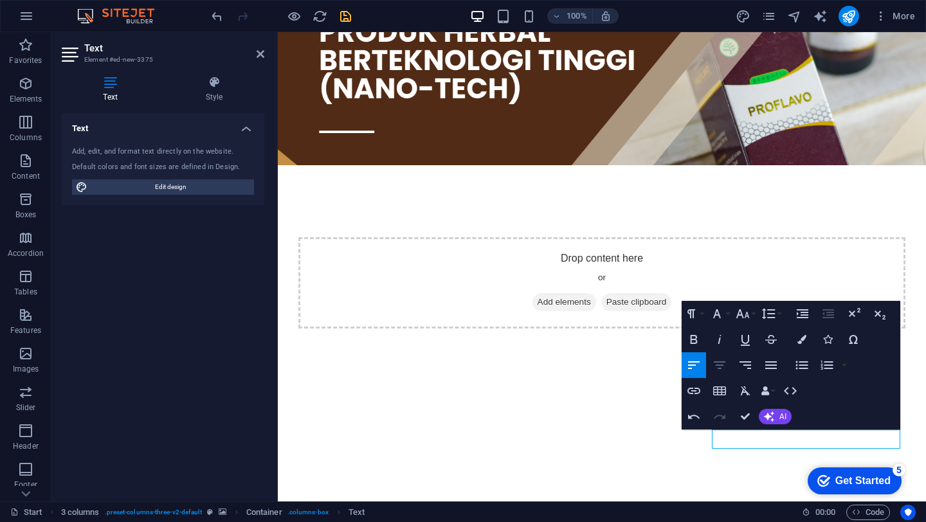
click at [723, 362] on icon "button" at bounding box center [720, 365] width 12 height 8
click at [752, 318] on button "Font Size" at bounding box center [745, 314] width 24 height 26
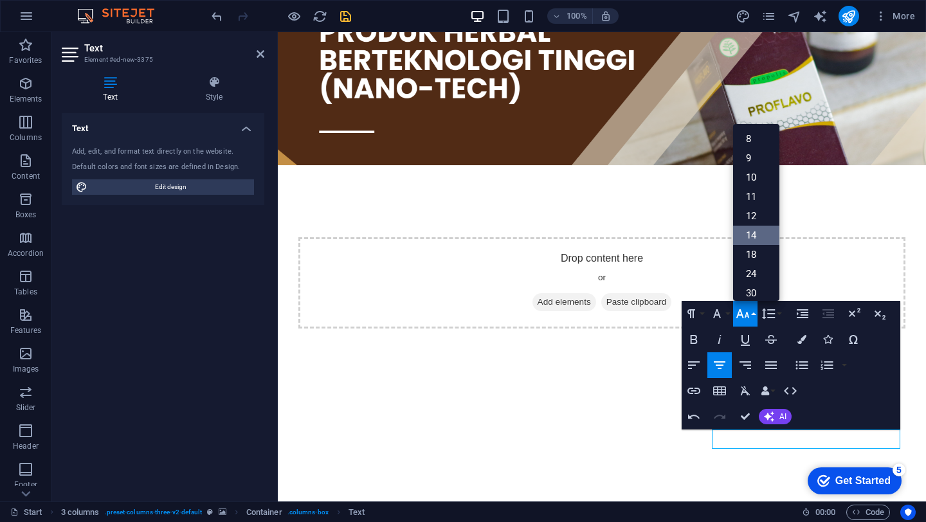
click at [752, 244] on link "14" at bounding box center [756, 235] width 46 height 19
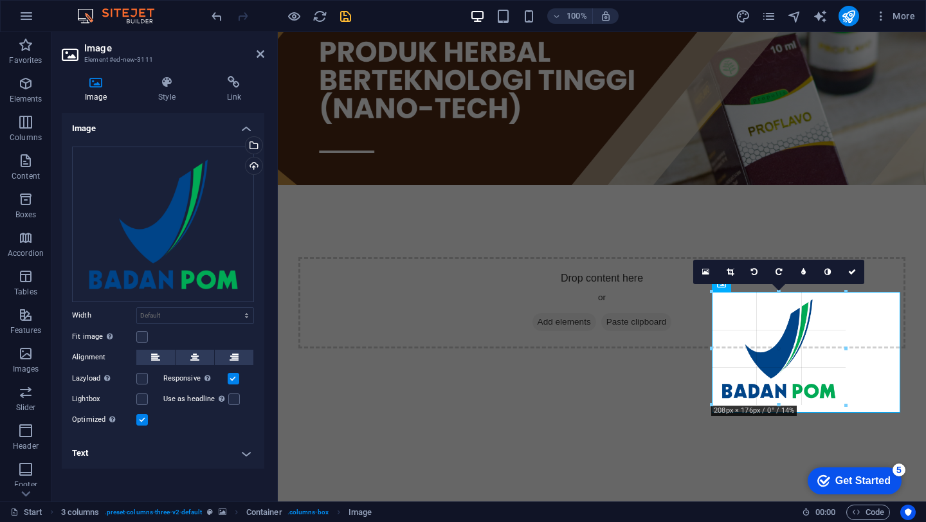
scroll to position [80, 0]
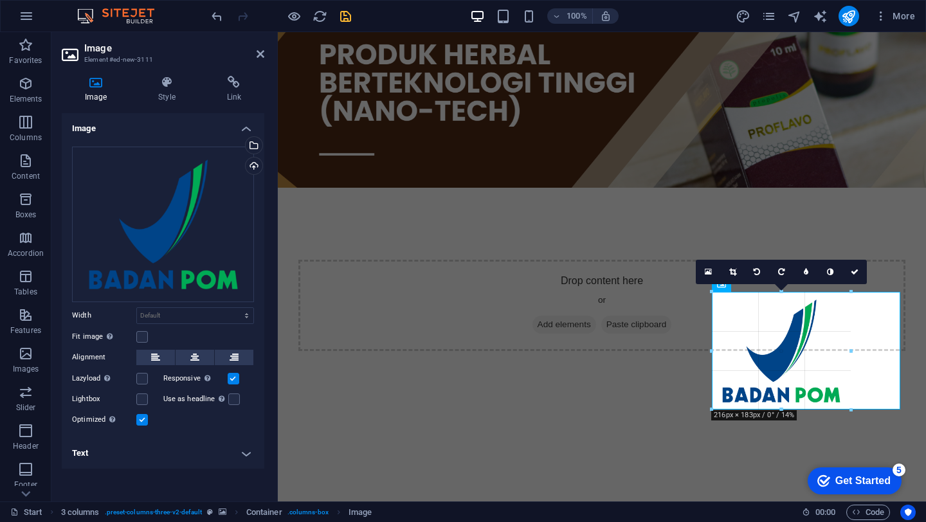
drag, startPoint x: 713, startPoint y: 428, endPoint x: 761, endPoint y: 349, distance: 92.6
type input "217"
select select "px"
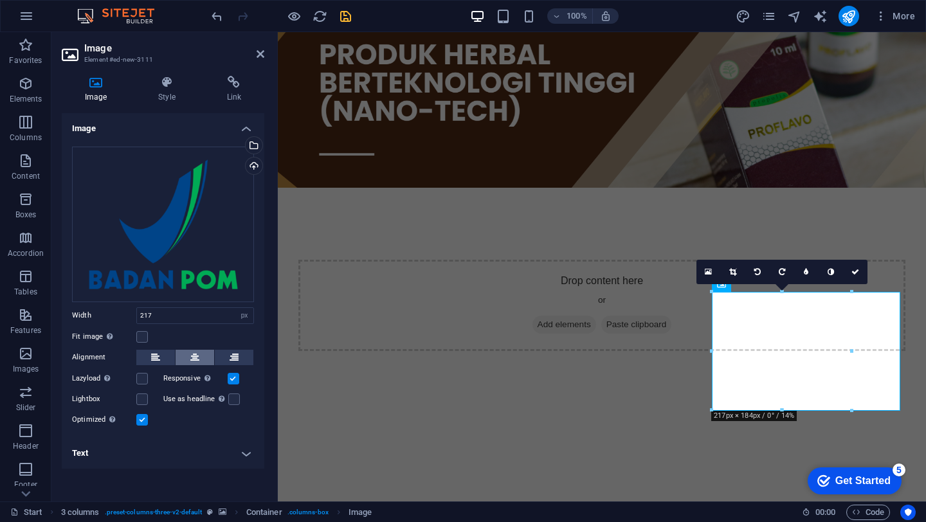
click at [193, 361] on icon at bounding box center [194, 357] width 9 height 15
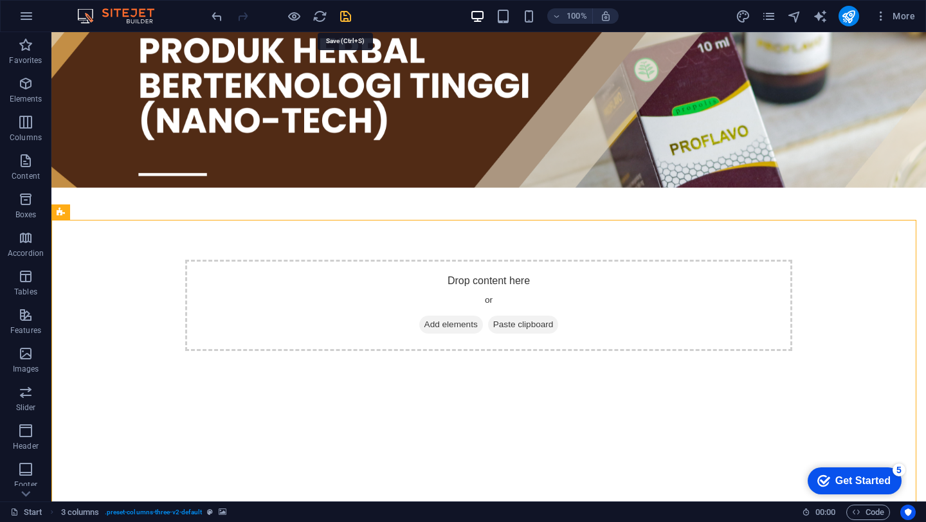
click at [341, 16] on icon "save" at bounding box center [345, 16] width 15 height 15
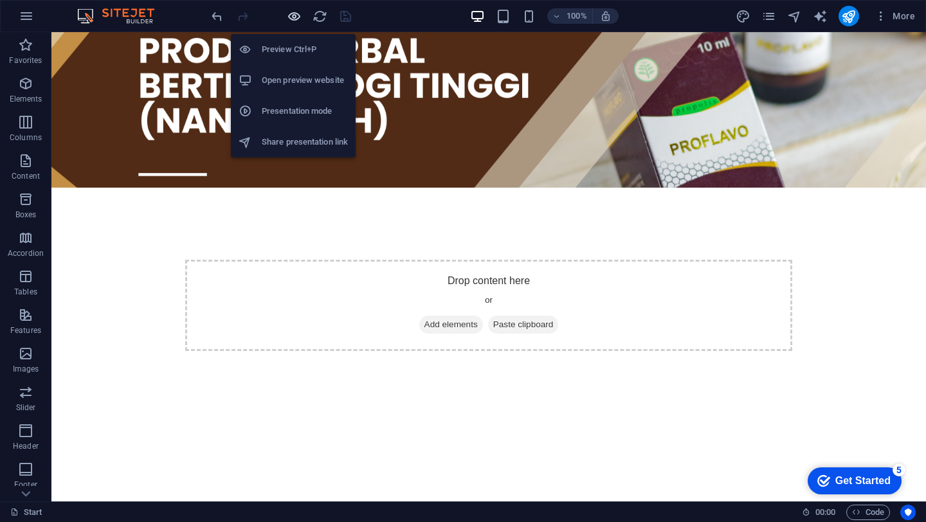
click at [289, 18] on icon "button" at bounding box center [294, 16] width 15 height 15
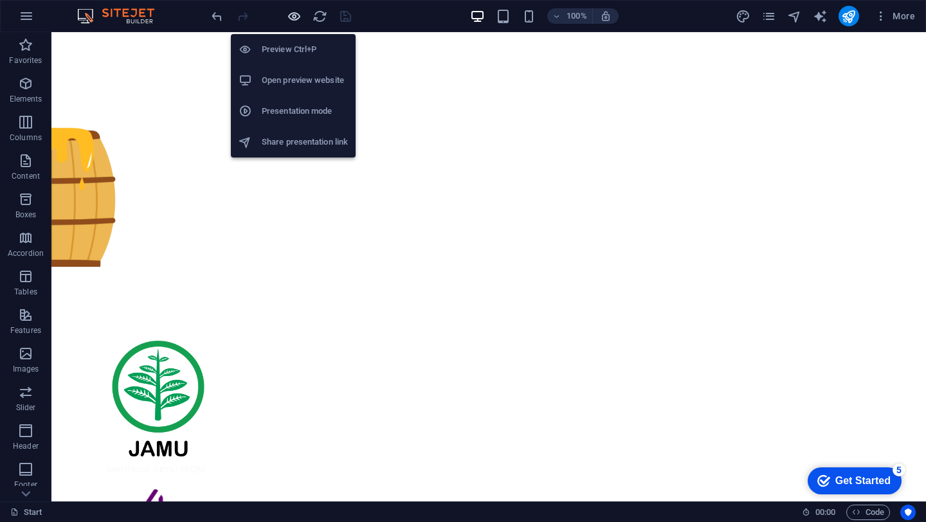
scroll to position [0, 0]
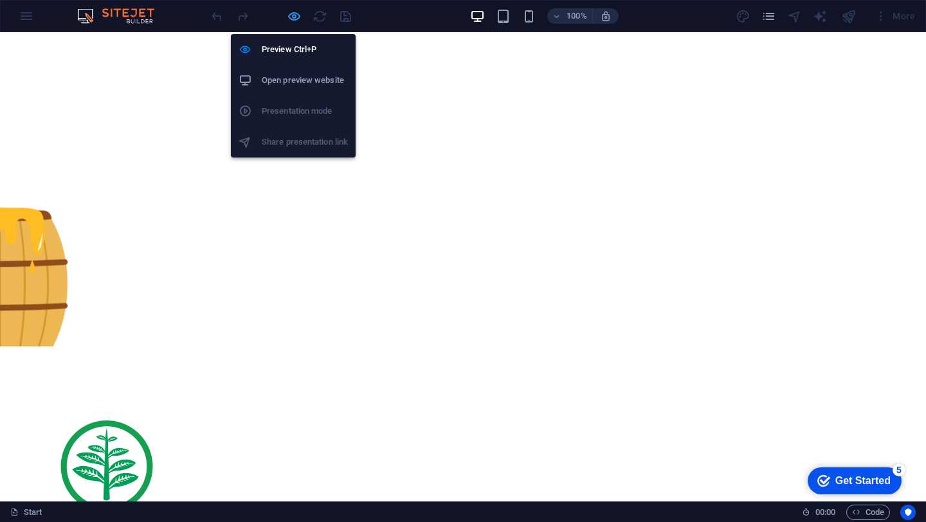
click at [294, 15] on icon "button" at bounding box center [294, 16] width 15 height 15
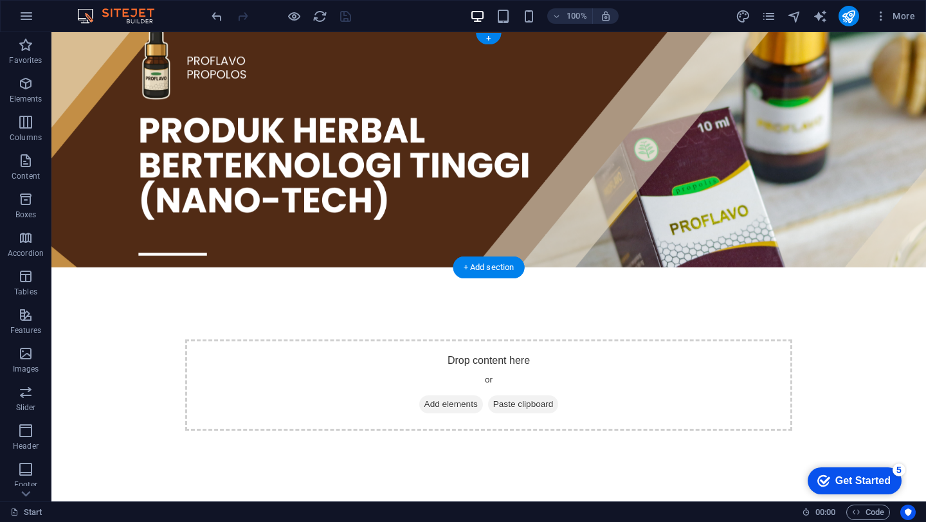
click at [421, 71] on figure at bounding box center [488, 149] width 874 height 235
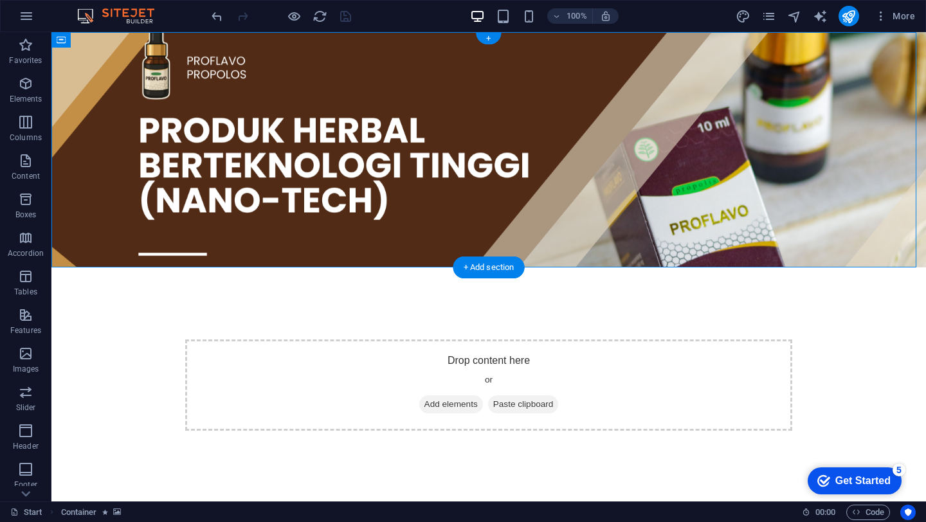
click at [421, 71] on figure at bounding box center [488, 149] width 874 height 235
select select "overlay"
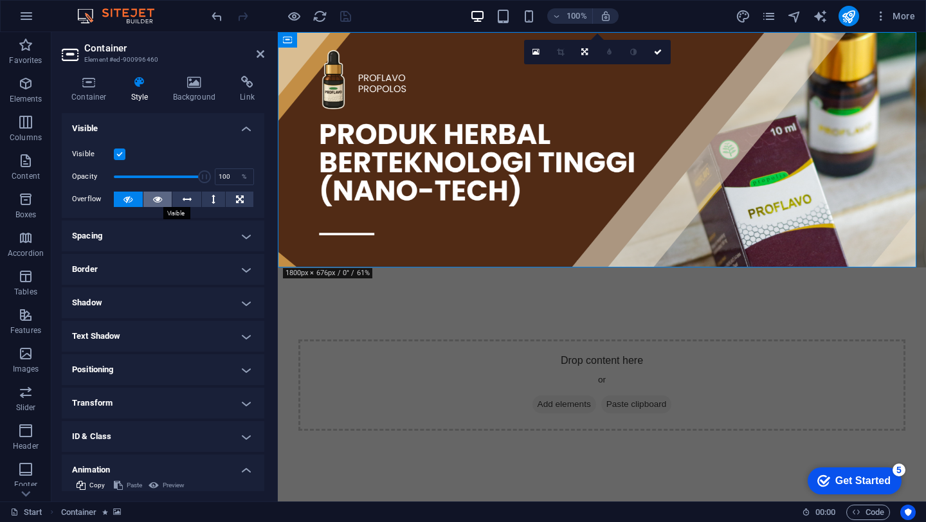
click at [154, 204] on icon at bounding box center [157, 199] width 9 height 15
click at [346, 17] on icon "save" at bounding box center [345, 16] width 15 height 15
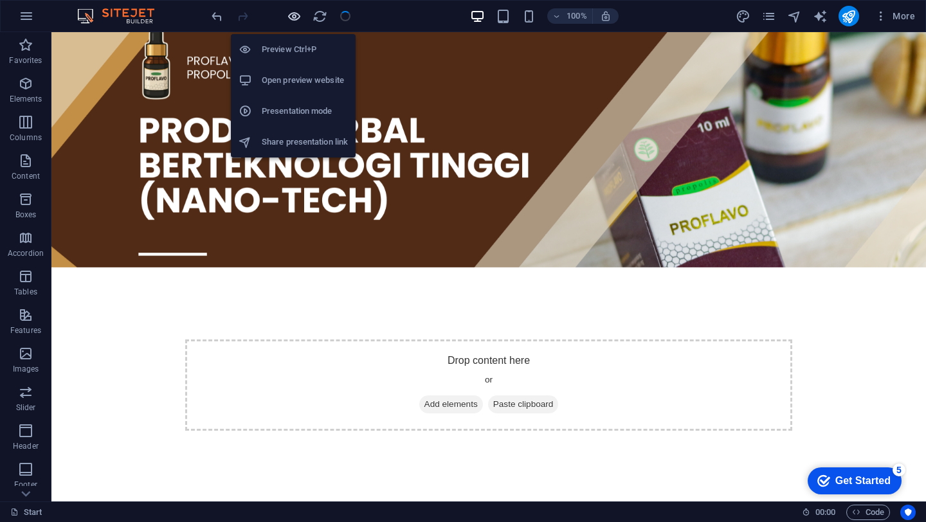
click at [294, 13] on icon "button" at bounding box center [294, 16] width 15 height 15
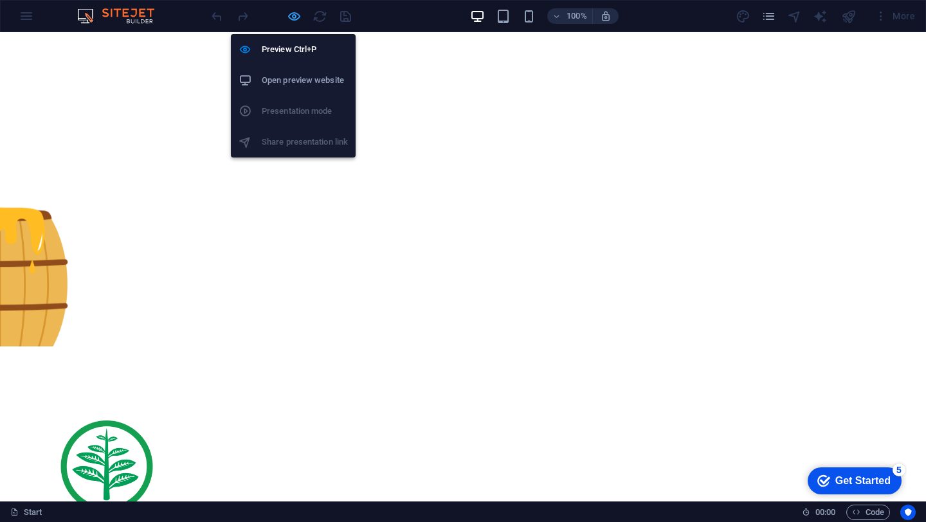
click at [294, 17] on icon "button" at bounding box center [294, 16] width 15 height 15
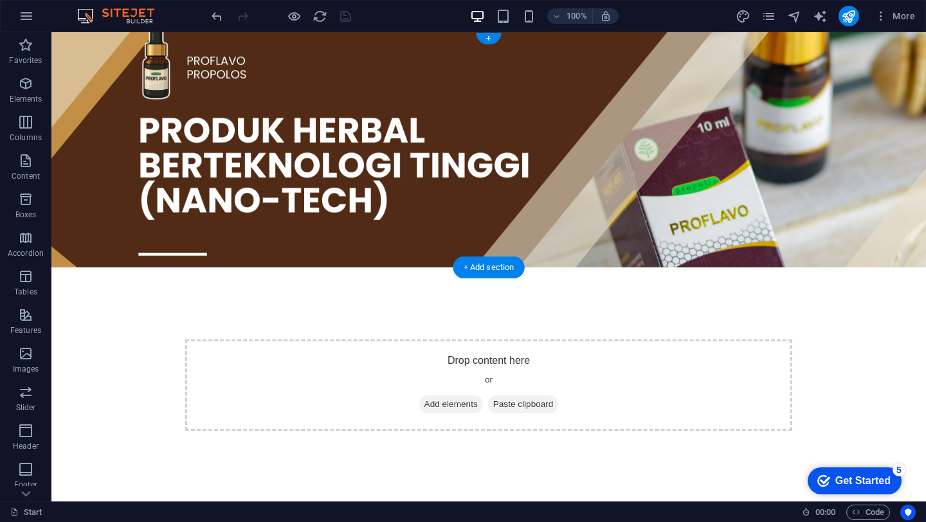
click at [95, 190] on figure at bounding box center [488, 149] width 874 height 235
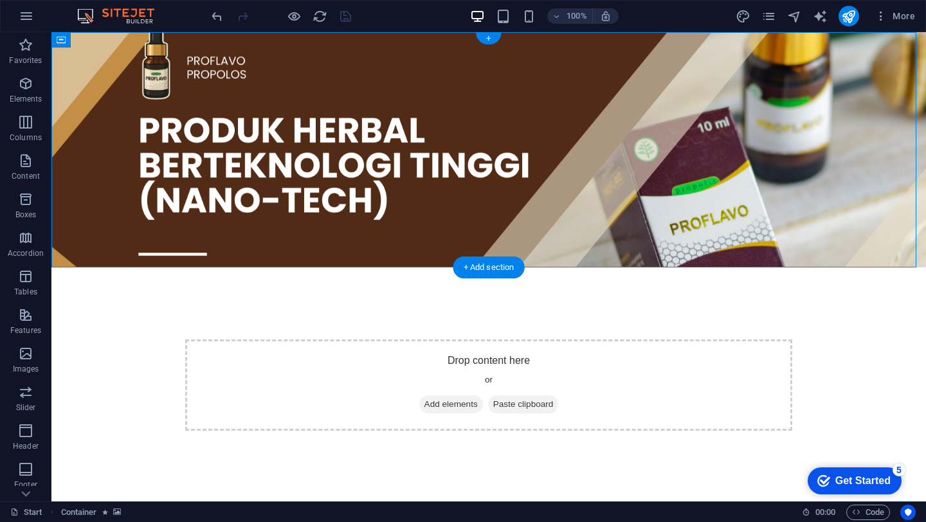
click at [458, 75] on figure at bounding box center [488, 149] width 874 height 235
click at [118, 40] on icon at bounding box center [117, 40] width 7 height 14
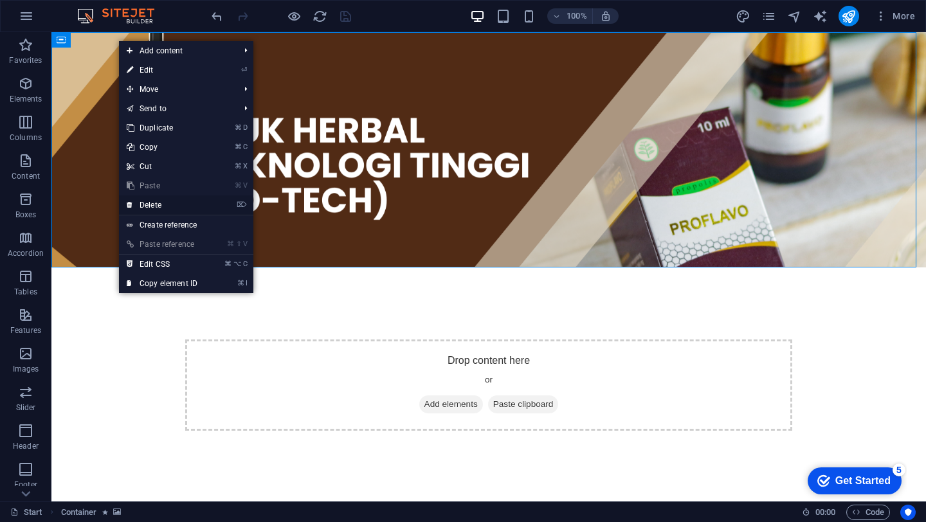
click at [154, 201] on link "⌦ Delete" at bounding box center [162, 204] width 86 height 19
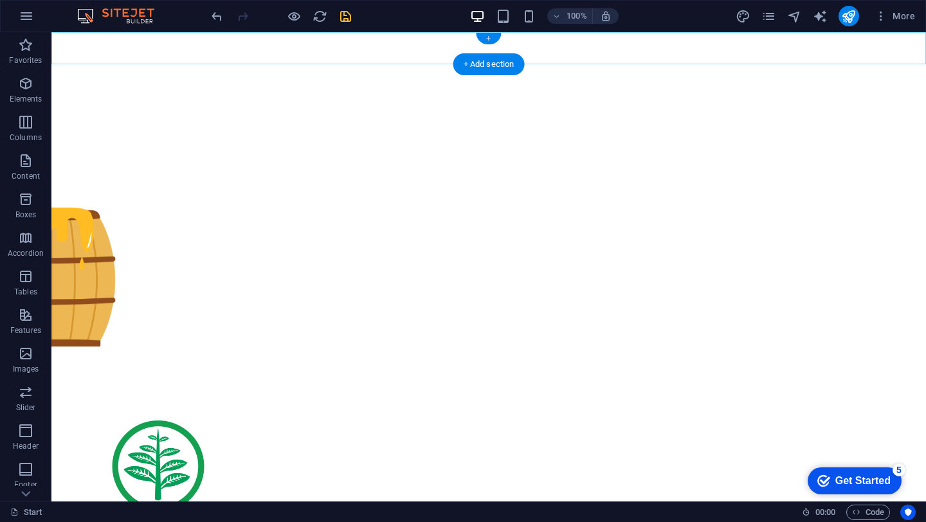
click at [485, 39] on div "+" at bounding box center [488, 39] width 25 height 12
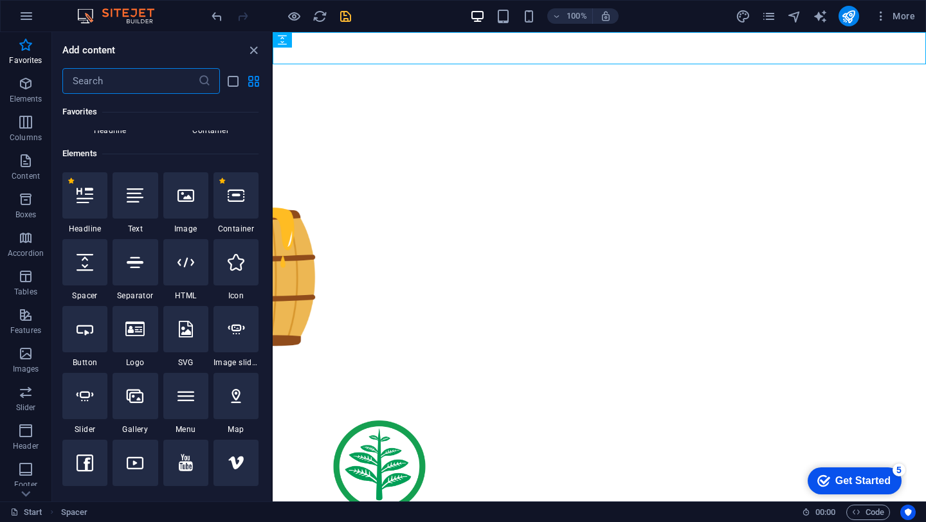
scroll to position [83, 0]
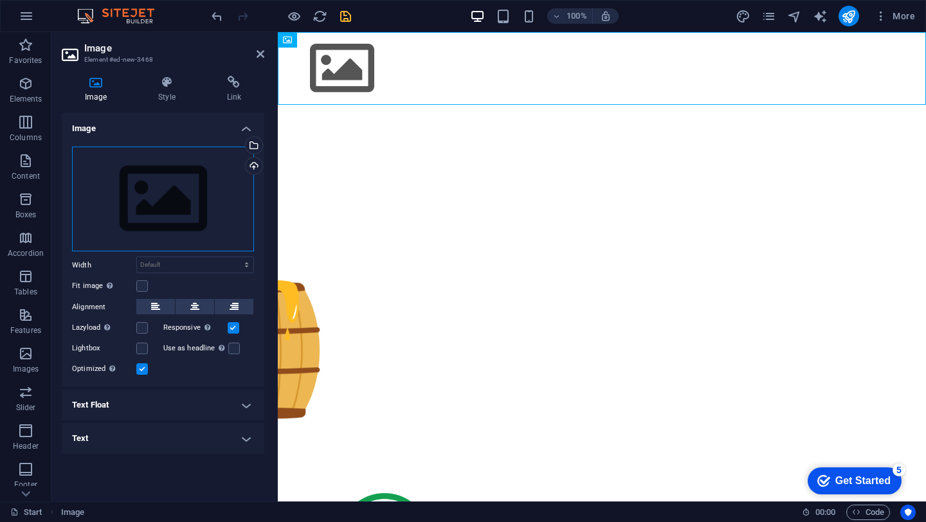
click at [129, 237] on div "Drag files here, click to choose files or select files from Files or our free s…" at bounding box center [163, 199] width 182 height 105
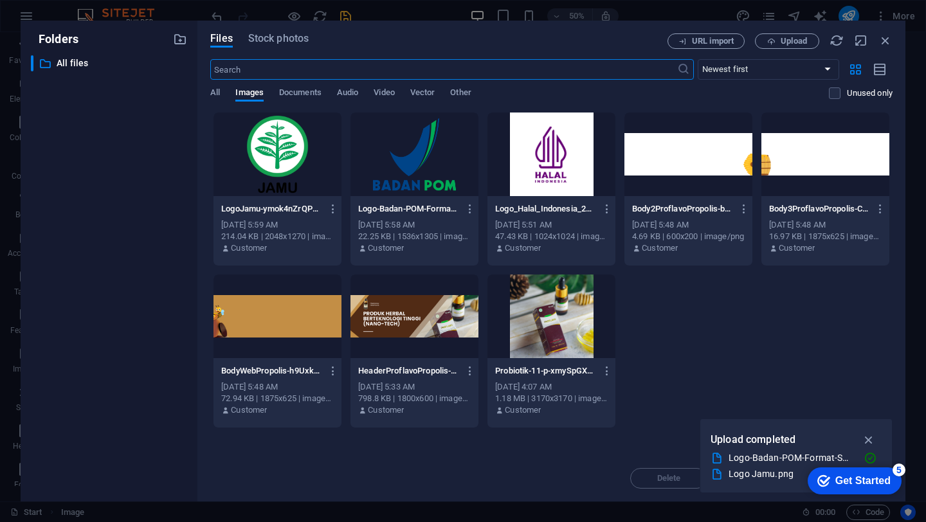
click at [434, 320] on div at bounding box center [414, 317] width 128 height 84
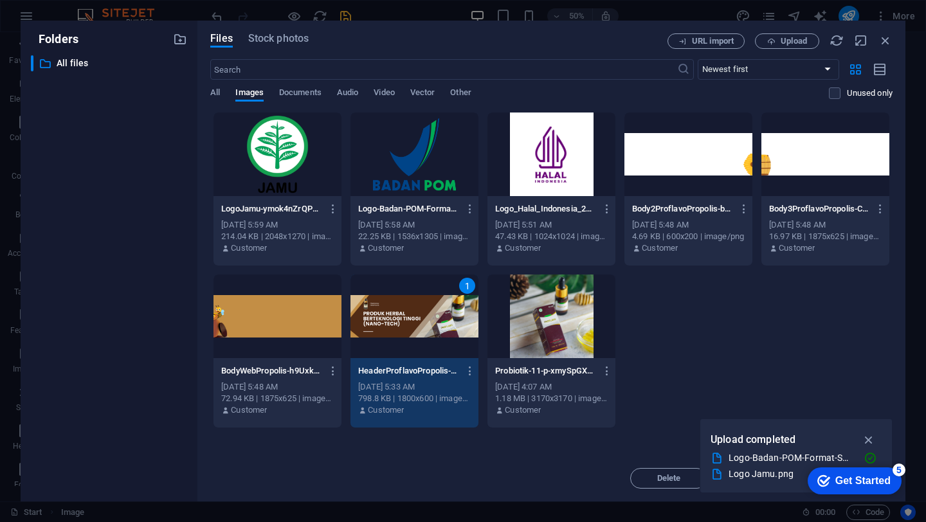
click at [434, 320] on div "1" at bounding box center [414, 317] width 128 height 84
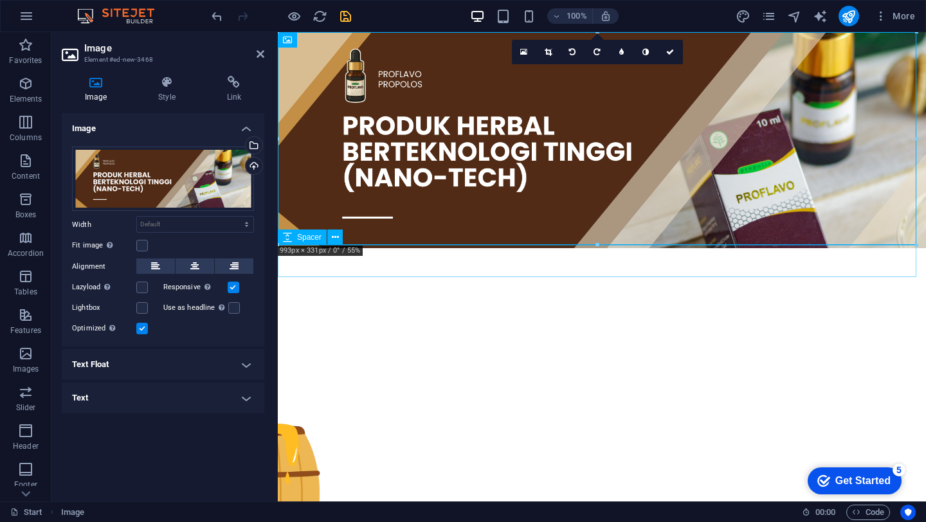
click at [579, 269] on div at bounding box center [602, 264] width 648 height 32
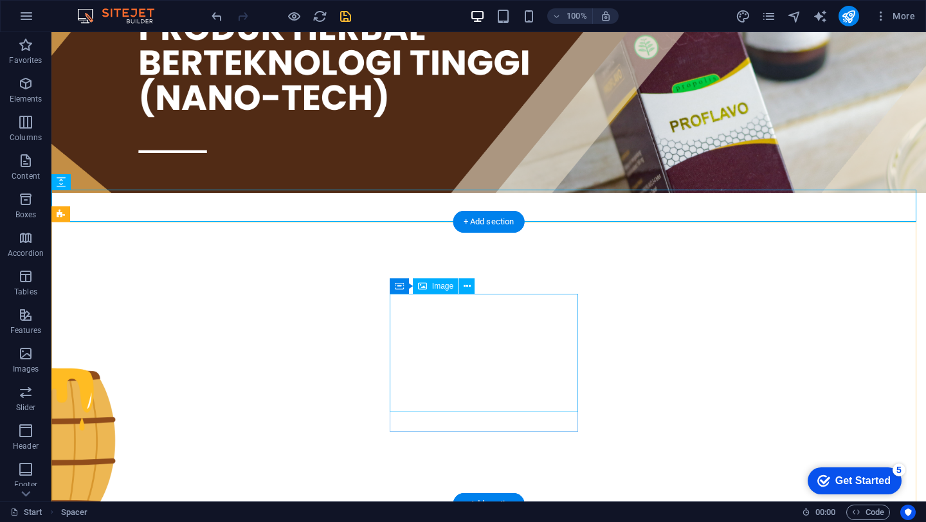
scroll to position [133, 0]
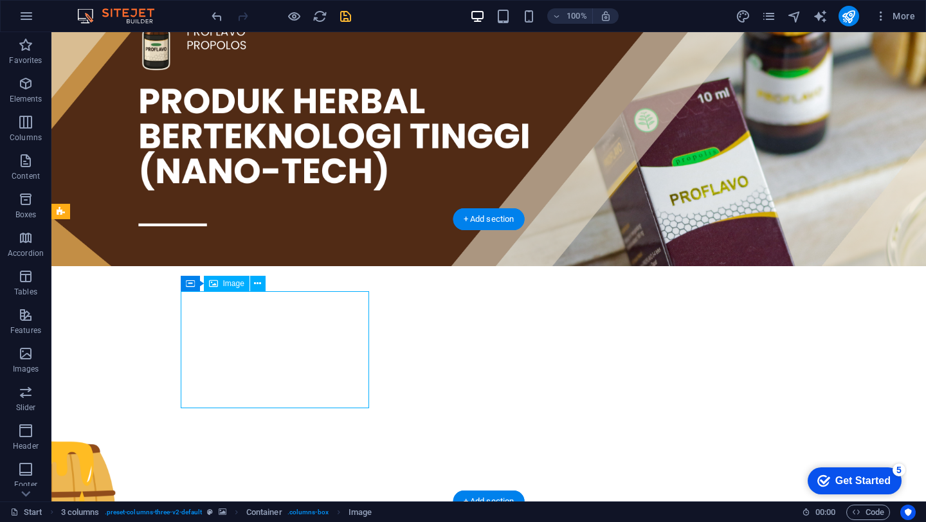
select select "px"
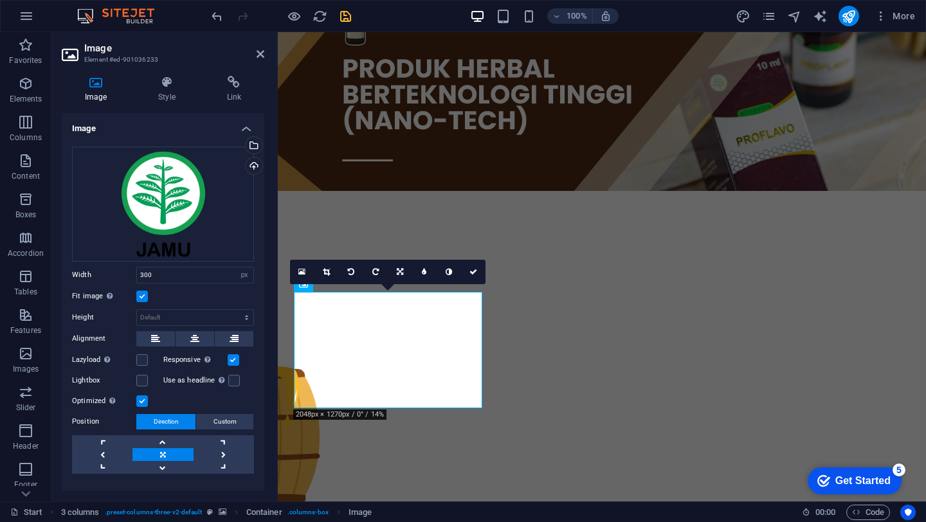
scroll to position [22, 0]
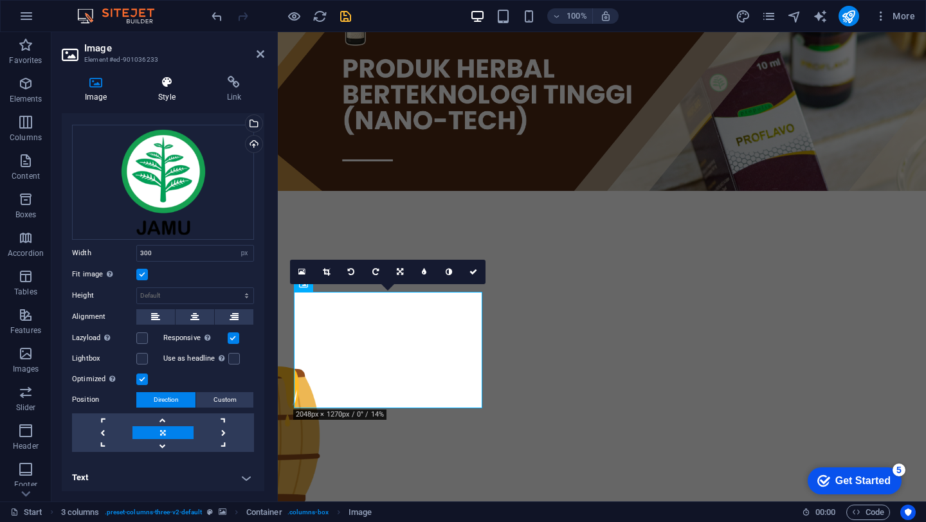
click at [170, 85] on icon at bounding box center [166, 82] width 63 height 13
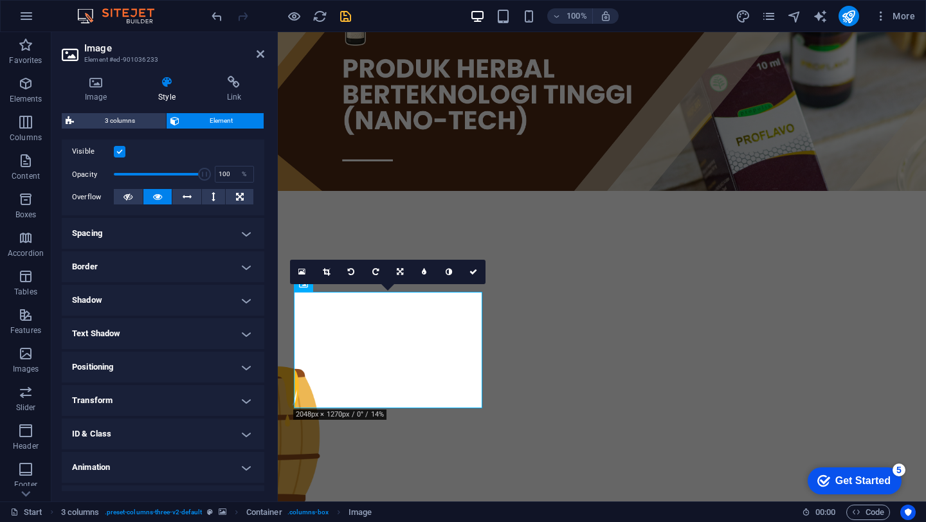
scroll to position [192, 0]
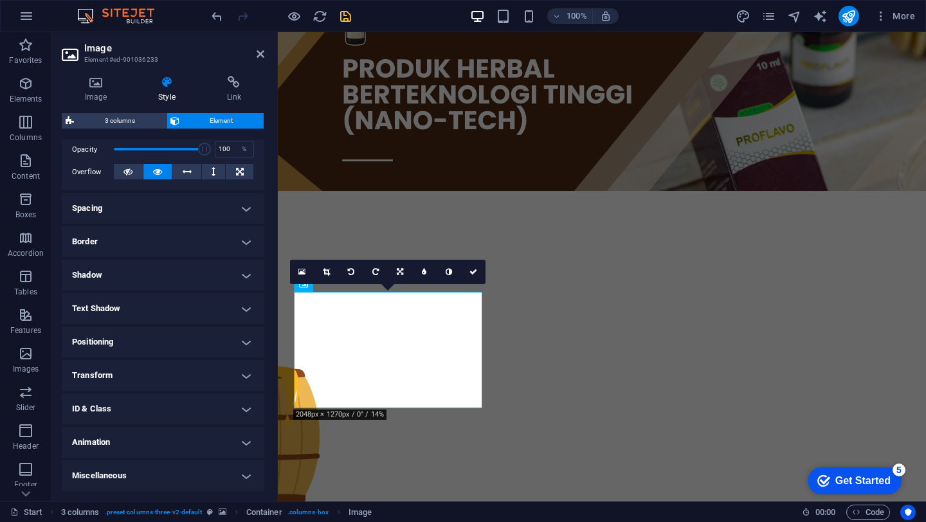
click at [161, 438] on h4 "Animation" at bounding box center [163, 442] width 203 height 31
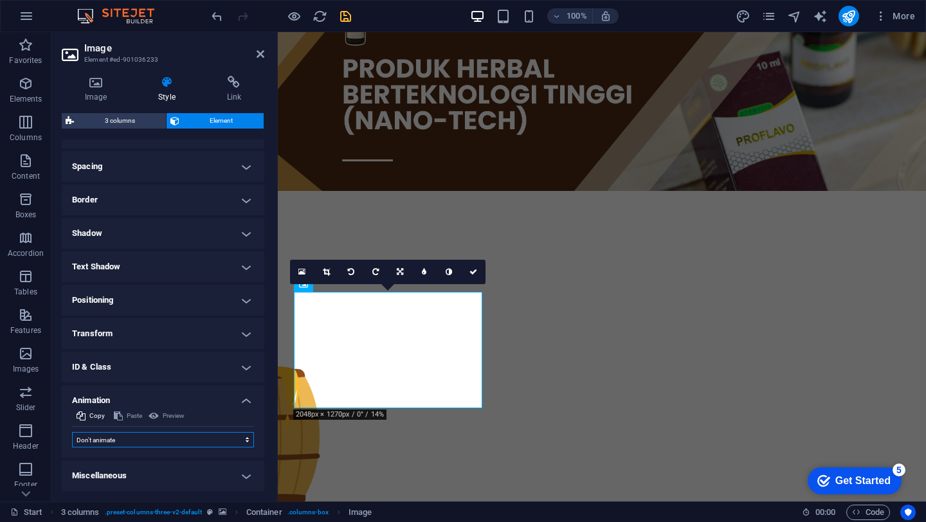
click at [143, 442] on select "Don't animate Show / Hide Slide up/down Zoom in/out Slide left to right Slide r…" at bounding box center [163, 439] width 182 height 15
select select "fade"
select select "scroll"
click at [136, 439] on select "Don't animate Show / Hide Slide up/down Zoom in/out Slide left to right Slide r…" at bounding box center [163, 439] width 182 height 15
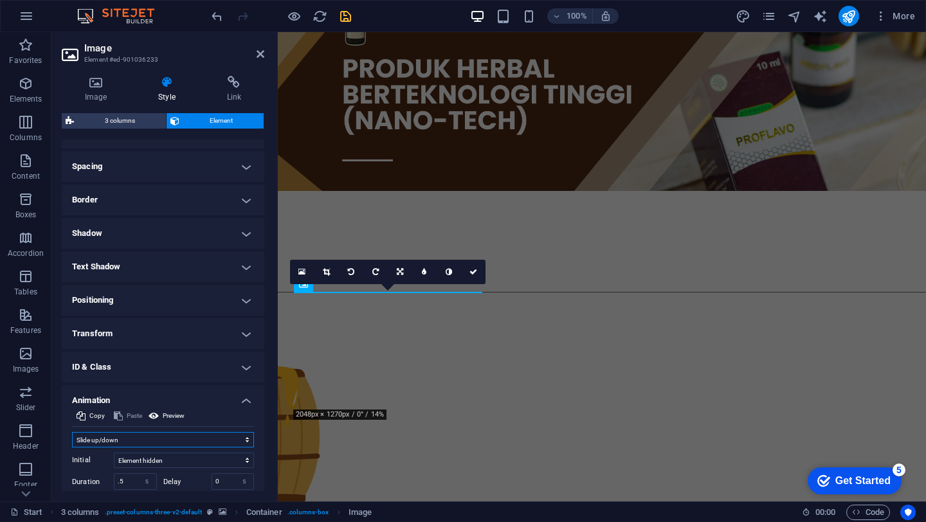
click at [135, 438] on select "Don't animate Show / Hide Slide up/down Zoom in/out Slide left to right Slide r…" at bounding box center [163, 439] width 182 height 15
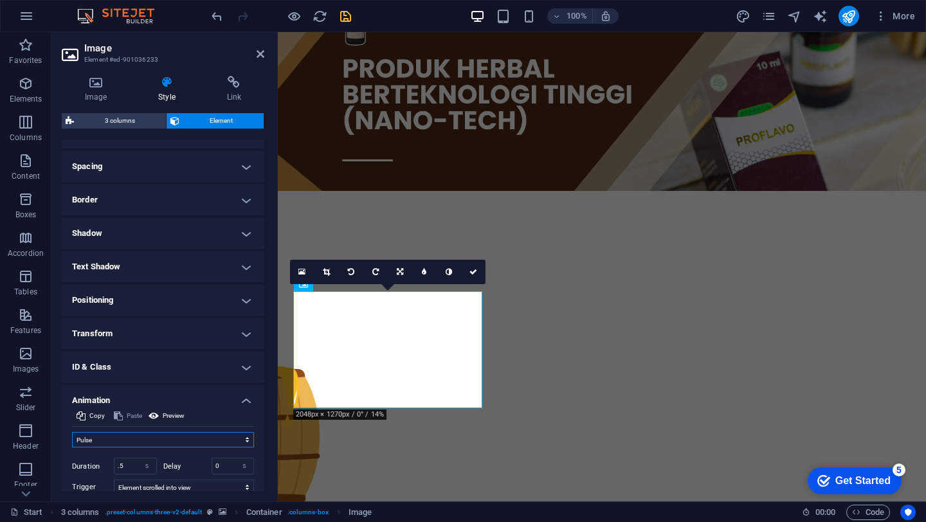
click at [129, 438] on select "Don't animate Show / Hide Slide up/down Zoom in/out Slide left to right Slide r…" at bounding box center [163, 439] width 182 height 15
click at [127, 442] on select "Don't animate Show / Hide Slide up/down Zoom in/out Slide left to right Slide r…" at bounding box center [163, 439] width 182 height 15
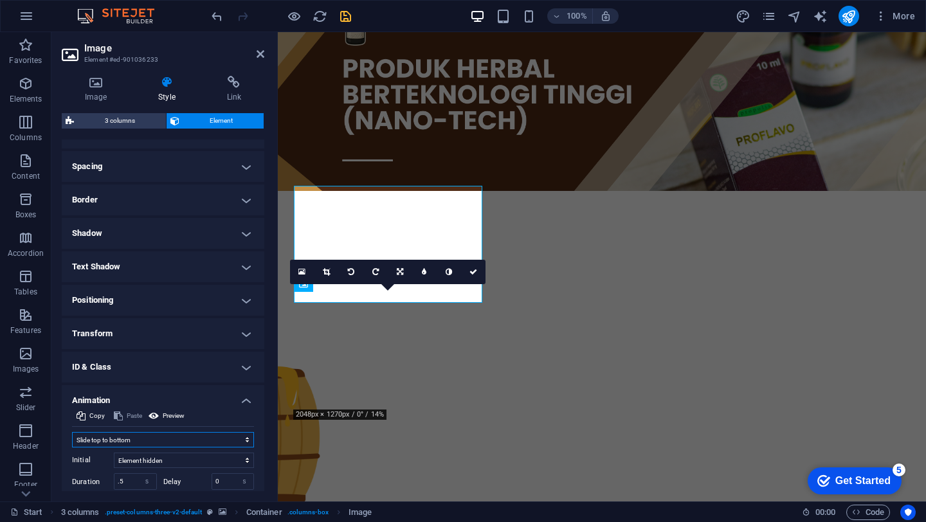
click at [138, 435] on select "Don't animate Show / Hide Slide up/down Zoom in/out Slide left to right Slide r…" at bounding box center [163, 439] width 182 height 15
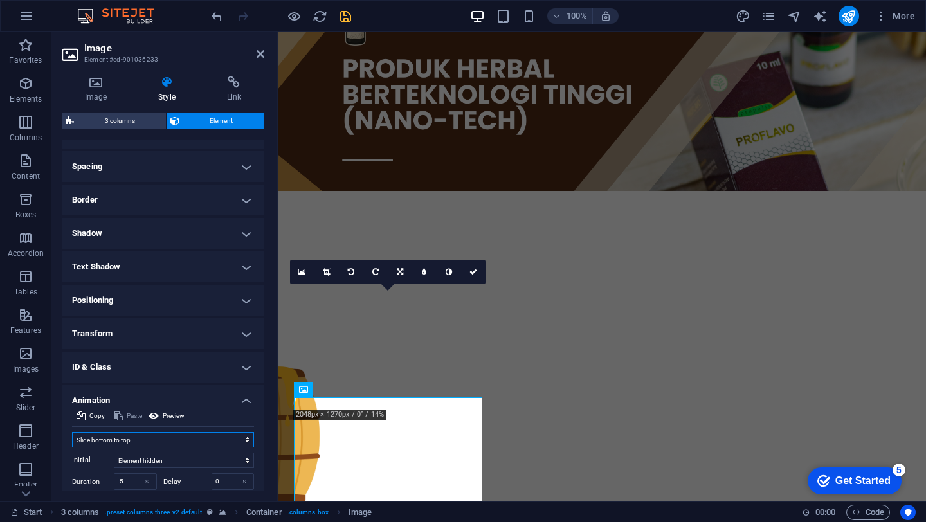
click at [134, 437] on select "Don't animate Show / Hide Slide up/down Zoom in/out Slide left to right Slide r…" at bounding box center [163, 439] width 182 height 15
select select "fade"
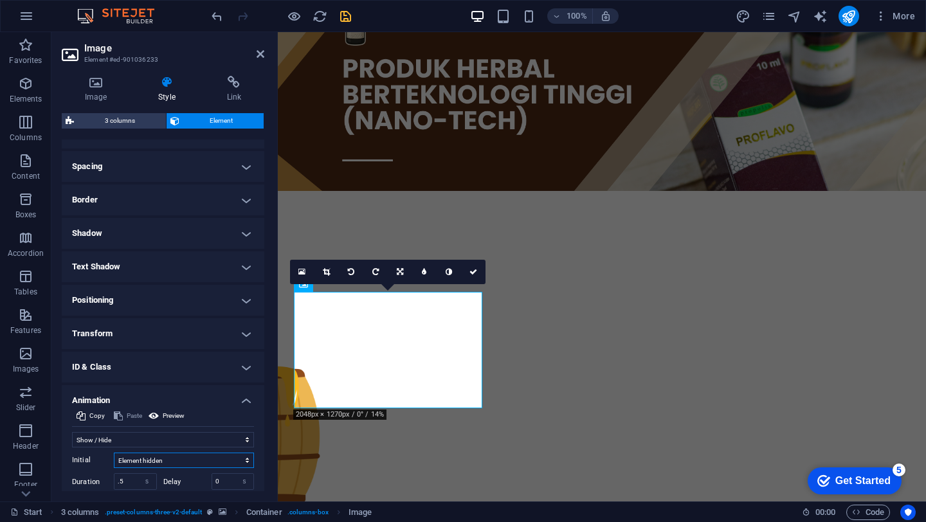
click at [186, 455] on select "Element hidden Element shown" at bounding box center [184, 460] width 140 height 15
click at [180, 462] on select "Element hidden Element shown" at bounding box center [184, 460] width 140 height 15
select select "hide"
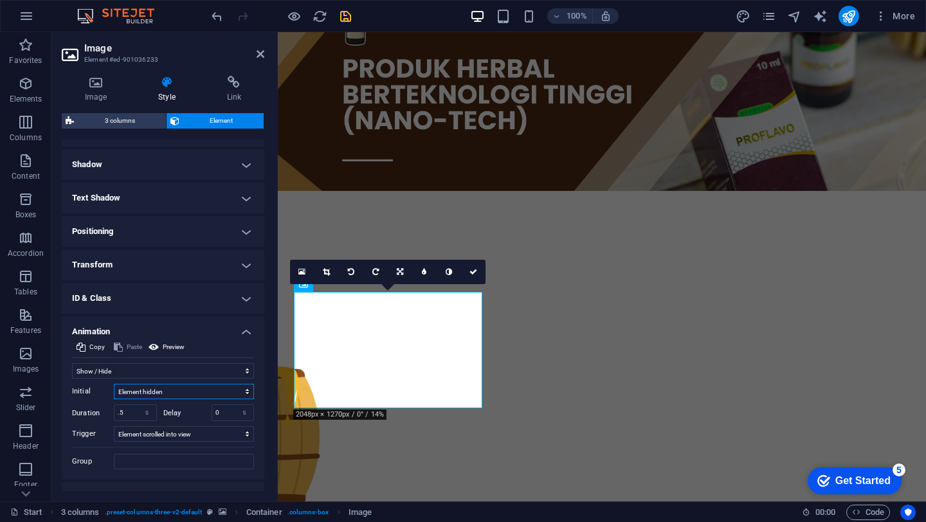
scroll to position [324, 0]
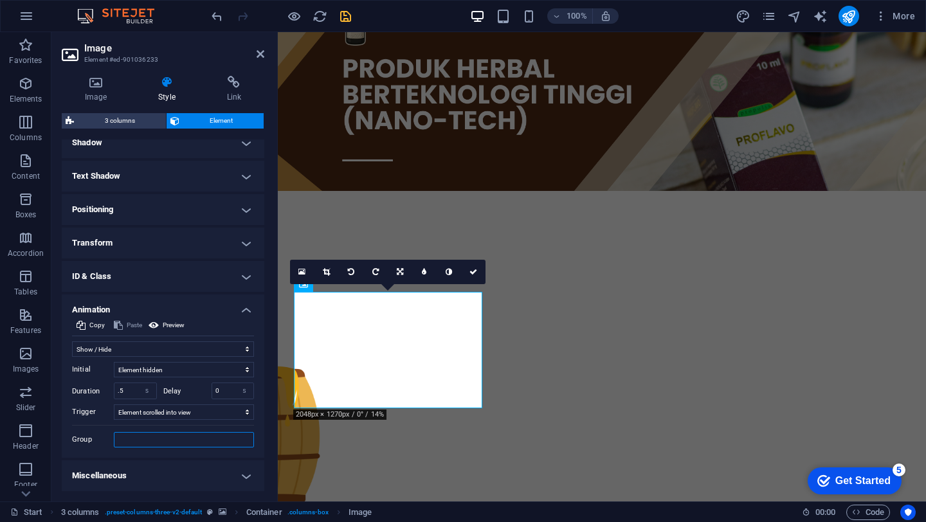
click at [159, 440] on input "Group" at bounding box center [184, 439] width 140 height 15
click at [229, 489] on h4 "Miscellaneous" at bounding box center [163, 475] width 203 height 31
click at [230, 482] on h4 "Miscellaneous" at bounding box center [163, 471] width 203 height 23
click at [246, 316] on h4 "Animation" at bounding box center [163, 305] width 203 height 23
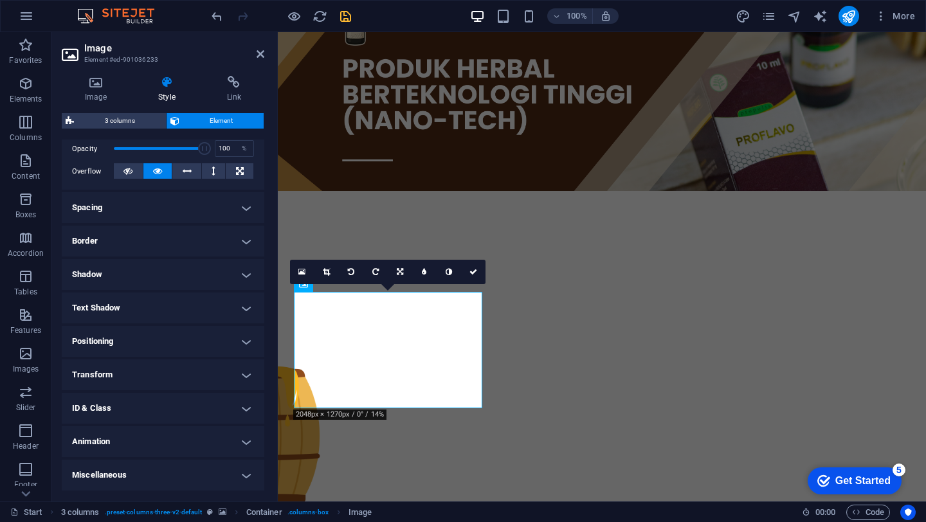
scroll to position [192, 0]
click at [231, 478] on h4 "Miscellaneous" at bounding box center [163, 475] width 203 height 31
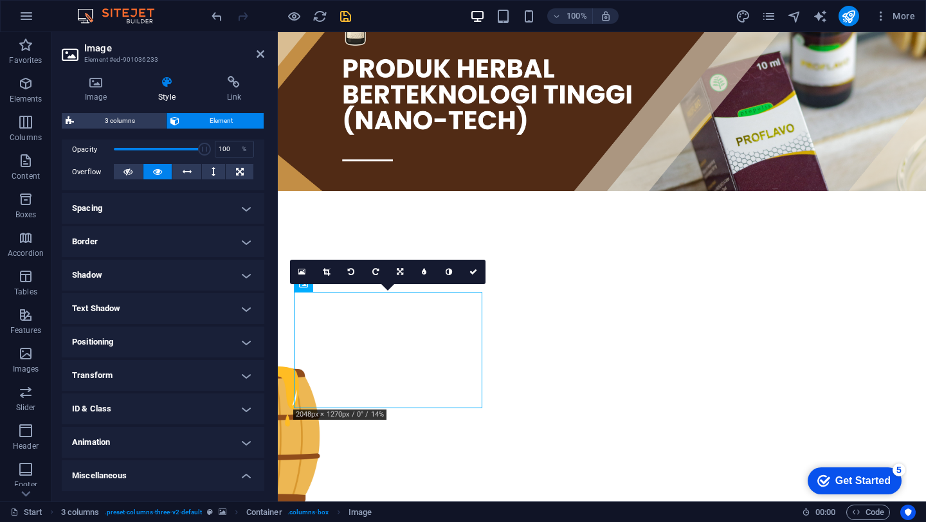
scroll to position [271, 0]
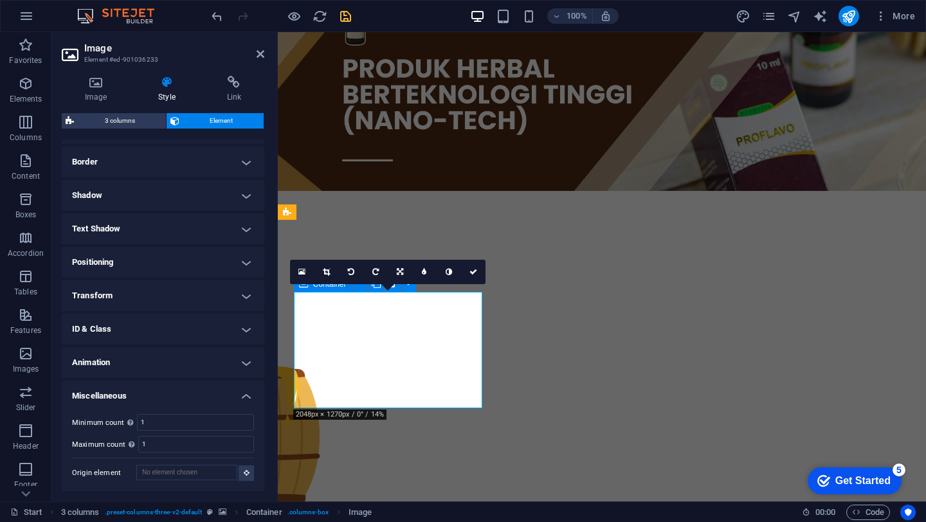
click at [494, 378] on figure at bounding box center [602, 364] width 648 height 282
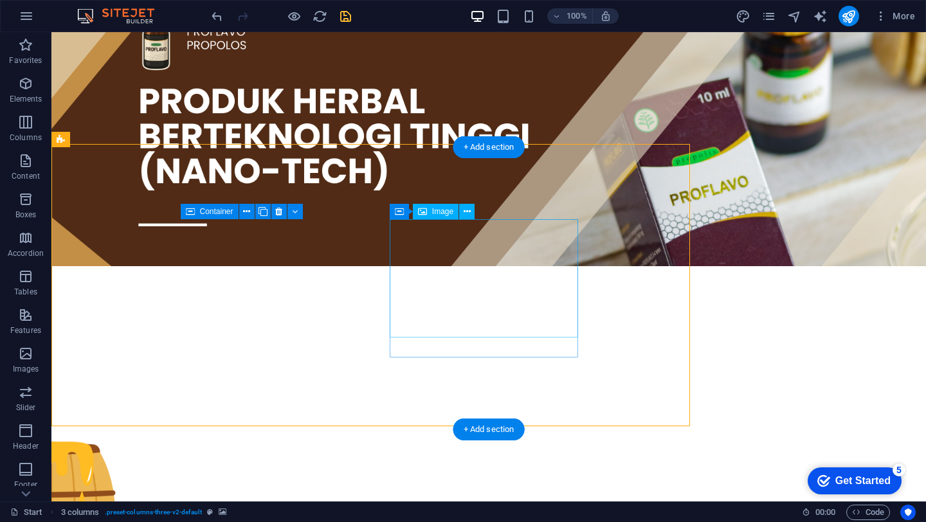
scroll to position [133, 0]
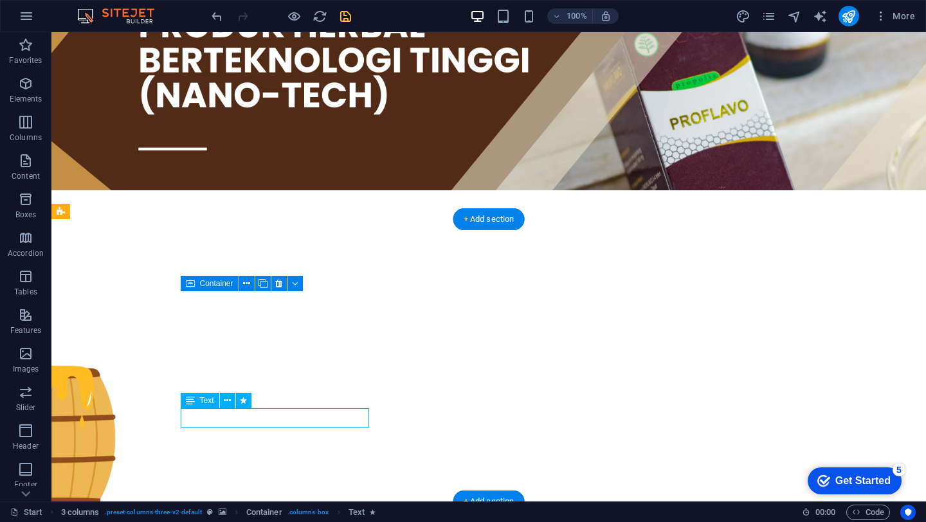
select select "fade"
select select "s"
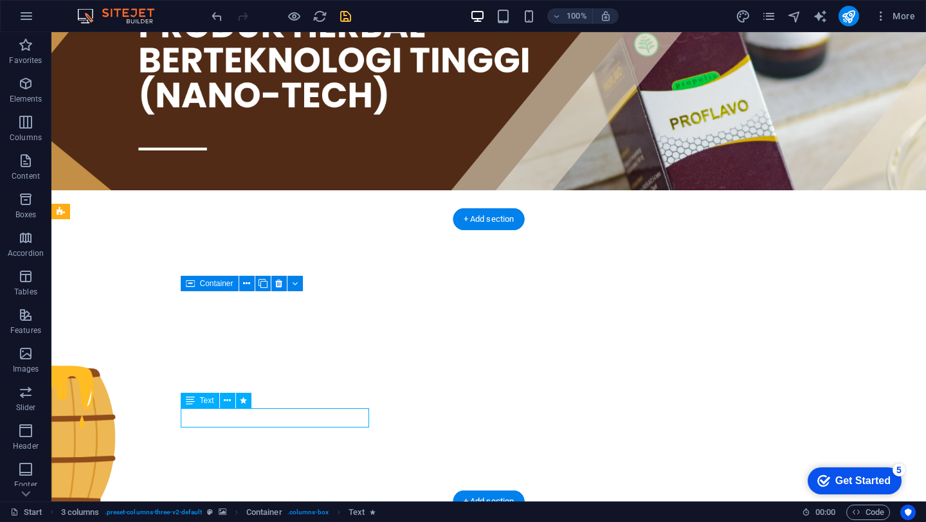
select select "scroll"
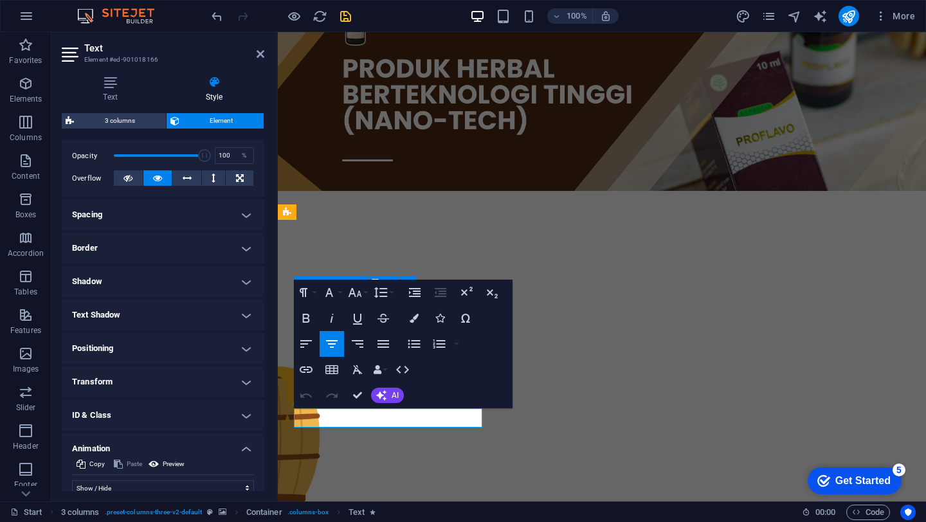
scroll to position [226, 0]
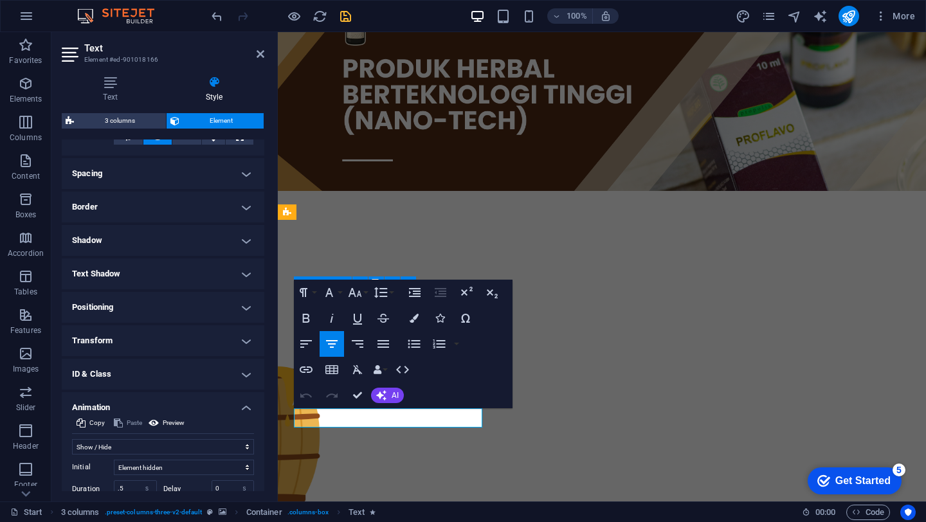
click at [372, 462] on figure at bounding box center [602, 364] width 648 height 282
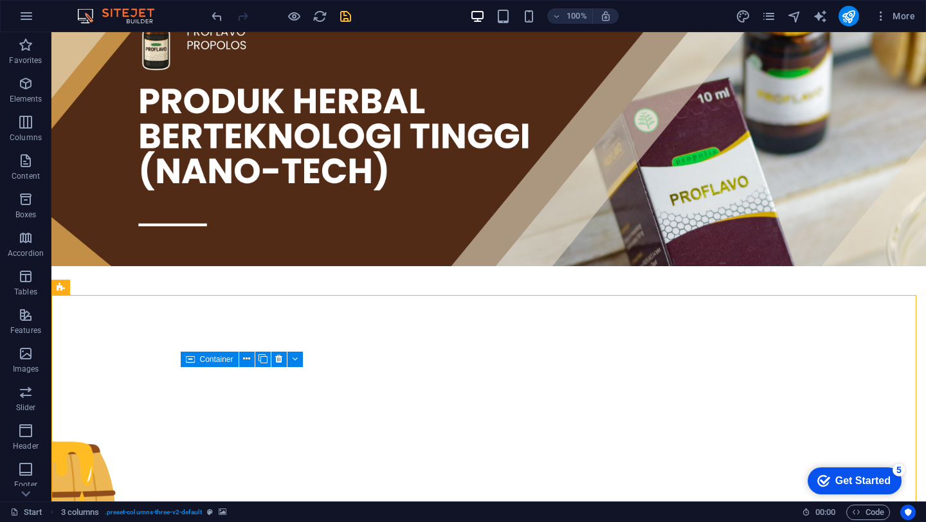
click at [372, 462] on figure at bounding box center [488, 439] width 874 height 282
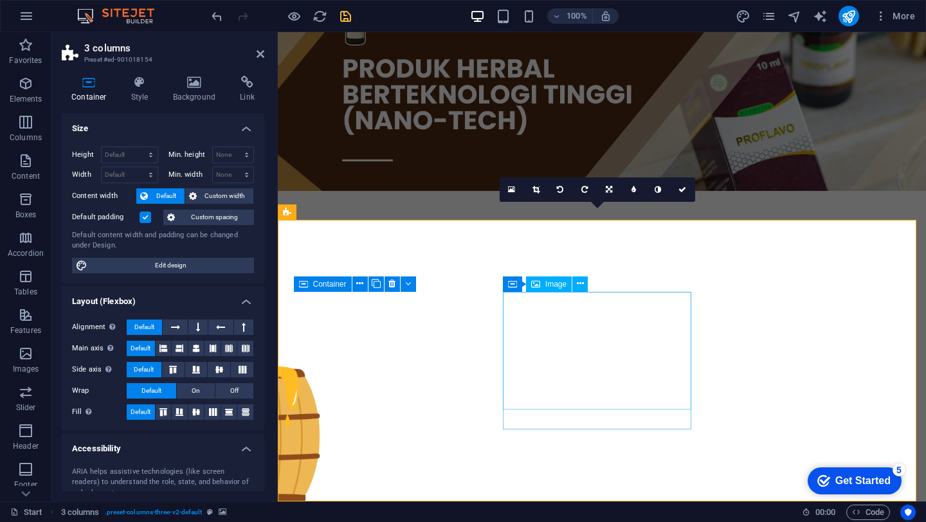
click at [515, 287] on icon at bounding box center [512, 283] width 9 height 15
click at [566, 289] on icon at bounding box center [568, 284] width 7 height 14
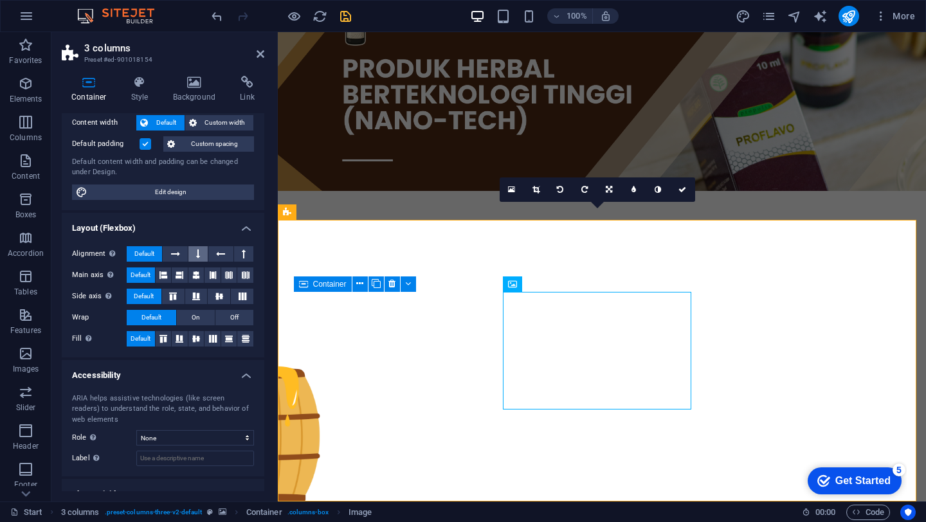
scroll to position [120, 0]
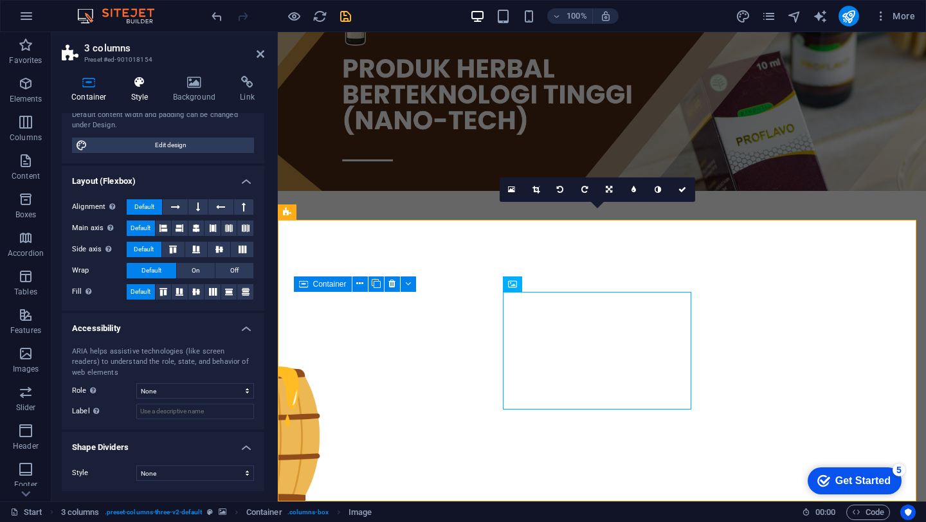
click at [150, 96] on h4 "Style" at bounding box center [143, 89] width 42 height 27
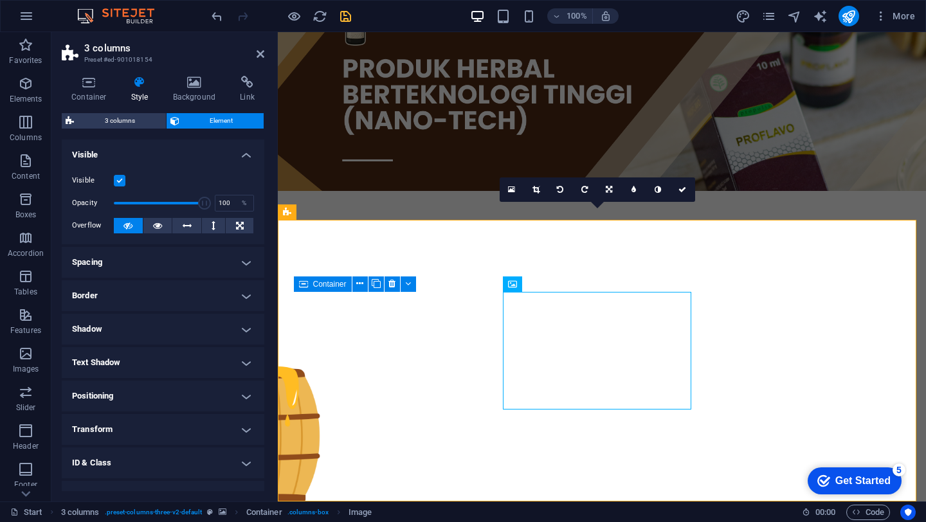
scroll to position [53, 0]
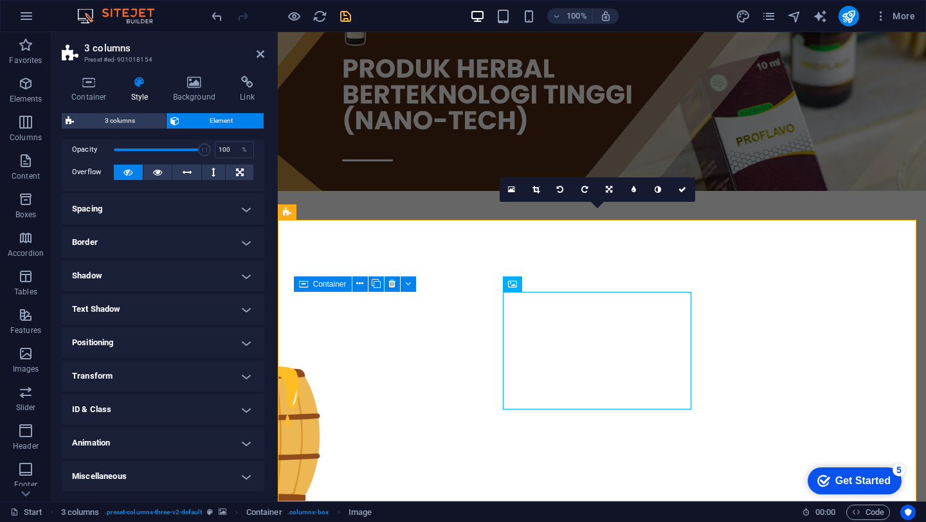
click at [204, 437] on h4 "Animation" at bounding box center [163, 443] width 203 height 31
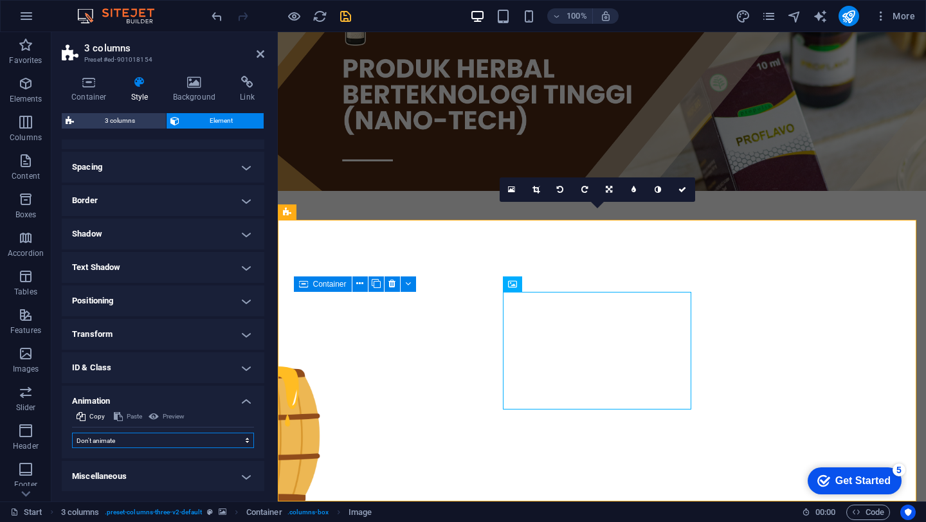
click at [190, 441] on select "Don't animate Show / Hide Slide up/down Zoom in/out Slide left to right Slide r…" at bounding box center [163, 440] width 182 height 15
select select "fade"
select select "scroll"
click at [684, 252] on figure at bounding box center [602, 364] width 648 height 282
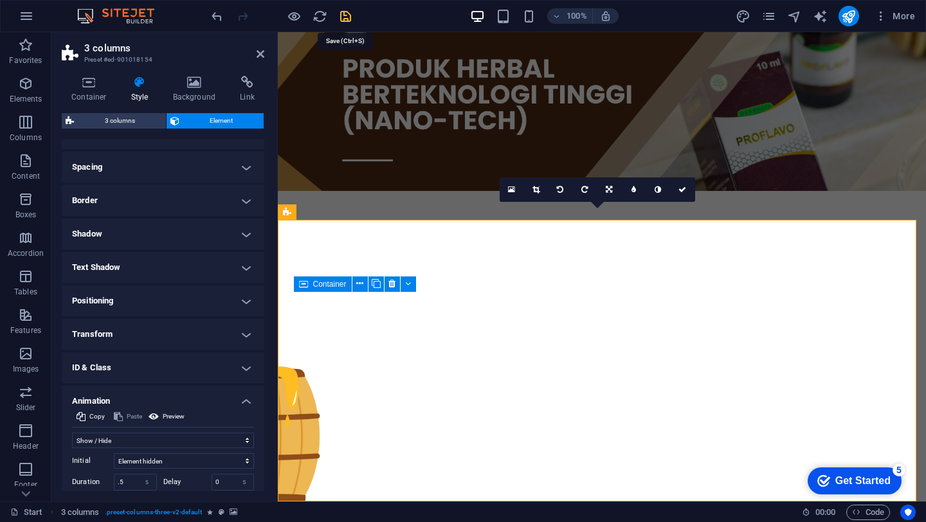
click at [347, 11] on icon "save" at bounding box center [345, 16] width 15 height 15
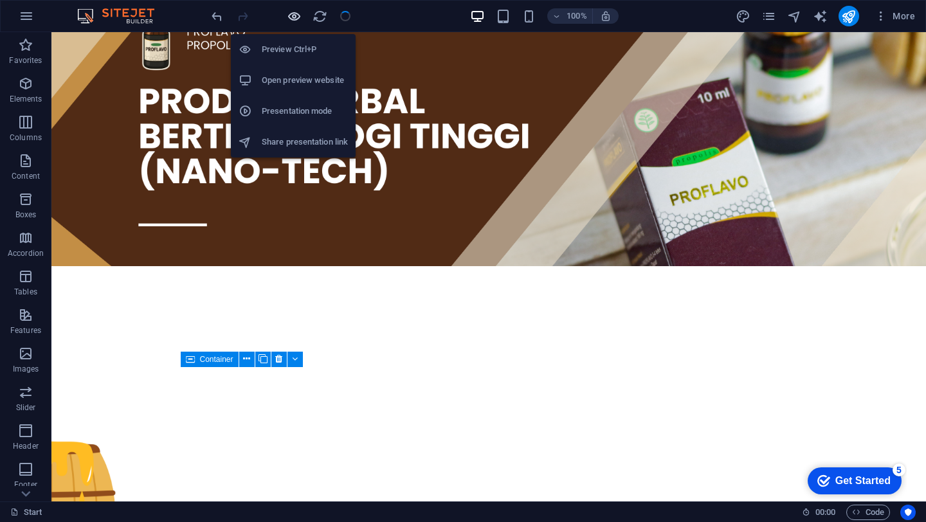
click at [289, 14] on icon "button" at bounding box center [294, 16] width 15 height 15
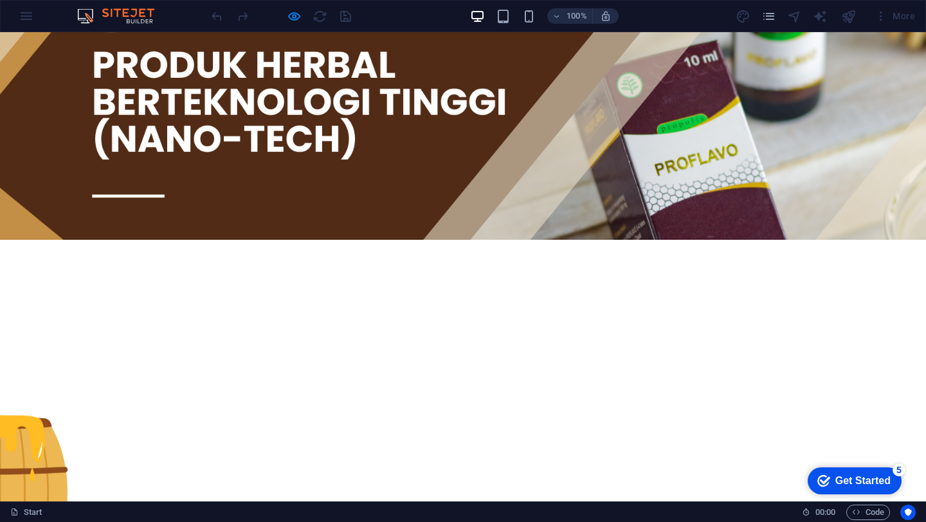
scroll to position [0, 0]
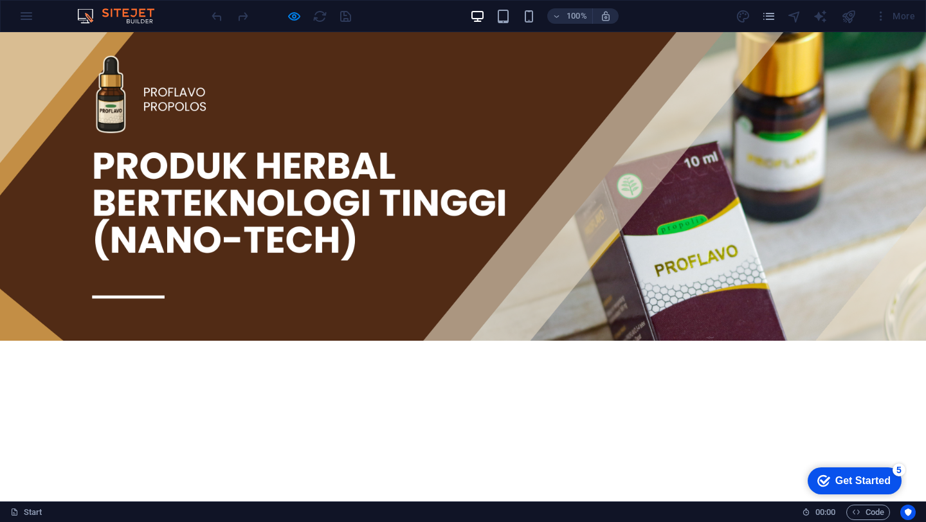
click at [318, 50] on img at bounding box center [463, 186] width 926 height 309
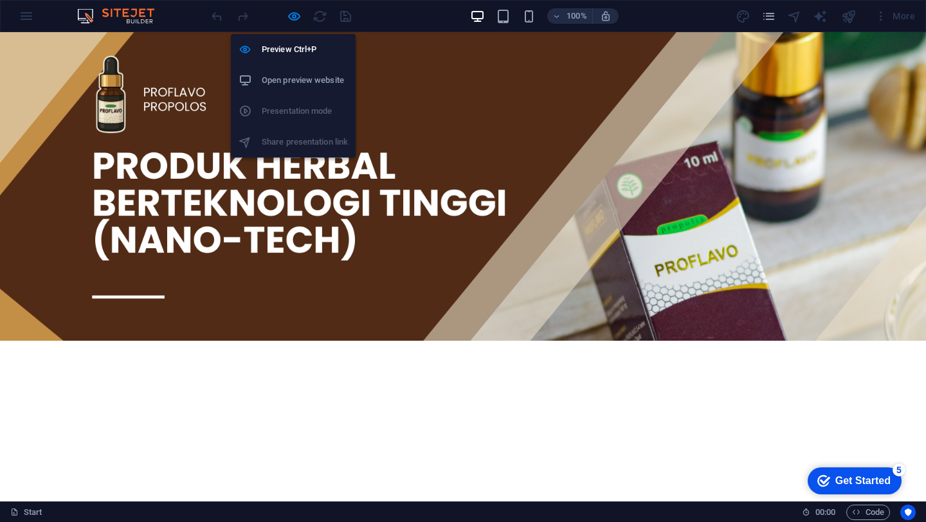
click at [291, 26] on div "Preview Ctrl+P Open preview website Presentation mode Share presentation link" at bounding box center [293, 91] width 125 height 134
click at [293, 41] on li "Preview Ctrl+P" at bounding box center [293, 49] width 125 height 31
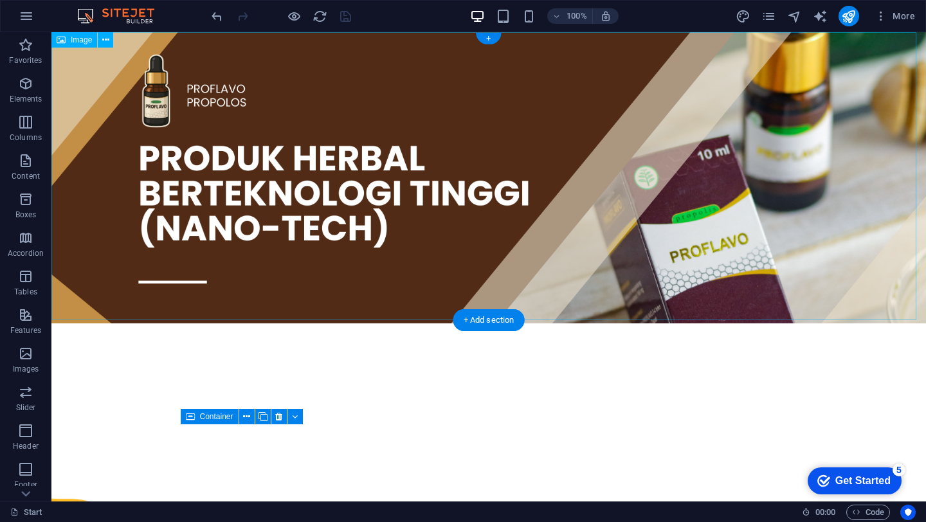
click at [407, 90] on figure at bounding box center [488, 177] width 874 height 291
click at [107, 40] on icon at bounding box center [105, 40] width 7 height 14
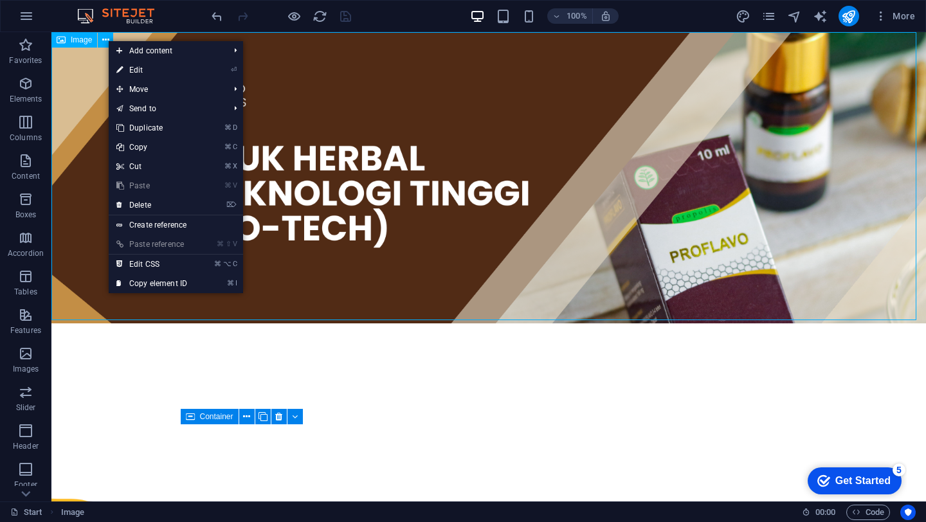
click at [84, 46] on div "Image" at bounding box center [74, 39] width 46 height 15
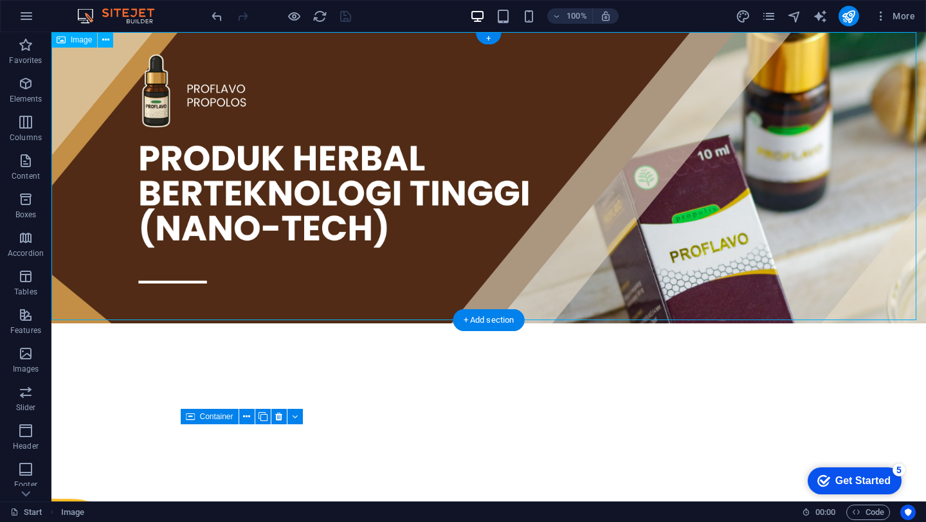
click at [84, 87] on figure at bounding box center [488, 177] width 874 height 291
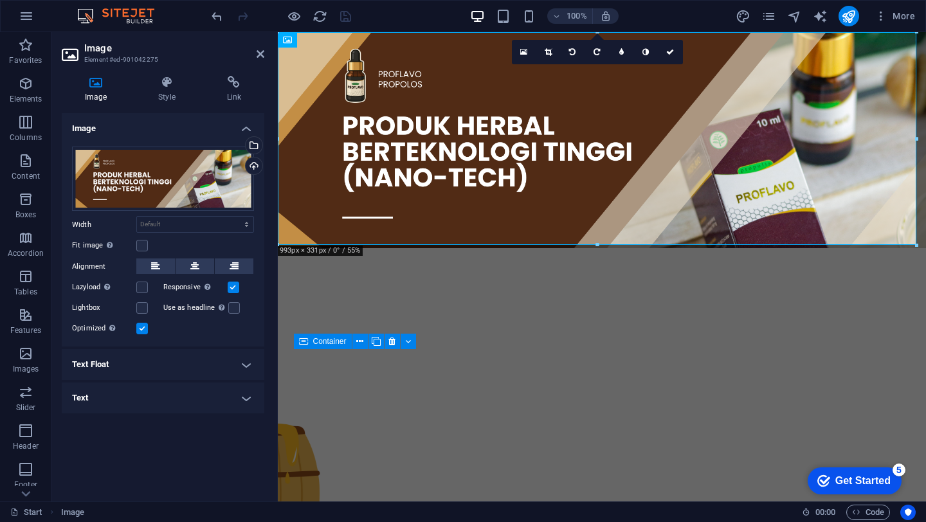
click at [120, 370] on h4 "Text Float" at bounding box center [163, 364] width 203 height 31
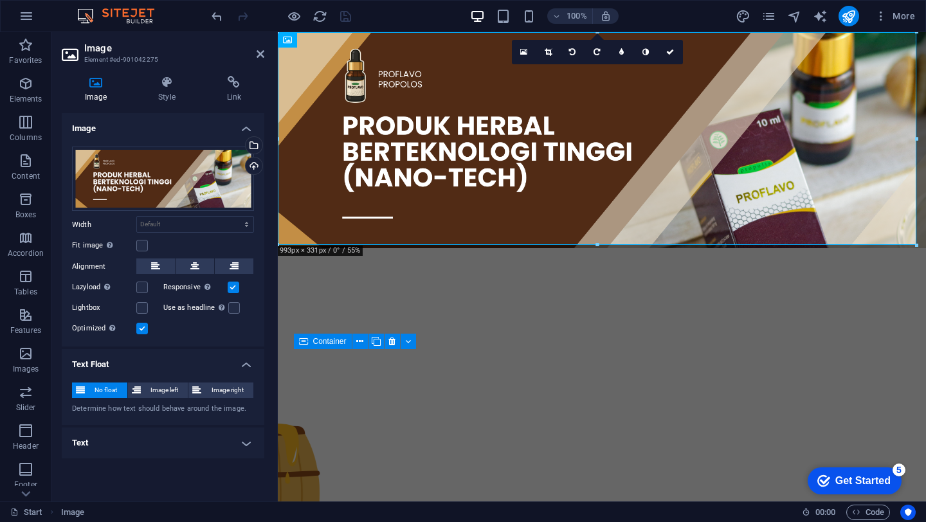
click at [120, 370] on h4 "Text Float" at bounding box center [163, 360] width 203 height 23
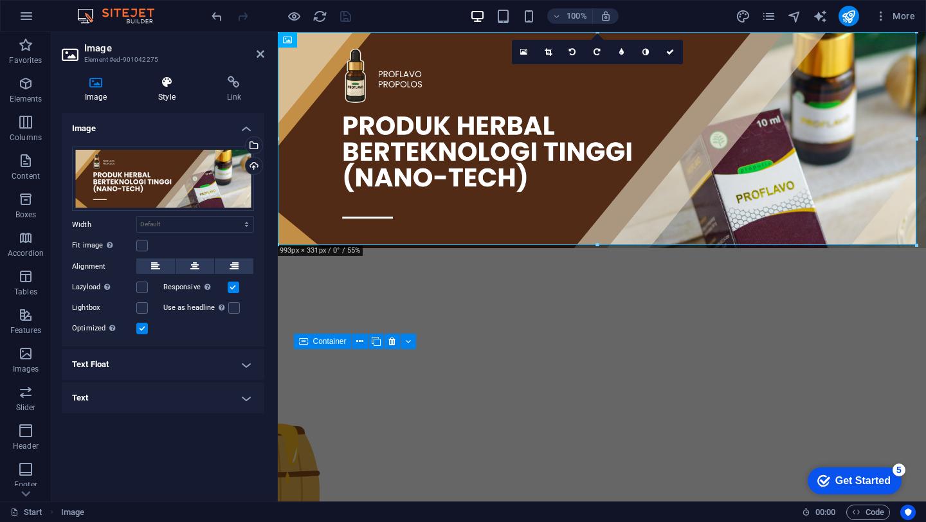
click at [156, 91] on h4 "Style" at bounding box center [169, 89] width 68 height 27
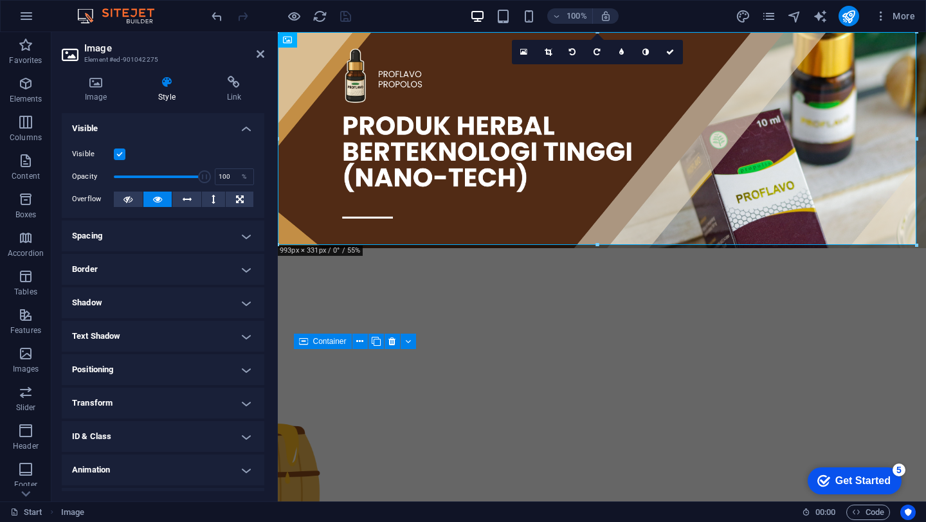
scroll to position [27, 0]
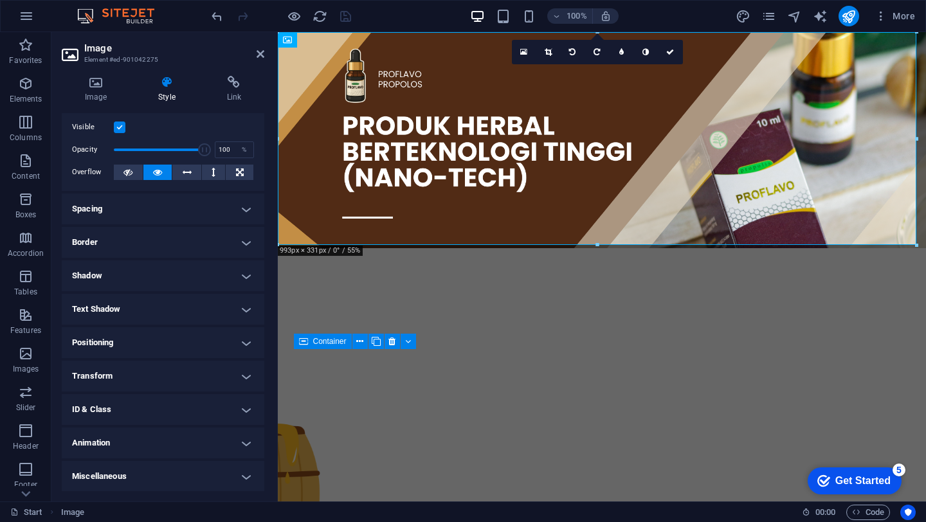
click at [156, 474] on h4 "Miscellaneous" at bounding box center [163, 476] width 203 height 31
click at [163, 476] on h4 "Miscellaneous" at bounding box center [163, 472] width 203 height 23
click at [158, 458] on ul "Layout How this element expands within the layout (Flexbox). Size Default auto …" at bounding box center [163, 289] width 203 height 406
click at [131, 437] on h4 "Animation" at bounding box center [163, 443] width 203 height 31
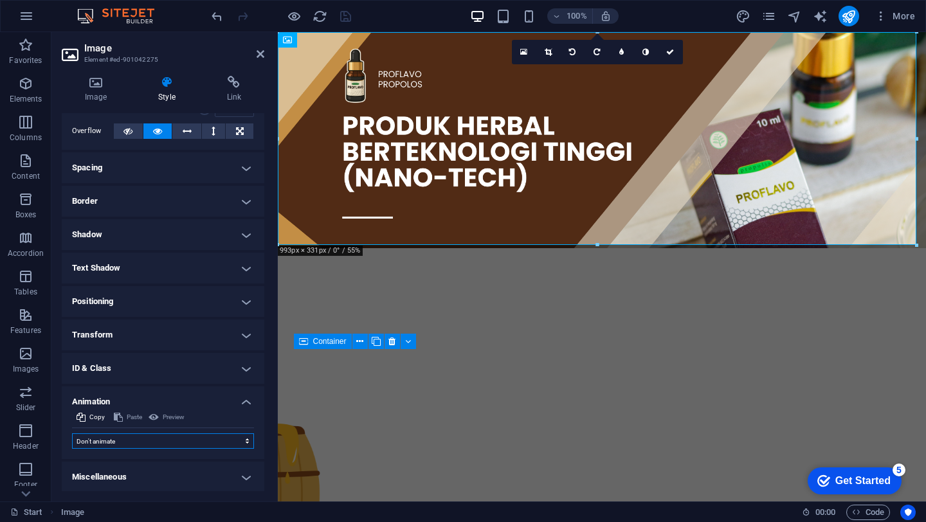
click at [131, 437] on select "Don't animate Show / Hide Slide up/down Zoom in/out Slide left to right Slide r…" at bounding box center [163, 440] width 182 height 15
select select "slide"
select select "scroll"
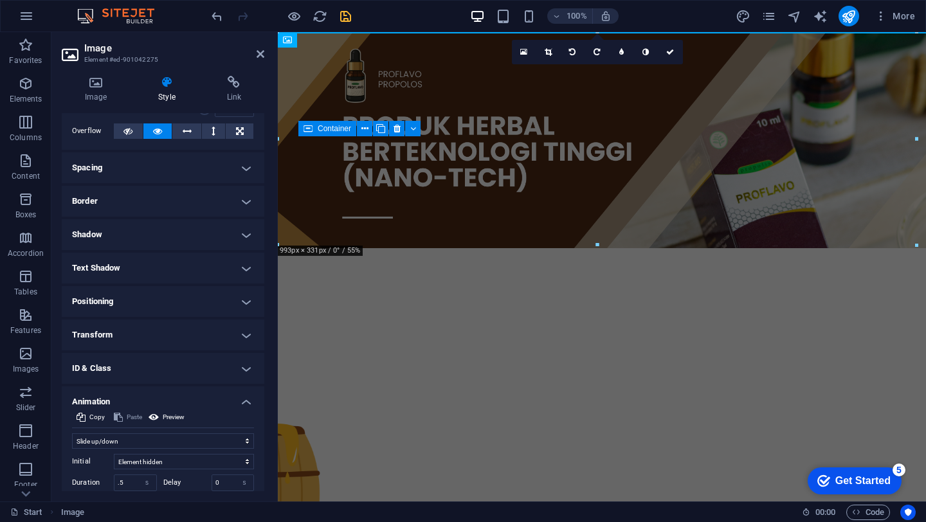
click at [486, 289] on figure at bounding box center [602, 421] width 648 height 282
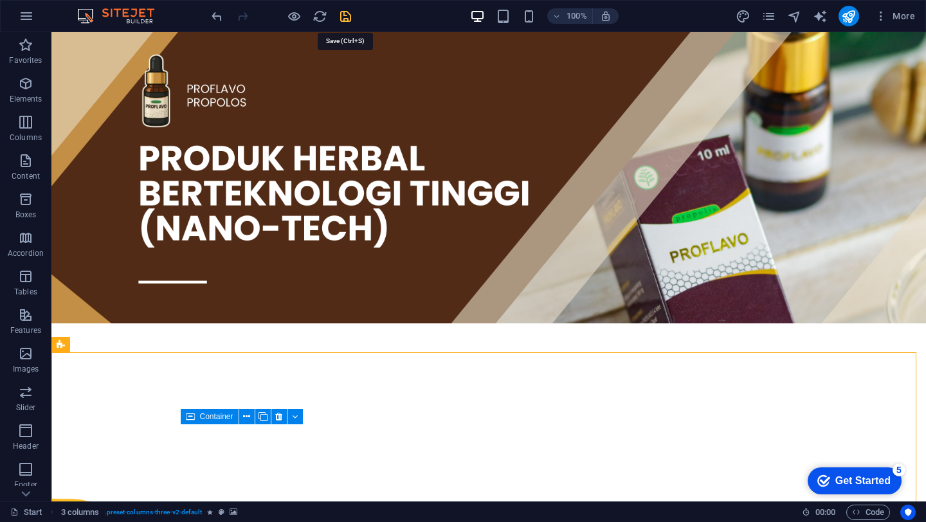
click at [345, 9] on icon "save" at bounding box center [345, 16] width 15 height 15
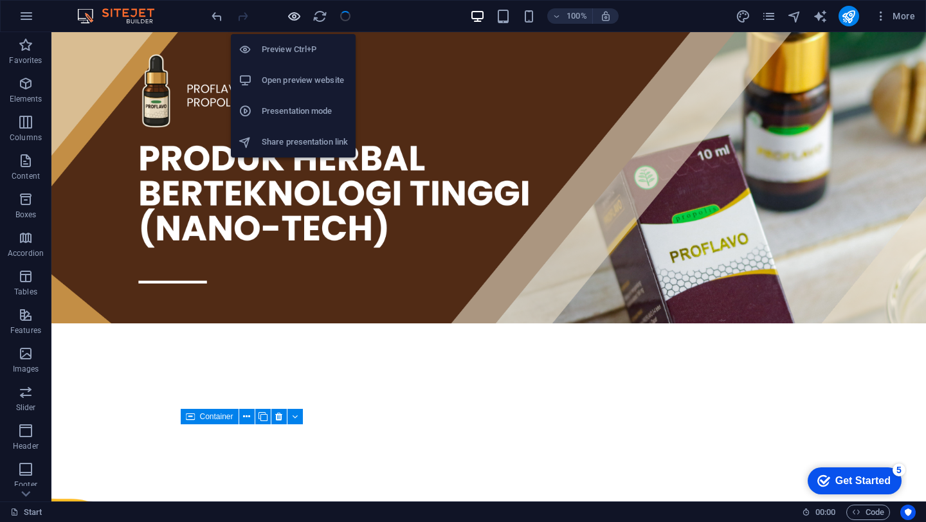
click at [296, 15] on icon "button" at bounding box center [294, 16] width 15 height 15
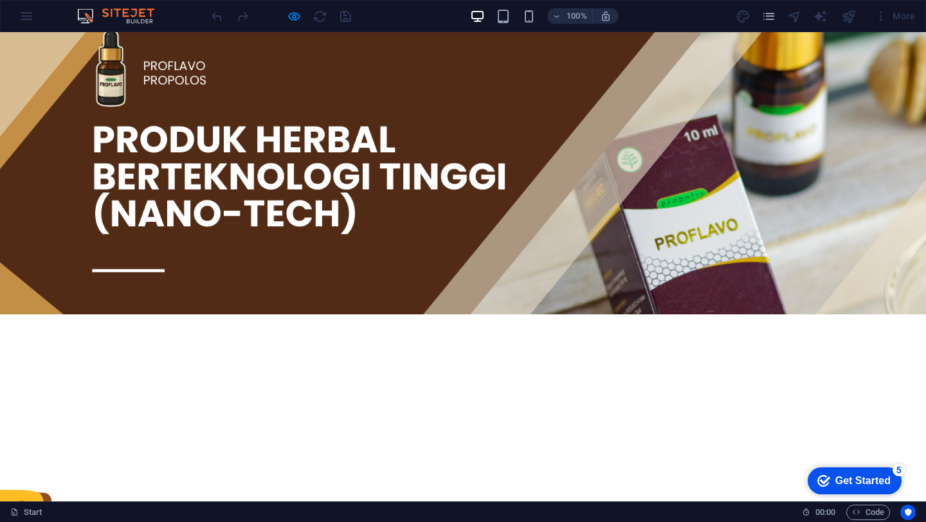
scroll to position [0, 0]
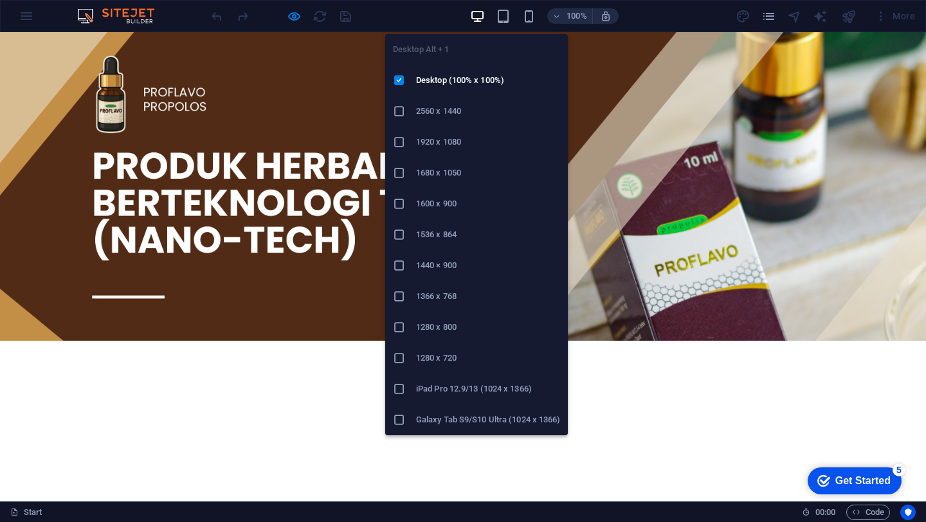
click at [473, 9] on icon "button" at bounding box center [477, 16] width 15 height 15
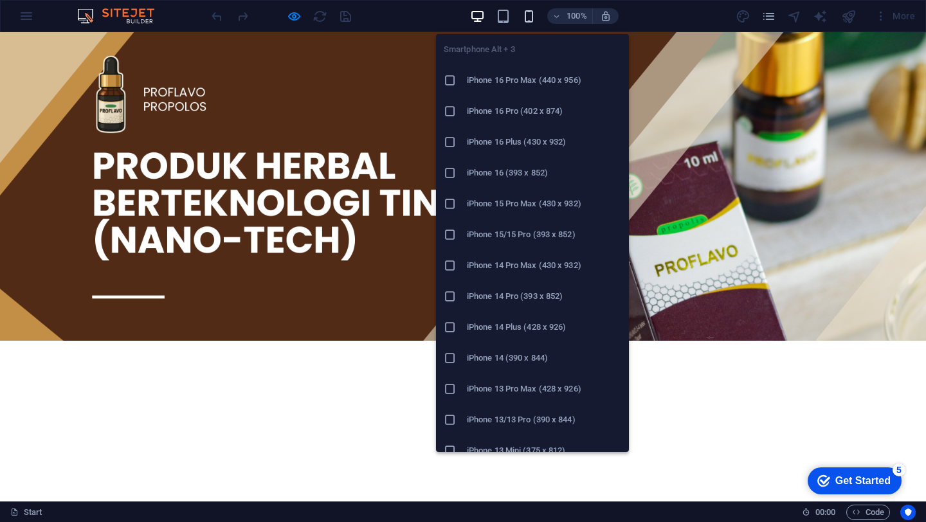
click at [534, 19] on icon "button" at bounding box center [528, 16] width 15 height 15
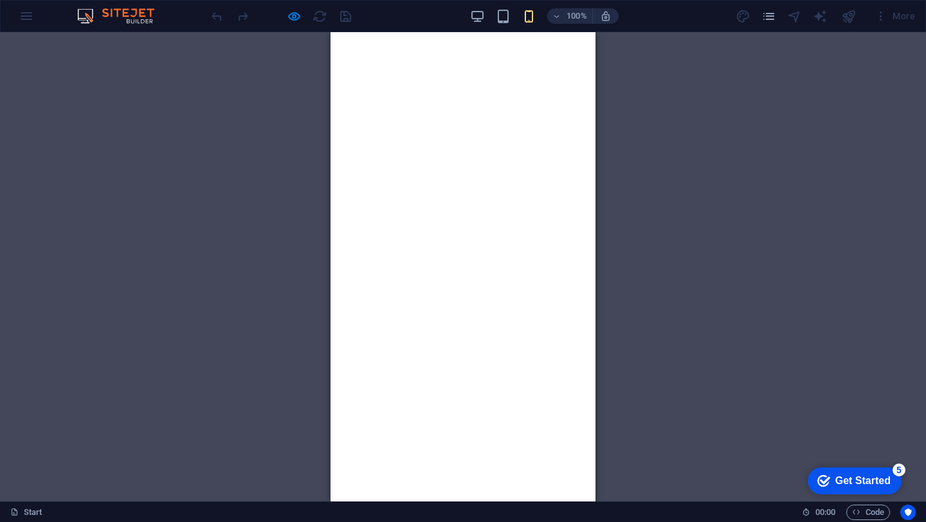
scroll to position [60, 0]
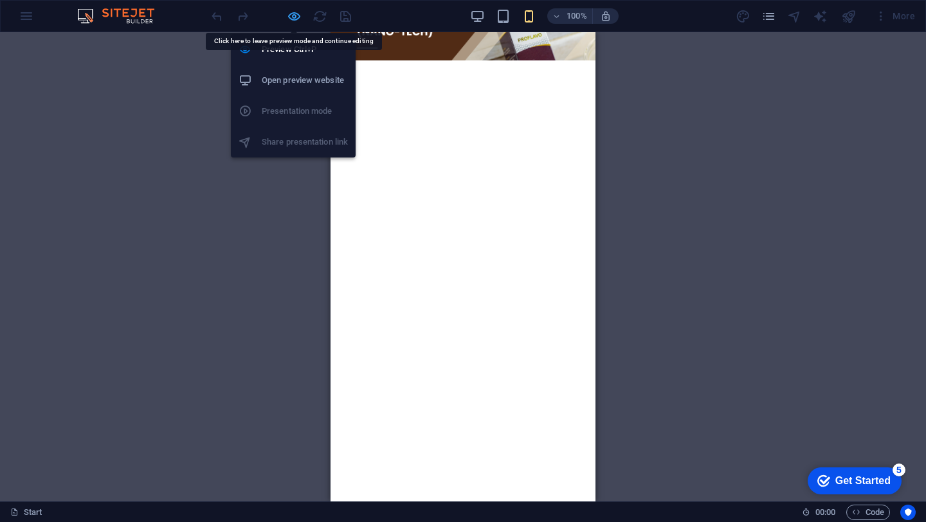
click at [294, 19] on icon "button" at bounding box center [294, 16] width 15 height 15
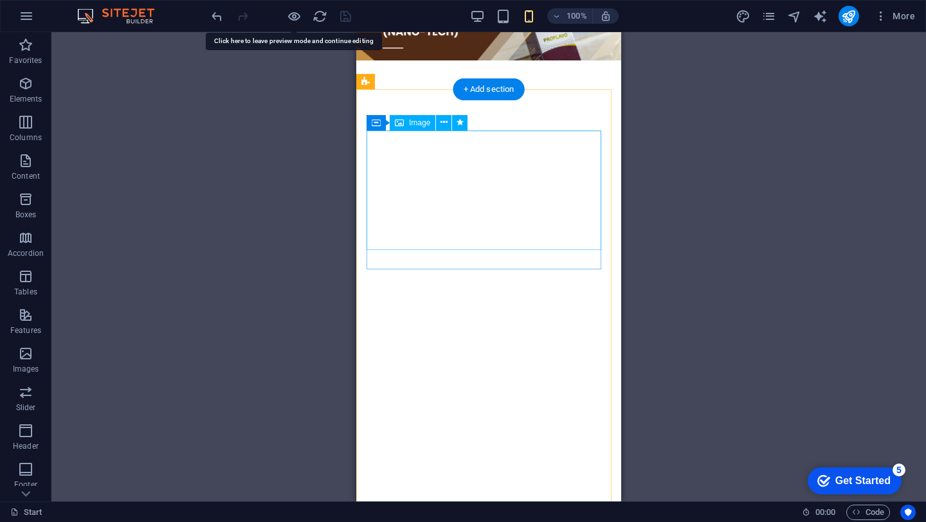
select select "px"
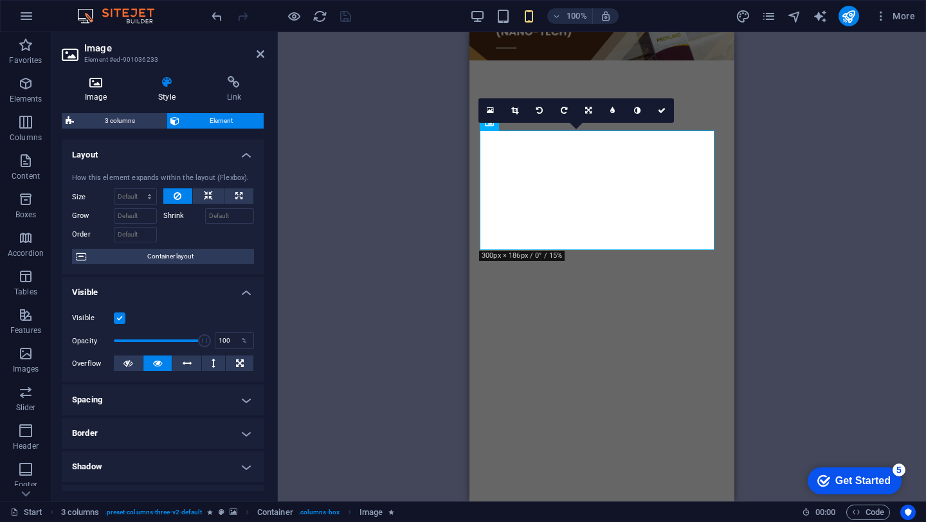
click at [107, 83] on icon at bounding box center [96, 82] width 68 height 13
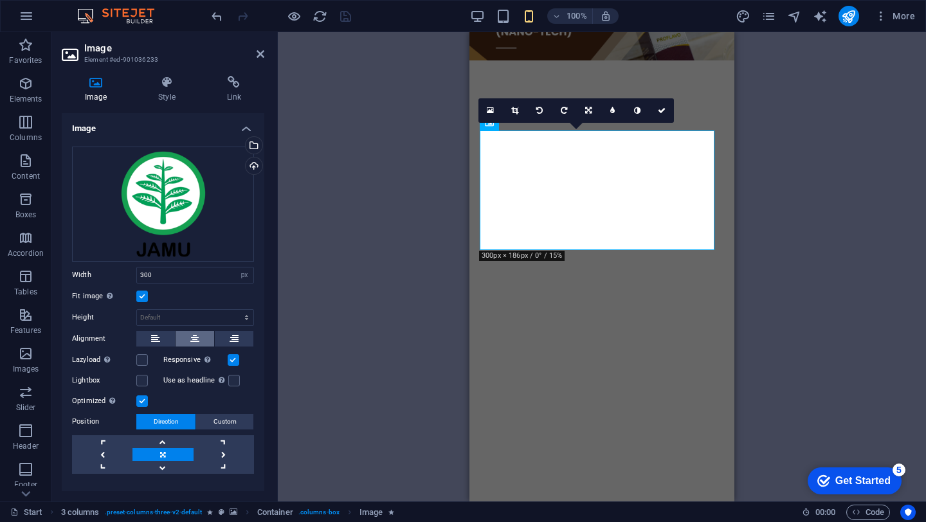
click at [199, 341] on button at bounding box center [195, 338] width 39 height 15
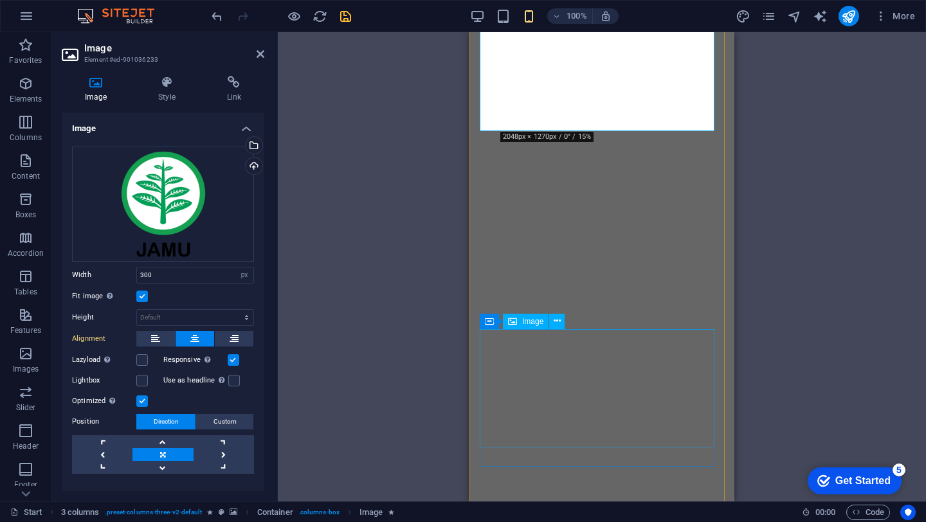
scroll to position [185, 0]
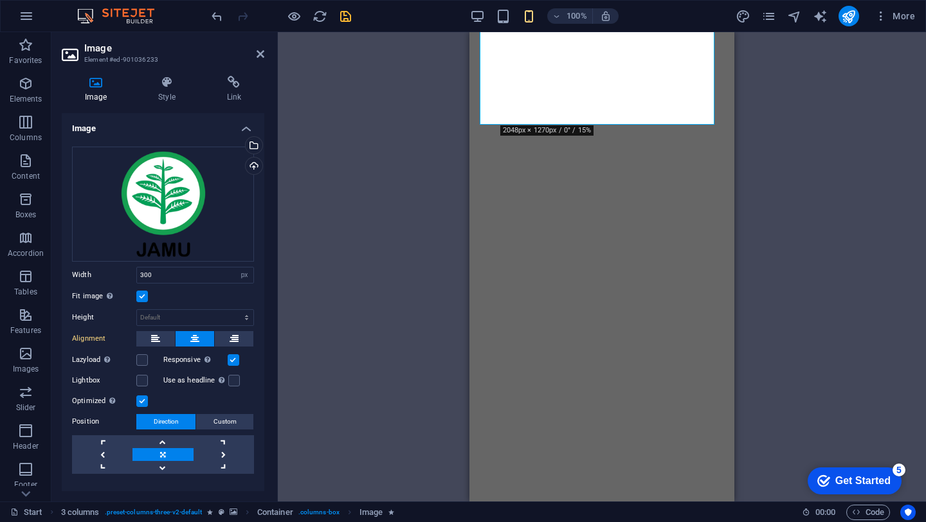
click at [854, 340] on div "H2 Container Banner Placeholder Banner Container Placeholder Table Text Contain…" at bounding box center [602, 266] width 648 height 469
click at [848, 19] on icon "publish" at bounding box center [848, 16] width 15 height 15
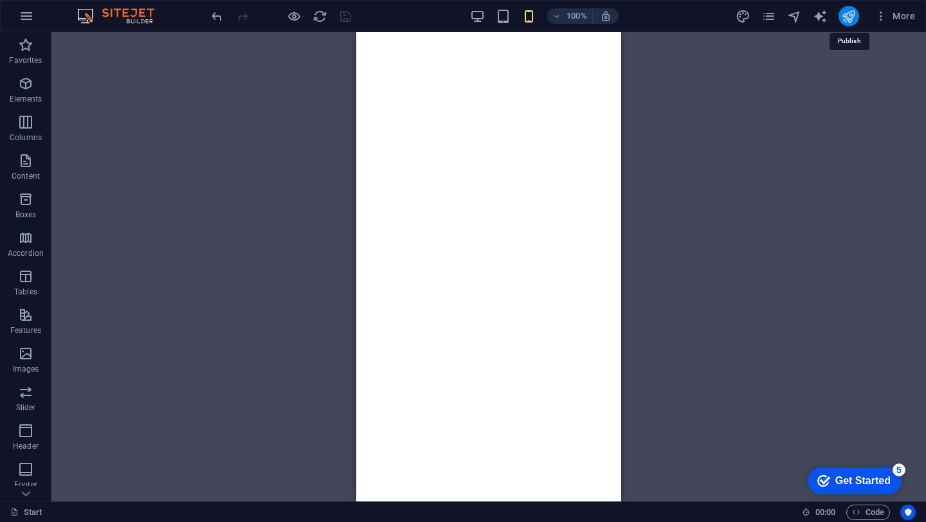
click at [848, 19] on icon "publish" at bounding box center [848, 16] width 15 height 15
